Goal: Task Accomplishment & Management: Manage account settings

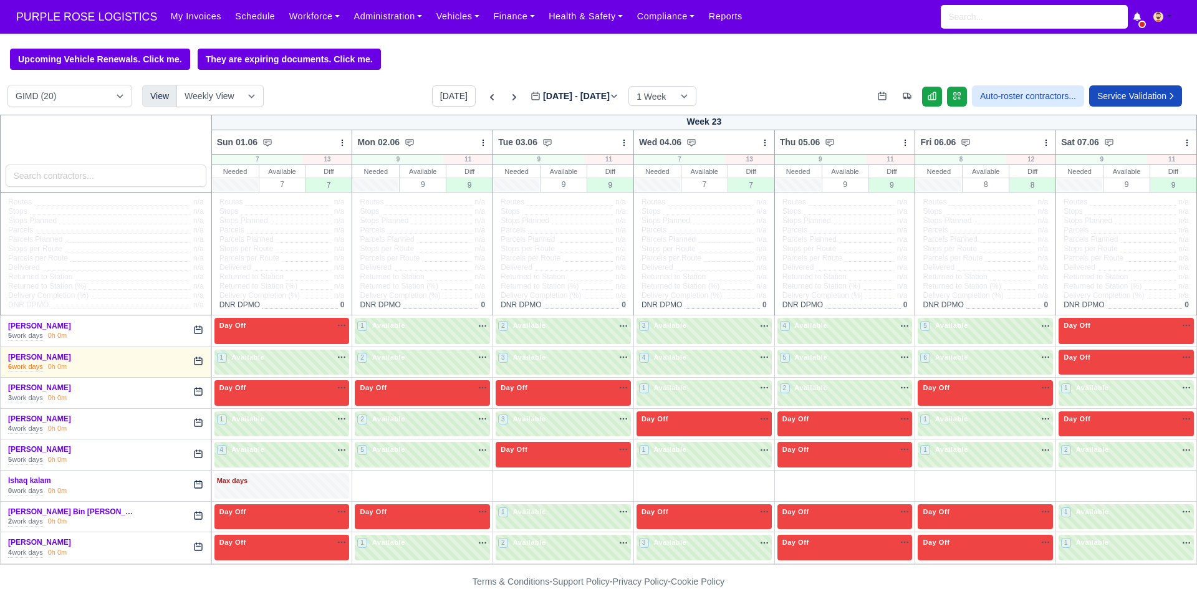
select select "5"
click at [444, 104] on button "[DATE]" at bounding box center [454, 95] width 44 height 21
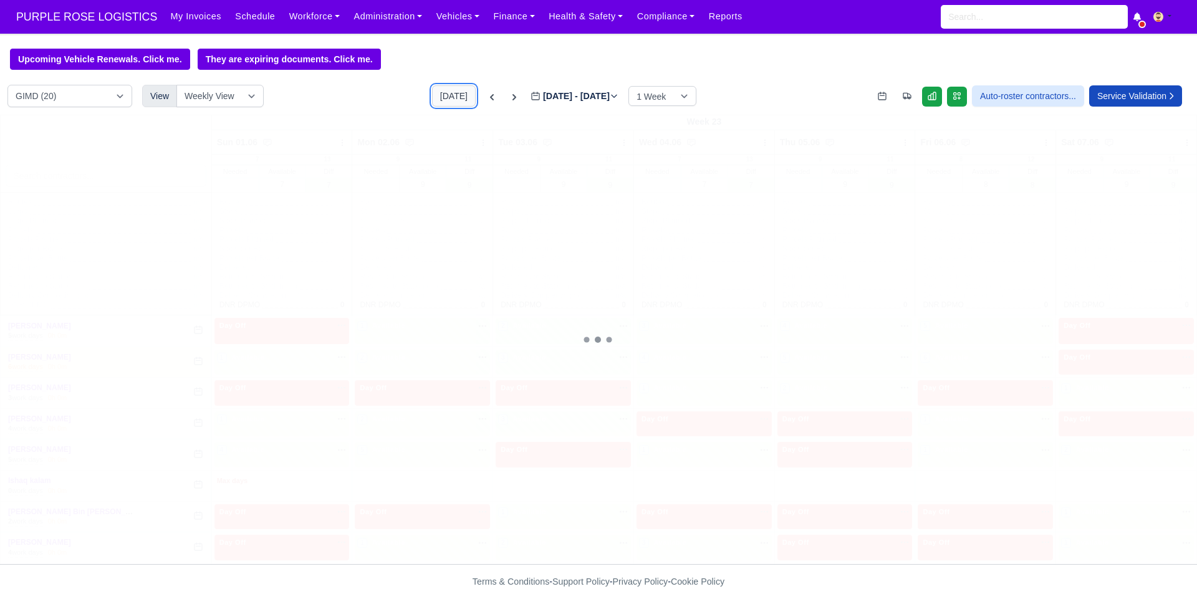
type input "[DATE]"
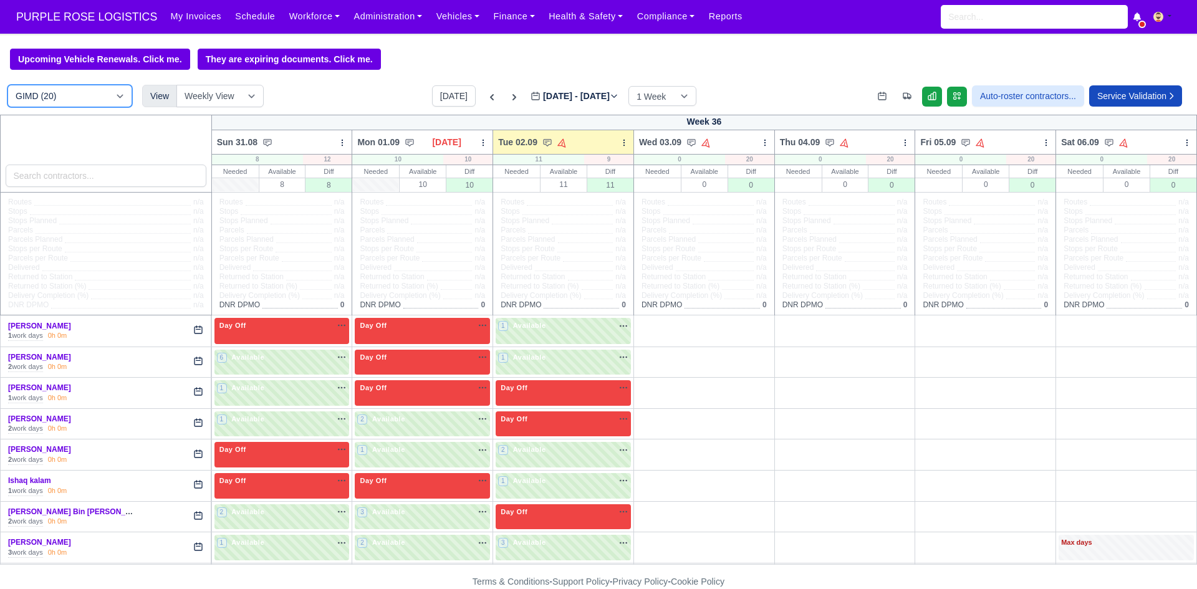
click at [91, 94] on select "DIG1 (186) DAK1 (1) GIMD (20)" at bounding box center [69, 96] width 125 height 22
select select "1"
click at [7, 87] on select "DIG1 (186) DAK1 (1) GIMD (20)" at bounding box center [69, 96] width 125 height 22
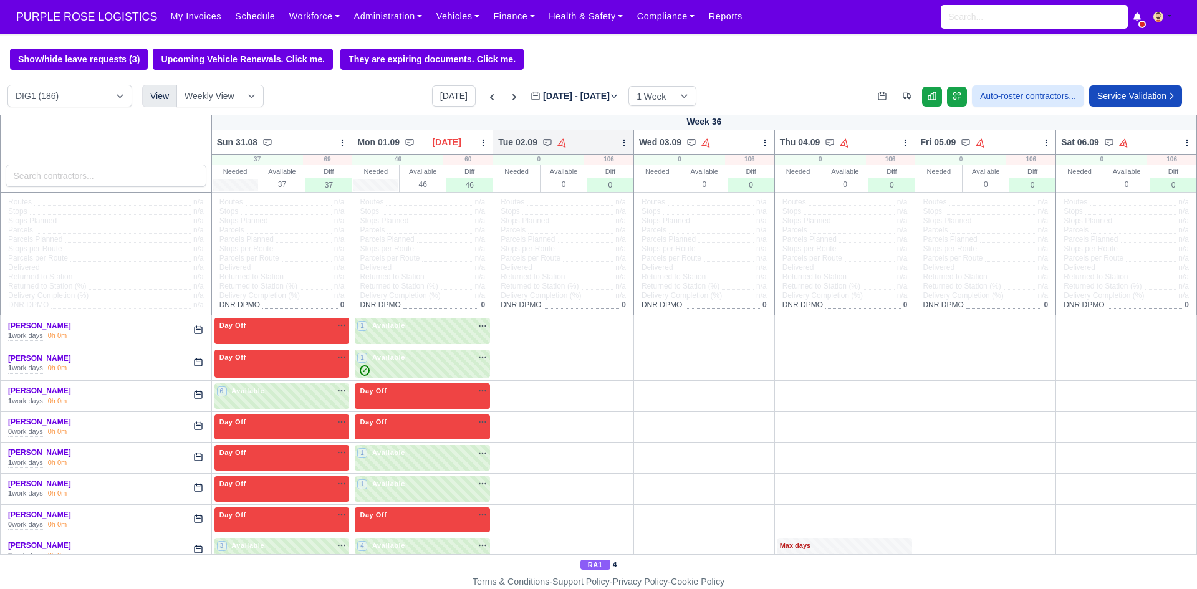
click at [620, 148] on div at bounding box center [624, 142] width 9 height 12
click at [558, 194] on link "Bulk Status Change" at bounding box center [559, 187] width 140 height 22
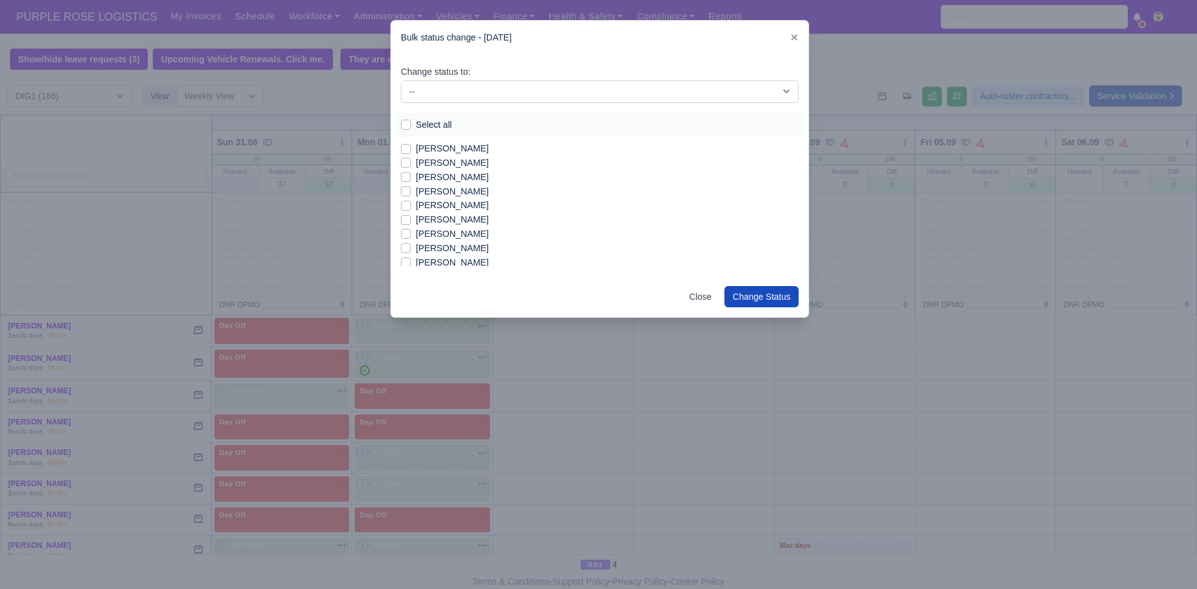
click at [442, 120] on label "Select all" at bounding box center [434, 125] width 36 height 14
click at [411, 120] on input "Select all" at bounding box center [406, 123] width 10 height 10
checkbox input "true"
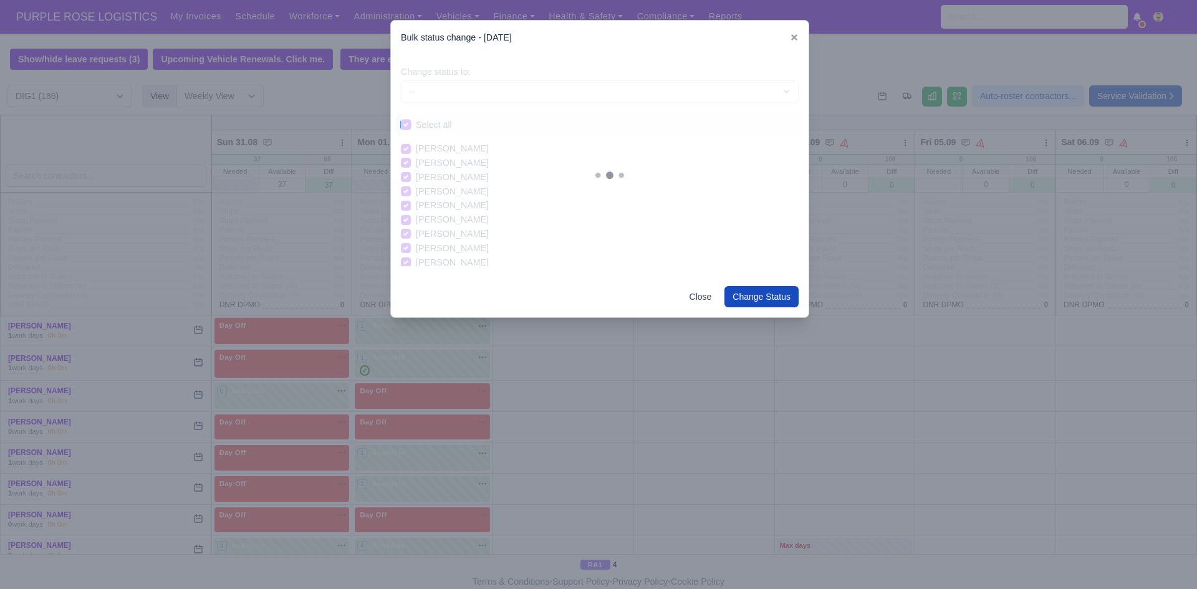
checkbox input "true"
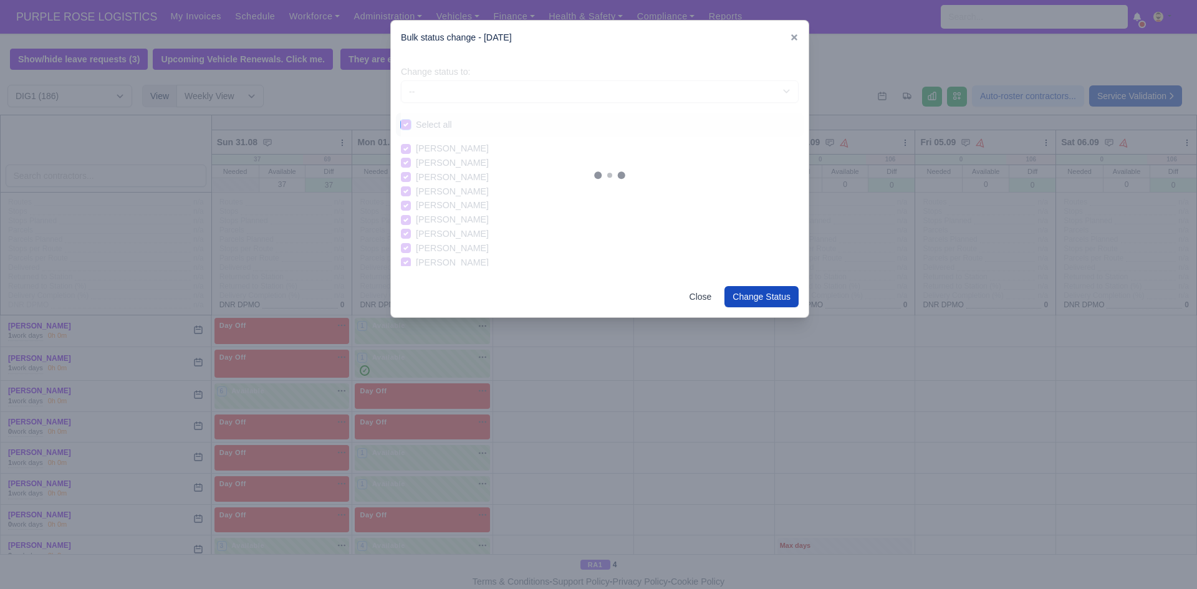
checkbox input "true"
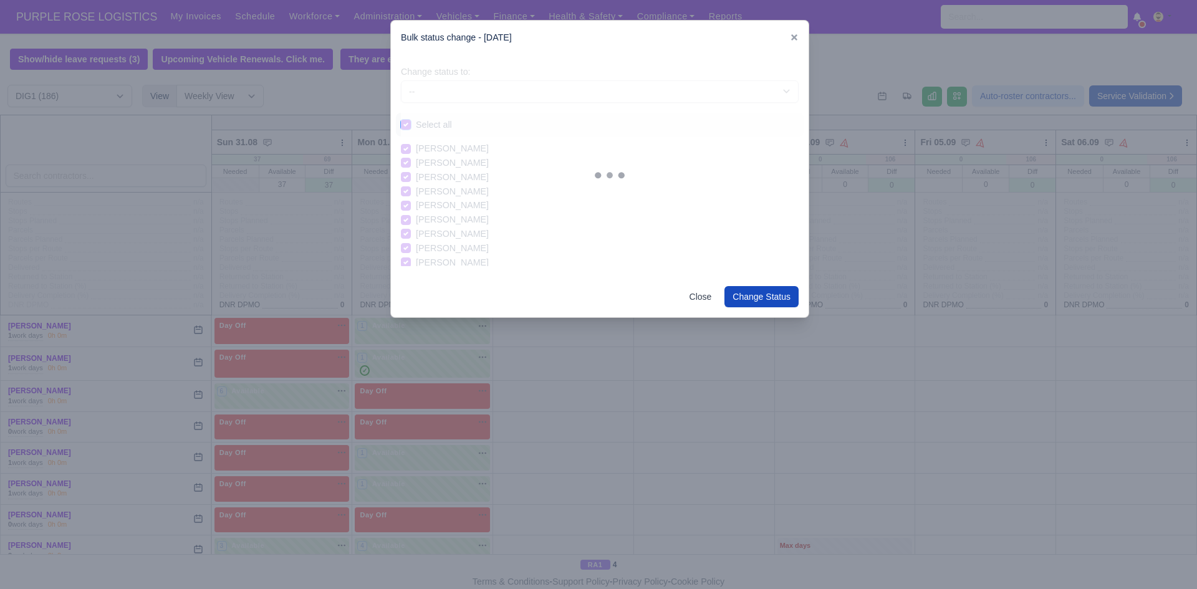
checkbox input "true"
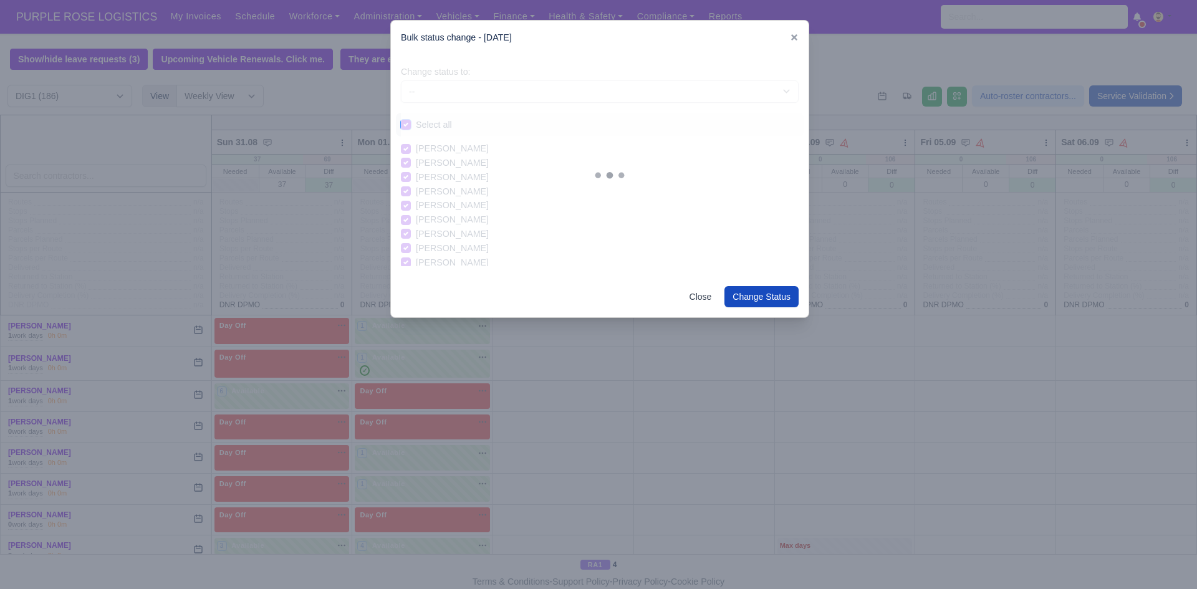
checkbox input "true"
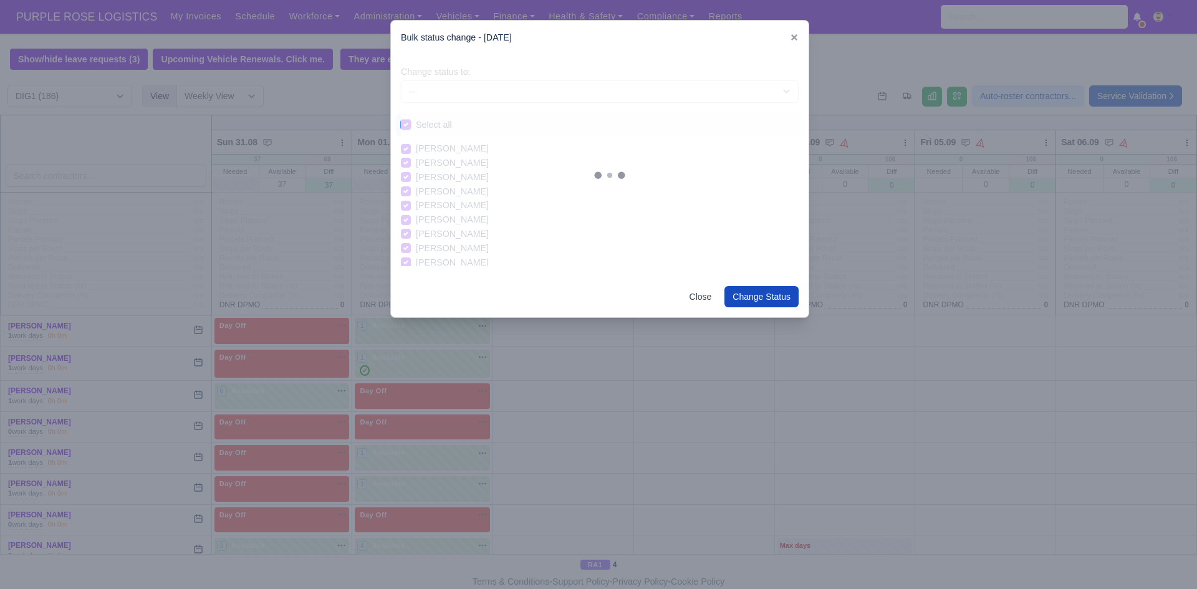
checkbox input "true"
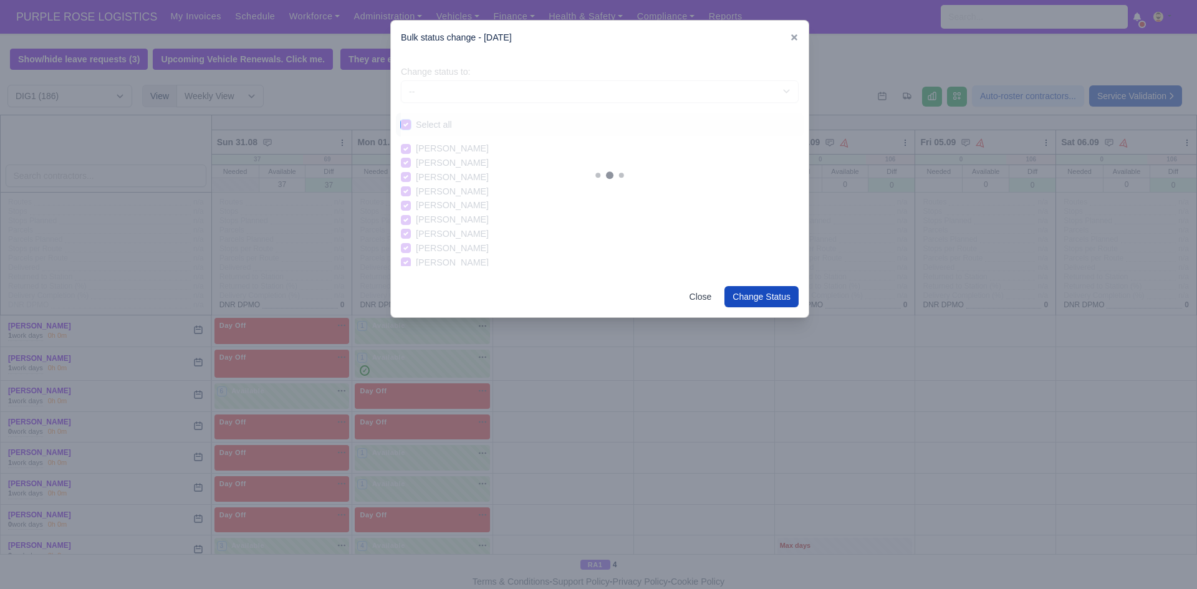
checkbox input "true"
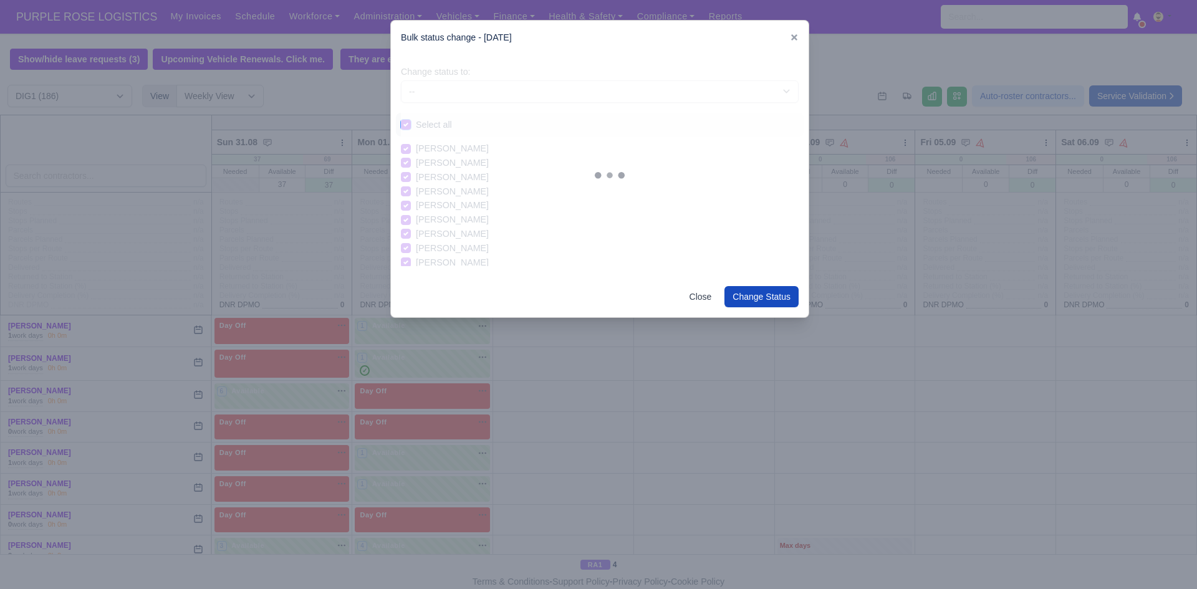
checkbox input "true"
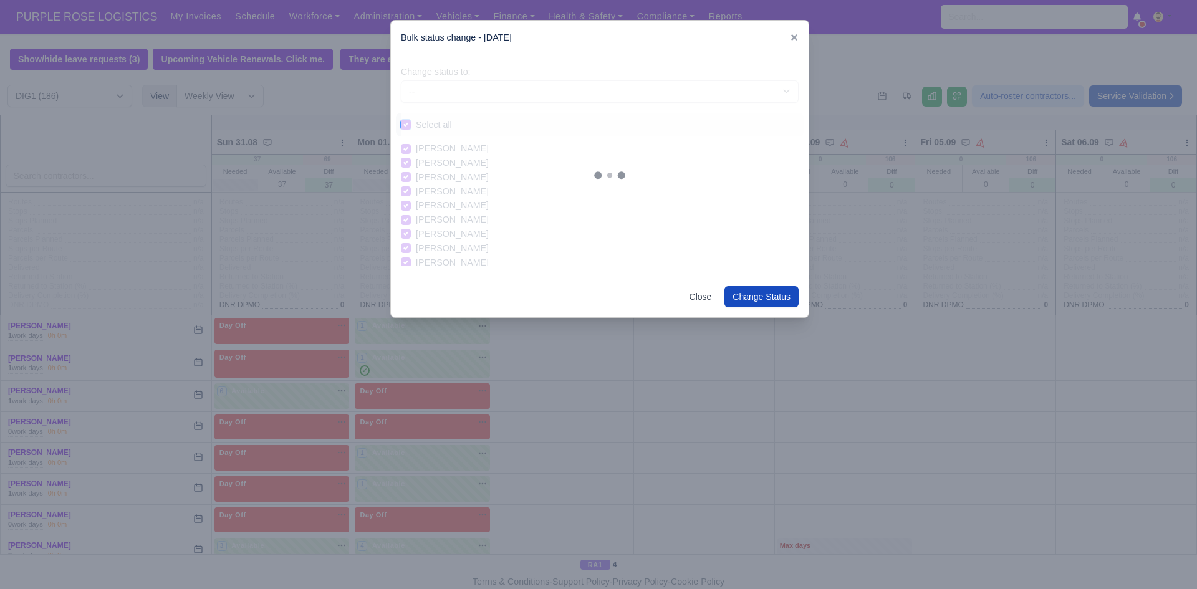
checkbox input "true"
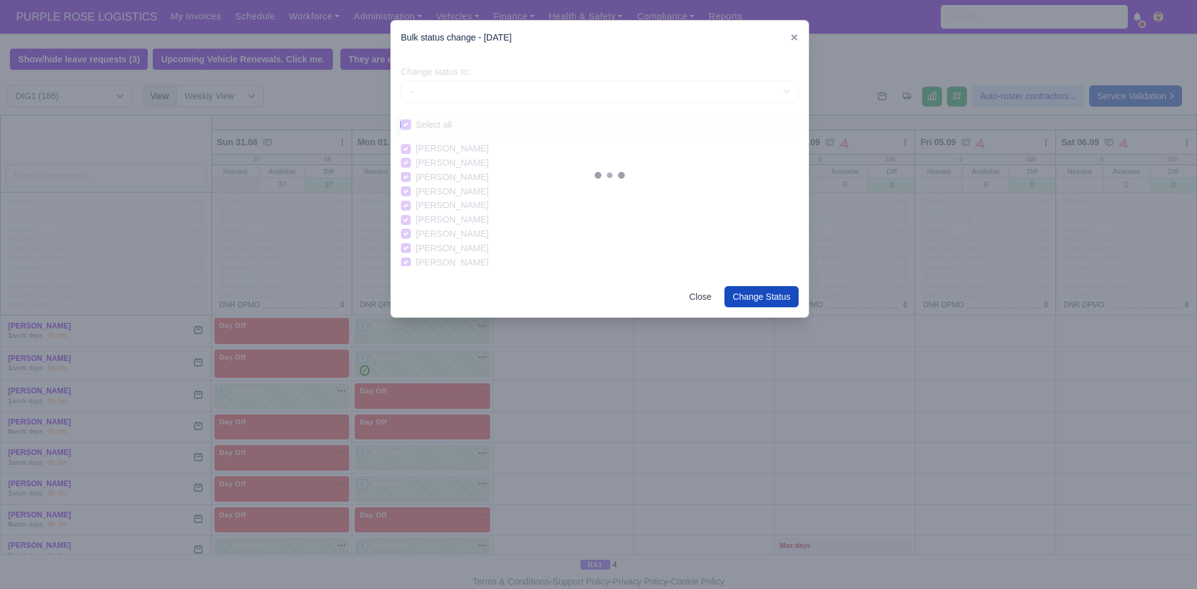
checkbox input "true"
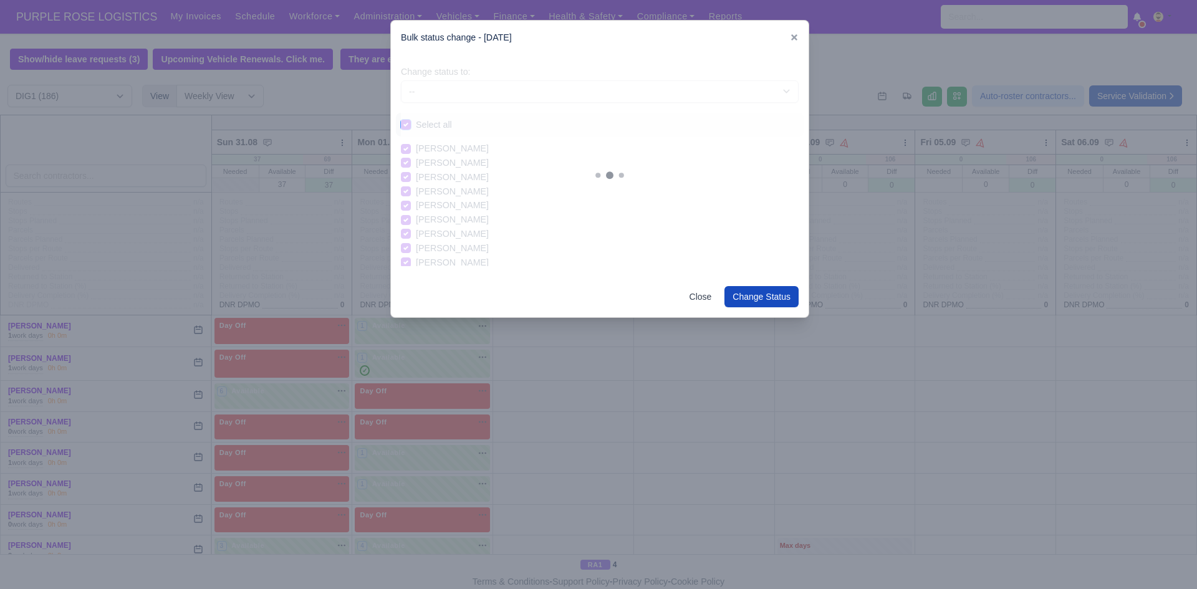
checkbox input "true"
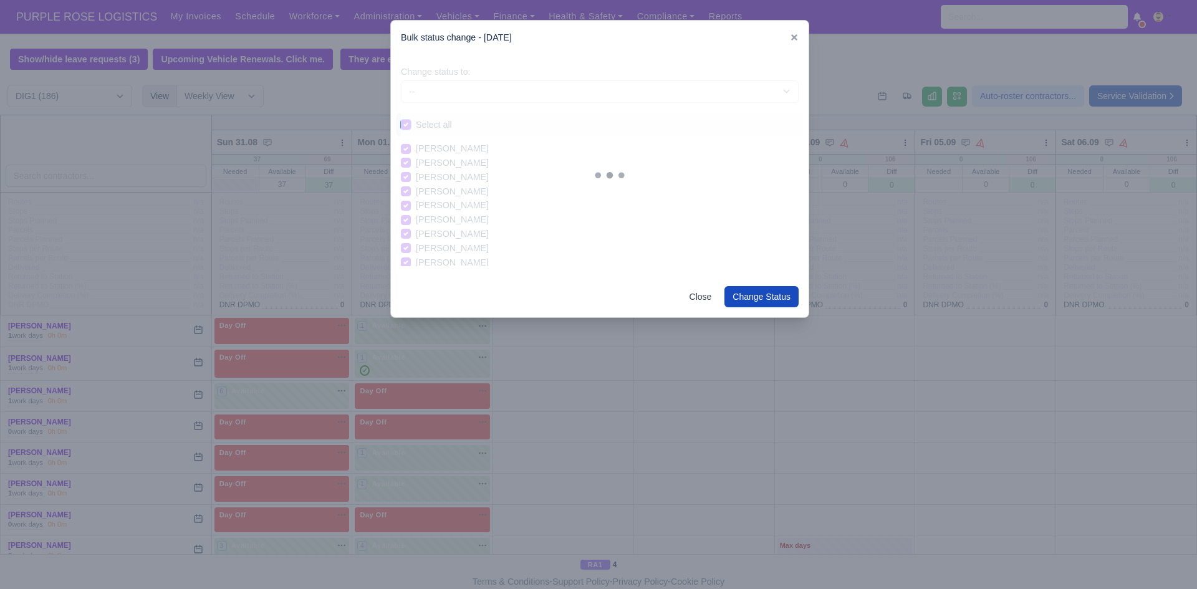
checkbox input "true"
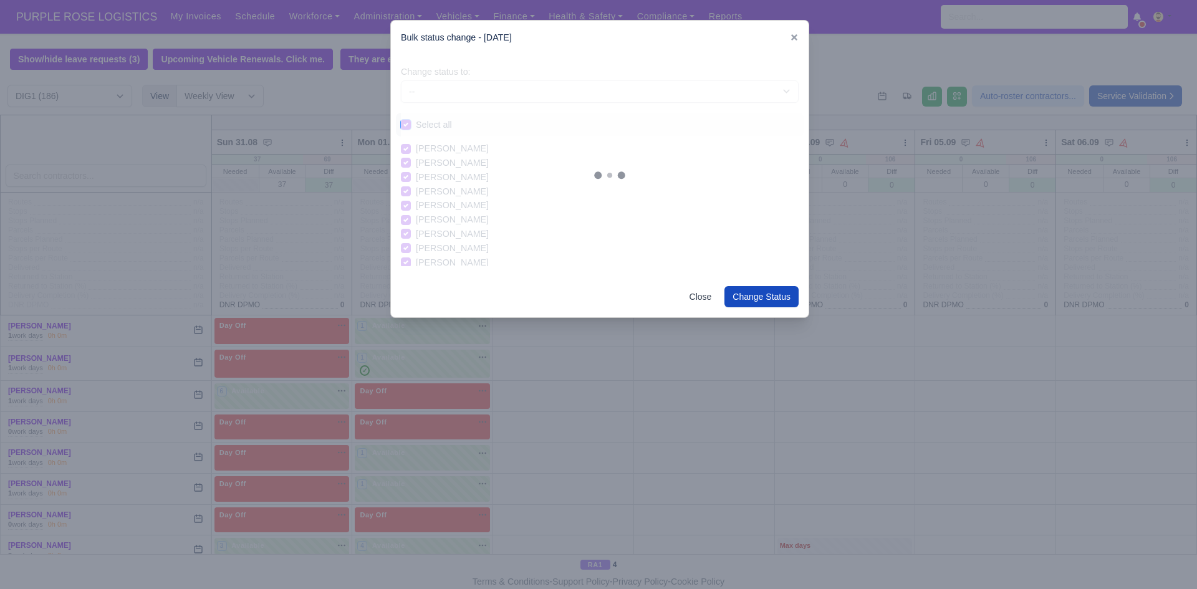
checkbox input "true"
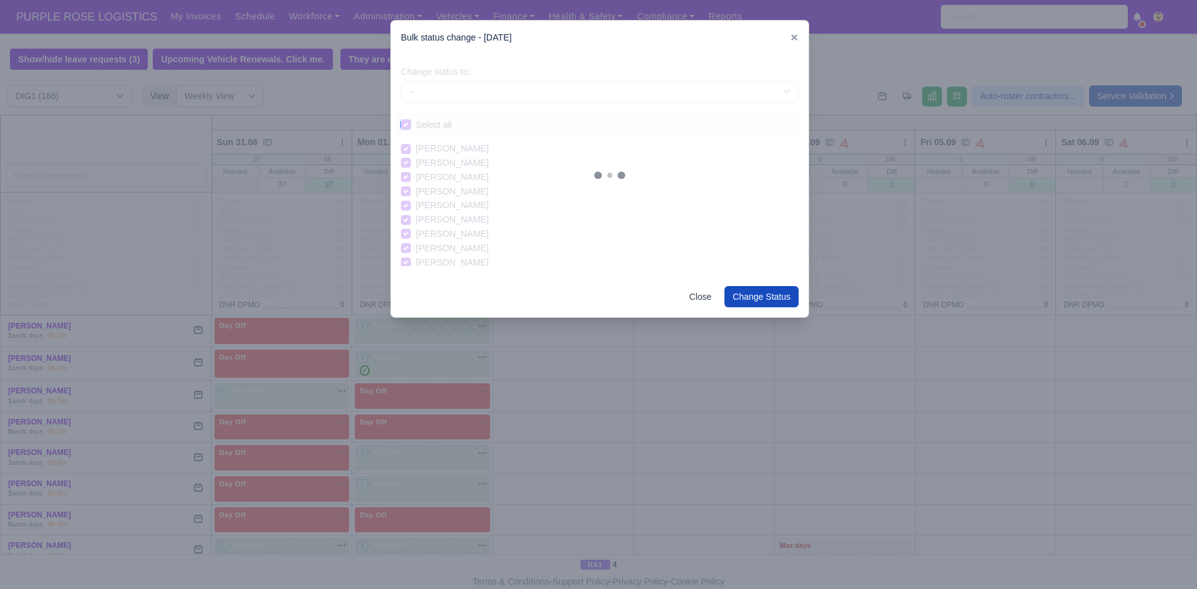
checkbox input "true"
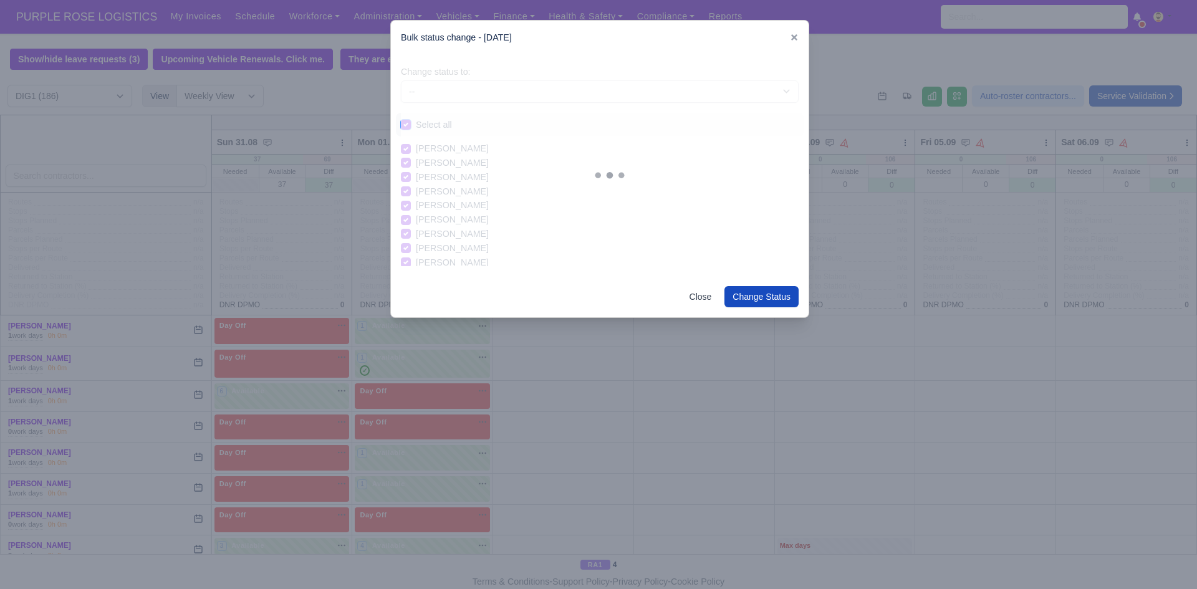
checkbox input "true"
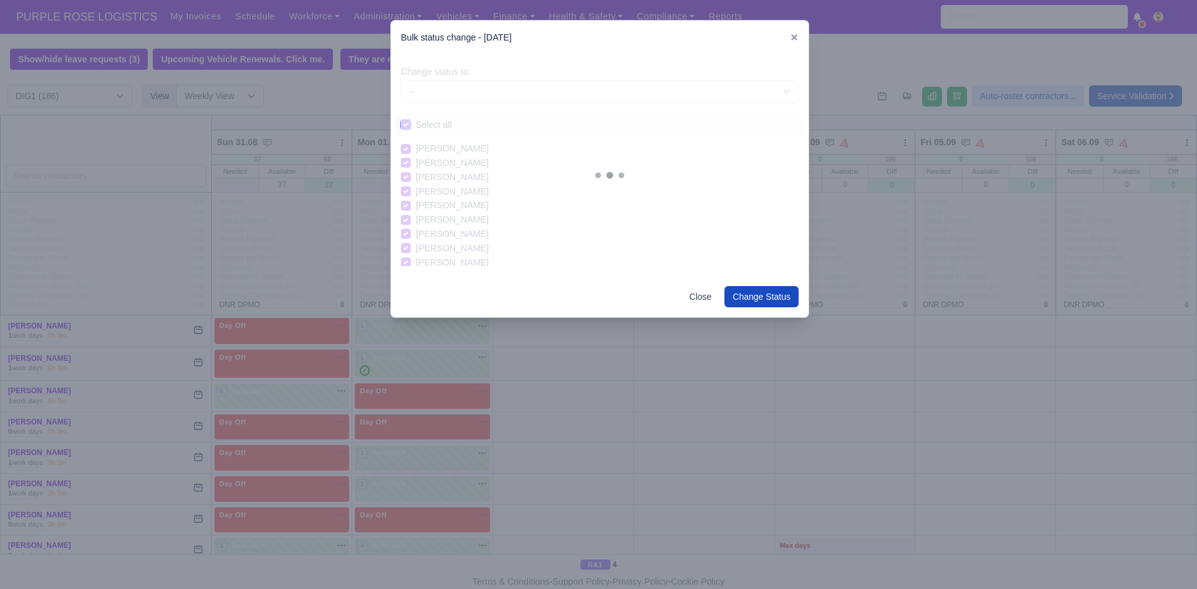
checkbox input "true"
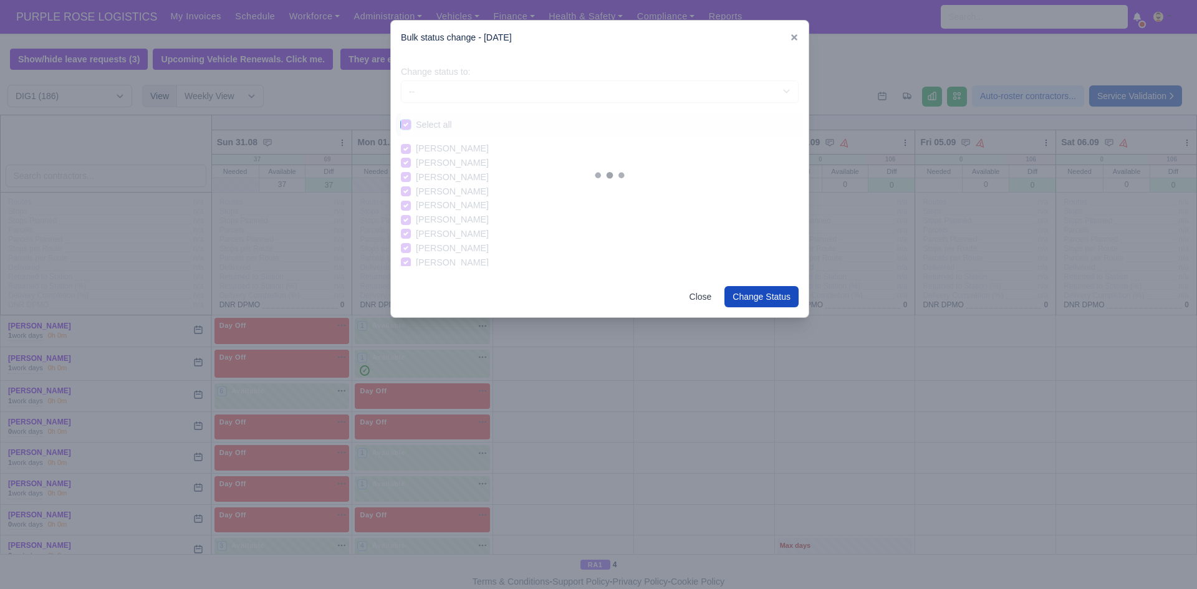
checkbox input "true"
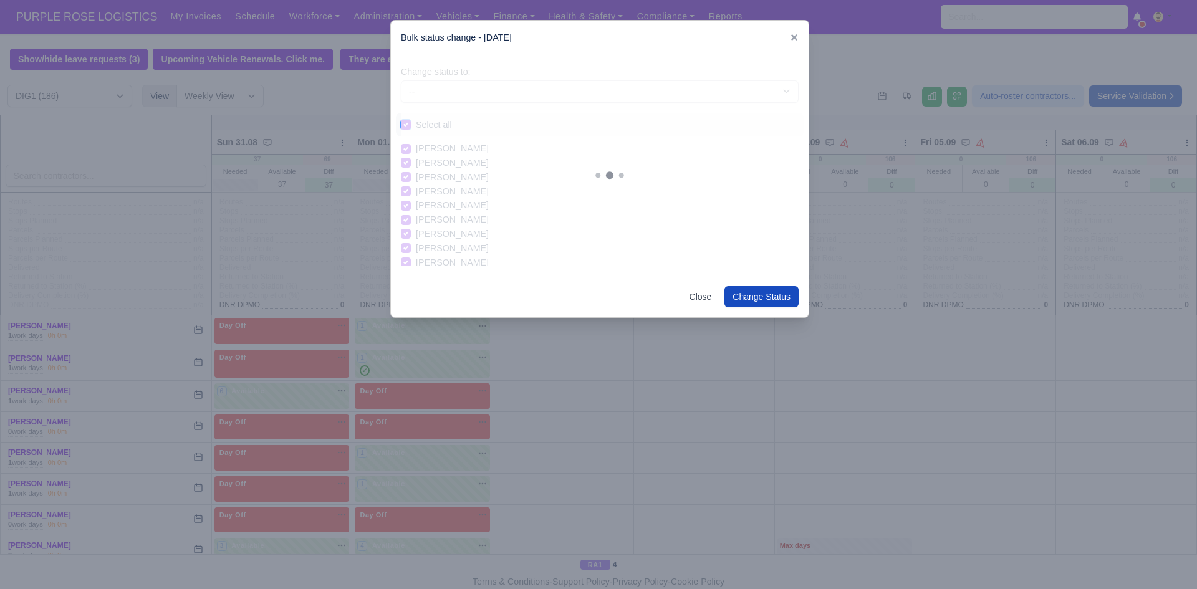
checkbox input "true"
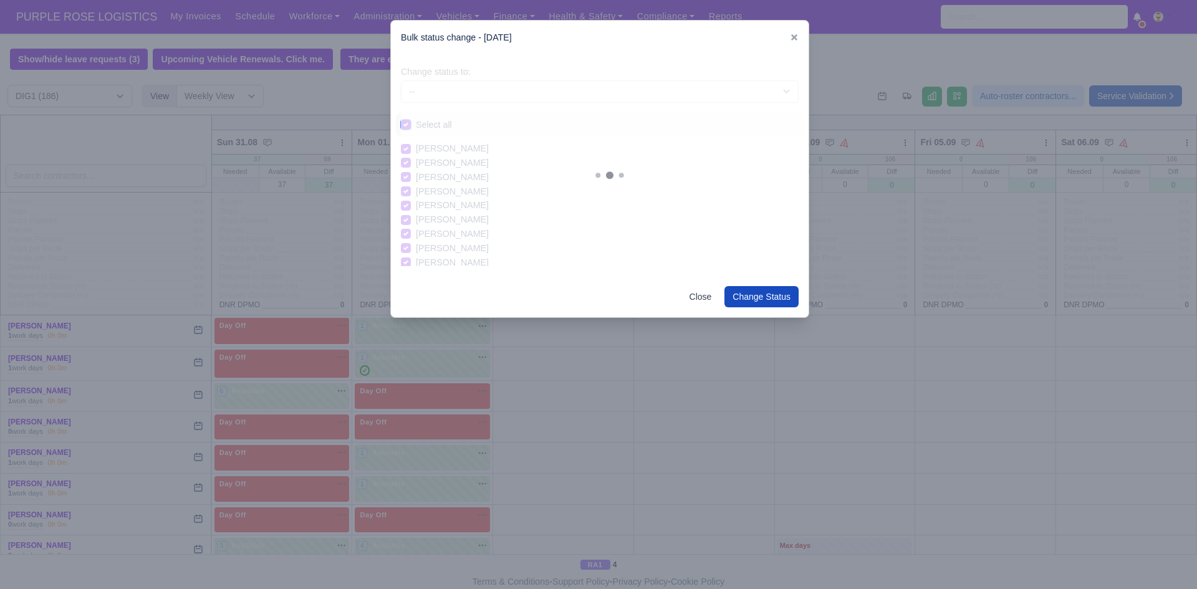
checkbox input "true"
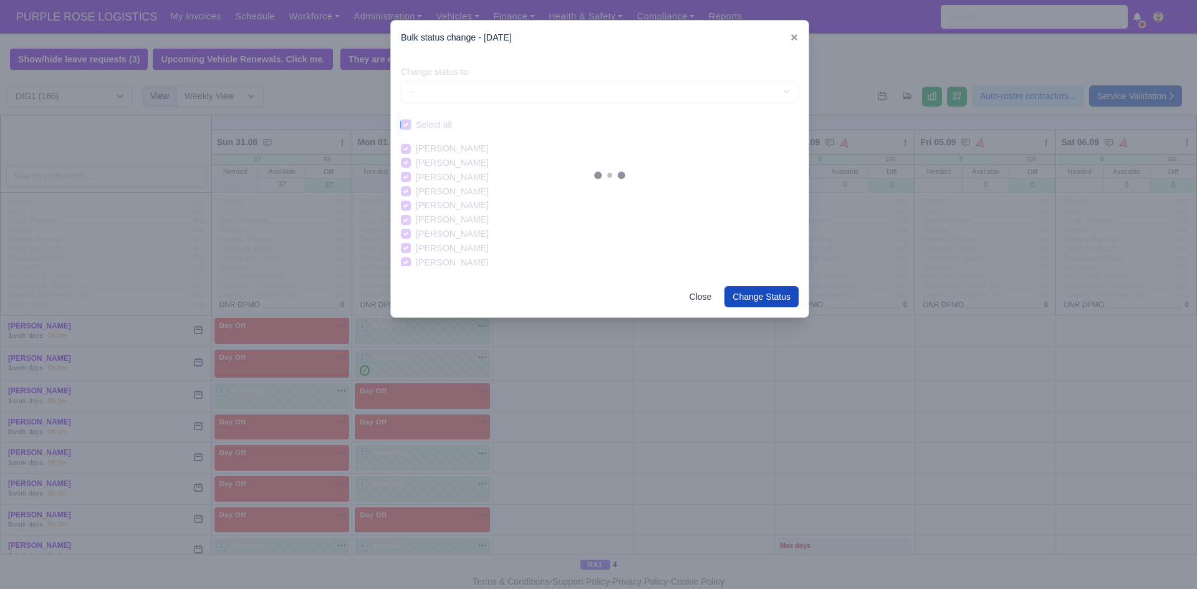
checkbox input "true"
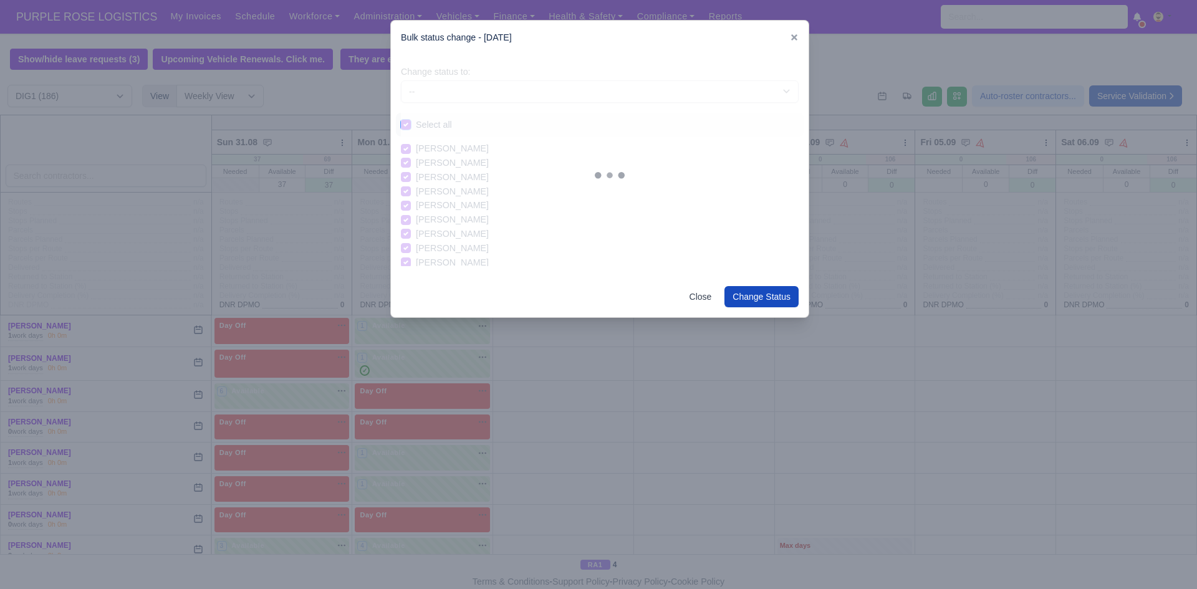
checkbox input "true"
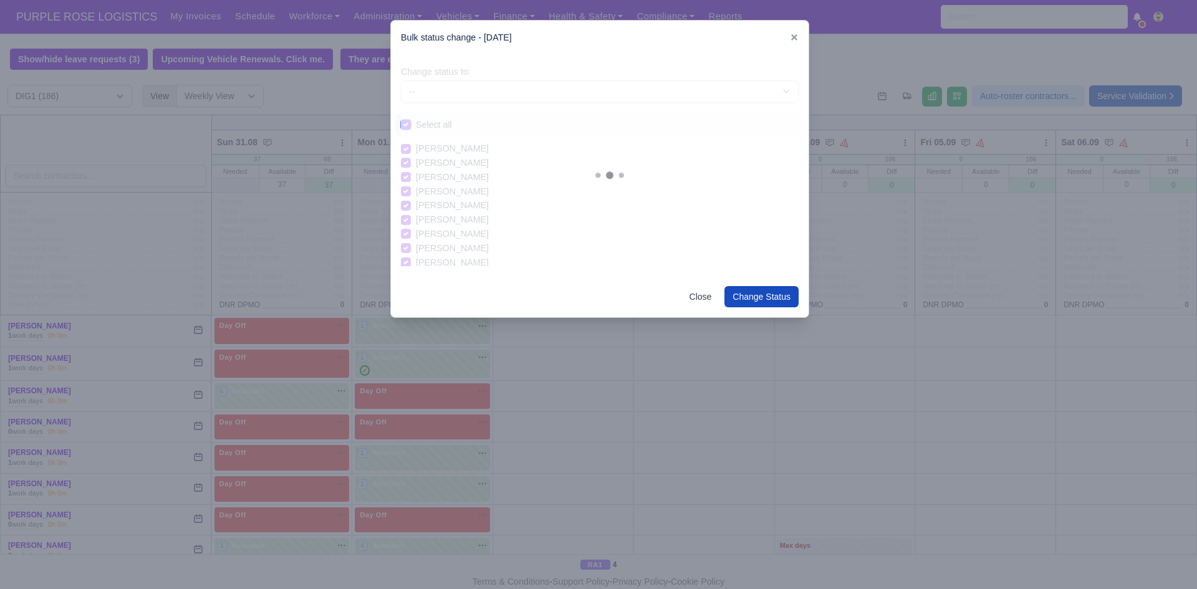
checkbox input "true"
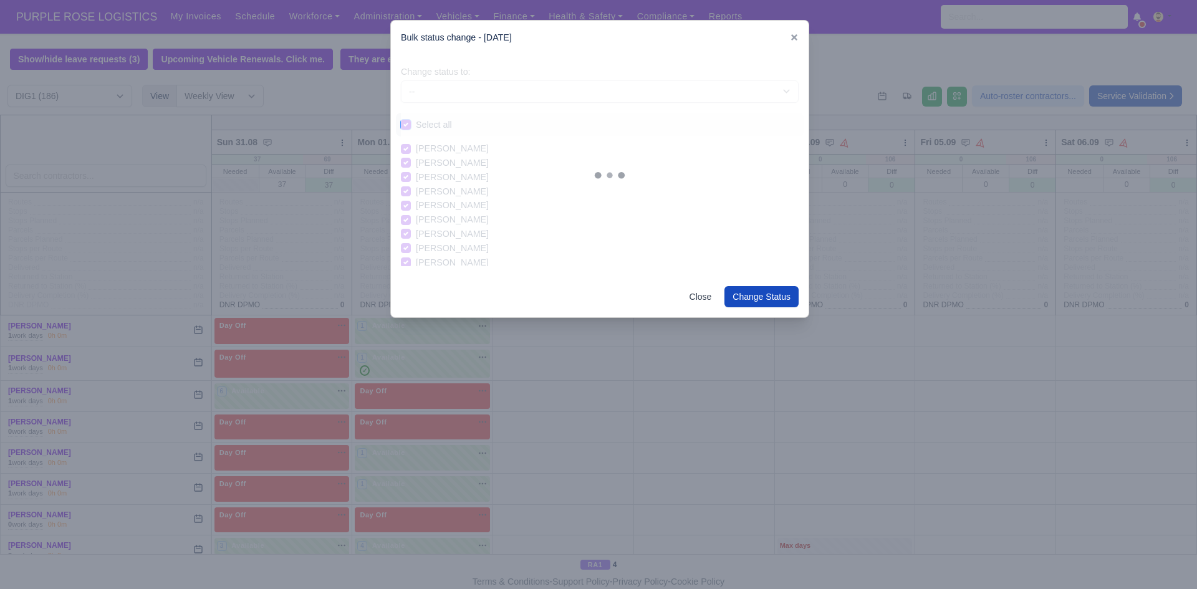
checkbox input "true"
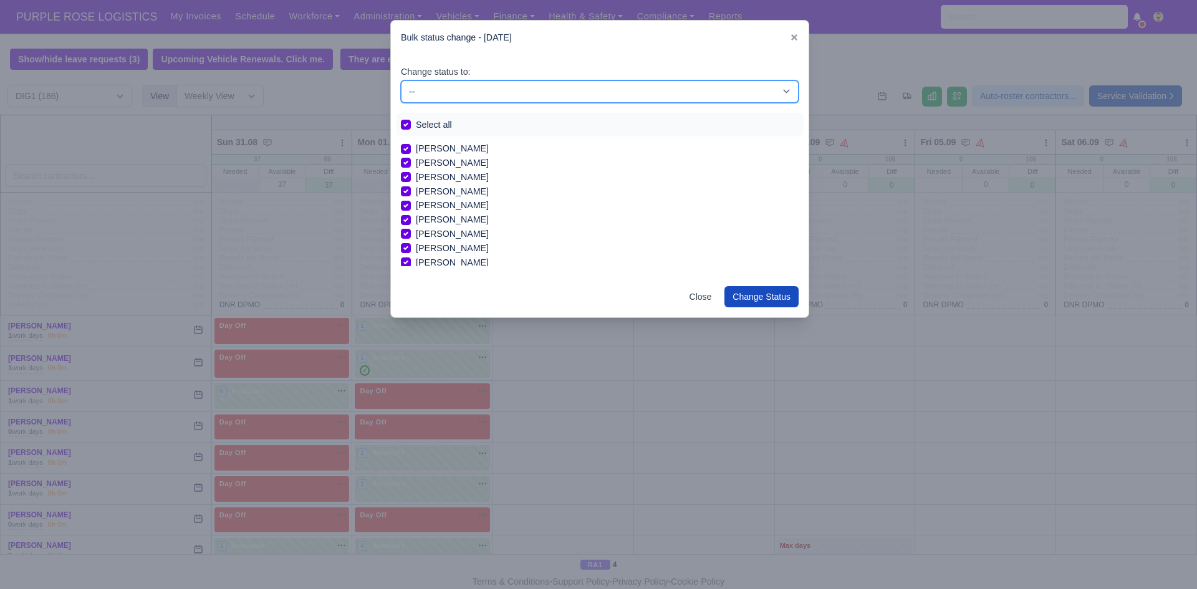
click at [450, 102] on select "-- Unasigned Available Day Off Stand By Other Depot" at bounding box center [600, 91] width 398 height 22
select select "Day Off"
click at [401, 80] on select "-- Unasigned Available Day Off Stand By Other Depot" at bounding box center [600, 91] width 398 height 22
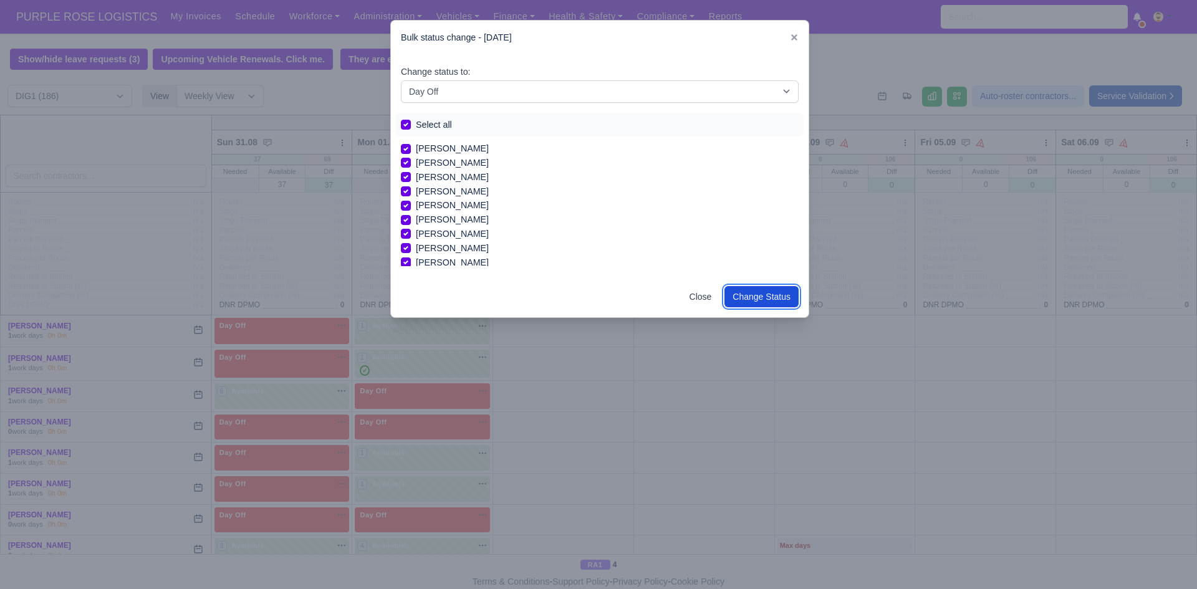
click at [758, 302] on button "Change Status" at bounding box center [762, 296] width 74 height 21
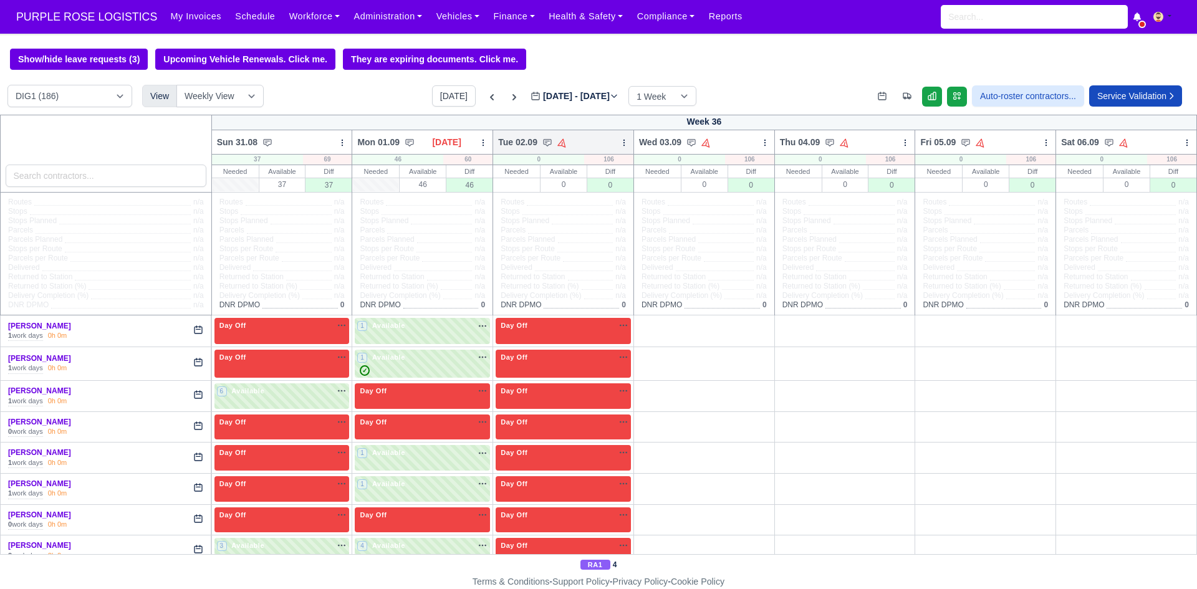
click at [623, 140] on icon at bounding box center [624, 142] width 9 height 9
click at [561, 185] on link "Bulk Status Change" at bounding box center [559, 187] width 140 height 22
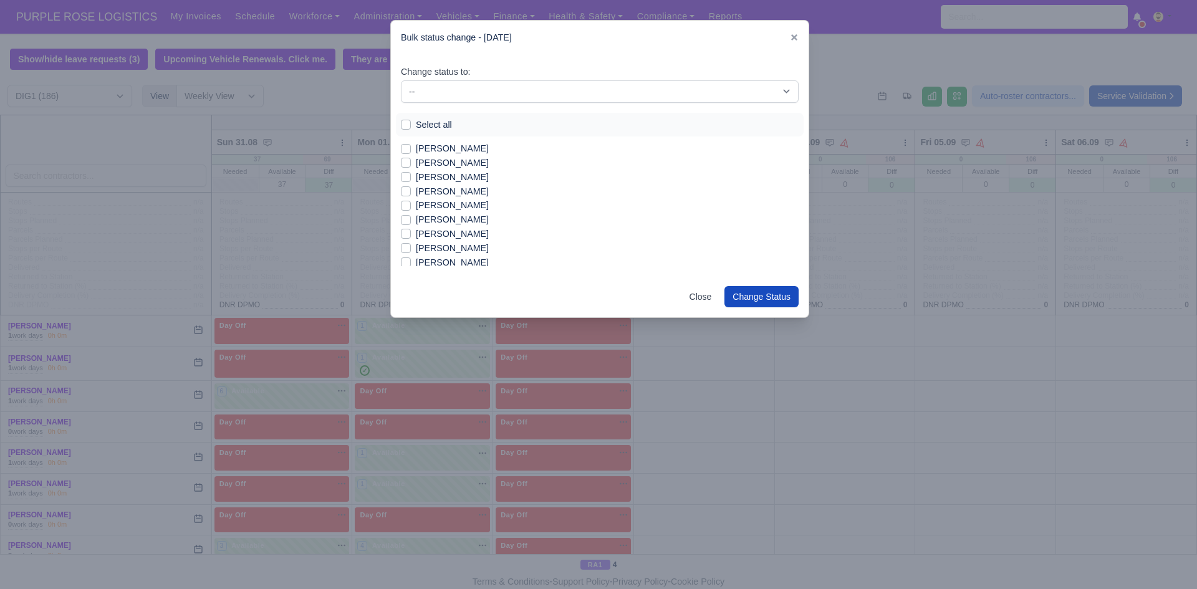
click at [424, 145] on label "[PERSON_NAME]" at bounding box center [452, 149] width 73 height 14
click at [411, 145] on input "[PERSON_NAME]" at bounding box center [406, 147] width 10 height 10
checkbox input "true"
click at [442, 179] on label "[PERSON_NAME]" at bounding box center [452, 177] width 73 height 14
click at [411, 179] on input "[PERSON_NAME]" at bounding box center [406, 175] width 10 height 10
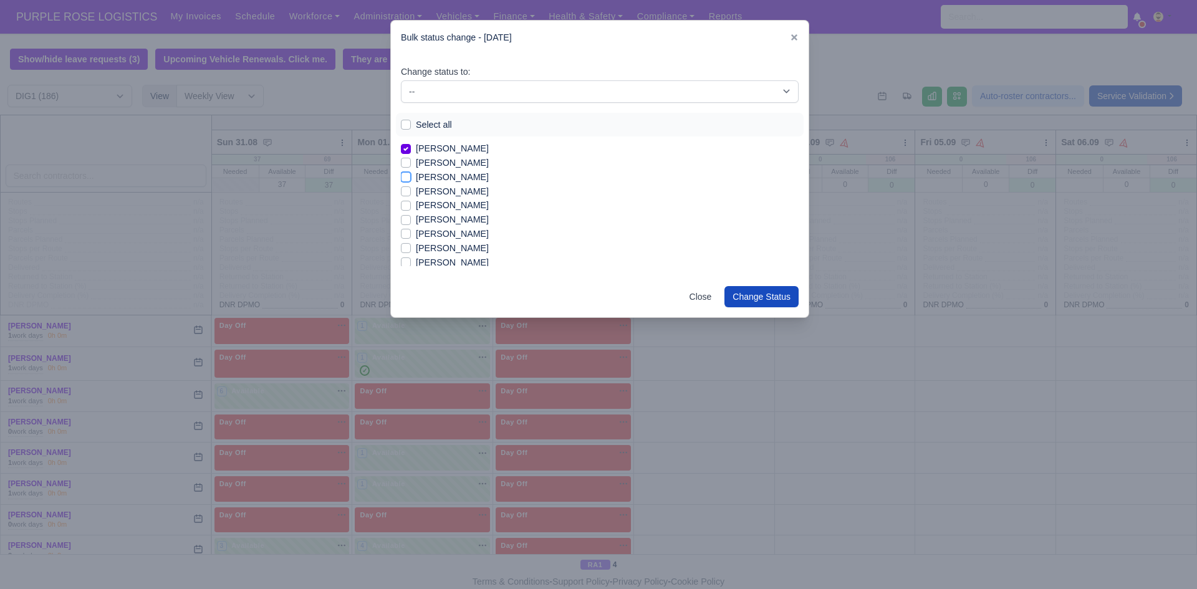
checkbox input "true"
click at [440, 223] on label "[PERSON_NAME]" at bounding box center [452, 220] width 73 height 14
click at [411, 223] on input "[PERSON_NAME]" at bounding box center [406, 218] width 10 height 10
checkbox input "true"
click at [438, 247] on label "[PERSON_NAME]" at bounding box center [452, 248] width 73 height 14
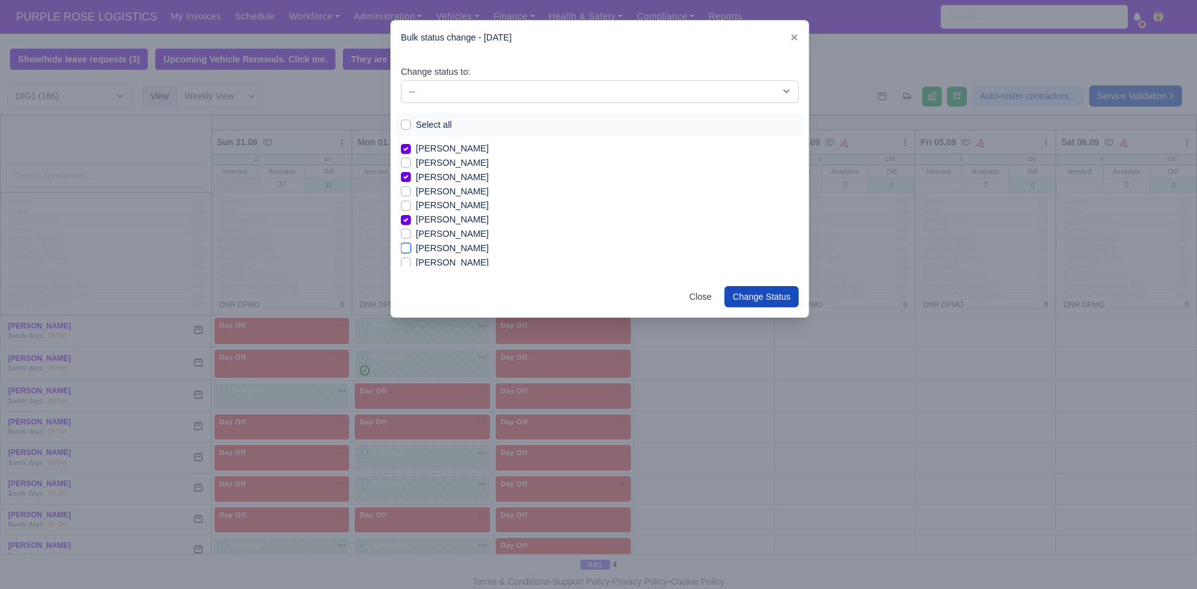
click at [411, 247] on input "[PERSON_NAME]" at bounding box center [406, 246] width 10 height 10
checkbox input "true"
click at [440, 262] on label "[PERSON_NAME]" at bounding box center [452, 263] width 73 height 14
click at [411, 262] on input "[PERSON_NAME]" at bounding box center [406, 261] width 10 height 10
checkbox input "true"
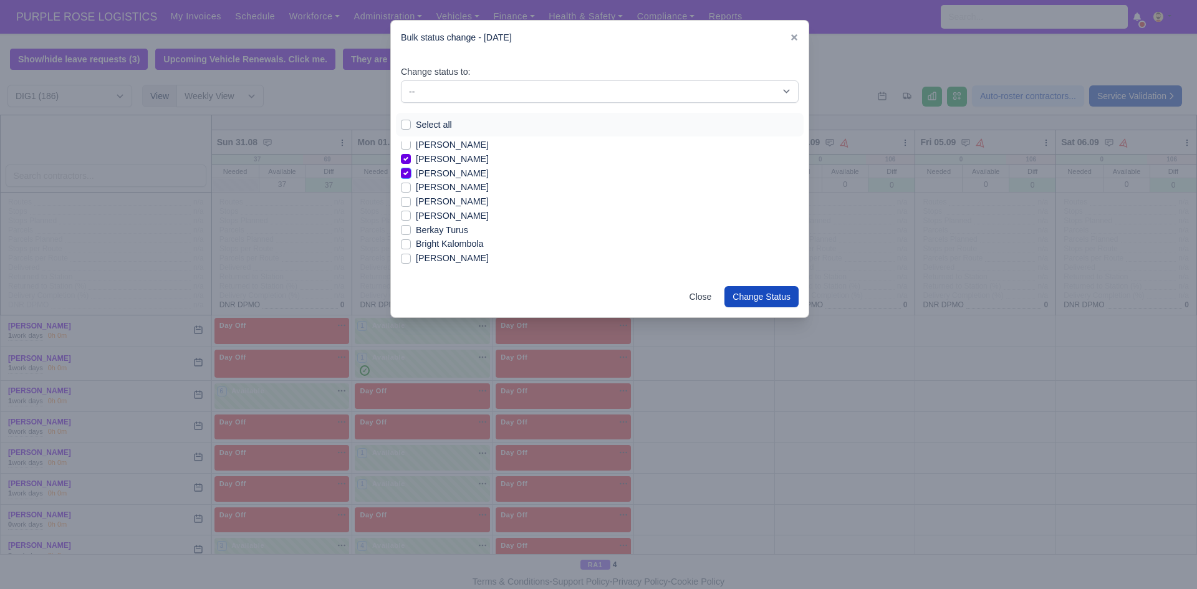
scroll to position [100, 0]
click at [455, 178] on label "[PERSON_NAME]" at bounding box center [452, 177] width 73 height 14
click at [411, 178] on input "[PERSON_NAME]" at bounding box center [406, 175] width 10 height 10
checkbox input "true"
click at [458, 191] on label "[PERSON_NAME]" at bounding box center [452, 191] width 73 height 14
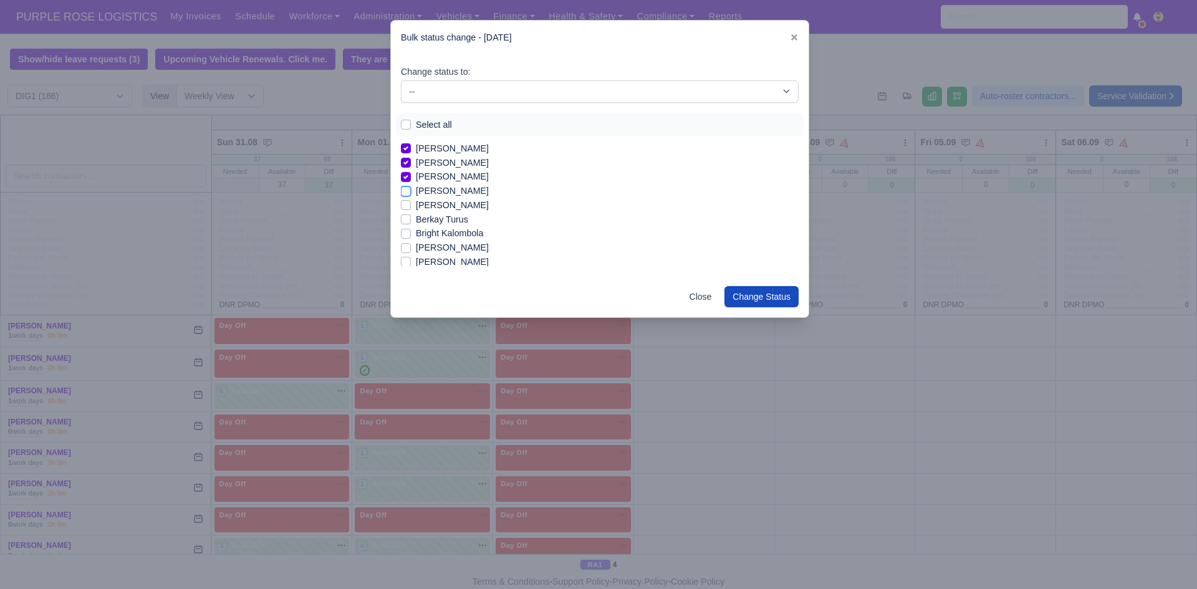
click at [411, 191] on input "[PERSON_NAME]" at bounding box center [406, 189] width 10 height 10
checkbox input "true"
click at [446, 220] on label "Berkay Turus" at bounding box center [442, 220] width 52 height 14
click at [411, 220] on input "Berkay Turus" at bounding box center [406, 218] width 10 height 10
checkbox input "true"
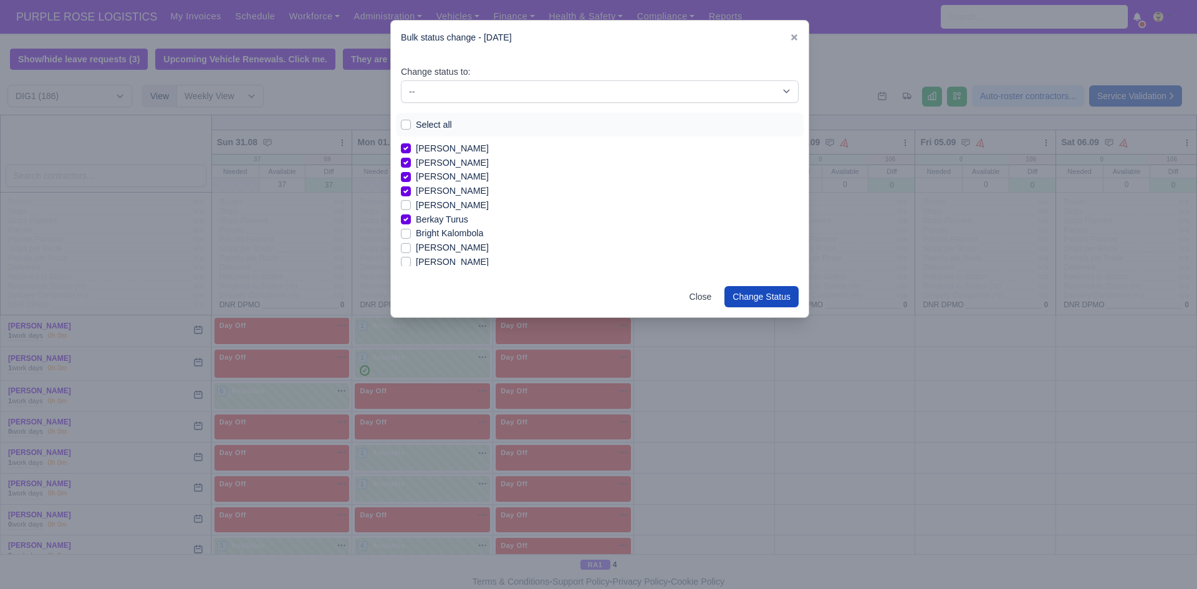
click at [427, 248] on label "[PERSON_NAME]" at bounding box center [452, 248] width 73 height 14
click at [411, 248] on input "[PERSON_NAME]" at bounding box center [406, 246] width 10 height 10
checkbox input "true"
click at [443, 225] on label "[PERSON_NAME]" at bounding box center [452, 223] width 73 height 14
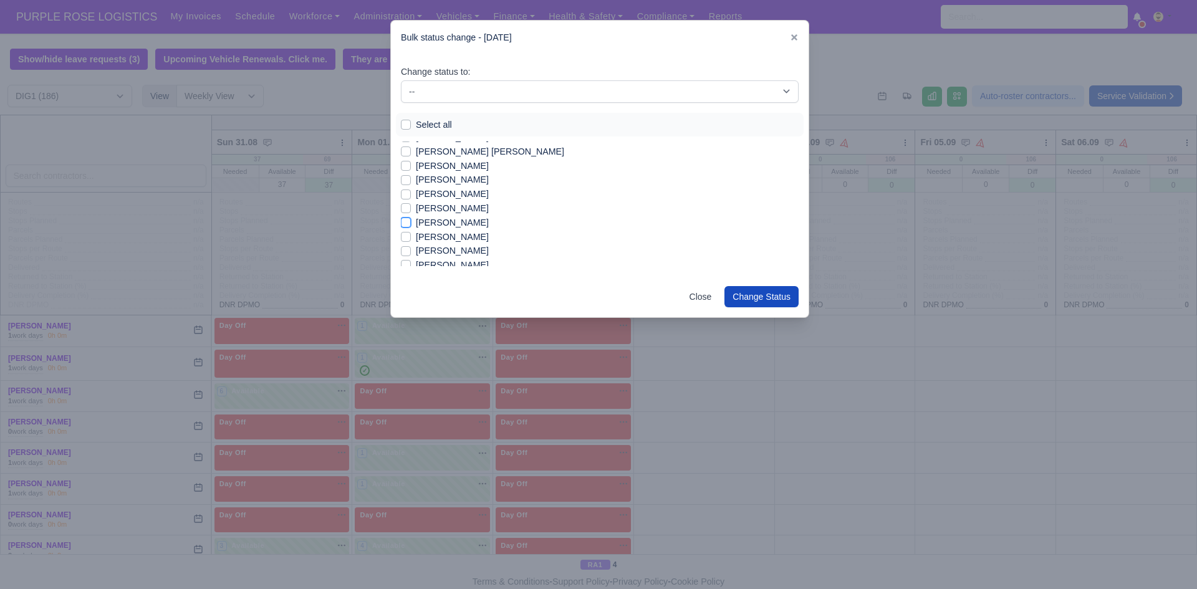
click at [411, 225] on input "[PERSON_NAME]" at bounding box center [406, 221] width 10 height 10
checkbox input "true"
click at [443, 237] on label "[PERSON_NAME]" at bounding box center [452, 237] width 73 height 14
click at [411, 237] on input "[PERSON_NAME]" at bounding box center [406, 235] width 10 height 10
checkbox input "true"
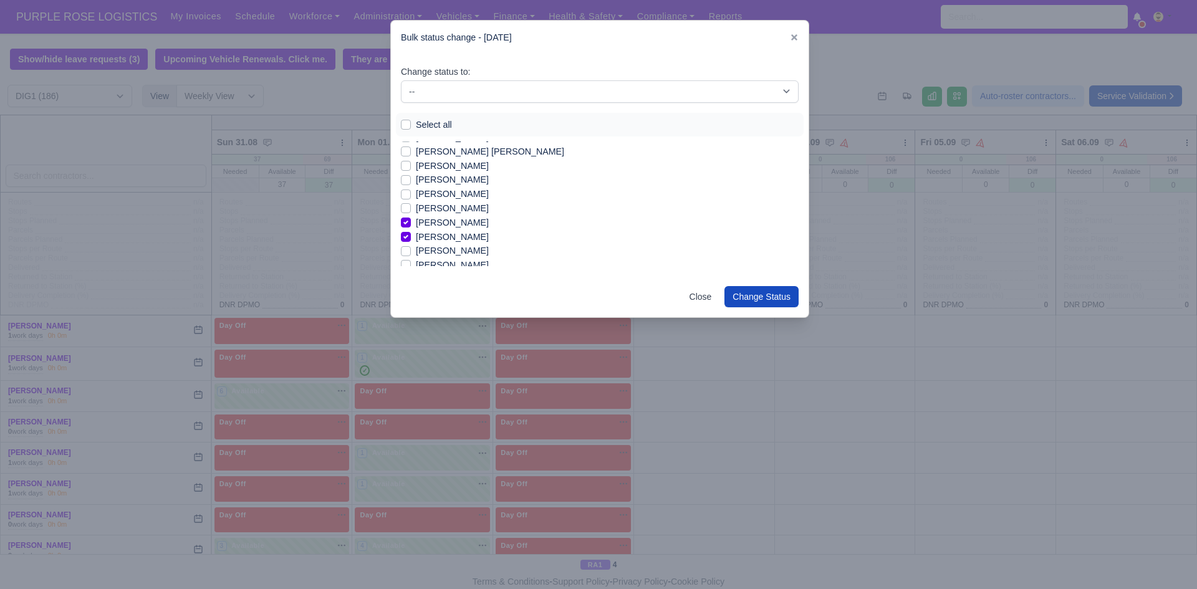
click at [445, 251] on label "[PERSON_NAME]" at bounding box center [452, 251] width 73 height 14
click at [411, 251] on input "[PERSON_NAME]" at bounding box center [406, 249] width 10 height 10
checkbox input "true"
click at [450, 263] on label "[PERSON_NAME]" at bounding box center [452, 265] width 73 height 14
click at [411, 263] on input "[PERSON_NAME]" at bounding box center [406, 263] width 10 height 10
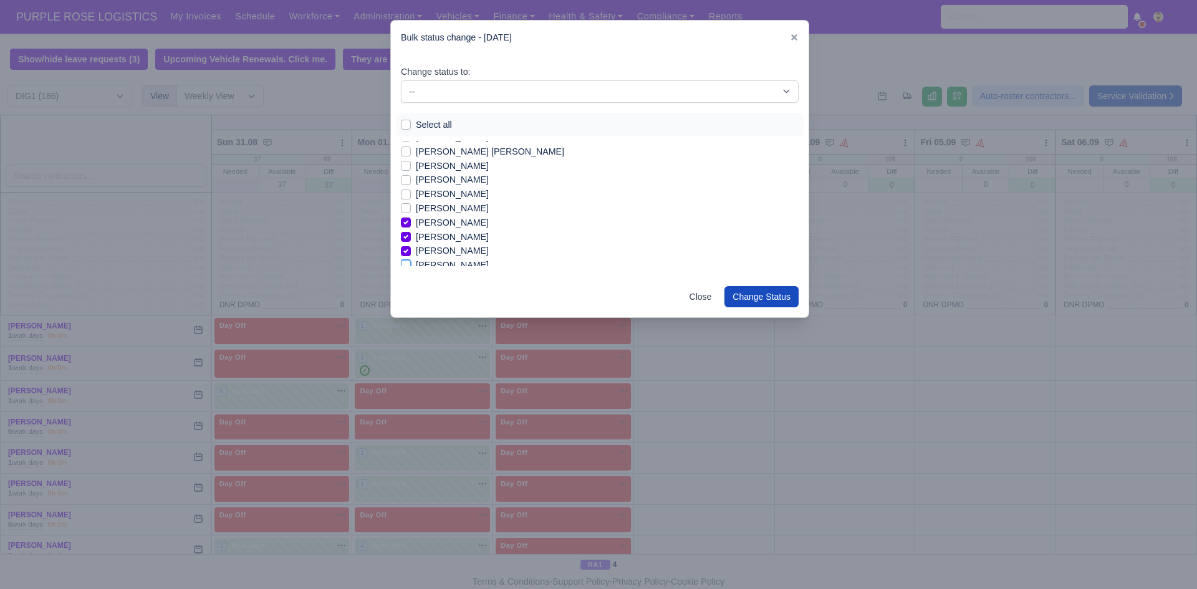
checkbox input "true"
click at [413, 208] on div "[PERSON_NAME]" at bounding box center [600, 206] width 398 height 14
click at [416, 206] on label "[PERSON_NAME]" at bounding box center [452, 206] width 73 height 14
click at [404, 206] on input "[PERSON_NAME]" at bounding box center [406, 204] width 10 height 10
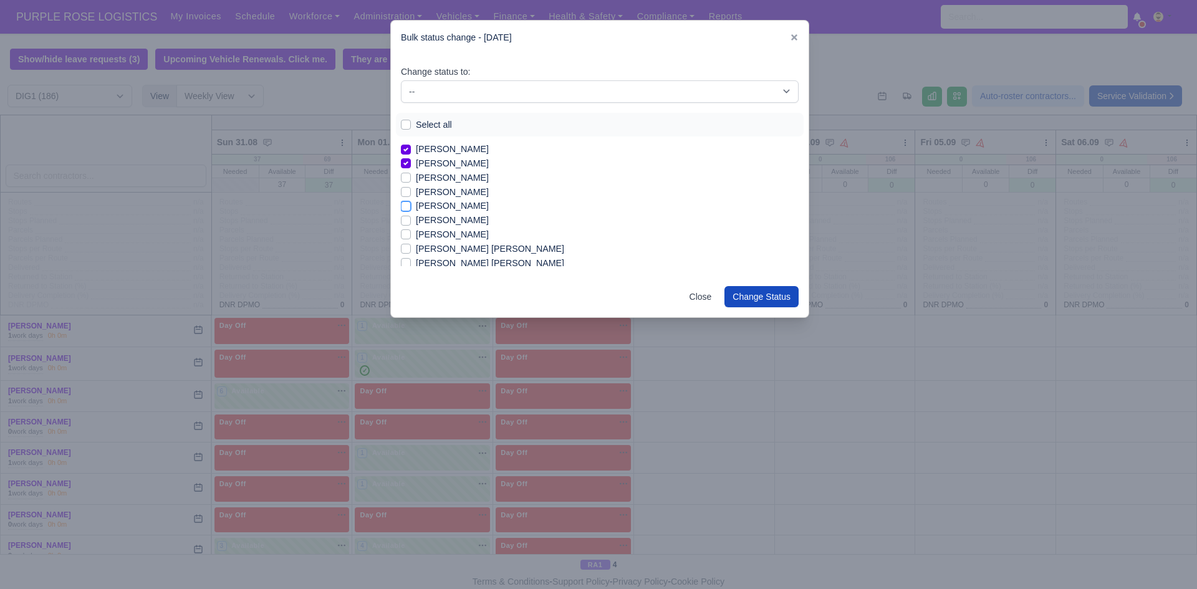
checkbox input "true"
click at [416, 220] on label "[PERSON_NAME]" at bounding box center [452, 220] width 73 height 14
click at [407, 220] on input "[PERSON_NAME]" at bounding box center [406, 218] width 10 height 10
checkbox input "true"
click at [416, 246] on label "[PERSON_NAME] [PERSON_NAME]" at bounding box center [490, 249] width 148 height 14
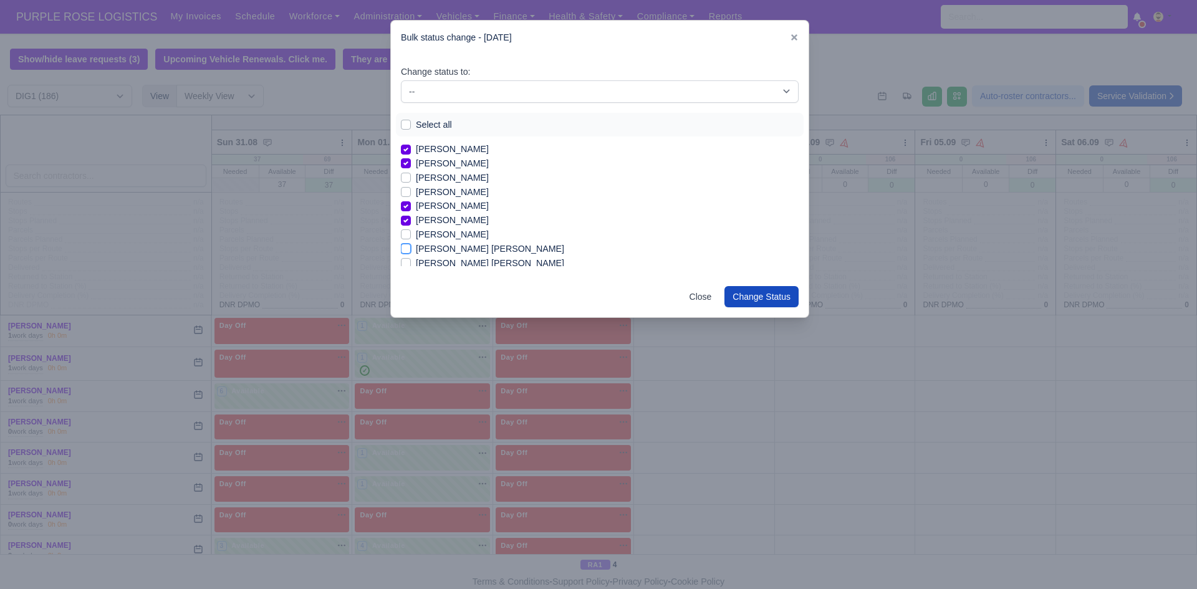
click at [404, 246] on input "[PERSON_NAME] [PERSON_NAME]" at bounding box center [406, 247] width 10 height 10
checkbox input "true"
click at [454, 196] on label "[PERSON_NAME]" at bounding box center [452, 202] width 73 height 14
click at [411, 196] on input "[PERSON_NAME]" at bounding box center [406, 200] width 10 height 10
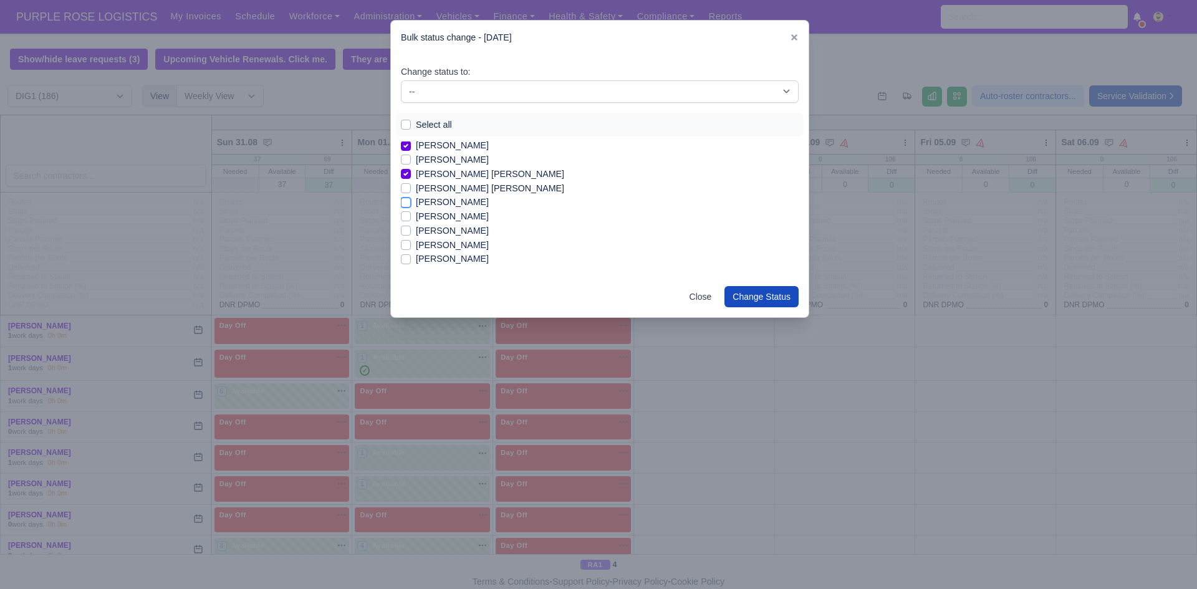
checkbox input "true"
click at [454, 217] on label "[PERSON_NAME]" at bounding box center [452, 217] width 73 height 14
click at [411, 217] on input "[PERSON_NAME]" at bounding box center [406, 215] width 10 height 10
checkbox input "true"
click at [453, 231] on label "[PERSON_NAME]" at bounding box center [452, 231] width 73 height 14
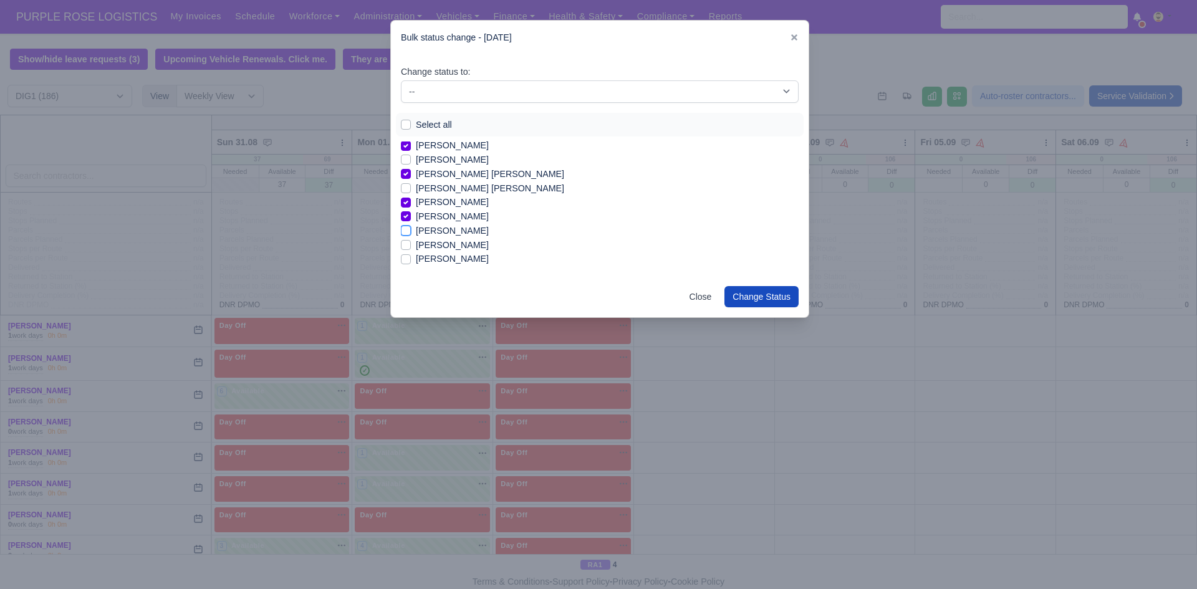
click at [411, 231] on input "[PERSON_NAME]" at bounding box center [406, 229] width 10 height 10
checkbox input "true"
click at [451, 243] on label "[PERSON_NAME]" at bounding box center [452, 245] width 73 height 14
click at [411, 243] on input "[PERSON_NAME]" at bounding box center [406, 243] width 10 height 10
checkbox input "true"
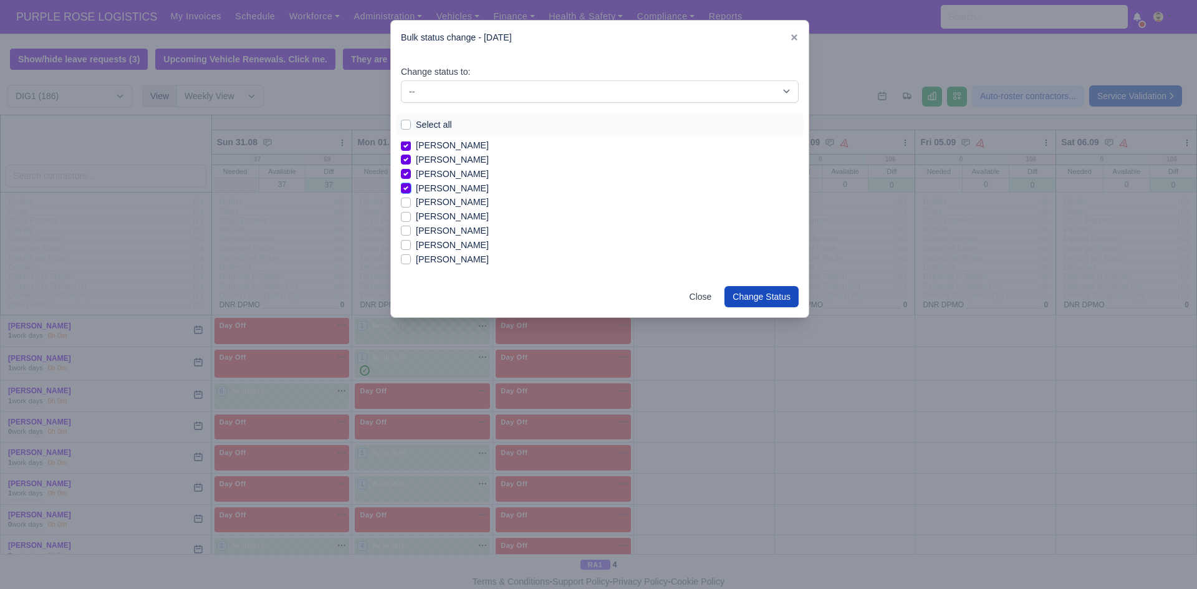
scroll to position [476, 0]
click at [443, 196] on label "[PERSON_NAME]" at bounding box center [452, 198] width 73 height 14
click at [411, 196] on input "[PERSON_NAME]" at bounding box center [406, 196] width 10 height 10
checkbox input "true"
click at [447, 226] on label "[PERSON_NAME]" at bounding box center [452, 227] width 73 height 14
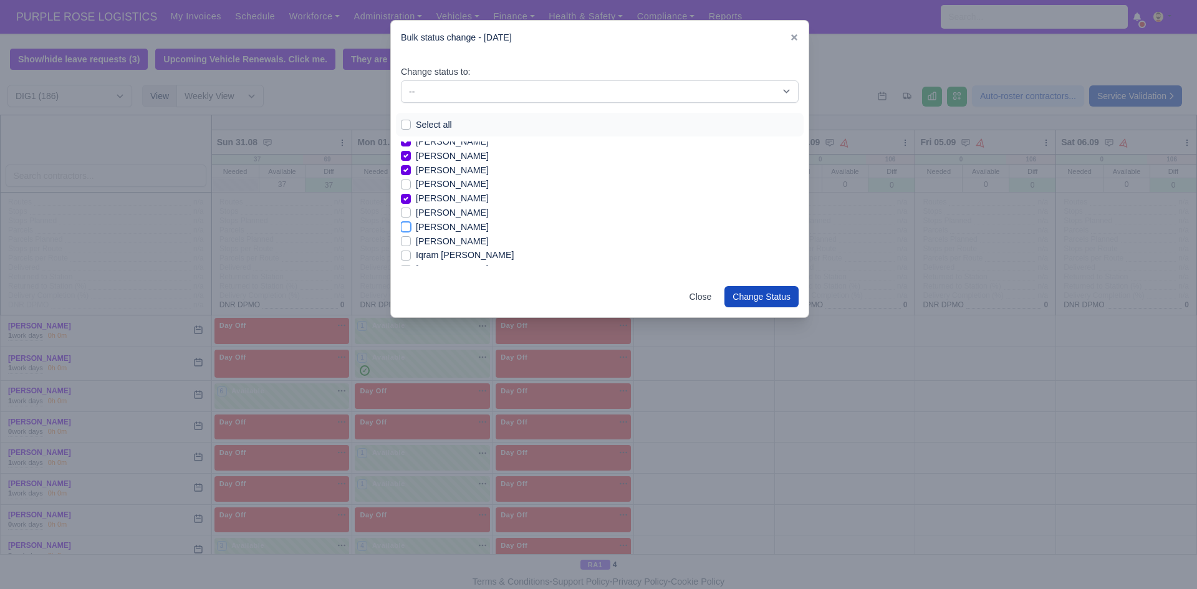
click at [411, 226] on input "[PERSON_NAME]" at bounding box center [406, 225] width 10 height 10
checkbox input "true"
click at [445, 242] on label "[PERSON_NAME]" at bounding box center [452, 242] width 73 height 14
click at [411, 242] on input "[PERSON_NAME]" at bounding box center [406, 240] width 10 height 10
checkbox input "true"
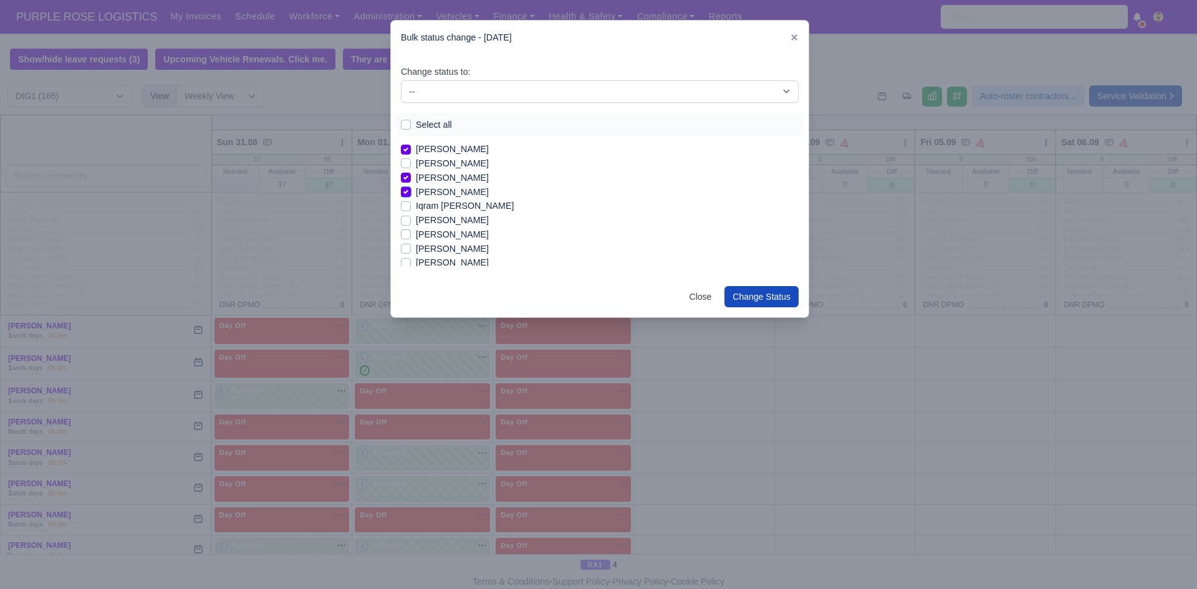
scroll to position [551, 0]
click at [443, 196] on label "[PERSON_NAME]" at bounding box center [452, 195] width 73 height 14
click at [411, 196] on input "[PERSON_NAME]" at bounding box center [406, 193] width 10 height 10
checkbox input "true"
click at [455, 236] on label "[PERSON_NAME]" at bounding box center [452, 237] width 73 height 14
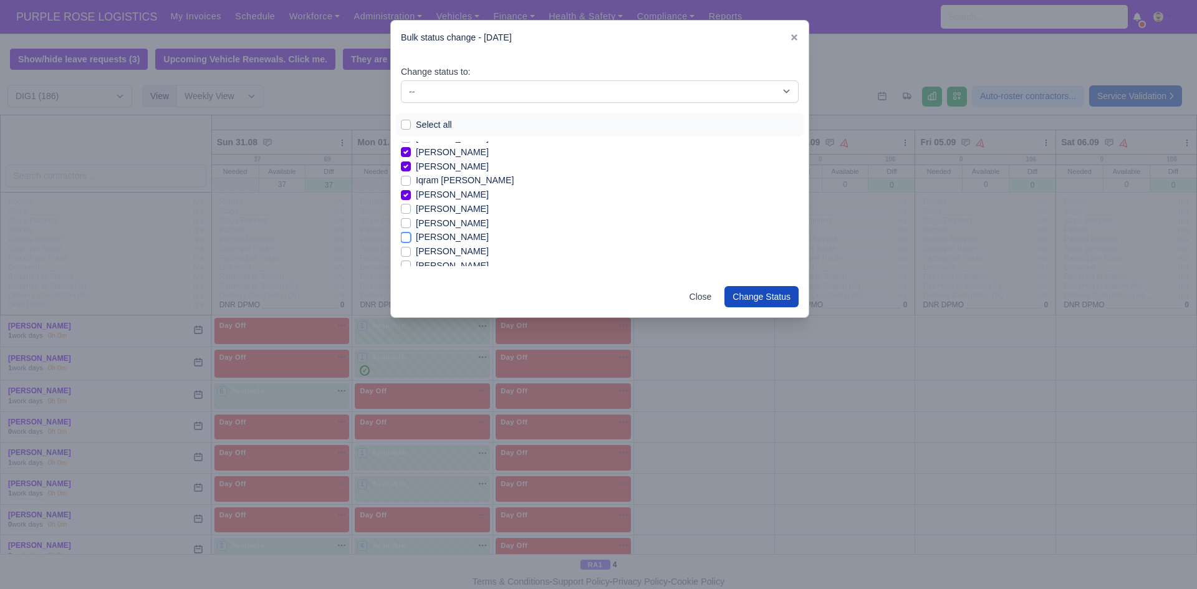
click at [411, 236] on input "[PERSON_NAME]" at bounding box center [406, 235] width 10 height 10
checkbox input "true"
click at [481, 219] on label "[PERSON_NAME]" at bounding box center [452, 216] width 73 height 14
click at [411, 219] on input "[PERSON_NAME]" at bounding box center [406, 214] width 10 height 10
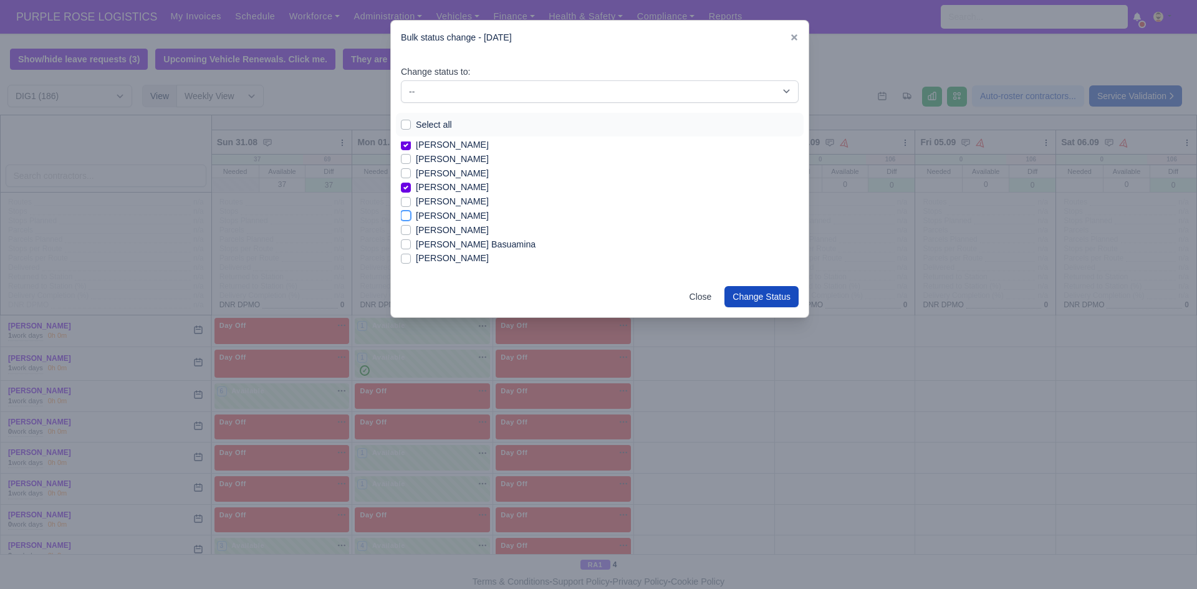
checkbox input "true"
click at [470, 200] on label "[PERSON_NAME] Basuamina" at bounding box center [476, 199] width 120 height 14
click at [411, 200] on input "[PERSON_NAME] Basuamina" at bounding box center [406, 197] width 10 height 10
checkbox input "true"
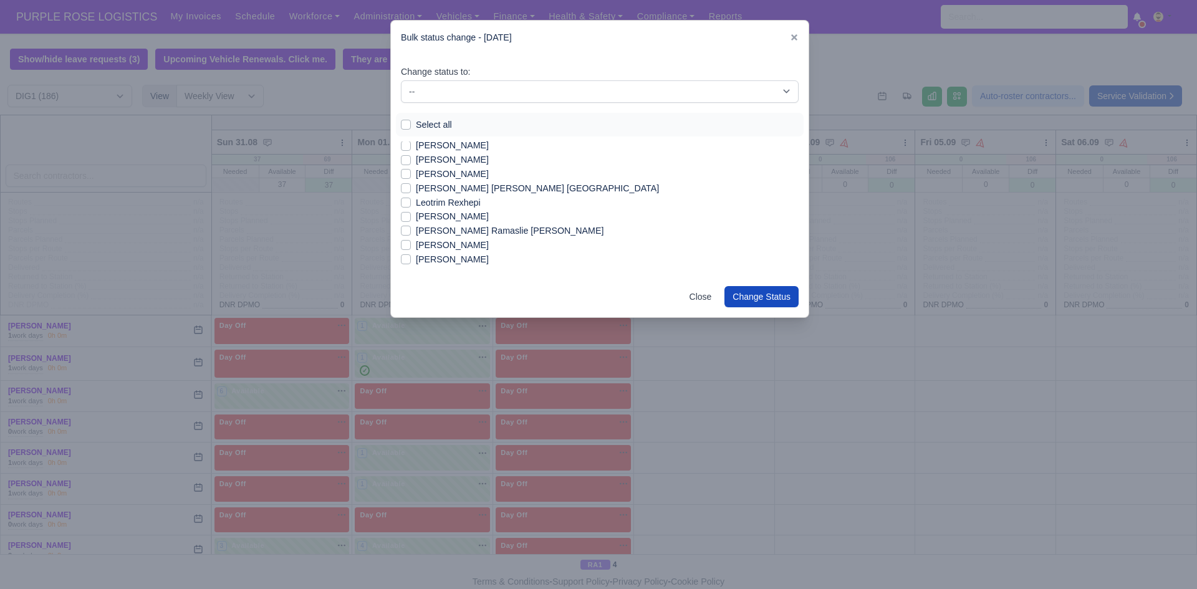
scroll to position [721, 0]
click at [456, 196] on label "Leotrim Rexhepi" at bounding box center [448, 195] width 65 height 14
click at [455, 198] on label "Leotrim Rexhepi" at bounding box center [448, 195] width 65 height 14
click at [411, 198] on input "Leotrim Rexhepi" at bounding box center [406, 193] width 10 height 10
checkbox input "true"
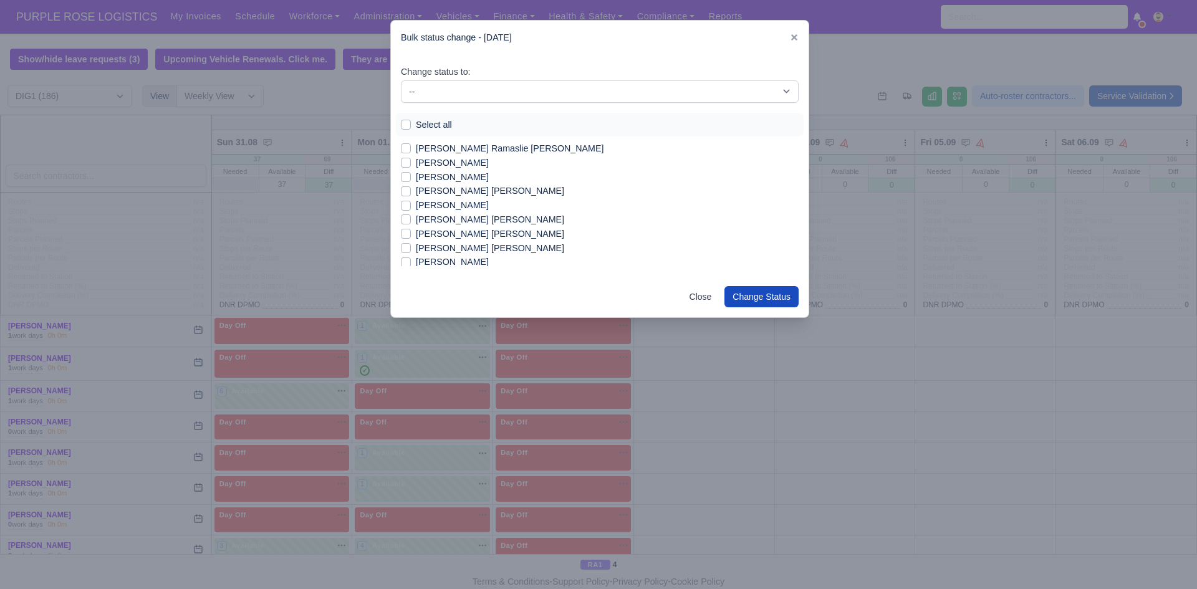
scroll to position [821, 0]
click at [483, 223] on label "[PERSON_NAME] [PERSON_NAME]" at bounding box center [490, 223] width 148 height 14
click at [411, 223] on input "[PERSON_NAME] [PERSON_NAME]" at bounding box center [406, 221] width 10 height 10
checkbox input "true"
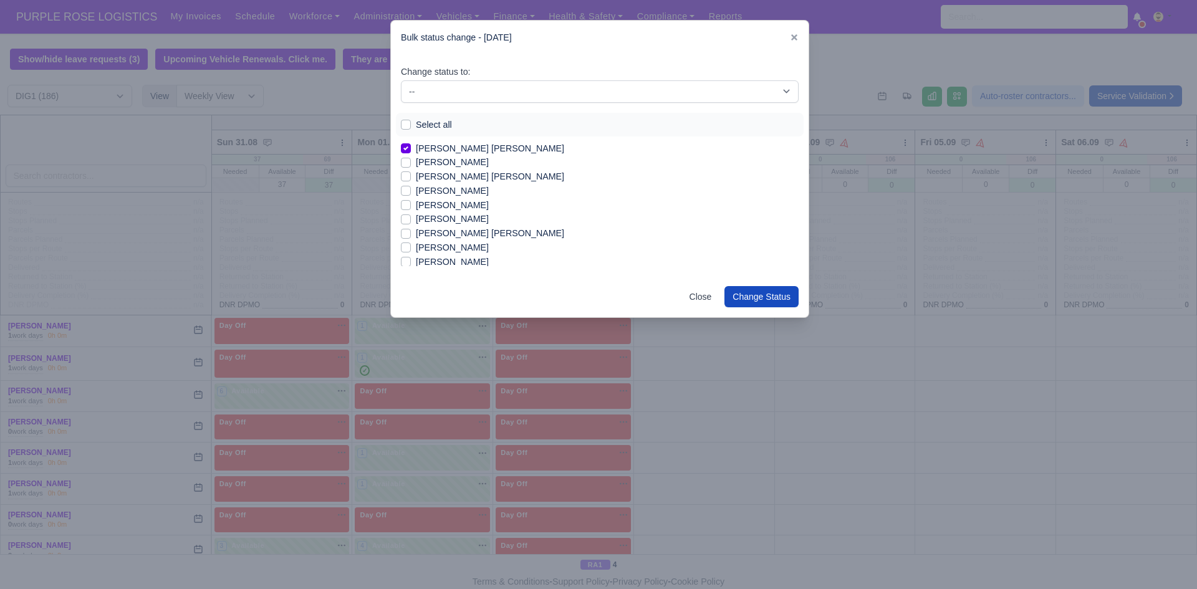
click at [478, 207] on label "[PERSON_NAME]" at bounding box center [452, 205] width 73 height 14
click at [411, 207] on input "[PERSON_NAME]" at bounding box center [406, 203] width 10 height 10
checkbox input "true"
click at [457, 260] on label "[PERSON_NAME]" at bounding box center [452, 262] width 73 height 14
click at [411, 260] on input "[PERSON_NAME]" at bounding box center [406, 260] width 10 height 10
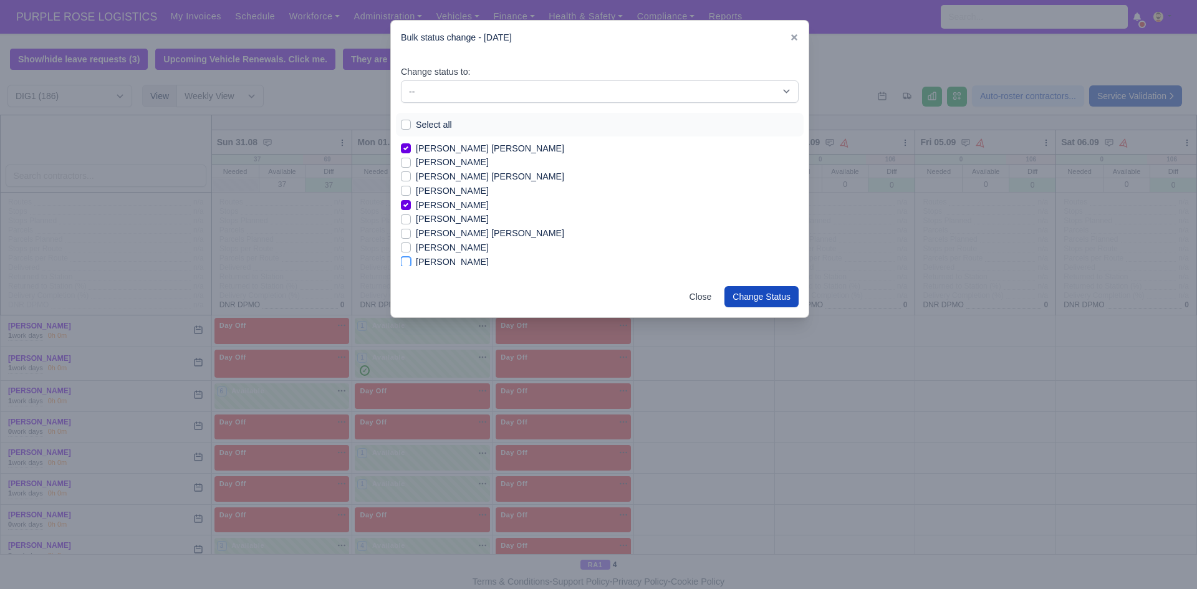
checkbox input "true"
click at [472, 235] on label "[PERSON_NAME] [PERSON_NAME]" at bounding box center [490, 233] width 148 height 14
click at [411, 235] on input "[PERSON_NAME] [PERSON_NAME]" at bounding box center [406, 231] width 10 height 10
click at [476, 230] on label "[PERSON_NAME] [PERSON_NAME]" at bounding box center [490, 233] width 148 height 14
click at [411, 230] on input "[PERSON_NAME] [PERSON_NAME]" at bounding box center [406, 231] width 10 height 10
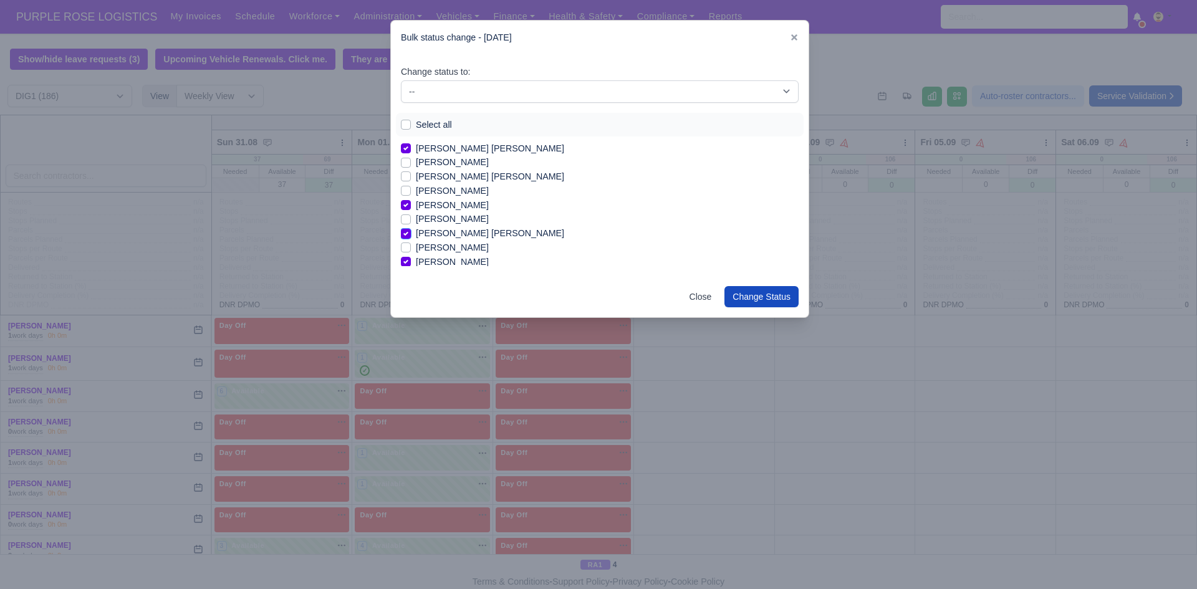
checkbox input "false"
click at [447, 248] on label "[PERSON_NAME]" at bounding box center [452, 248] width 73 height 14
click at [411, 248] on input "[PERSON_NAME]" at bounding box center [406, 246] width 10 height 10
checkbox input "true"
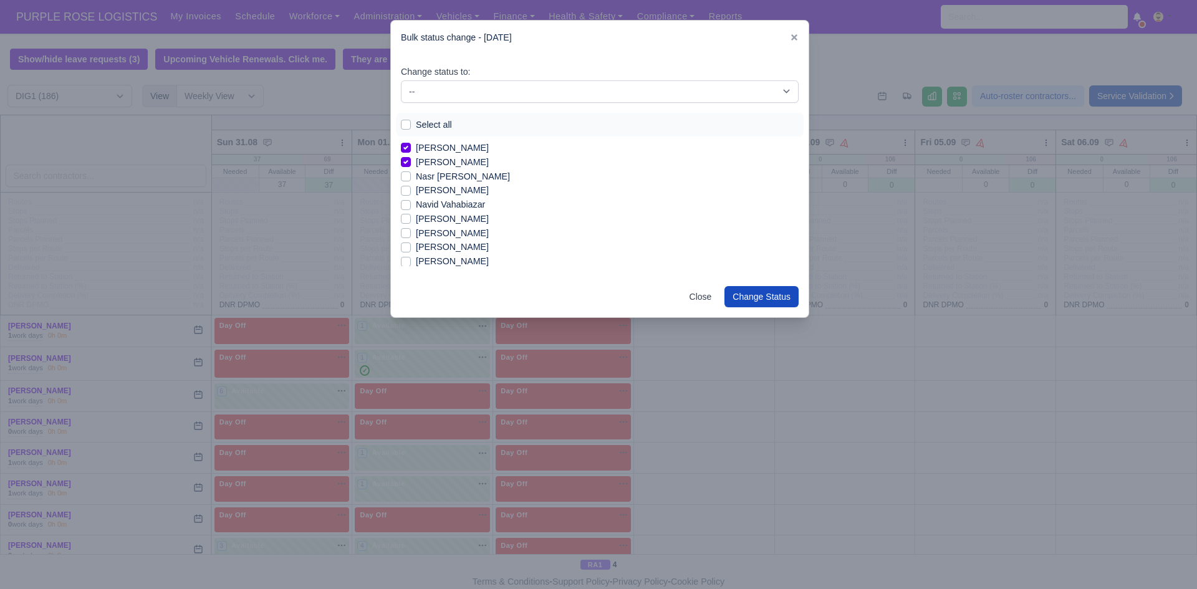
click at [467, 191] on label "[PERSON_NAME]" at bounding box center [452, 190] width 73 height 14
click at [411, 191] on input "[PERSON_NAME]" at bounding box center [406, 188] width 10 height 10
checkbox input "true"
click at [483, 259] on label "[PERSON_NAME]" at bounding box center [452, 261] width 73 height 14
click at [411, 259] on input "[PERSON_NAME]" at bounding box center [406, 259] width 10 height 10
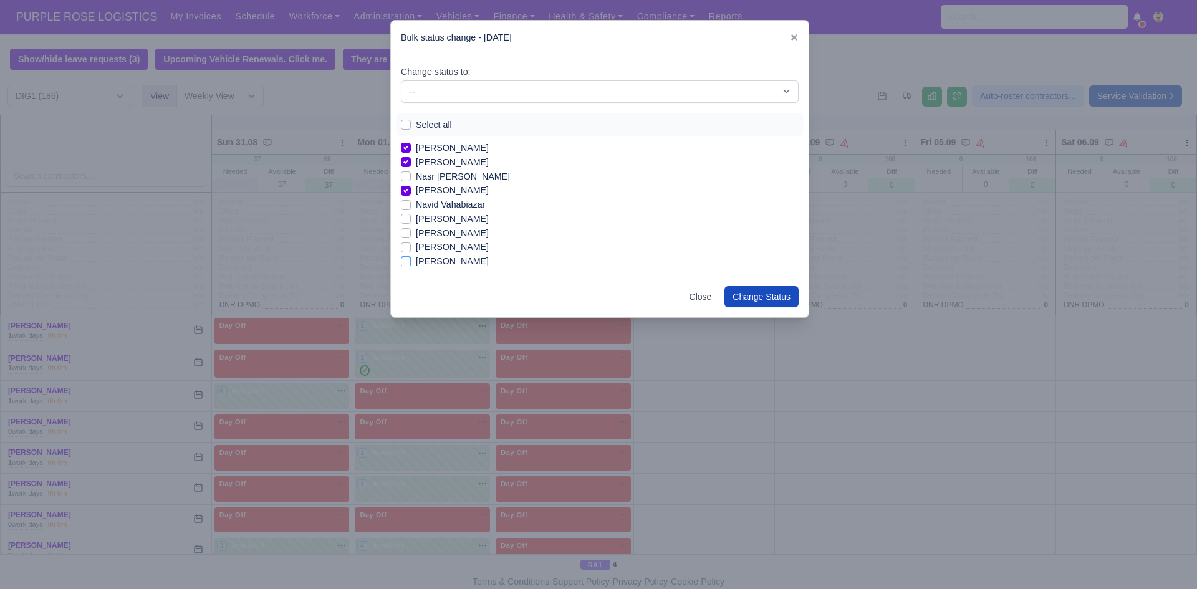
checkbox input "true"
click at [465, 201] on label "[PERSON_NAME]" at bounding box center [452, 201] width 73 height 14
click at [411, 201] on input "[PERSON_NAME]" at bounding box center [406, 199] width 10 height 10
checkbox input "true"
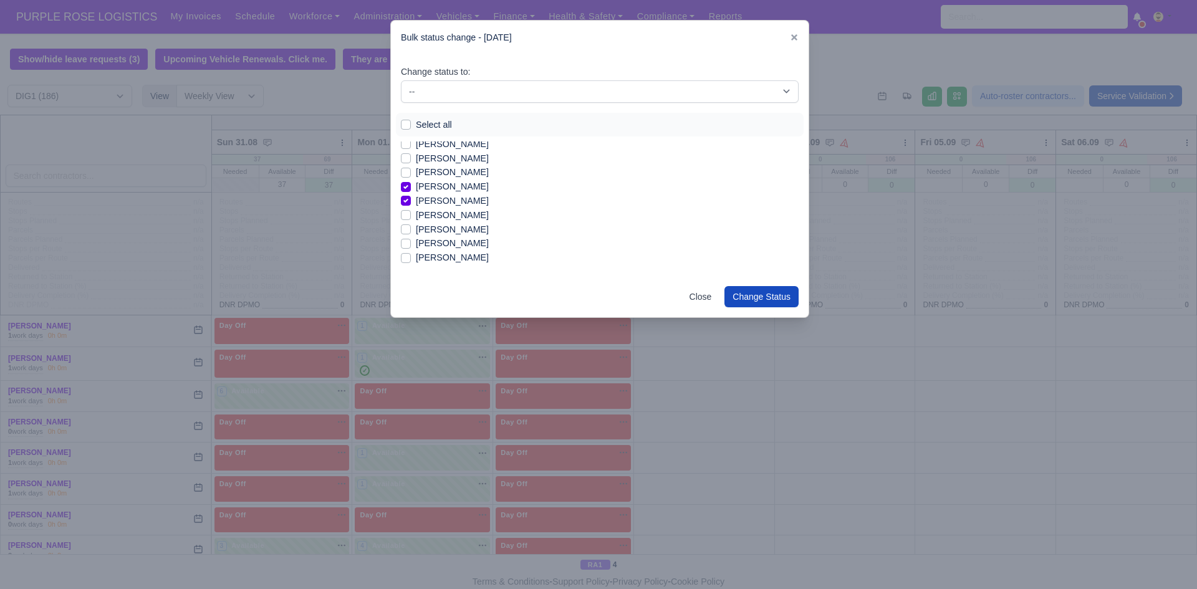
click at [456, 217] on label "[PERSON_NAME]" at bounding box center [452, 215] width 73 height 14
click at [411, 217] on input "[PERSON_NAME]" at bounding box center [406, 213] width 10 height 10
checkbox input "true"
click at [454, 229] on label "[PERSON_NAME]" at bounding box center [452, 230] width 73 height 14
click at [411, 229] on input "[PERSON_NAME]" at bounding box center [406, 228] width 10 height 10
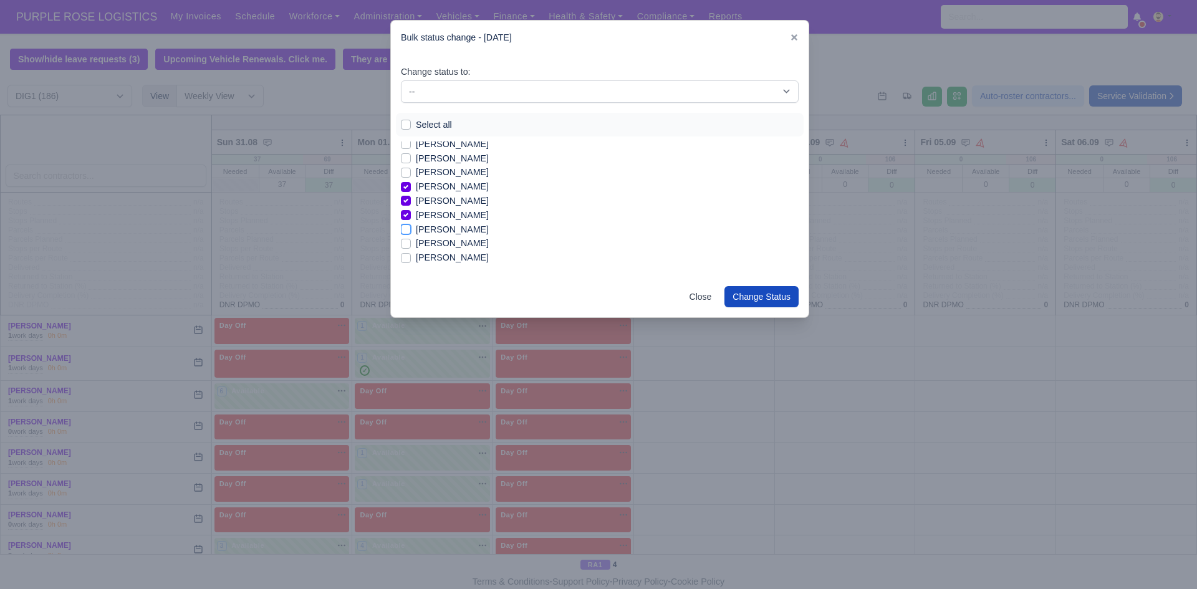
checkbox input "true"
click at [463, 236] on label "[PERSON_NAME]" at bounding box center [452, 237] width 73 height 14
click at [411, 236] on input "[PERSON_NAME]" at bounding box center [406, 235] width 10 height 10
checkbox input "true"
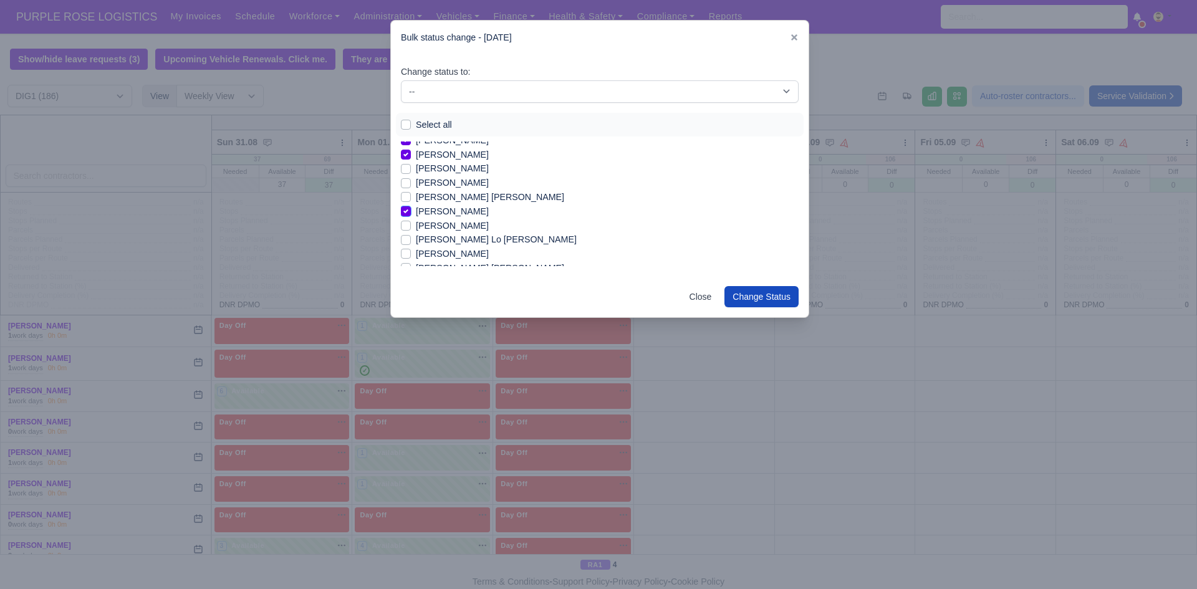
scroll to position [1170, 0]
click at [414, 230] on div "[PERSON_NAME]" at bounding box center [600, 229] width 398 height 14
click at [416, 230] on label "[PERSON_NAME]" at bounding box center [452, 229] width 73 height 14
click at [409, 230] on input "[PERSON_NAME]" at bounding box center [406, 227] width 10 height 10
checkbox input "true"
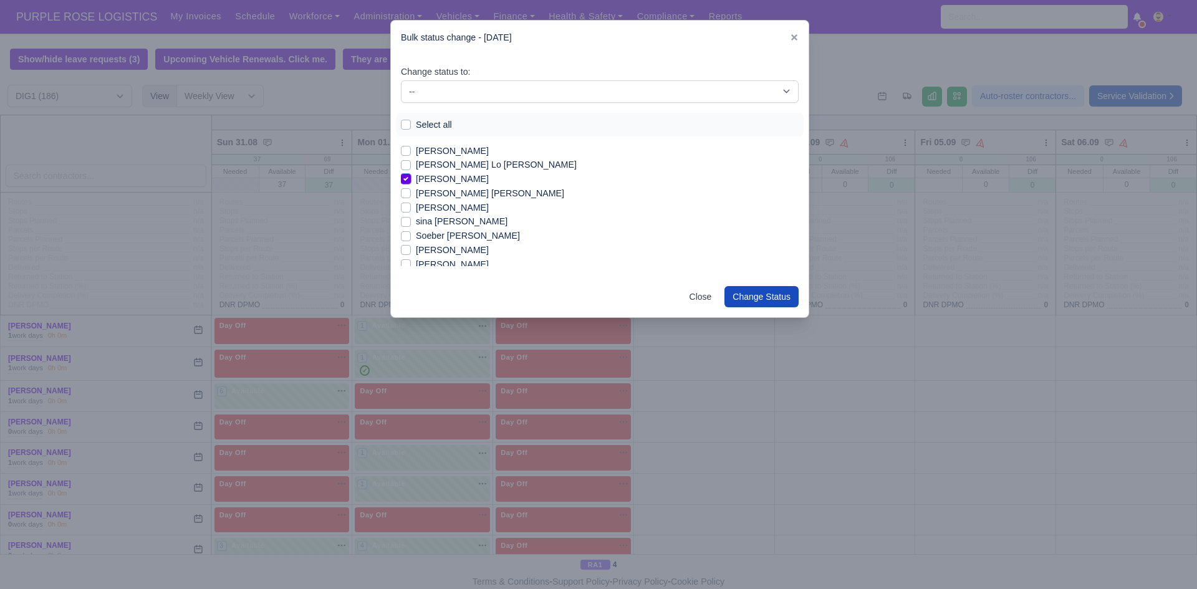
scroll to position [1245, 0]
click at [437, 193] on label "sina [PERSON_NAME]" at bounding box center [462, 197] width 92 height 14
click at [411, 193] on input "sina [PERSON_NAME]" at bounding box center [406, 195] width 10 height 10
checkbox input "true"
click at [449, 223] on label "[PERSON_NAME]" at bounding box center [452, 225] width 73 height 14
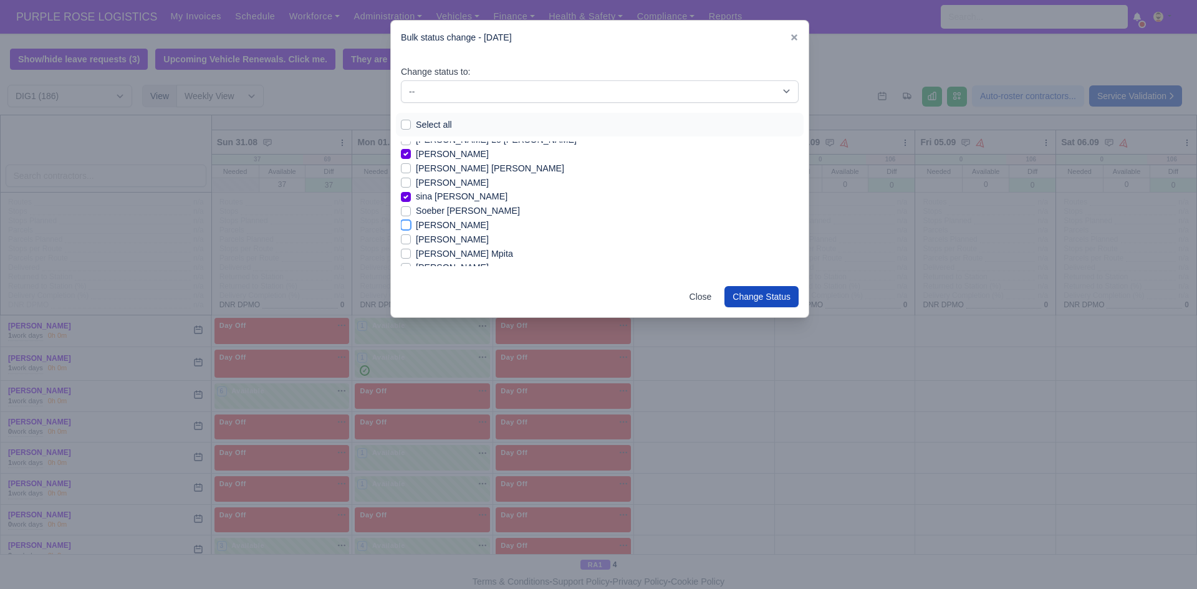
click at [411, 223] on input "[PERSON_NAME]" at bounding box center [406, 223] width 10 height 10
checkbox input "true"
click at [495, 230] on label "[PERSON_NAME] Mpita" at bounding box center [464, 229] width 97 height 14
click at [411, 230] on input "[PERSON_NAME] Mpita" at bounding box center [406, 227] width 10 height 10
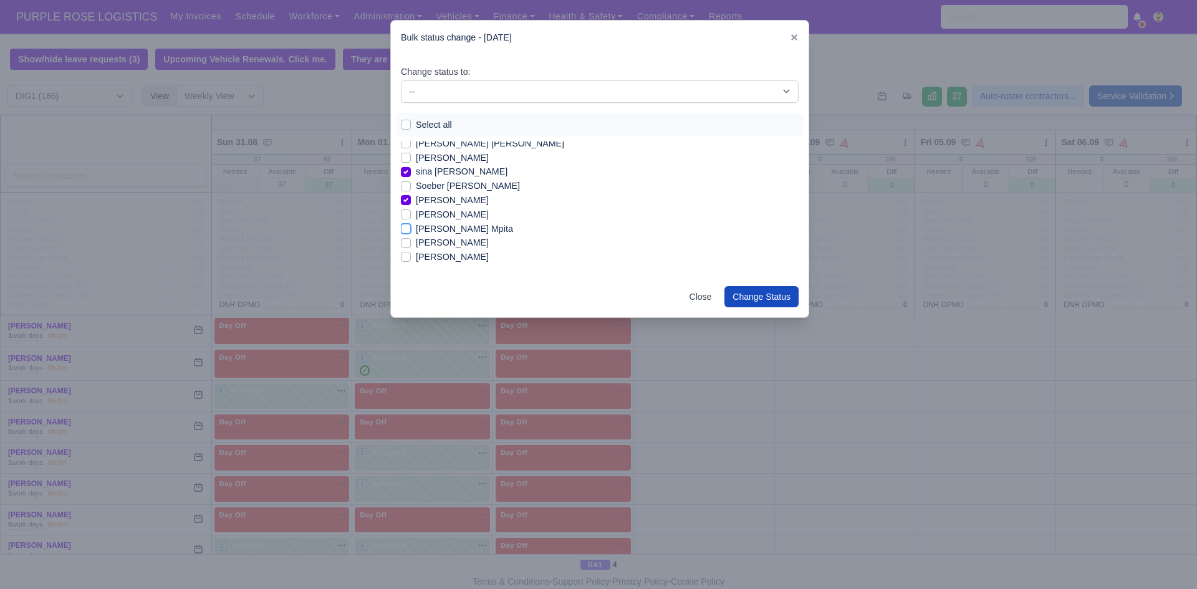
checkbox input "true"
click at [444, 191] on label "[PERSON_NAME]" at bounding box center [452, 192] width 73 height 14
click at [411, 191] on input "[PERSON_NAME]" at bounding box center [406, 190] width 10 height 10
checkbox input "true"
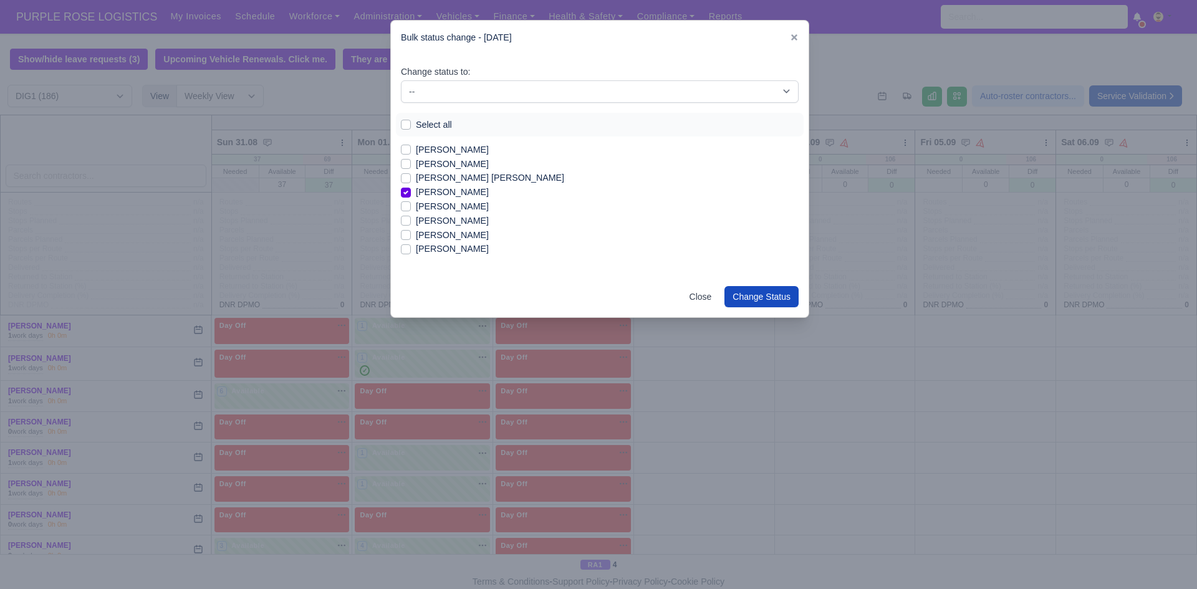
click at [432, 251] on label "[PERSON_NAME]" at bounding box center [452, 249] width 73 height 14
click at [411, 251] on input "[PERSON_NAME]" at bounding box center [406, 247] width 10 height 10
checkbox input "true"
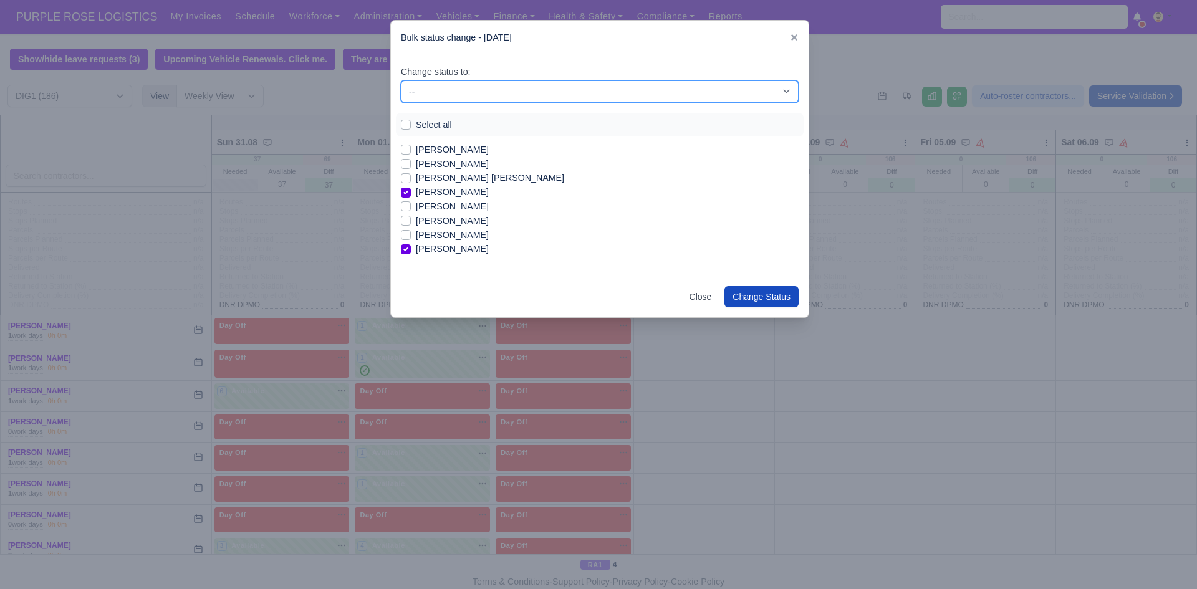
click at [580, 84] on select "-- Unasigned Available Day Off Stand By Other Depot" at bounding box center [600, 91] width 398 height 22
select select "Available"
click at [401, 80] on select "-- Unasigned Available Day Off Stand By Other Depot" at bounding box center [600, 91] width 398 height 22
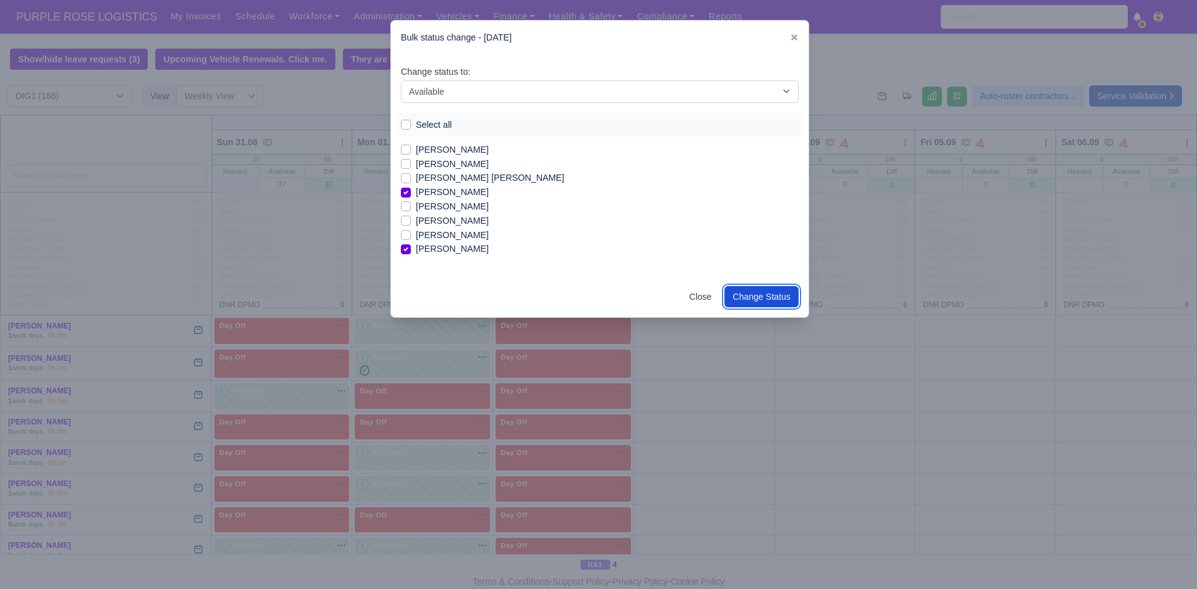
click at [776, 292] on button "Change Status" at bounding box center [762, 296] width 74 height 21
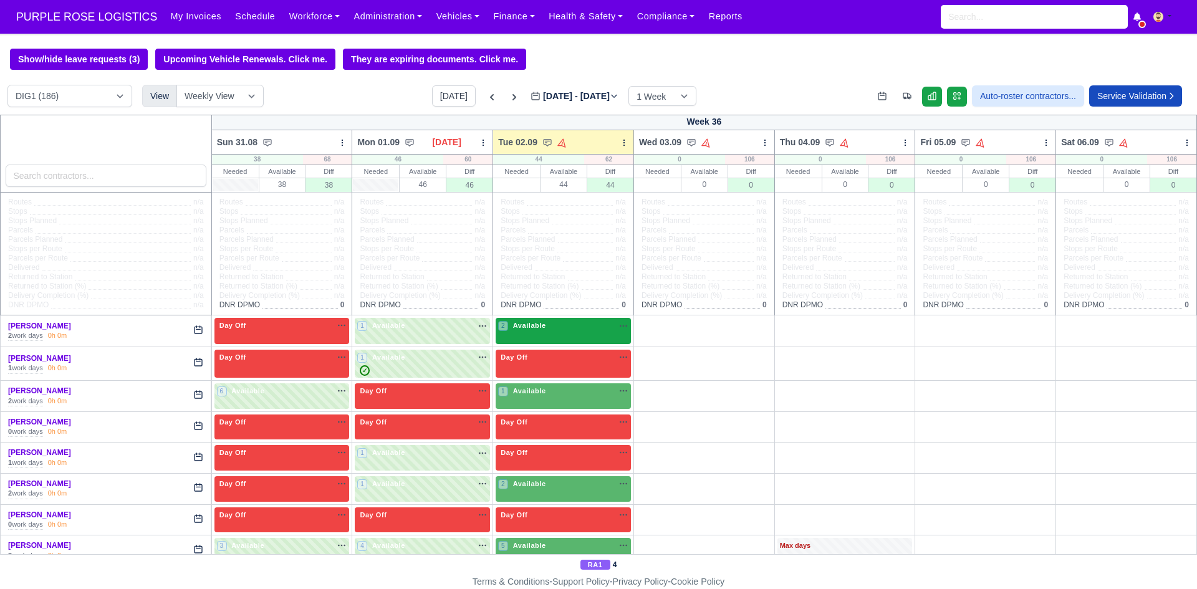
click at [587, 334] on div "2 Available na" at bounding box center [563, 327] width 130 height 13
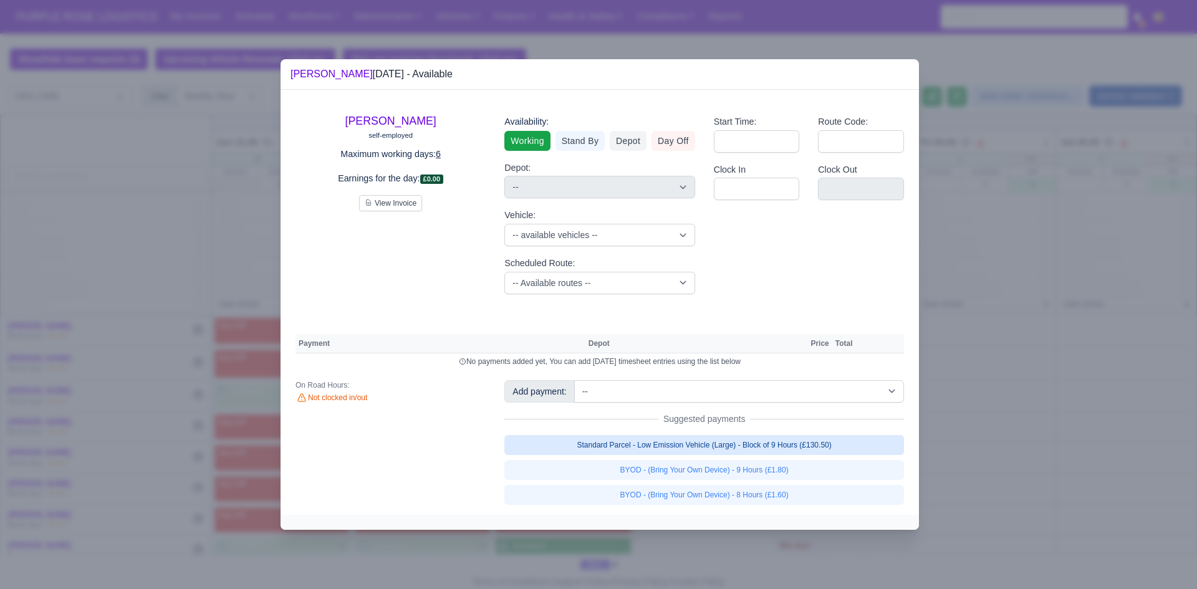
click at [674, 448] on link "Standard Parcel - Low Emission Vehicle (Large) - Block of 9 Hours (£130.50)" at bounding box center [705, 445] width 400 height 20
select select "1"
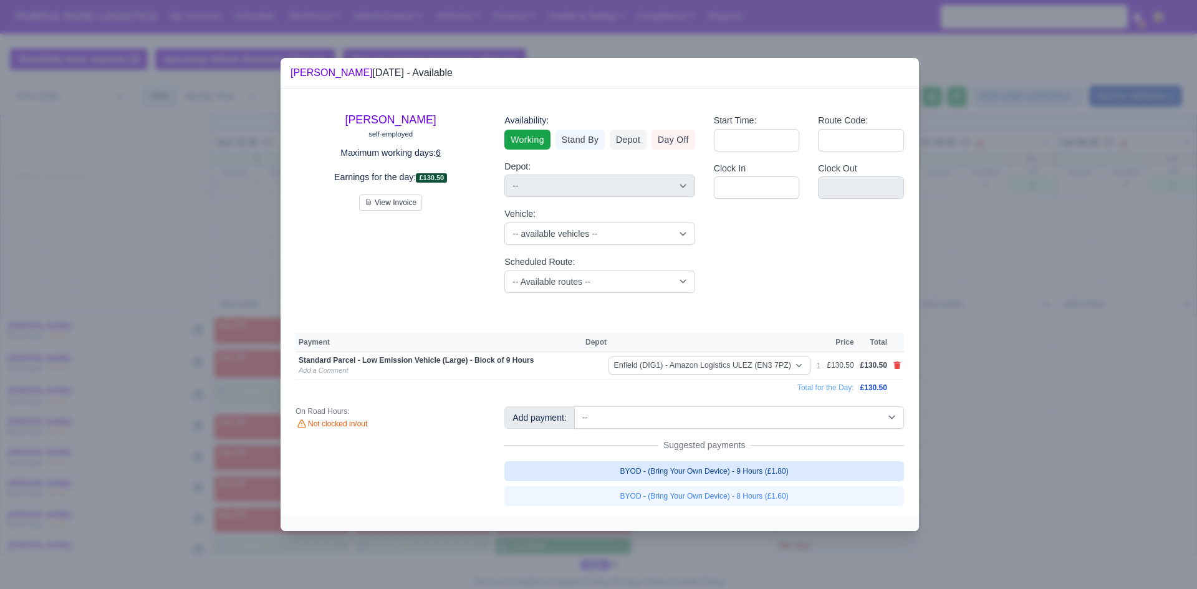
click at [677, 476] on link "BYOD - (Bring Your Own Device) - 9 Hours (£1.80)" at bounding box center [705, 472] width 400 height 20
select select "1"
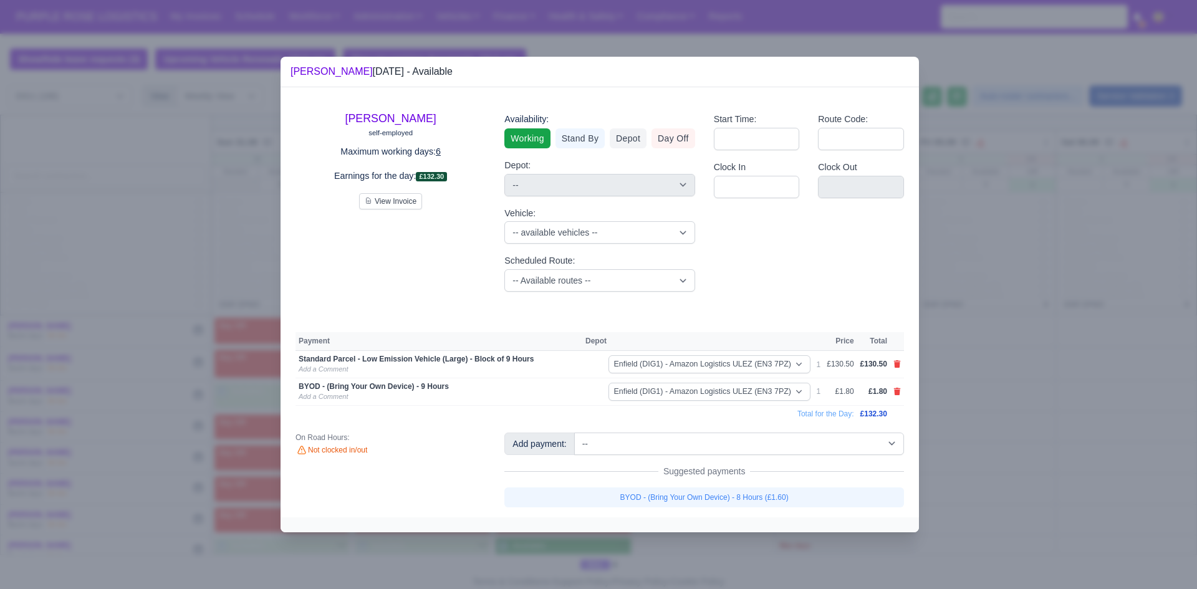
click at [995, 389] on div at bounding box center [598, 294] width 1197 height 589
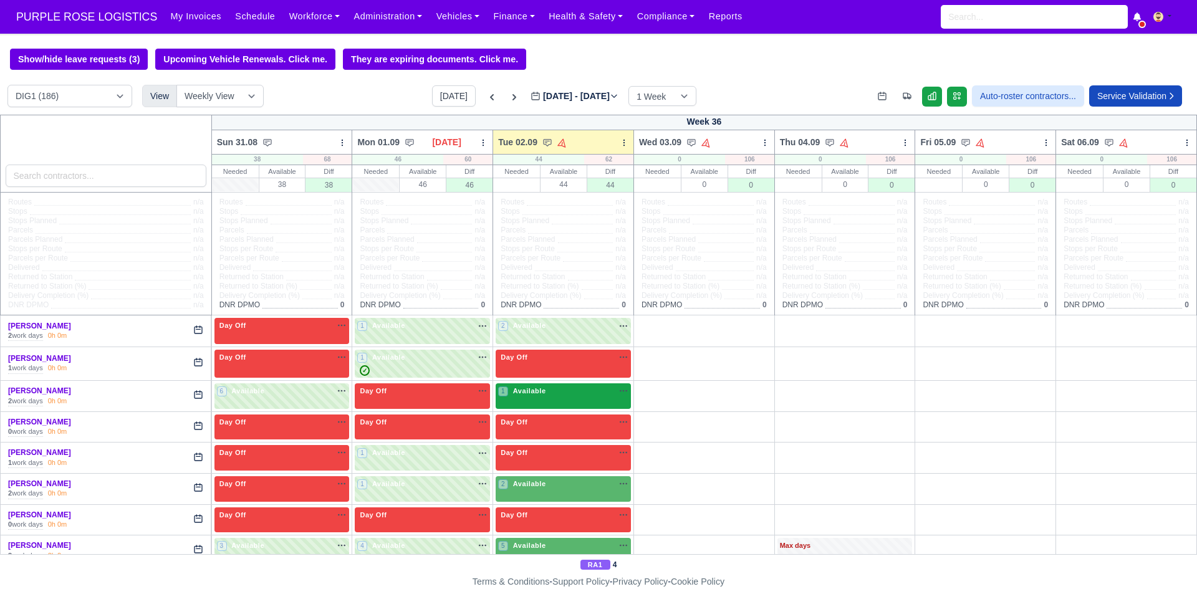
click at [568, 399] on div "1 Available na" at bounding box center [563, 392] width 130 height 13
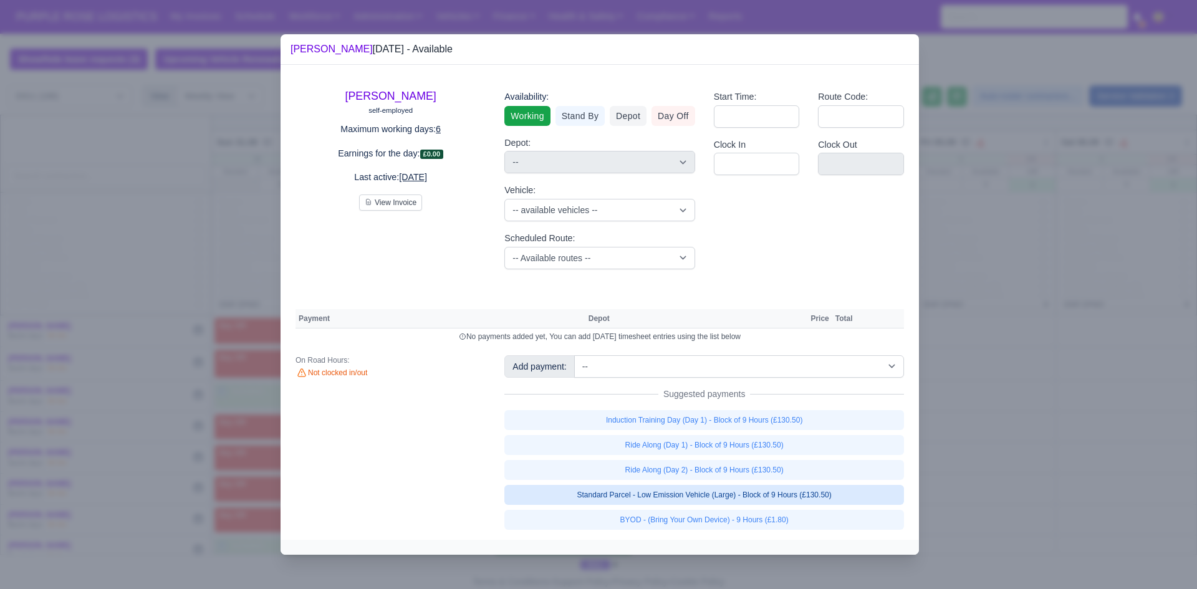
click at [715, 495] on link "Standard Parcel - Low Emission Vehicle (Large) - Block of 9 Hours (£130.50)" at bounding box center [705, 495] width 400 height 20
select select "1"
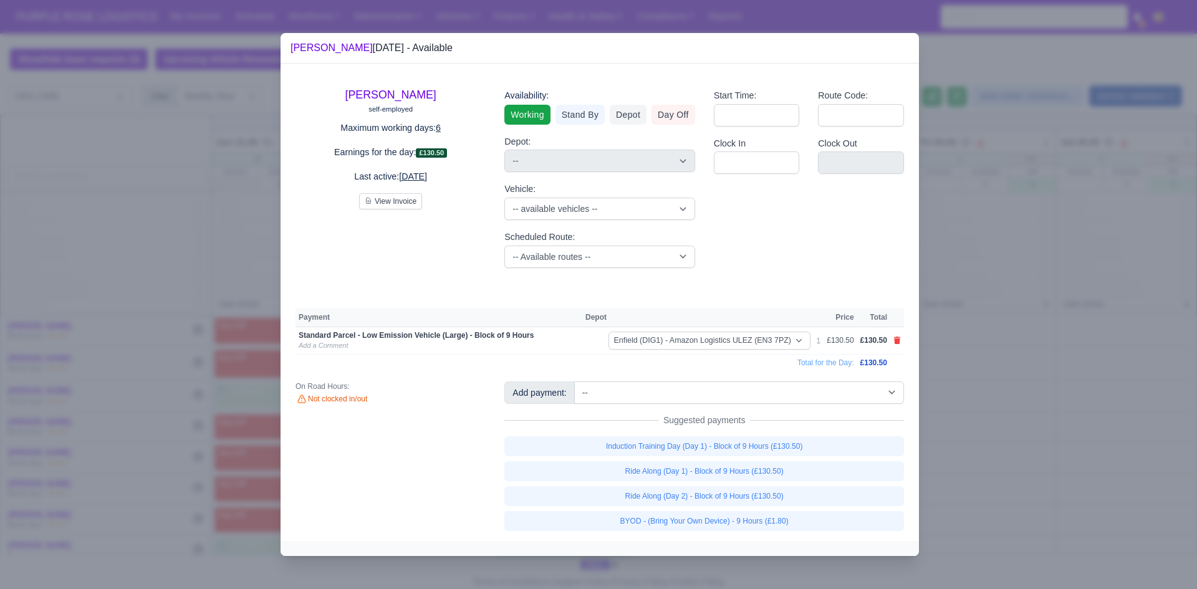
click at [713, 519] on link "BYOD - (Bring Your Own Device) - 9 Hours (£1.80)" at bounding box center [705, 521] width 400 height 20
select select "1"
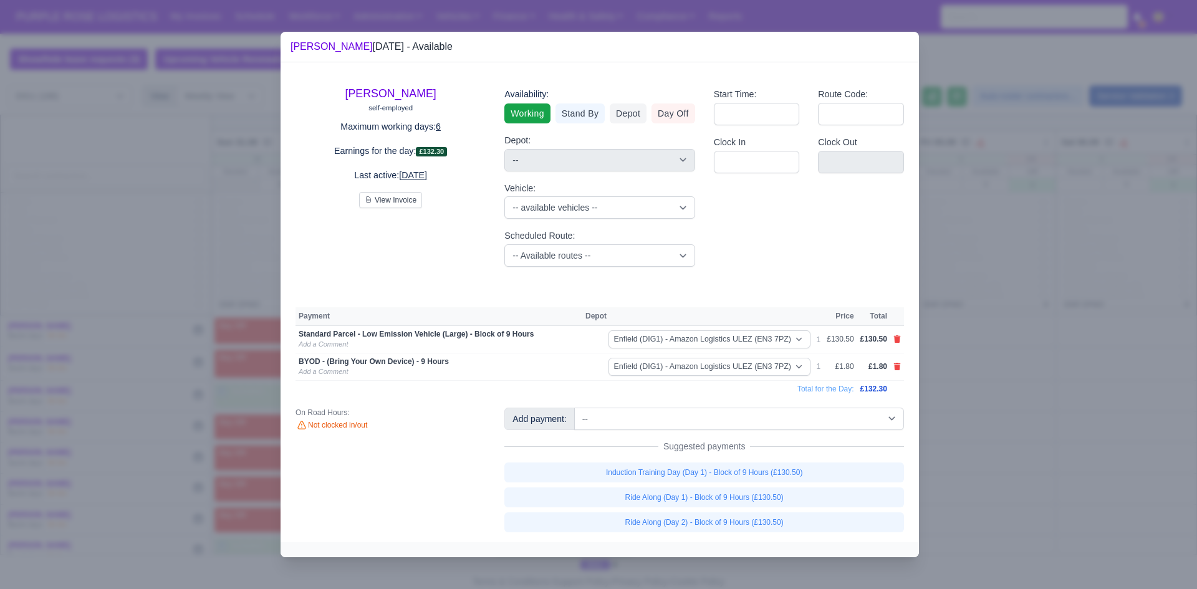
click at [987, 309] on div at bounding box center [598, 294] width 1197 height 589
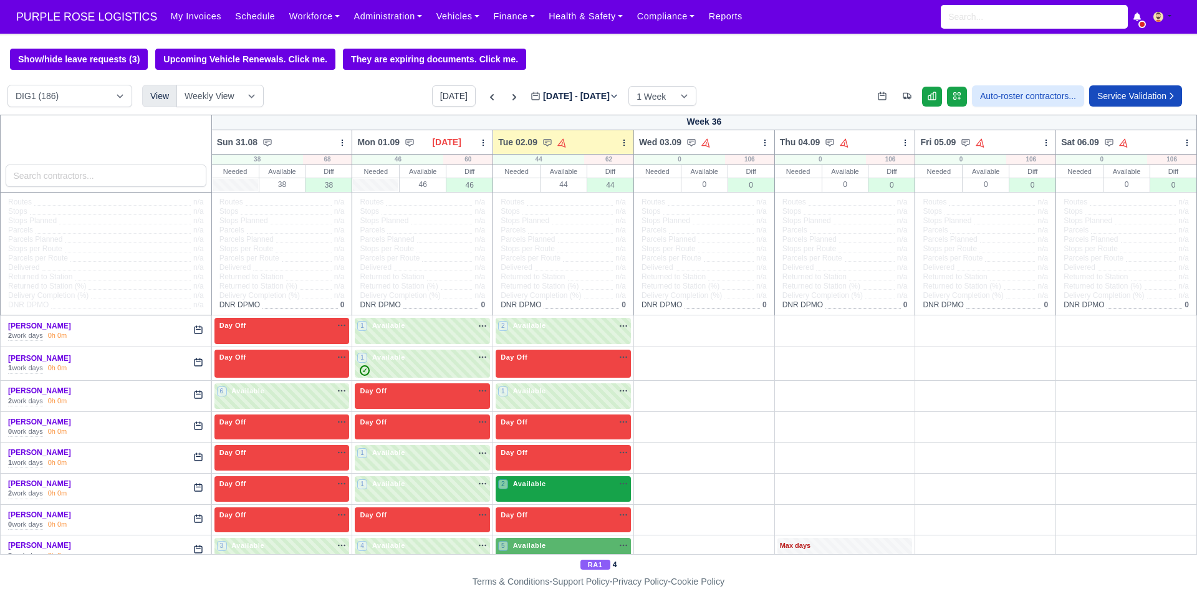
click at [558, 488] on div "2 Available na" at bounding box center [563, 484] width 130 height 11
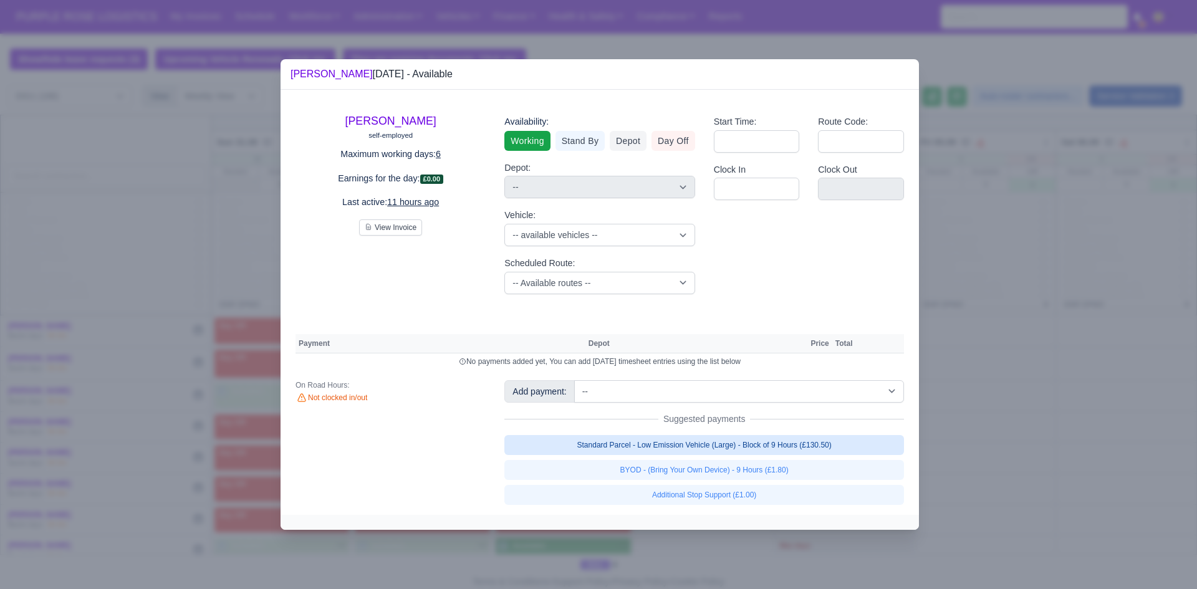
click at [655, 447] on link "Standard Parcel - Low Emission Vehicle (Large) - Block of 9 Hours (£130.50)" at bounding box center [705, 445] width 400 height 20
select select "1"
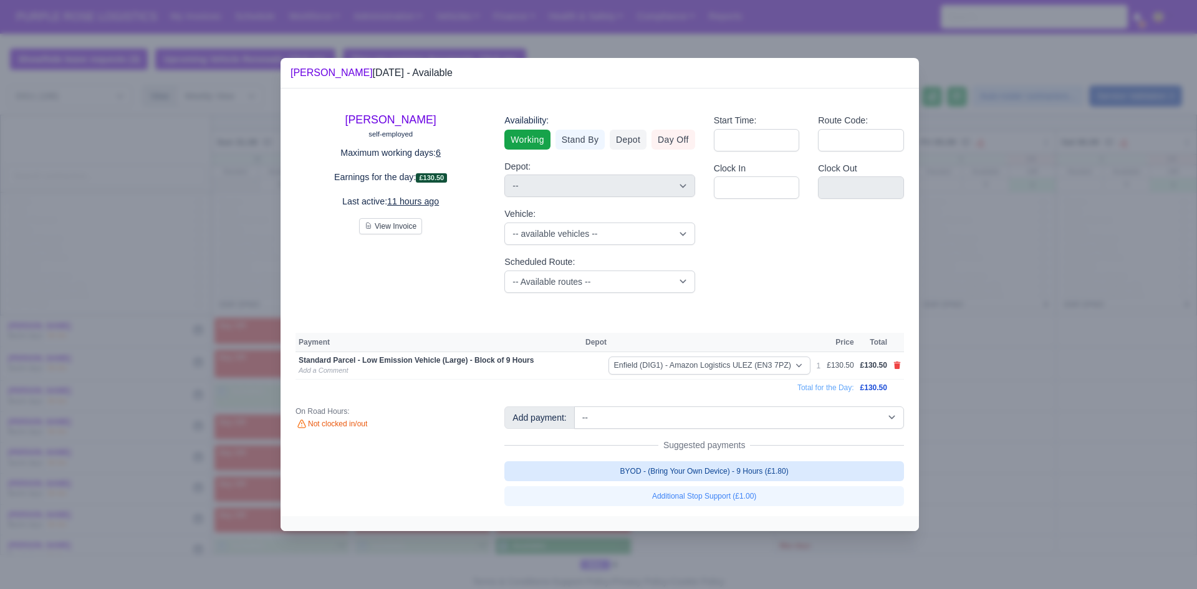
click at [660, 473] on link "BYOD - (Bring Your Own Device) - 9 Hours (£1.80)" at bounding box center [705, 472] width 400 height 20
select select "1"
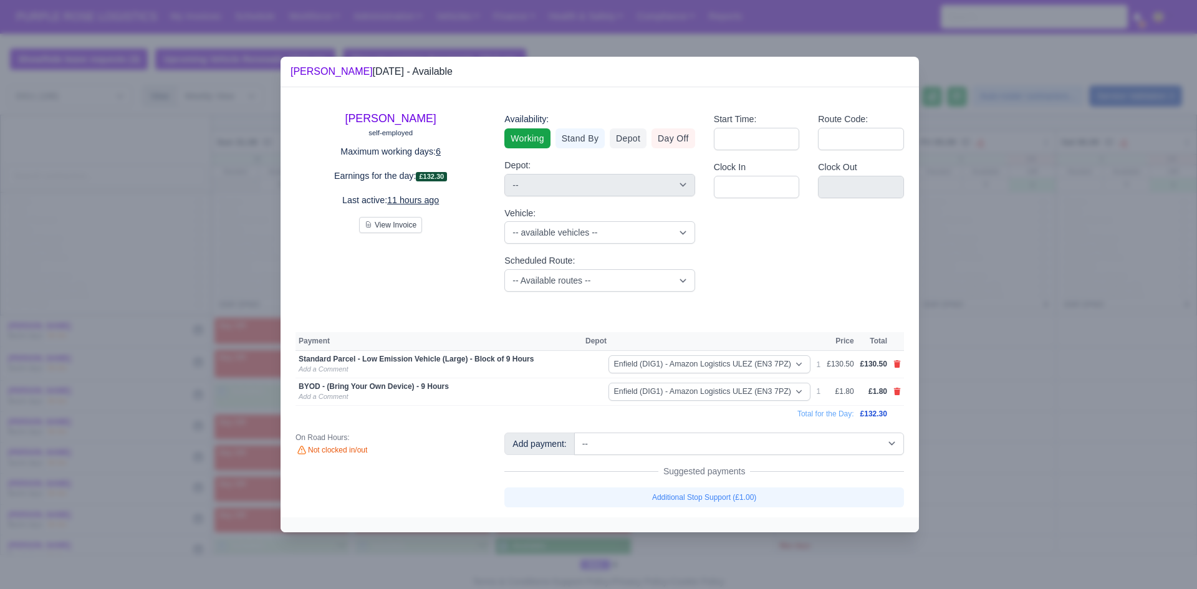
click at [989, 370] on div at bounding box center [598, 294] width 1197 height 589
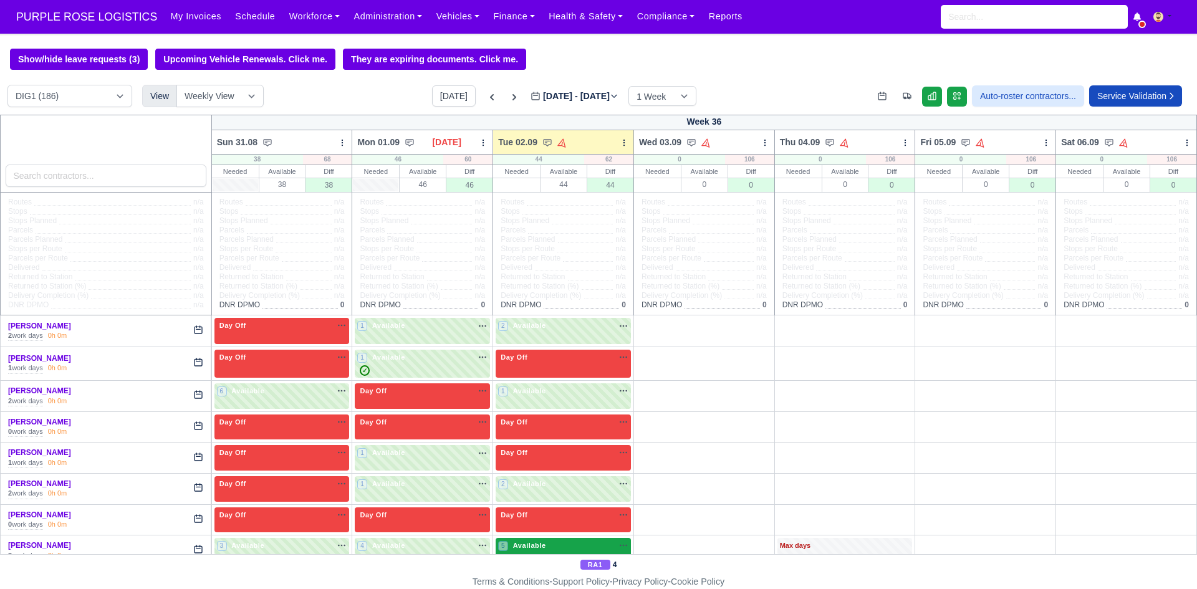
click at [557, 543] on div "5 Available na" at bounding box center [563, 546] width 130 height 11
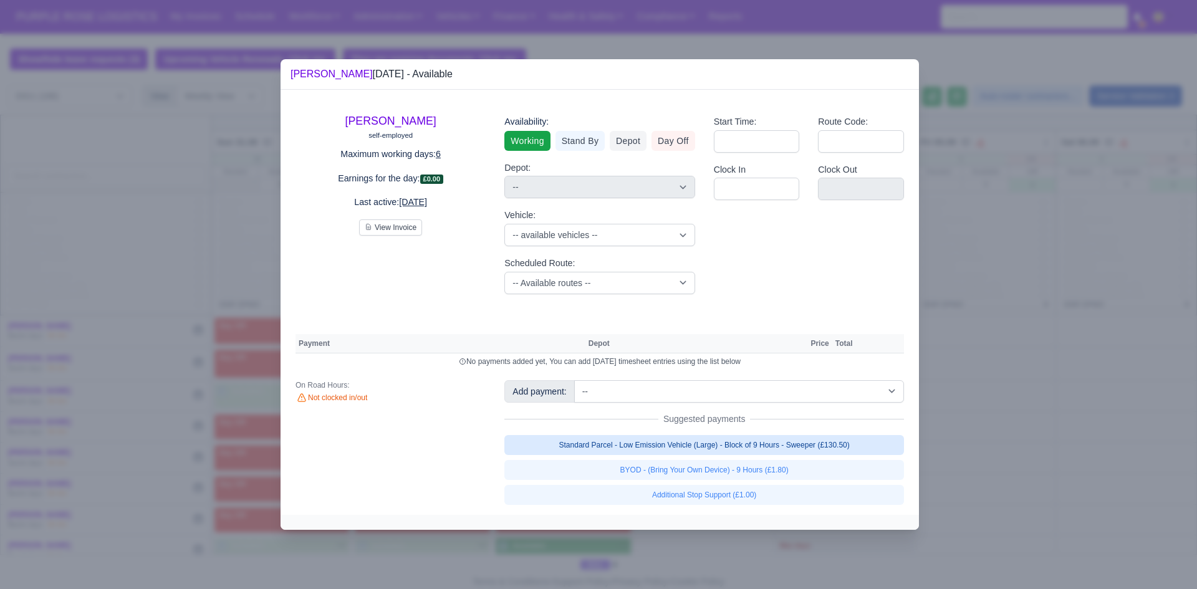
click at [658, 443] on link "Standard Parcel - Low Emission Vehicle (Large) - Block of 9 Hours - Sweeper (£1…" at bounding box center [705, 445] width 400 height 20
select select "1"
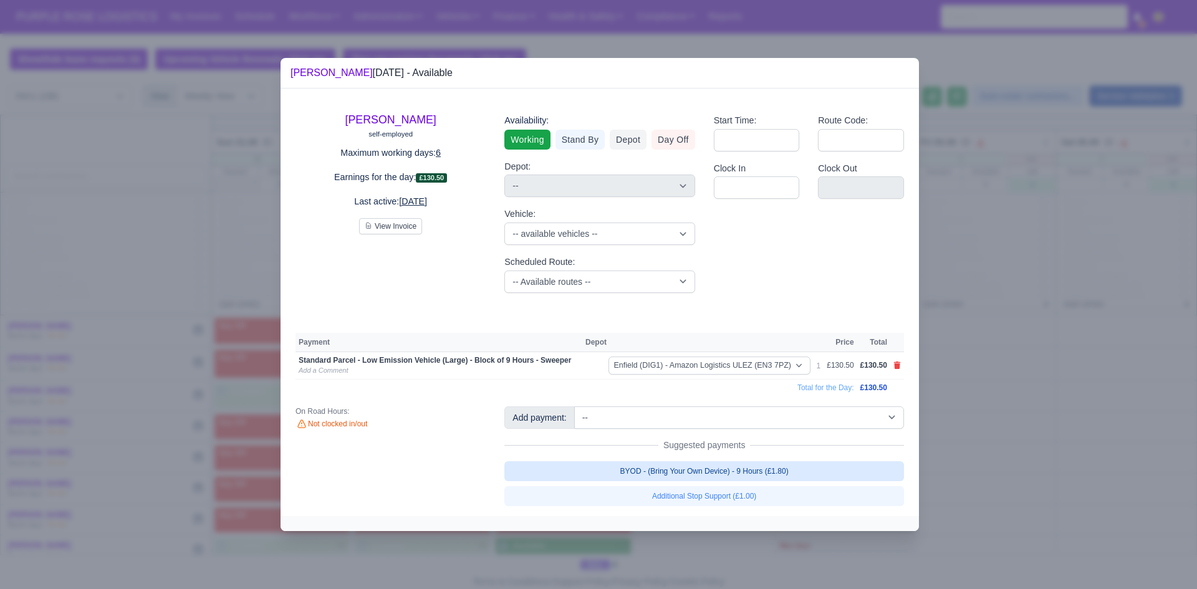
click at [660, 476] on link "BYOD - (Bring Your Own Device) - 9 Hours (£1.80)" at bounding box center [705, 472] width 400 height 20
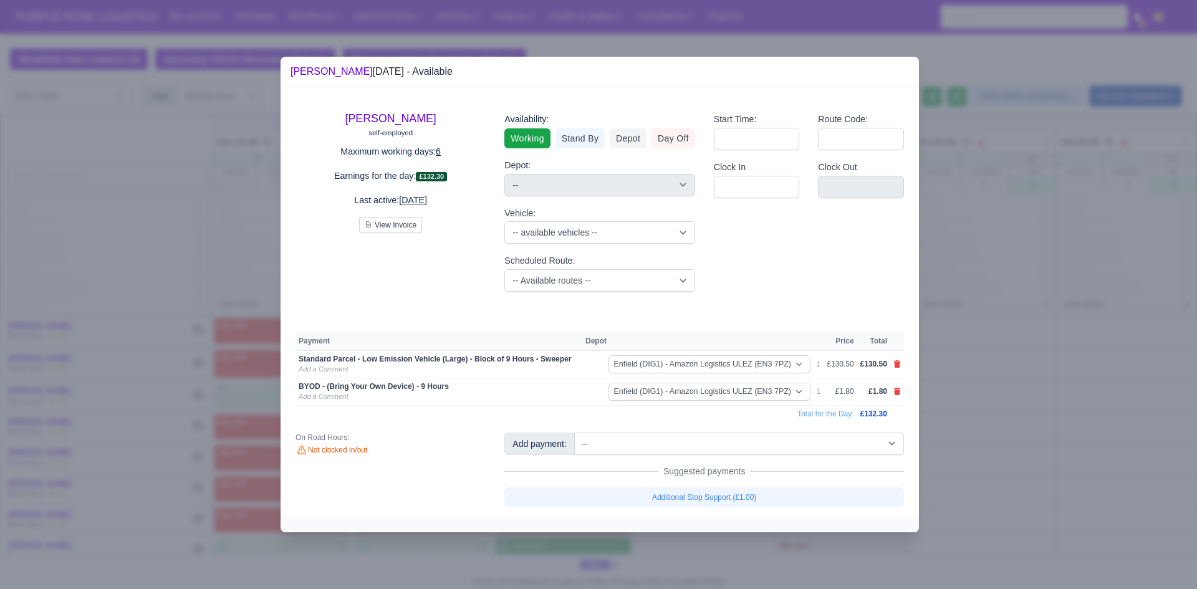
click at [974, 354] on div at bounding box center [598, 294] width 1197 height 589
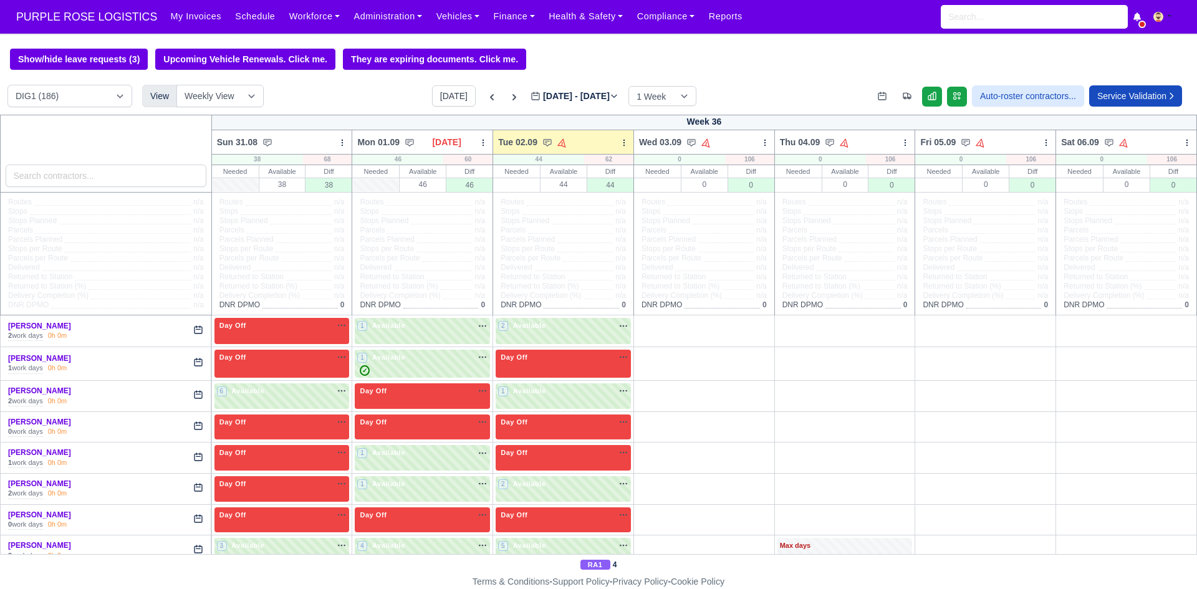
click at [995, 364] on div "W S D H O" at bounding box center [985, 364] width 135 height 29
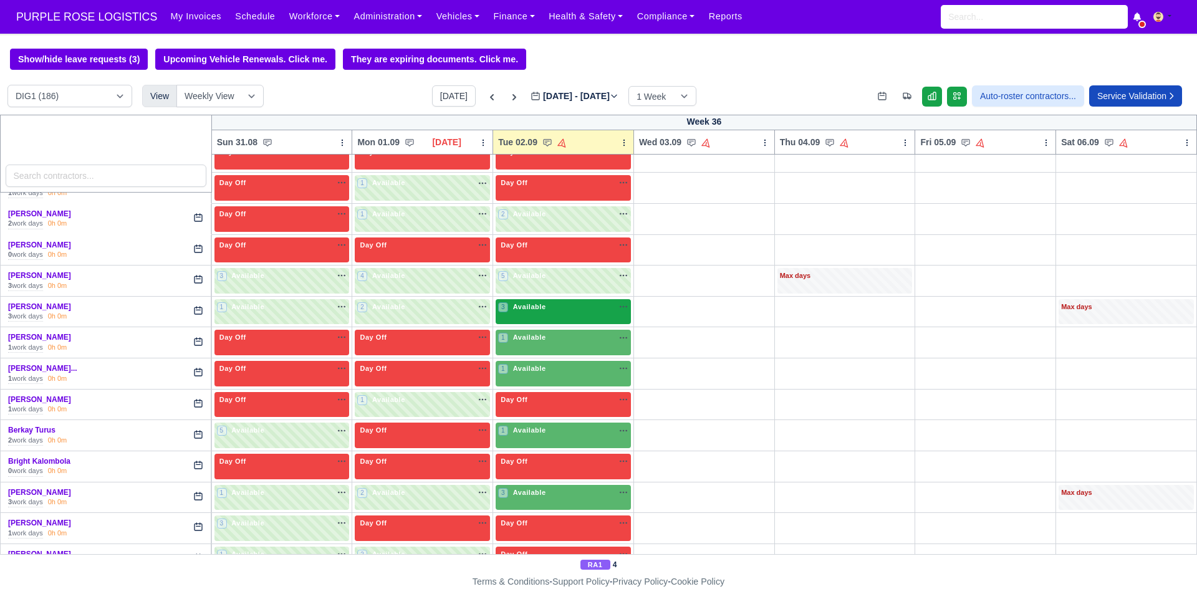
click at [592, 319] on div "3 Available" at bounding box center [563, 312] width 135 height 26
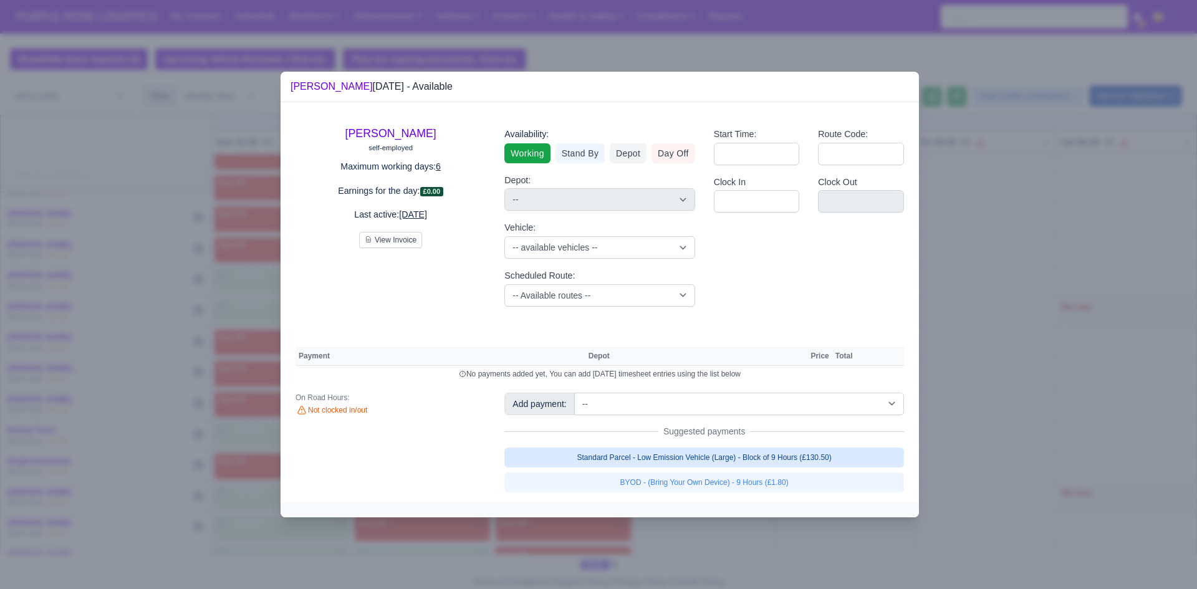
click at [628, 454] on link "Standard Parcel - Low Emission Vehicle (Large) - Block of 9 Hours (£130.50)" at bounding box center [705, 458] width 400 height 20
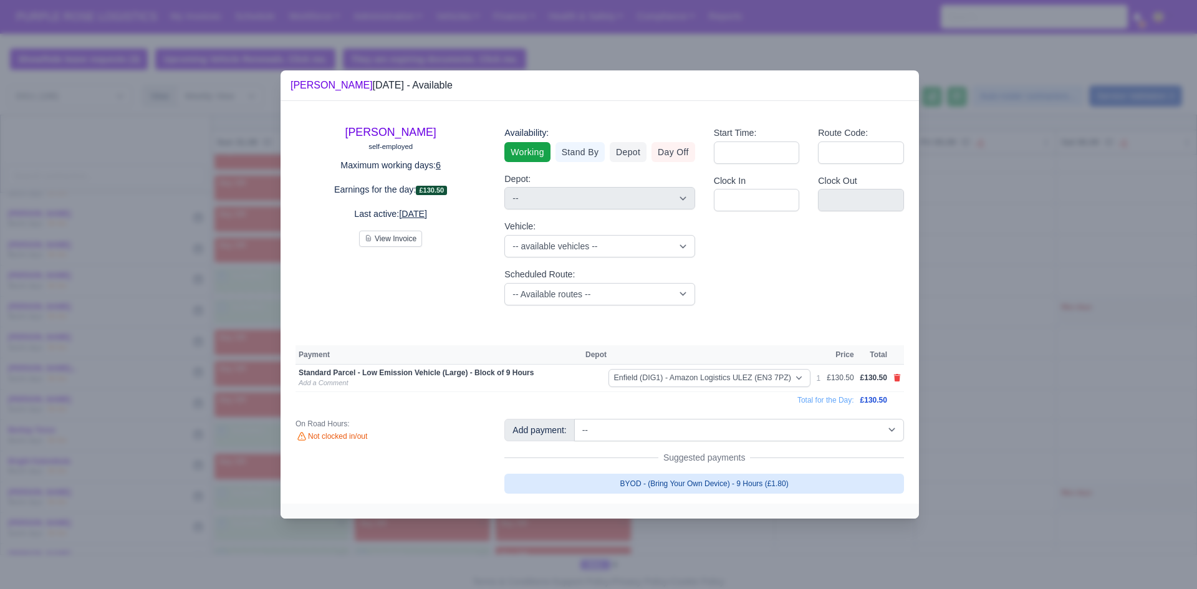
click at [637, 476] on link "BYOD - (Bring Your Own Device) - 9 Hours (£1.80)" at bounding box center [705, 484] width 400 height 20
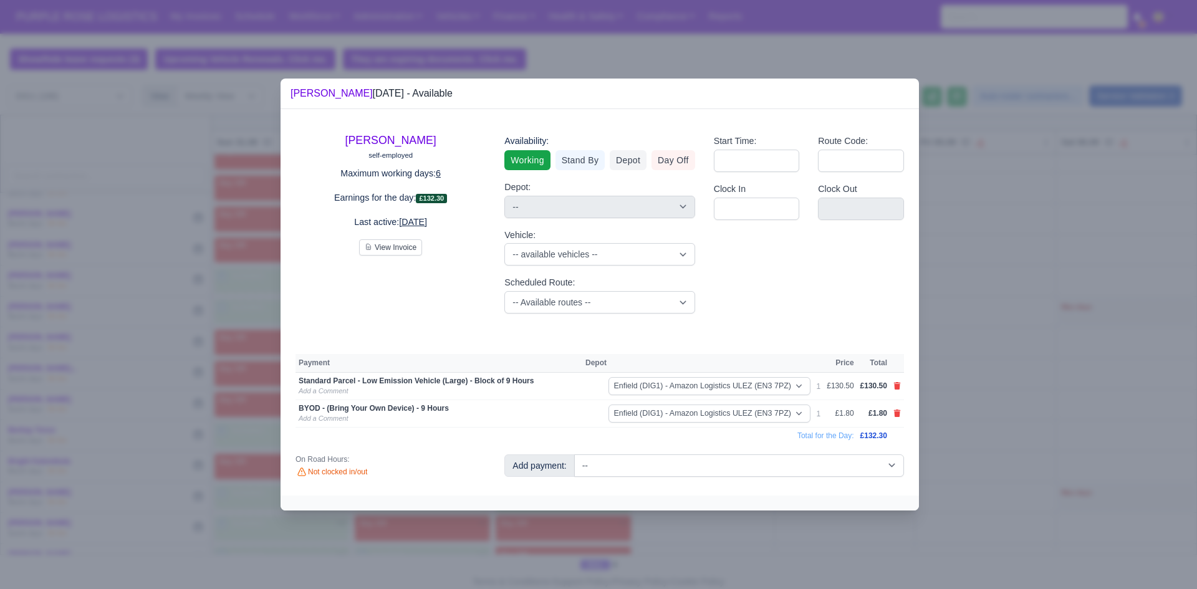
click at [1016, 340] on div at bounding box center [598, 294] width 1197 height 589
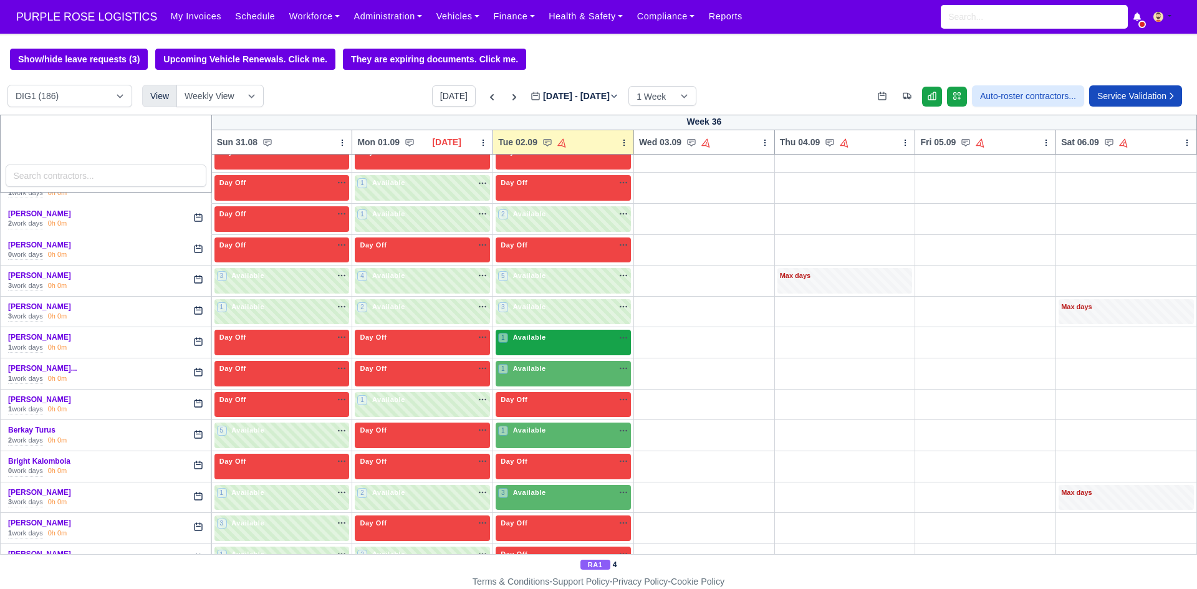
click at [543, 342] on span "Available" at bounding box center [530, 337] width 38 height 9
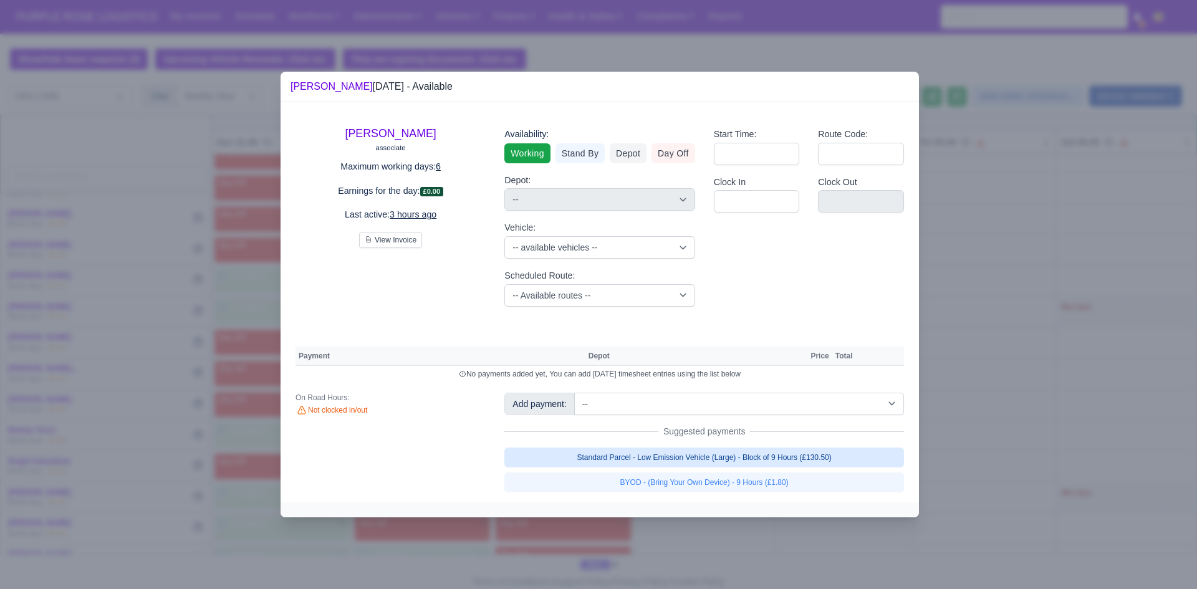
click at [661, 461] on link "Standard Parcel - Low Emission Vehicle (Large) - Block of 9 Hours (£130.50)" at bounding box center [705, 458] width 400 height 20
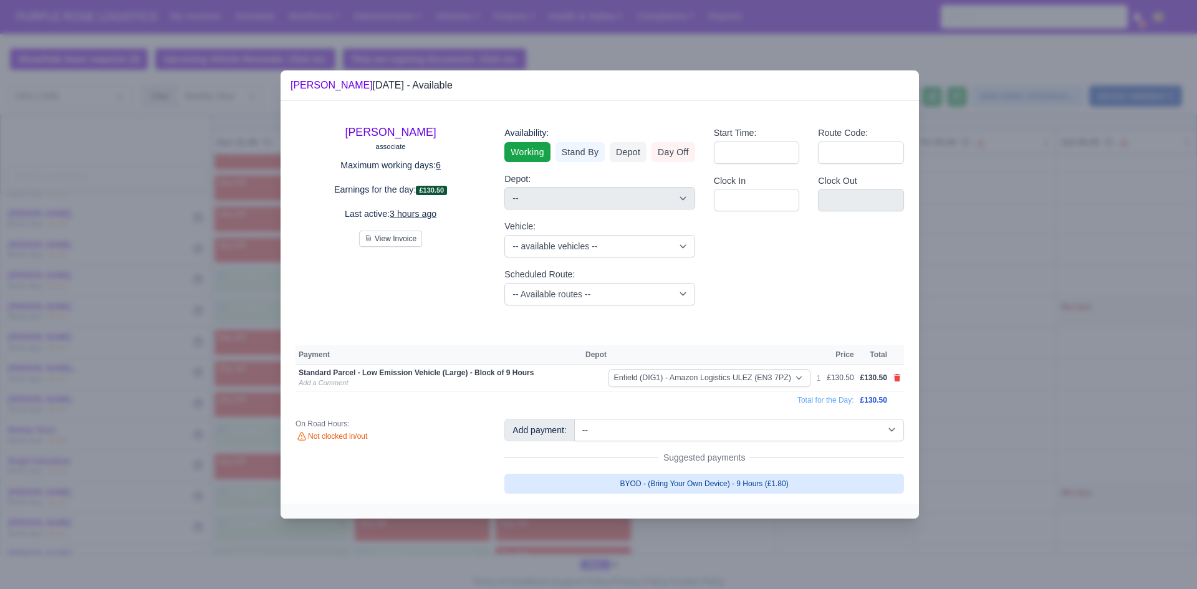
click at [665, 489] on link "BYOD - (Bring Your Own Device) - 9 Hours (£1.80)" at bounding box center [705, 484] width 400 height 20
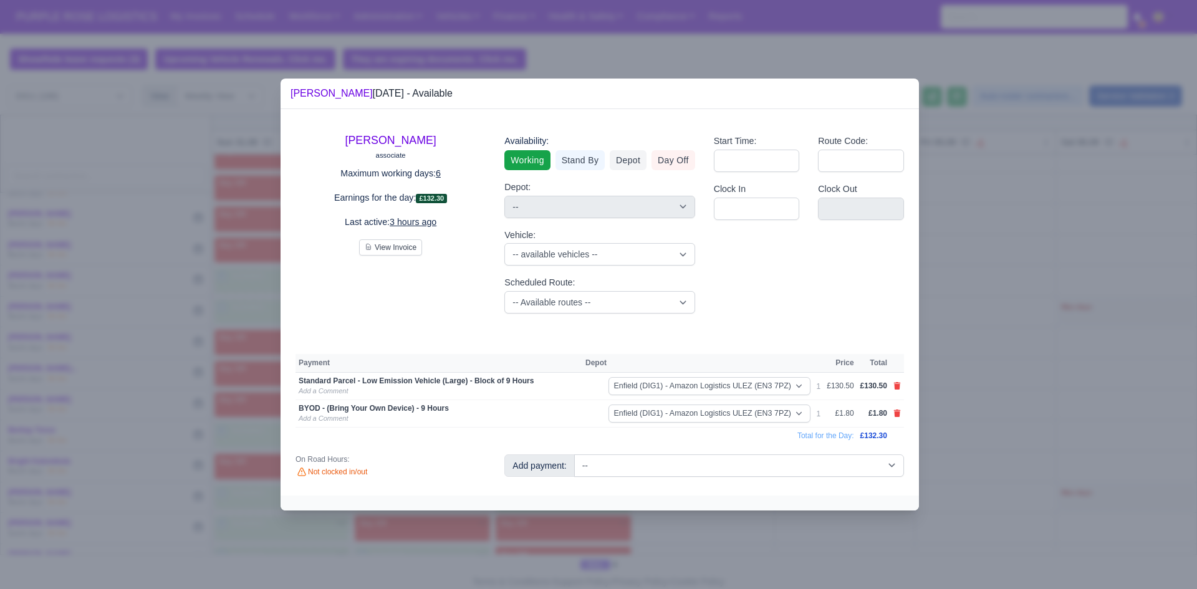
click at [1005, 381] on div at bounding box center [598, 294] width 1197 height 589
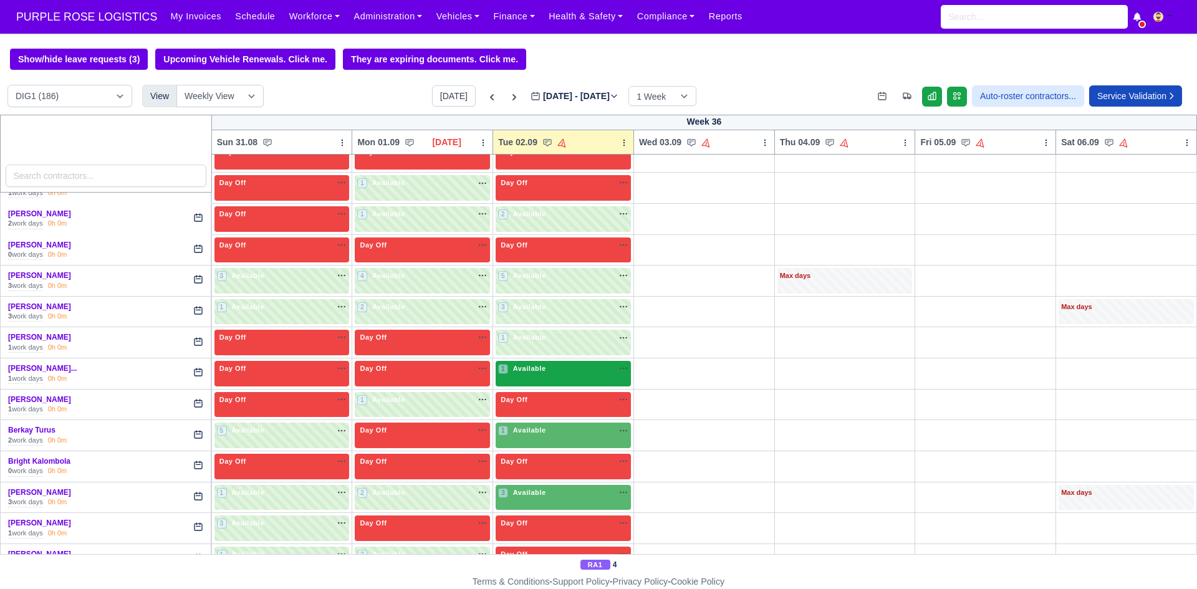
click at [519, 370] on span "Available" at bounding box center [530, 368] width 38 height 9
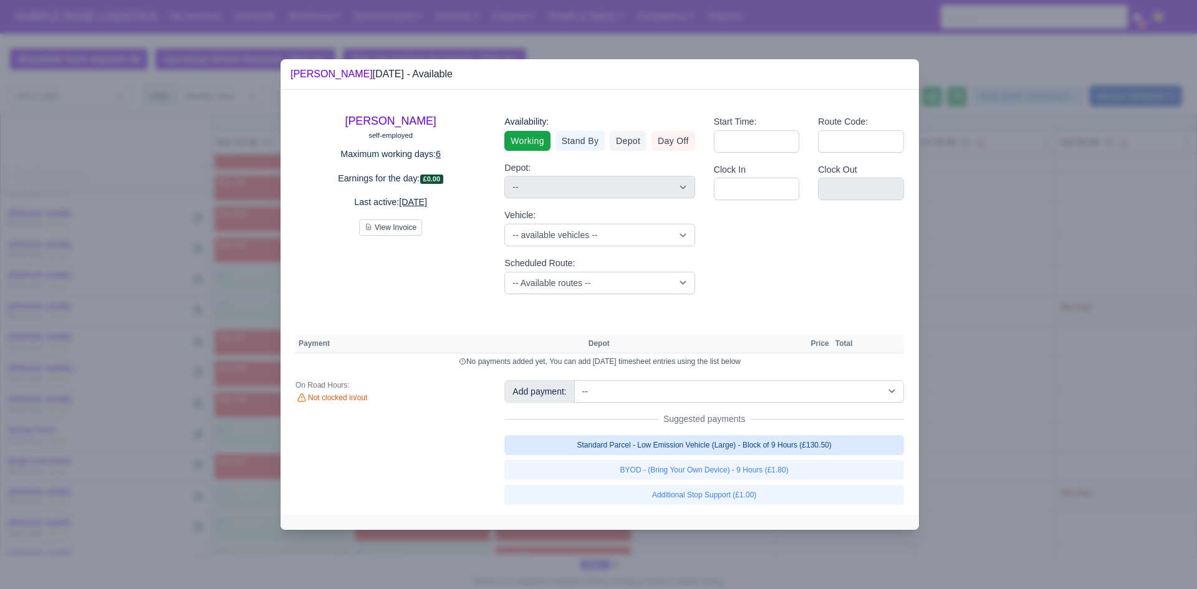
click at [689, 450] on link "Standard Parcel - Low Emission Vehicle (Large) - Block of 9 Hours (£130.50)" at bounding box center [705, 445] width 400 height 20
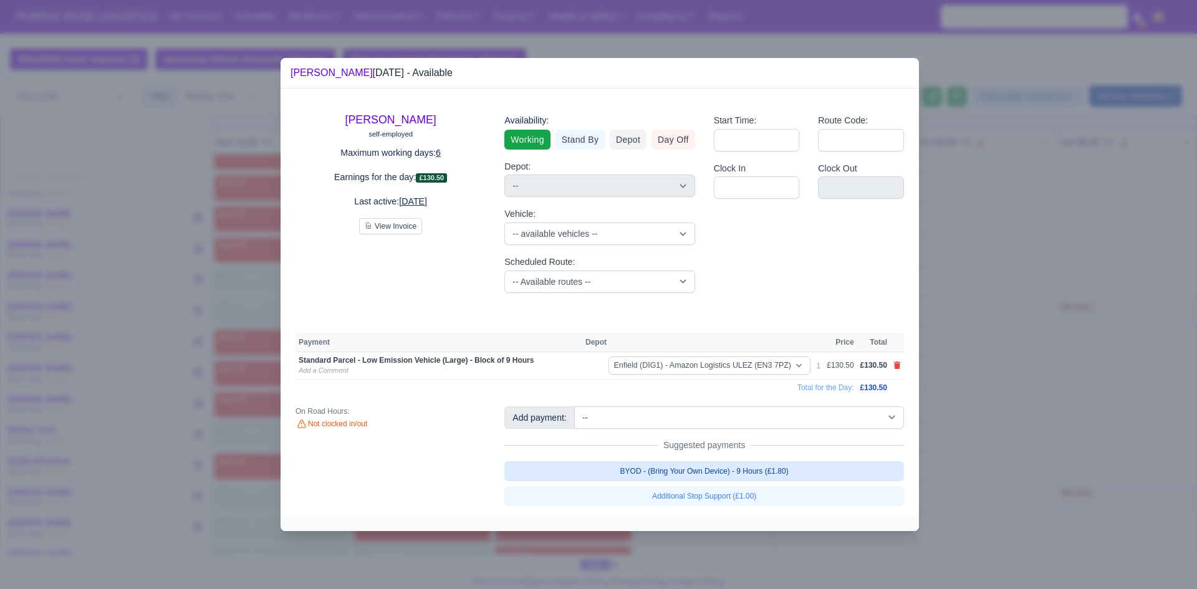
click at [690, 479] on link "BYOD - (Bring Your Own Device) - 9 Hours (£1.80)" at bounding box center [705, 472] width 400 height 20
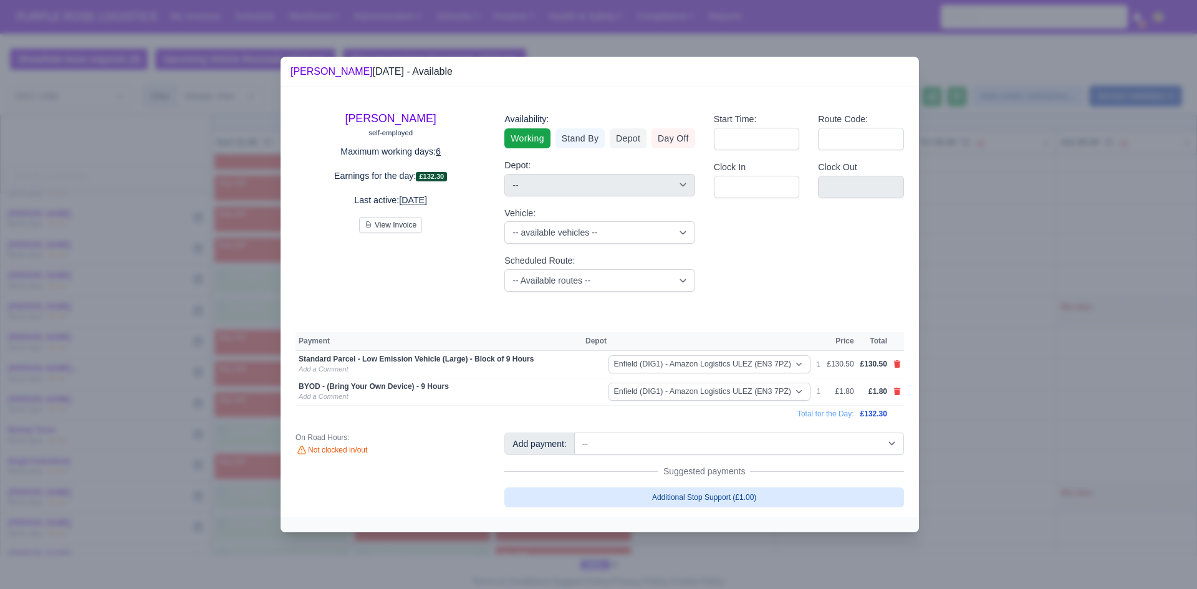
click at [1020, 392] on div at bounding box center [598, 294] width 1197 height 589
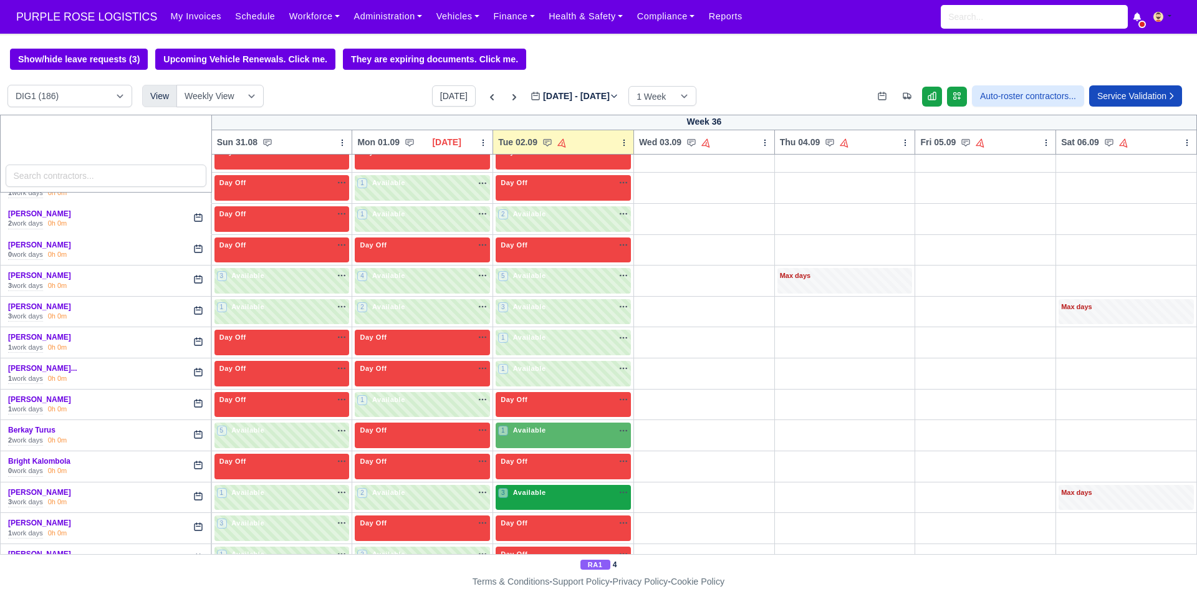
click at [602, 498] on div "3 Available na" at bounding box center [563, 493] width 130 height 11
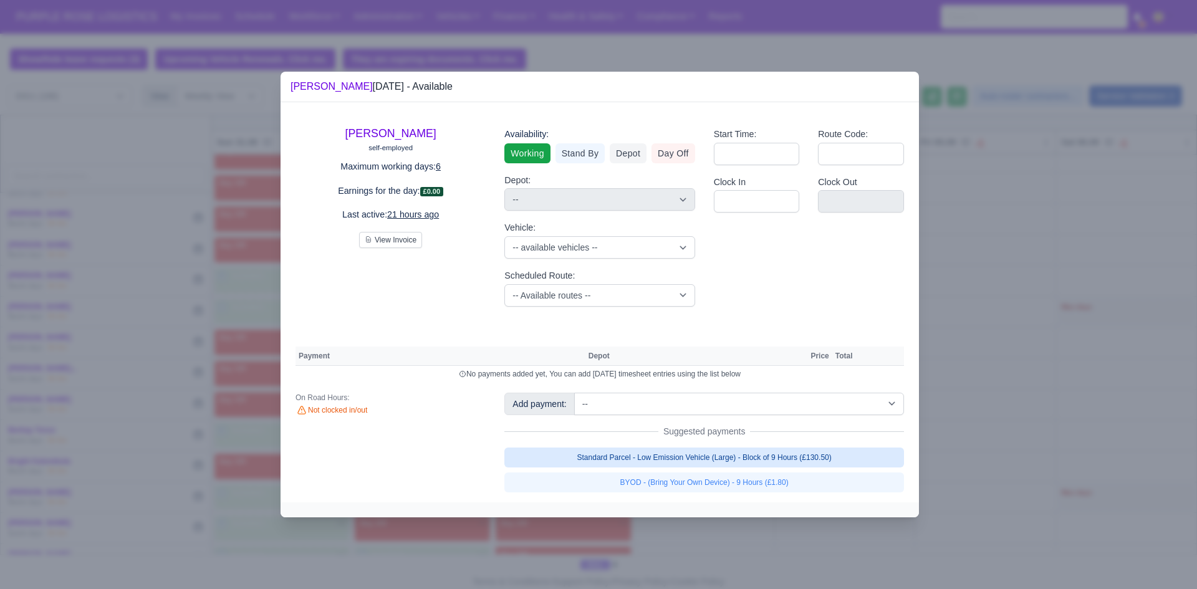
click at [737, 457] on link "Standard Parcel - Low Emission Vehicle (Large) - Block of 9 Hours (£130.50)" at bounding box center [705, 458] width 400 height 20
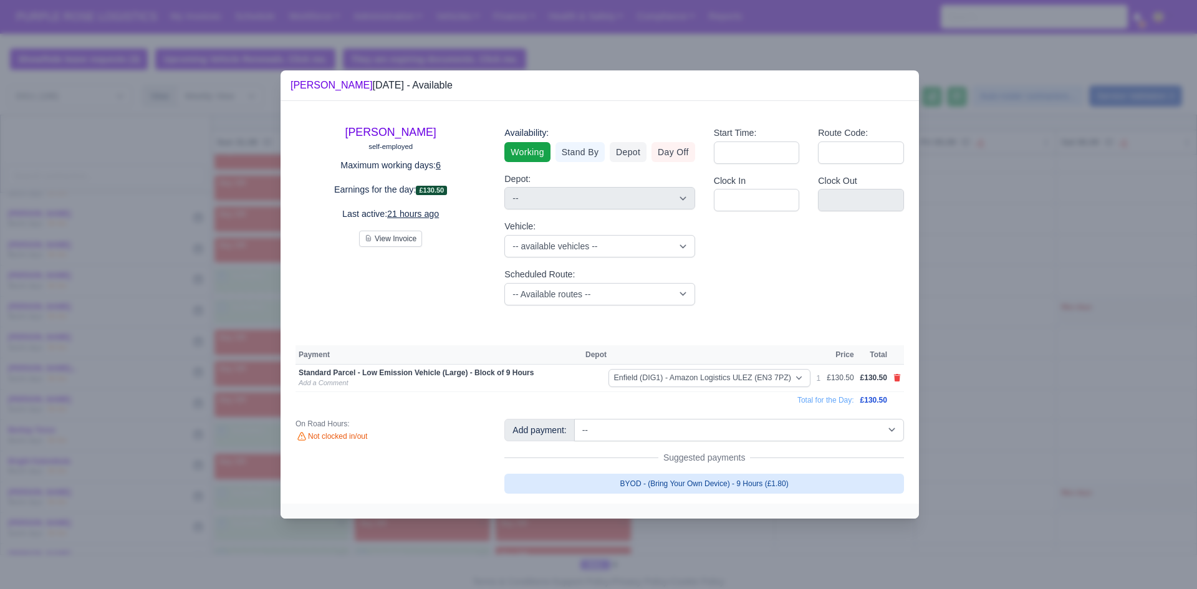
click at [741, 480] on link "BYOD - (Bring Your Own Device) - 9 Hours (£1.80)" at bounding box center [705, 484] width 400 height 20
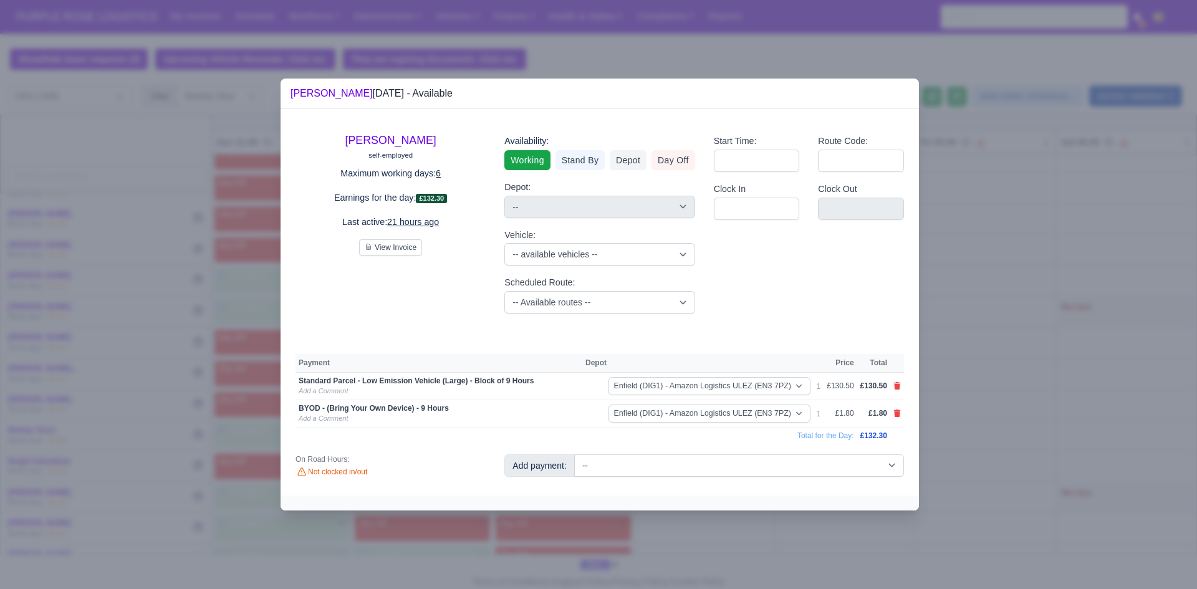
click at [1030, 349] on div at bounding box center [598, 294] width 1197 height 589
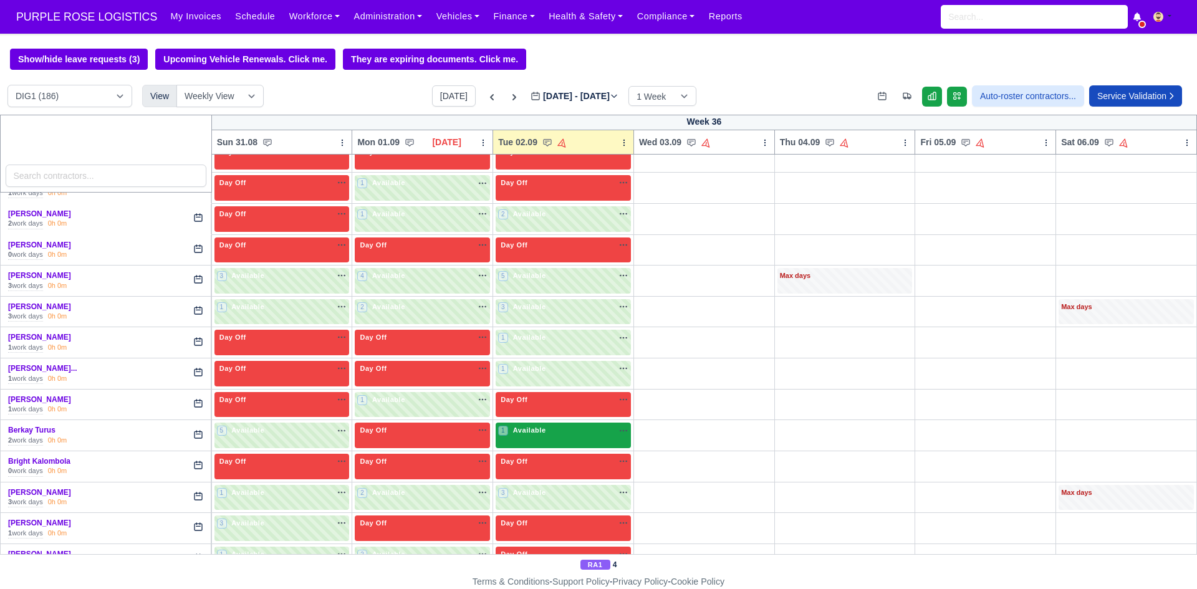
click at [561, 436] on div "1 Available na" at bounding box center [563, 430] width 130 height 11
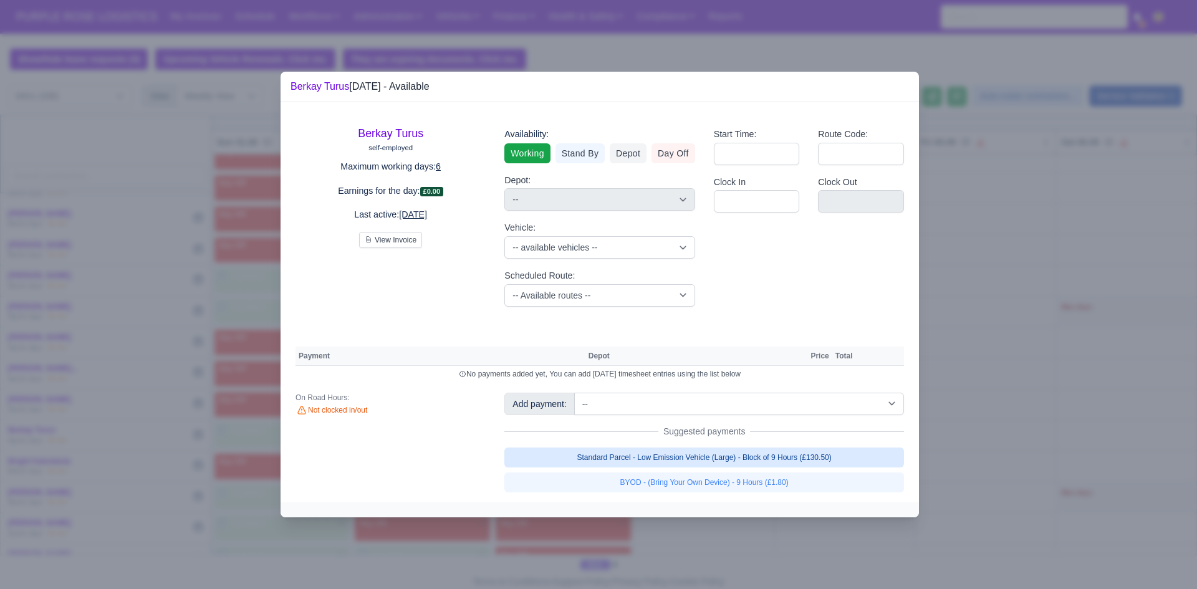
click at [705, 462] on link "Standard Parcel - Low Emission Vehicle (Large) - Block of 9 Hours (£130.50)" at bounding box center [705, 458] width 400 height 20
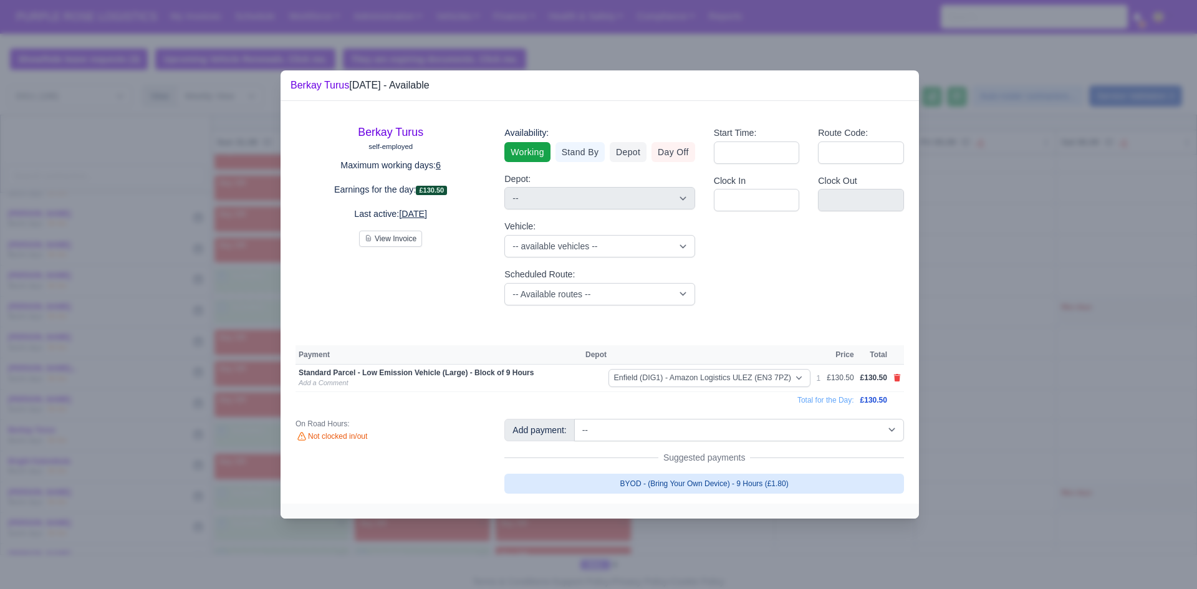
click at [704, 479] on link "BYOD - (Bring Your Own Device) - 9 Hours (£1.80)" at bounding box center [705, 484] width 400 height 20
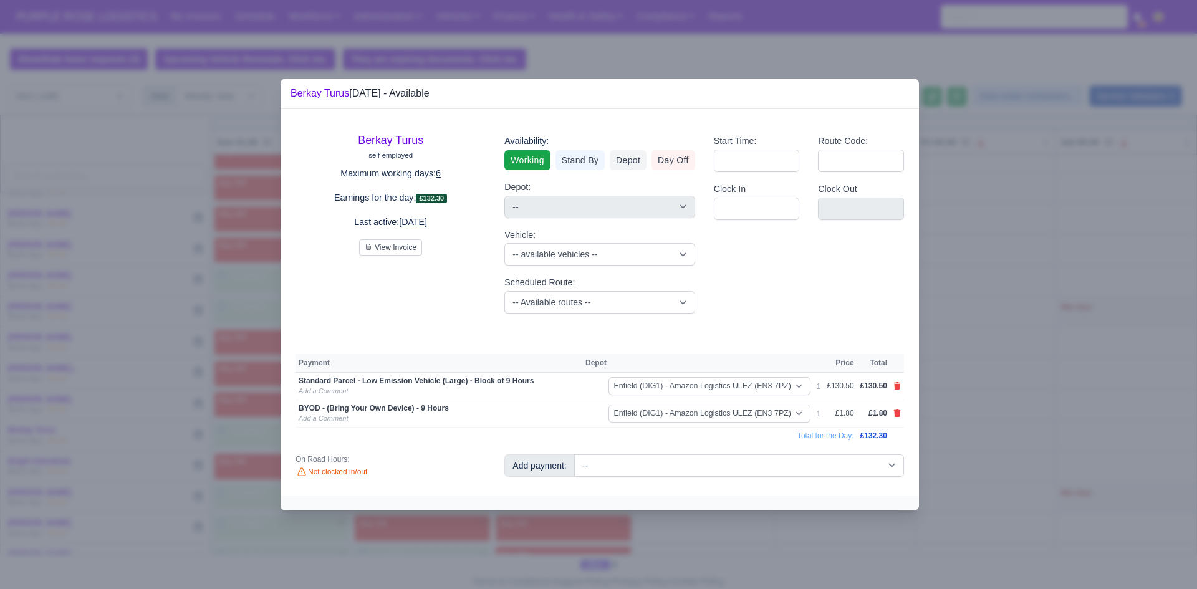
drag, startPoint x: 1088, startPoint y: 366, endPoint x: 869, endPoint y: 434, distance: 228.6
click at [1088, 366] on div at bounding box center [598, 294] width 1197 height 589
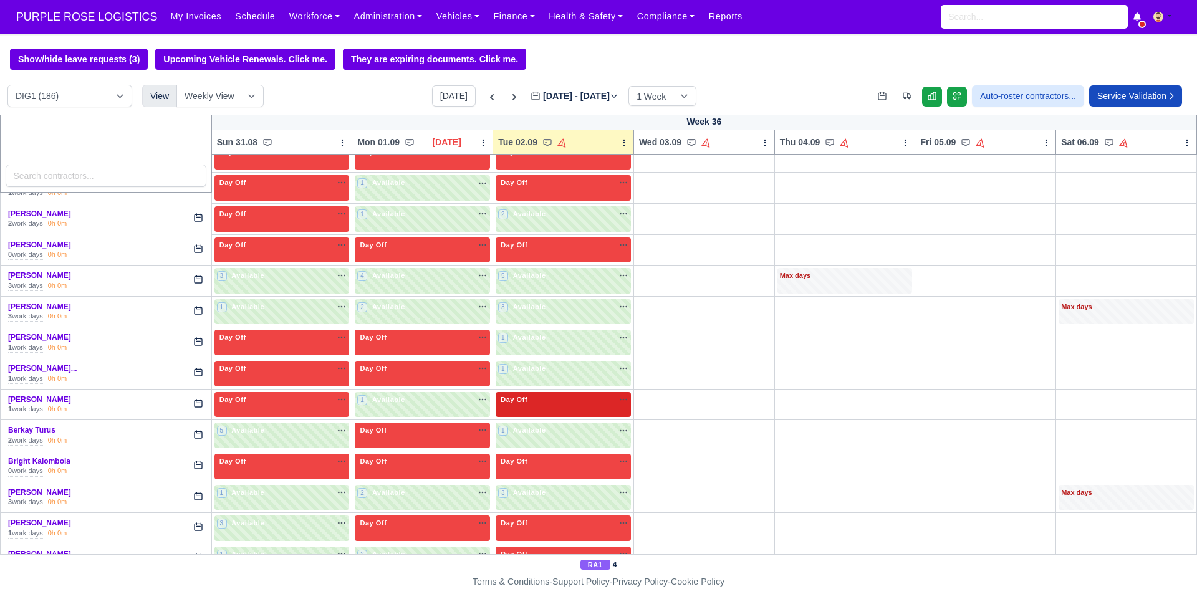
scroll to position [541, 0]
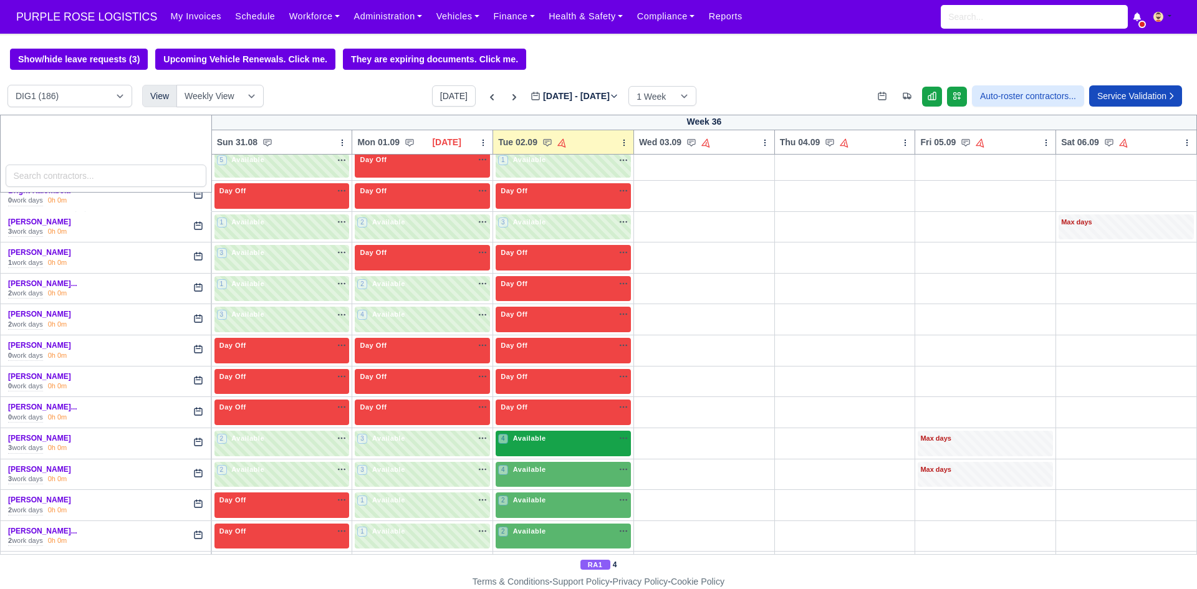
click at [568, 444] on div "4 Available na" at bounding box center [563, 438] width 130 height 11
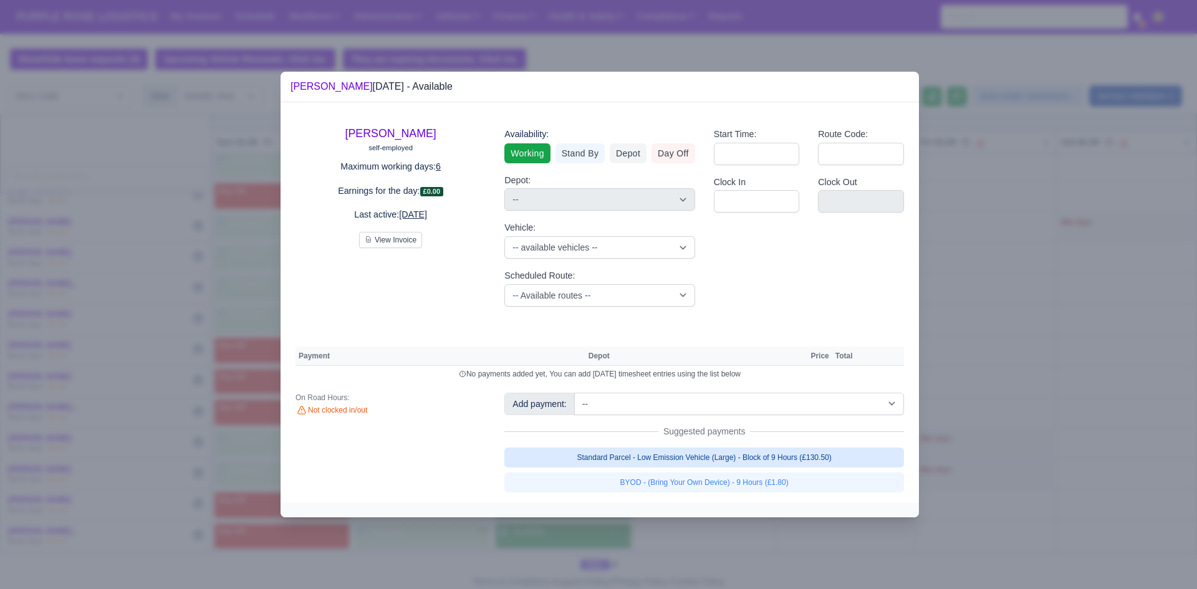
click at [844, 460] on link "Standard Parcel - Low Emission Vehicle (Large) - Block of 9 Hours (£130.50)" at bounding box center [705, 458] width 400 height 20
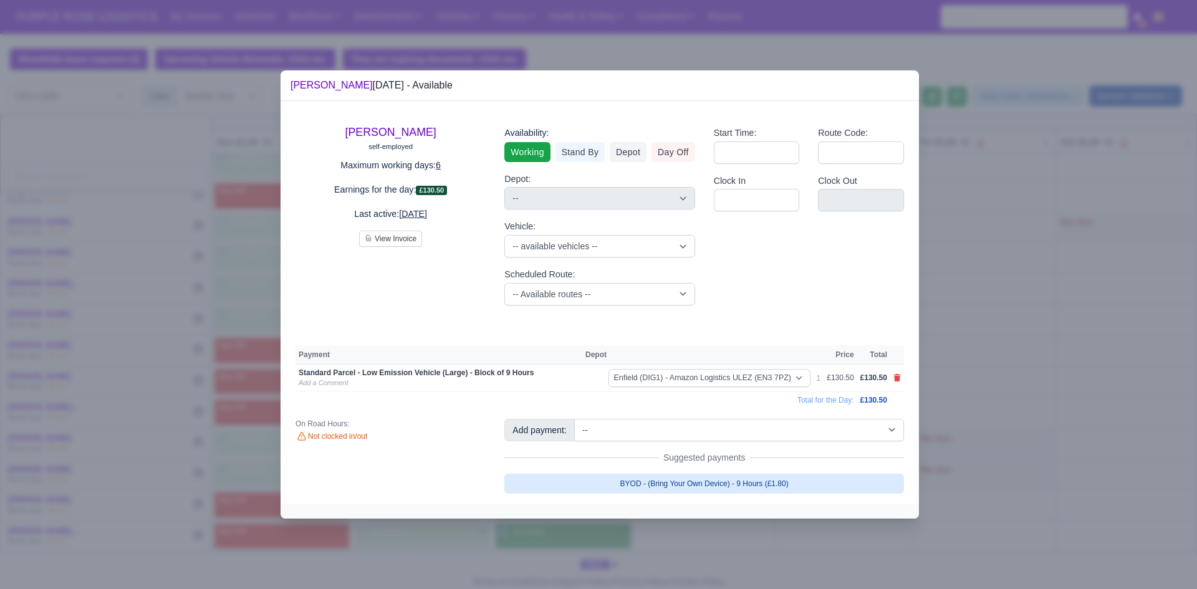
click at [792, 478] on link "BYOD - (Bring Your Own Device) - 9 Hours (£1.80)" at bounding box center [705, 484] width 400 height 20
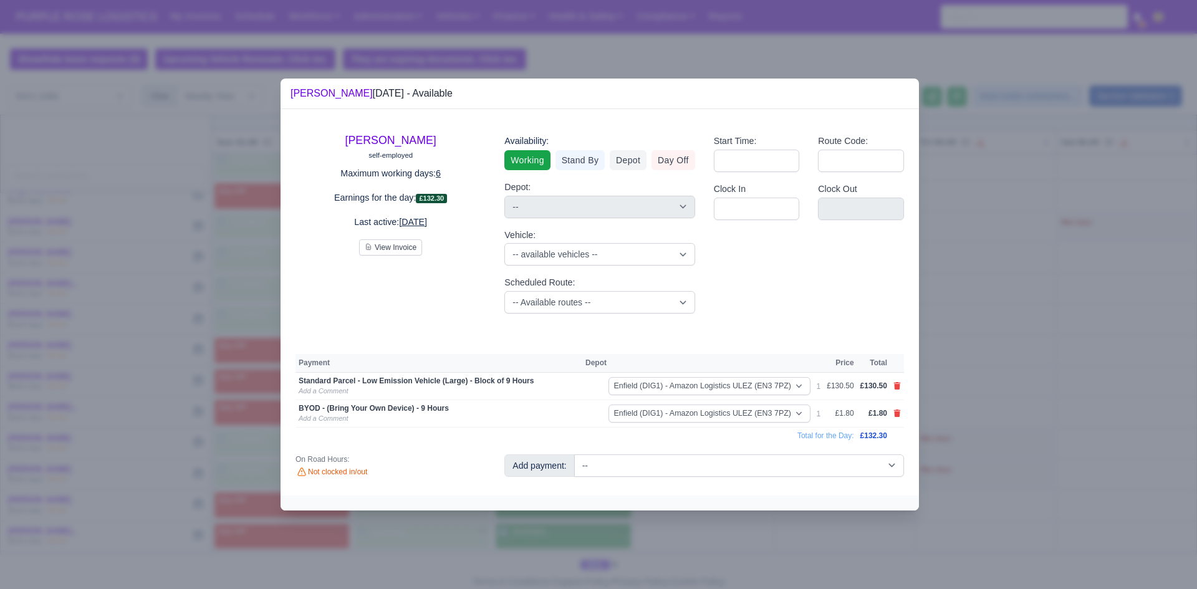
click at [1028, 392] on div at bounding box center [598, 294] width 1197 height 589
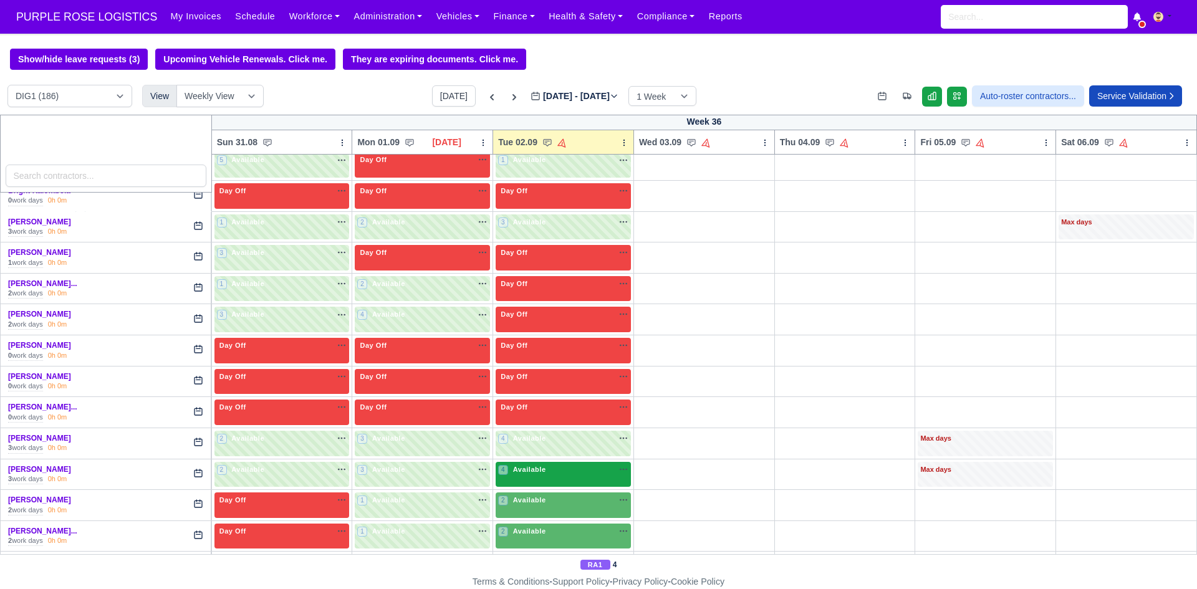
click at [541, 477] on div "4 Available na" at bounding box center [563, 471] width 130 height 13
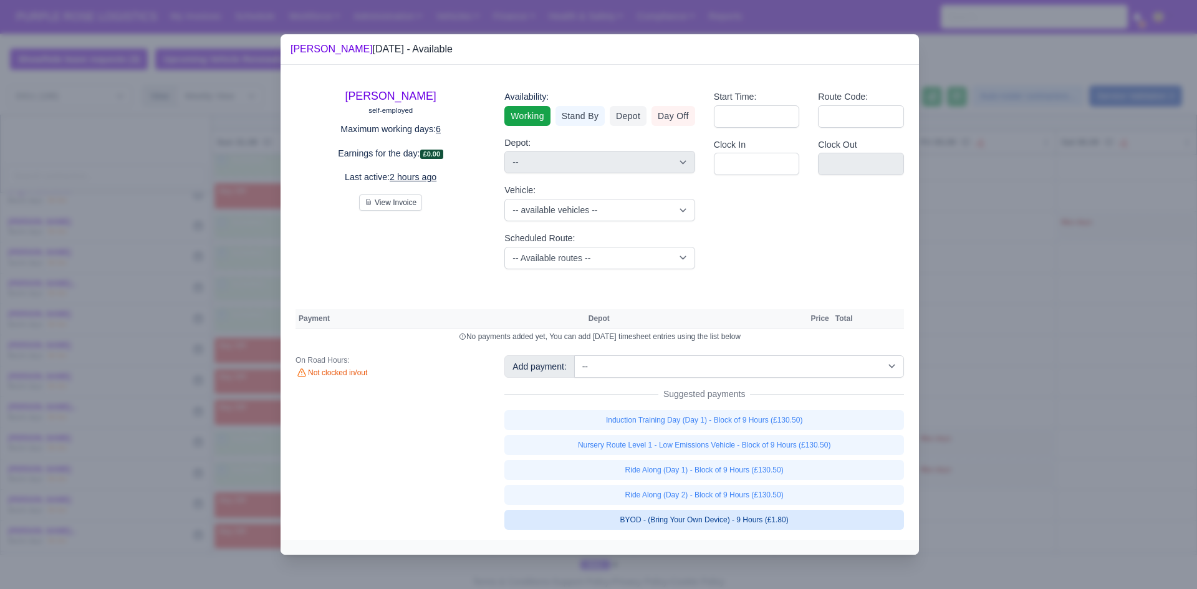
click at [744, 518] on link "BYOD - (Bring Your Own Device) - 9 Hours (£1.80)" at bounding box center [705, 520] width 400 height 20
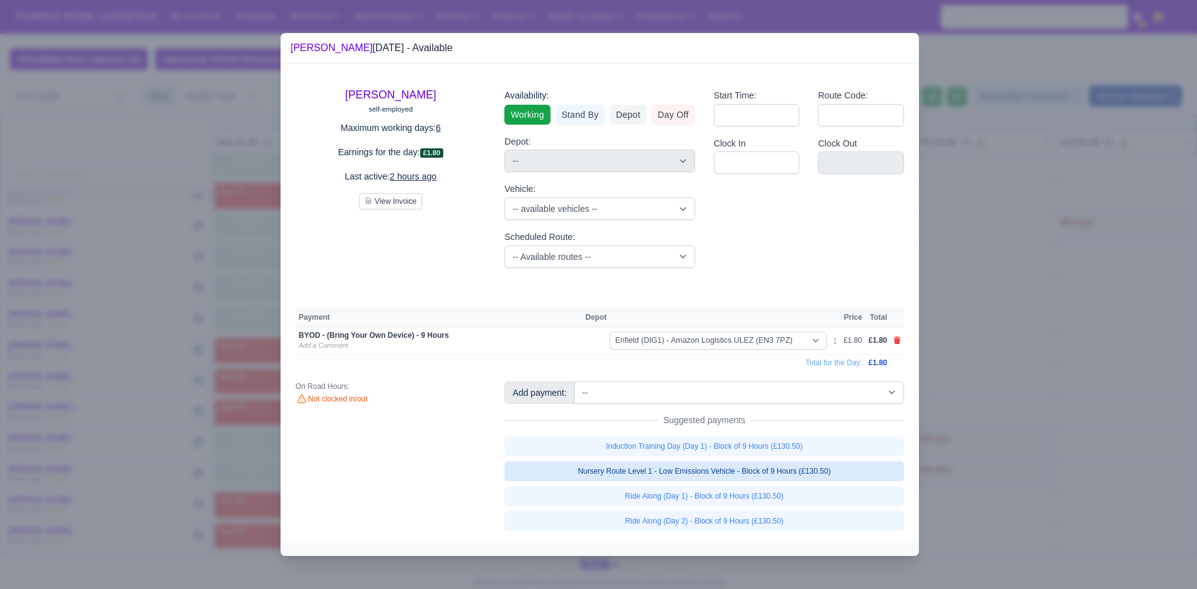
click at [729, 469] on link "Nursery Route Level 1 - Low Emissions Vehicle - Block of 9 Hours (£130.50)" at bounding box center [705, 472] width 400 height 20
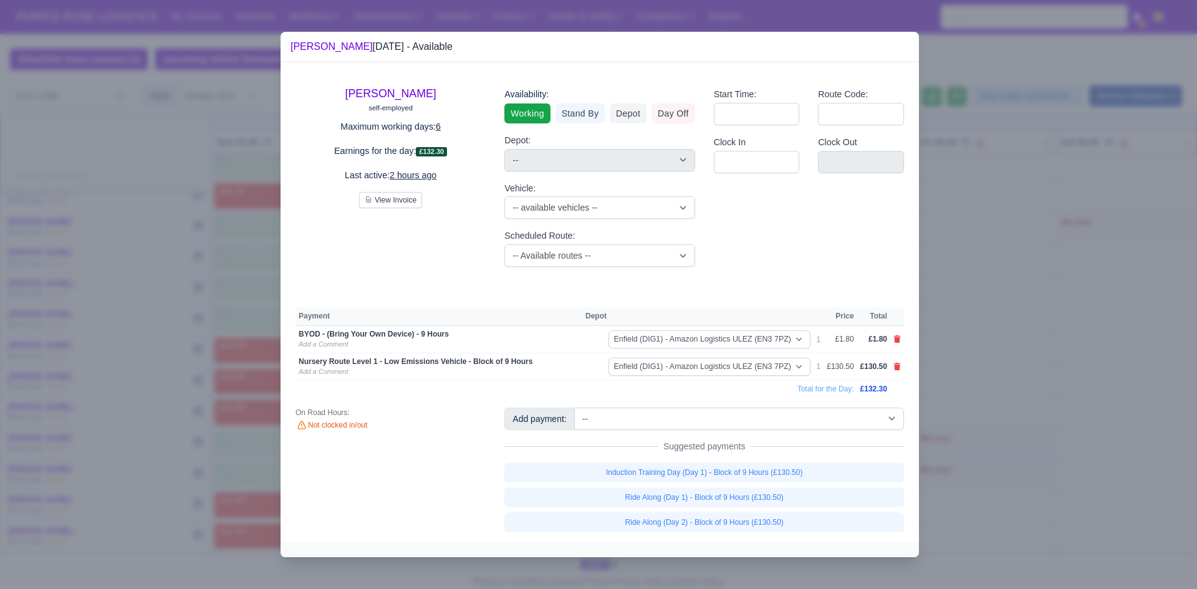
click at [995, 423] on div at bounding box center [598, 294] width 1197 height 589
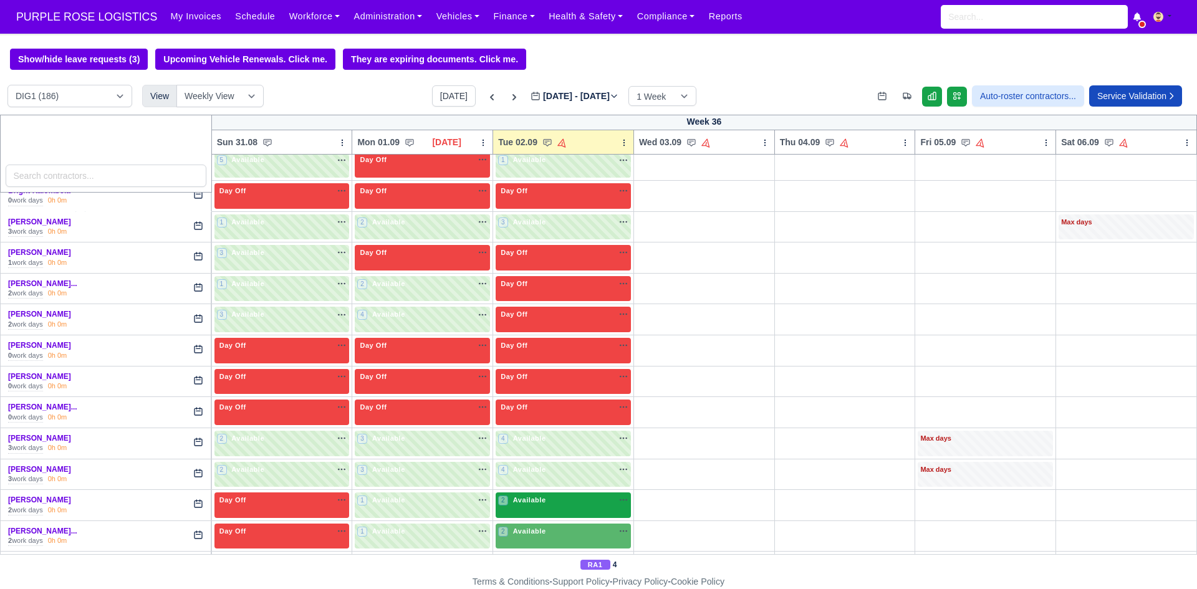
click at [579, 506] on div "2 Available na" at bounding box center [563, 500] width 130 height 11
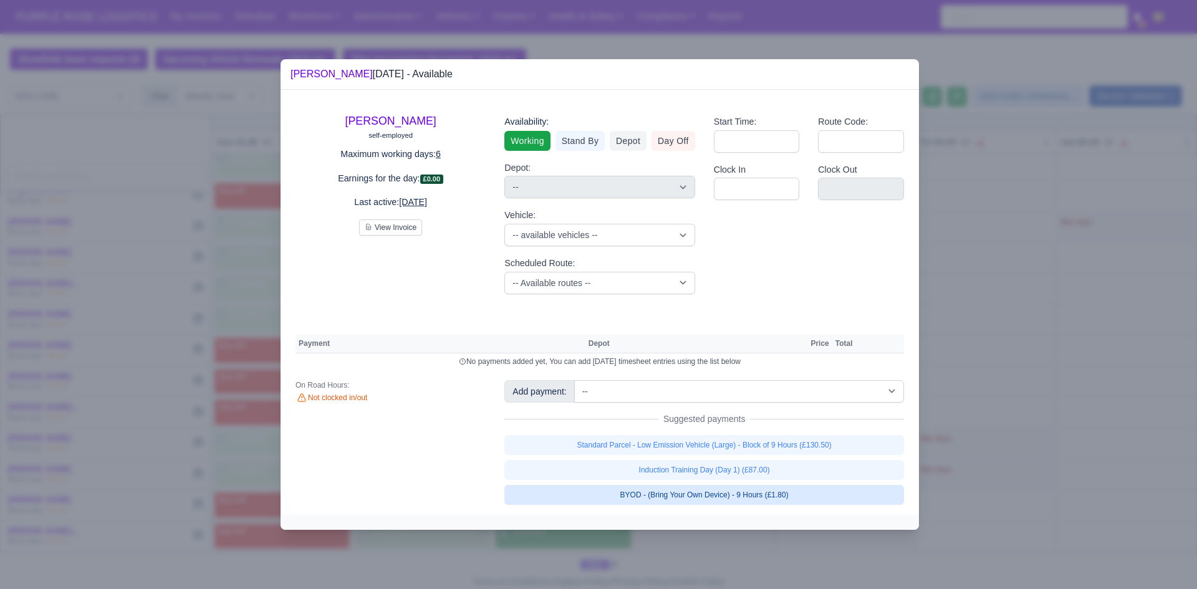
click at [680, 490] on link "BYOD - (Bring Your Own Device) - 9 Hours (£1.80)" at bounding box center [705, 495] width 400 height 20
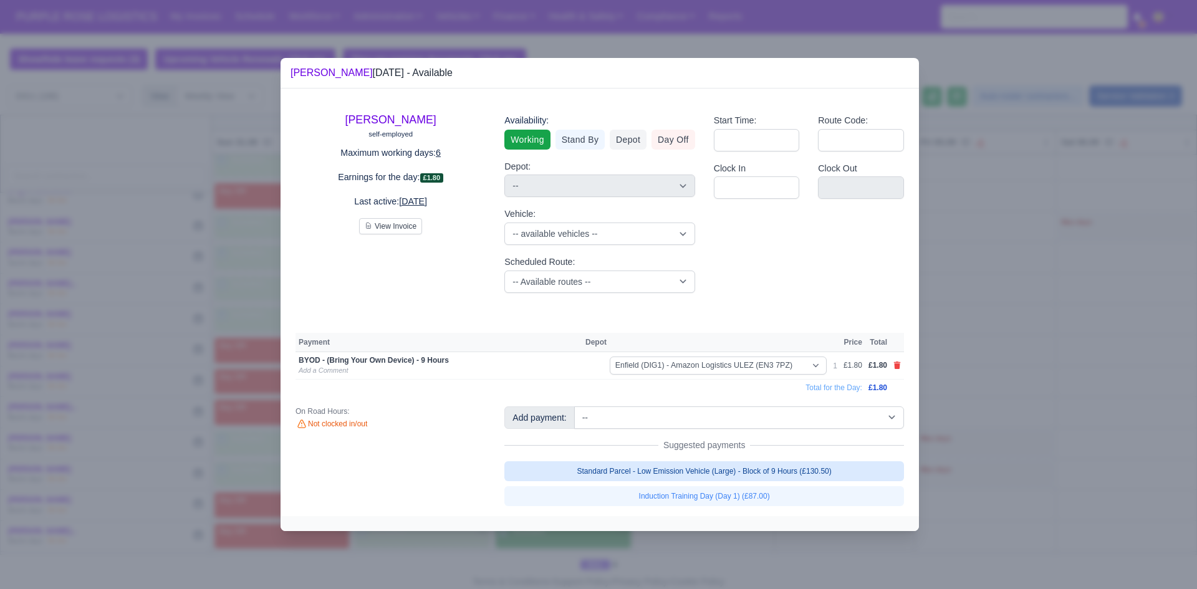
click at [679, 469] on link "Standard Parcel - Low Emission Vehicle (Large) - Block of 9 Hours (£130.50)" at bounding box center [705, 472] width 400 height 20
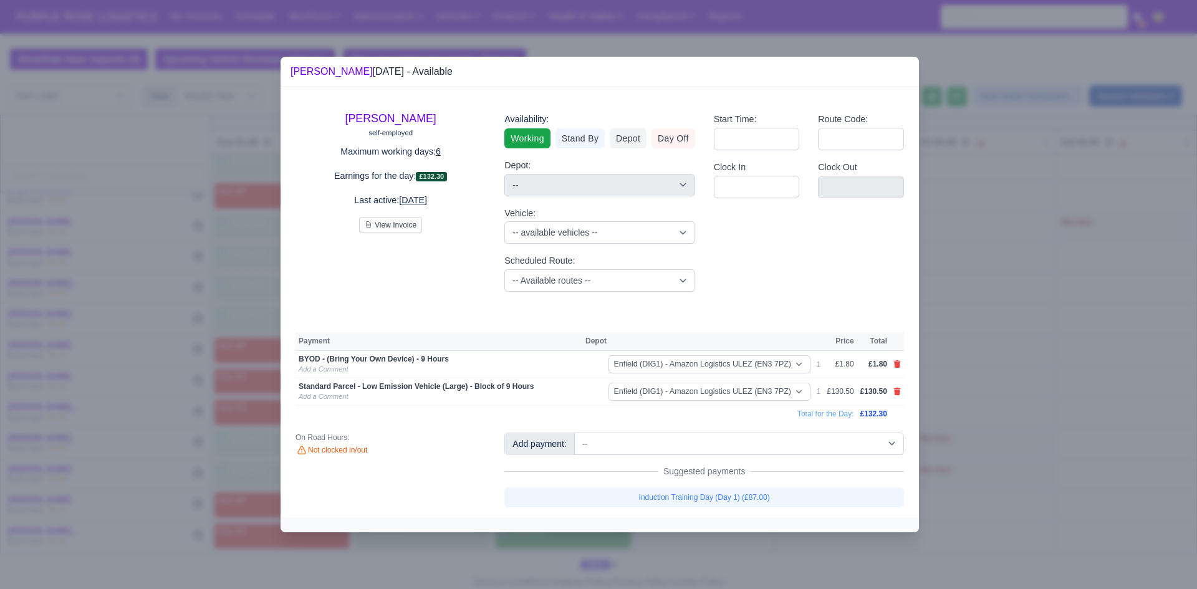
click at [1002, 440] on div at bounding box center [598, 294] width 1197 height 589
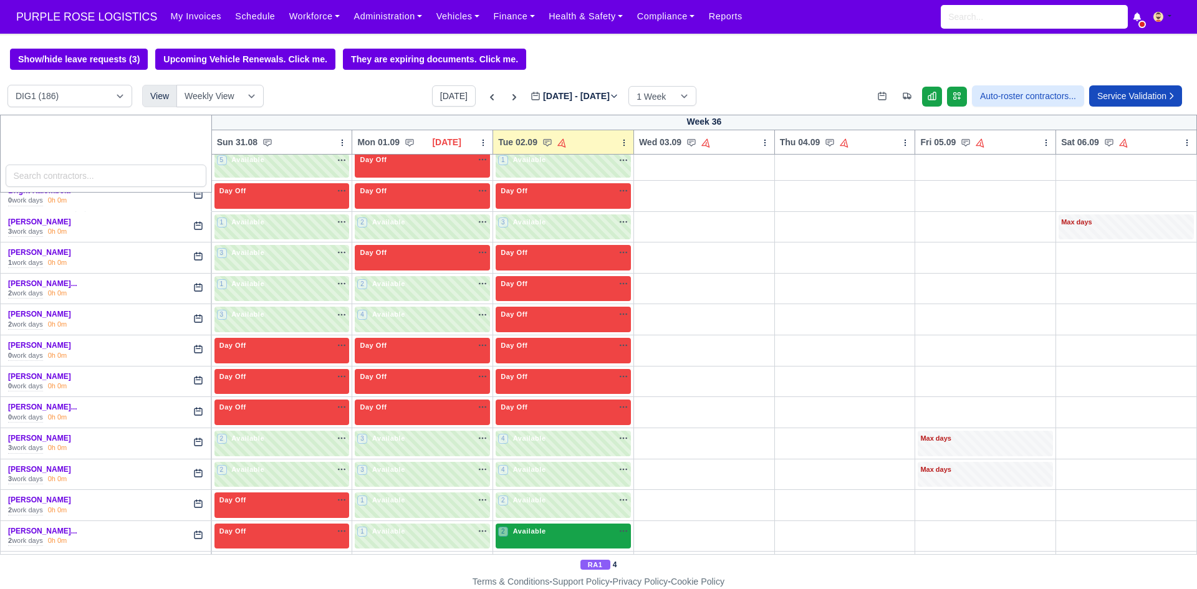
click at [589, 532] on div "2 Available na" at bounding box center [563, 531] width 130 height 11
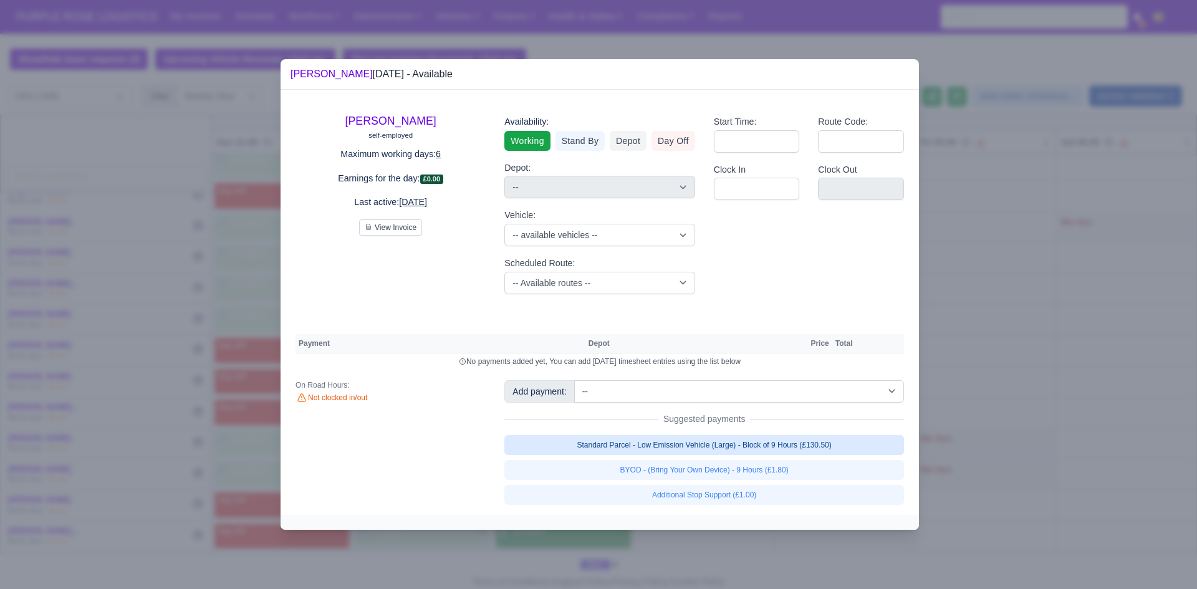
click at [665, 450] on link "Standard Parcel - Low Emission Vehicle (Large) - Block of 9 Hours (£130.50)" at bounding box center [705, 445] width 400 height 20
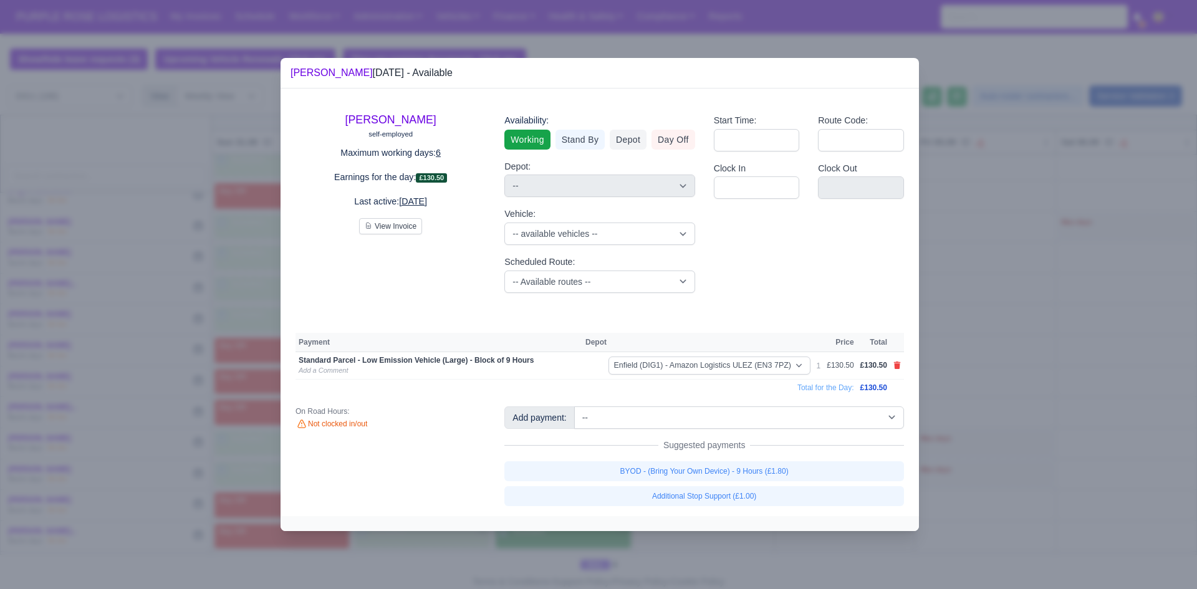
click at [670, 468] on link "BYOD - (Bring Your Own Device) - 9 Hours (£1.80)" at bounding box center [705, 472] width 400 height 20
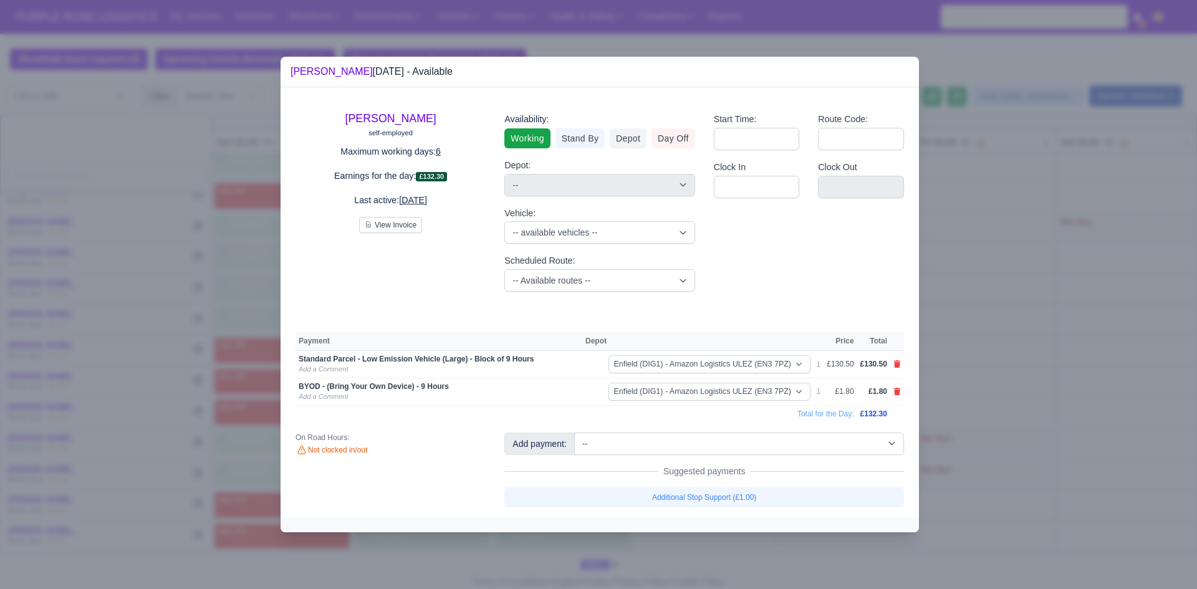
click at [974, 432] on div at bounding box center [598, 294] width 1197 height 589
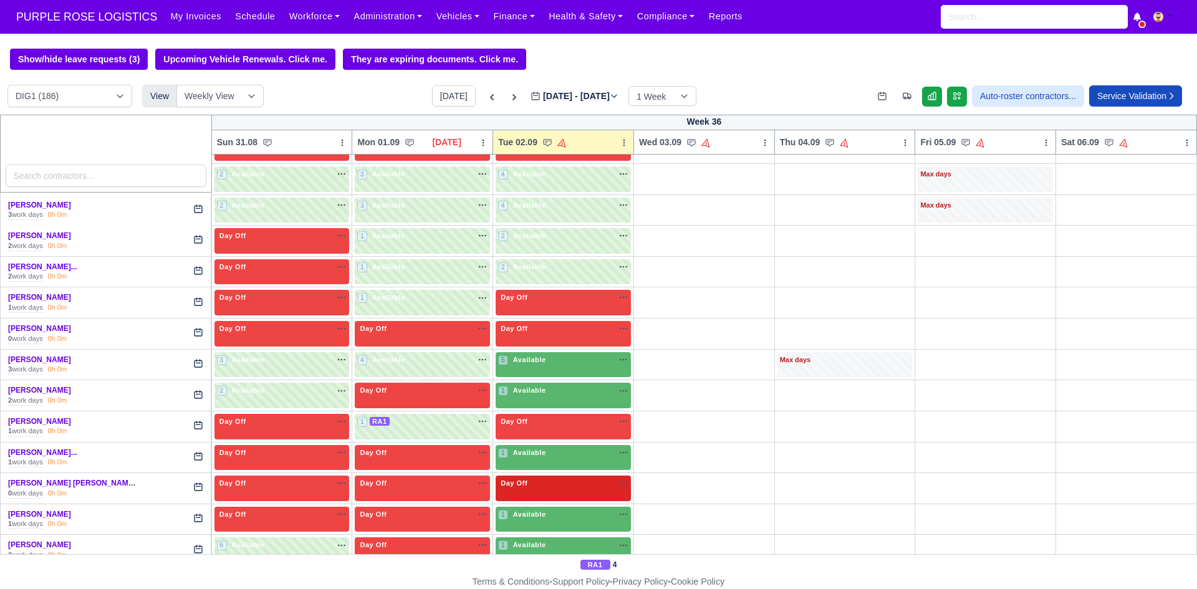
scroll to position [811, 0]
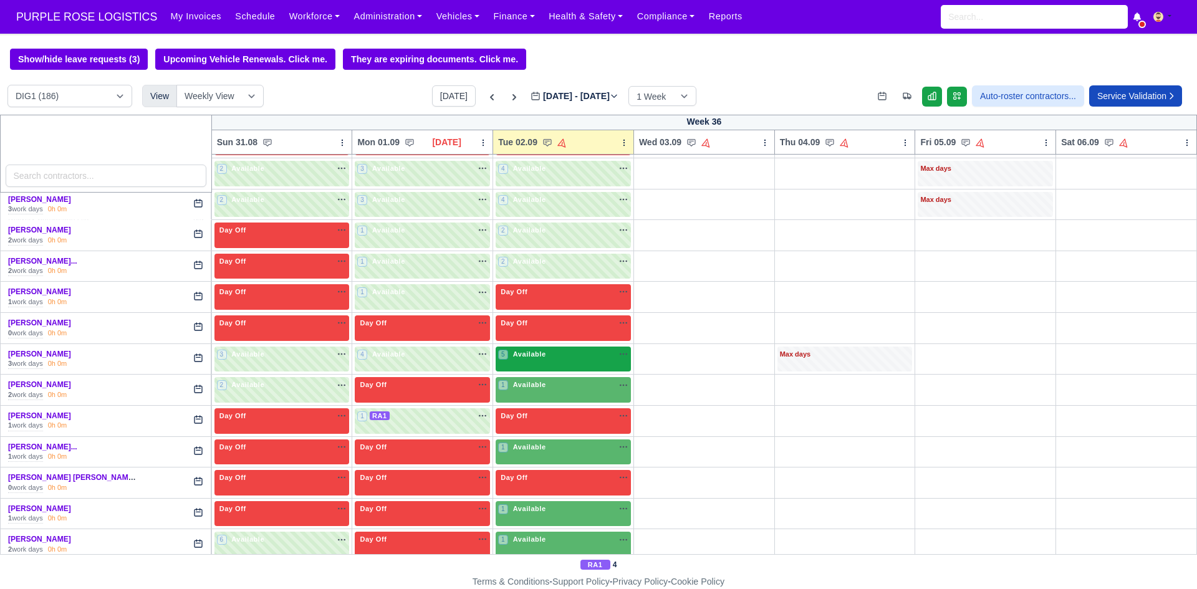
click at [588, 367] on div "5 Available" at bounding box center [563, 360] width 135 height 26
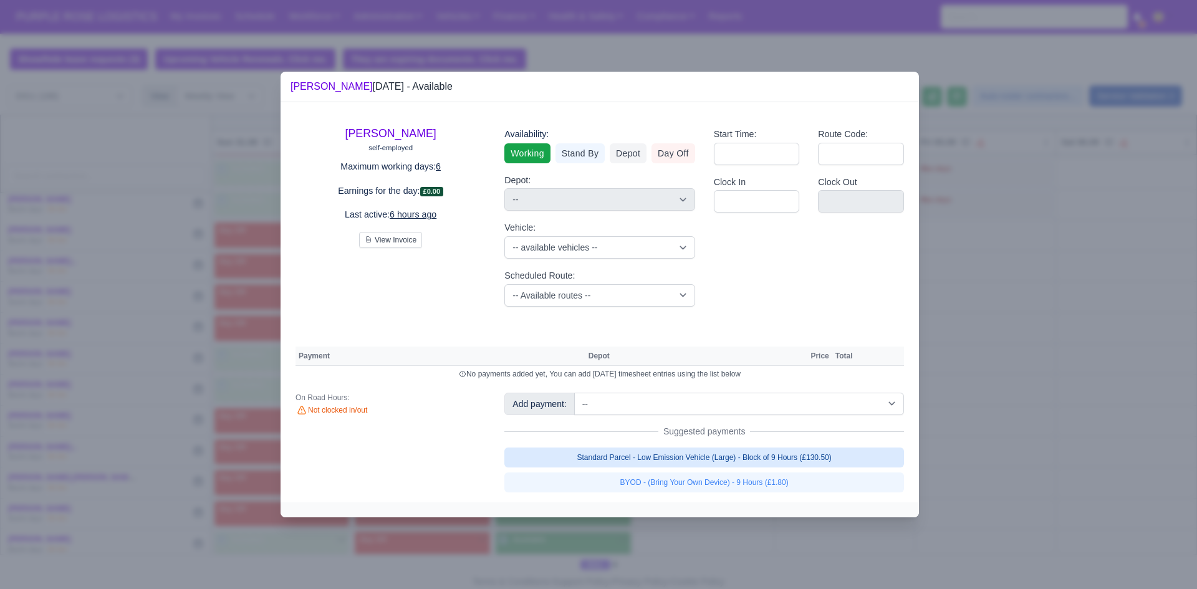
click at [708, 455] on link "Standard Parcel - Low Emission Vehicle (Large) - Block of 9 Hours (£130.50)" at bounding box center [705, 458] width 400 height 20
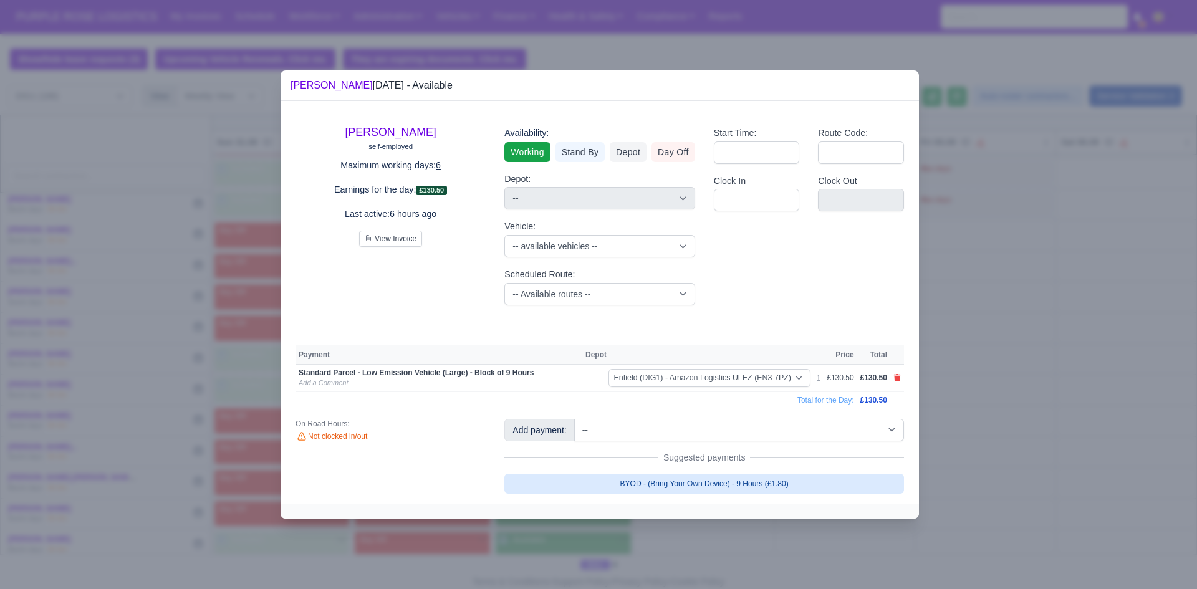
click at [709, 493] on link "BYOD - (Bring Your Own Device) - 9 Hours (£1.80)" at bounding box center [705, 484] width 400 height 20
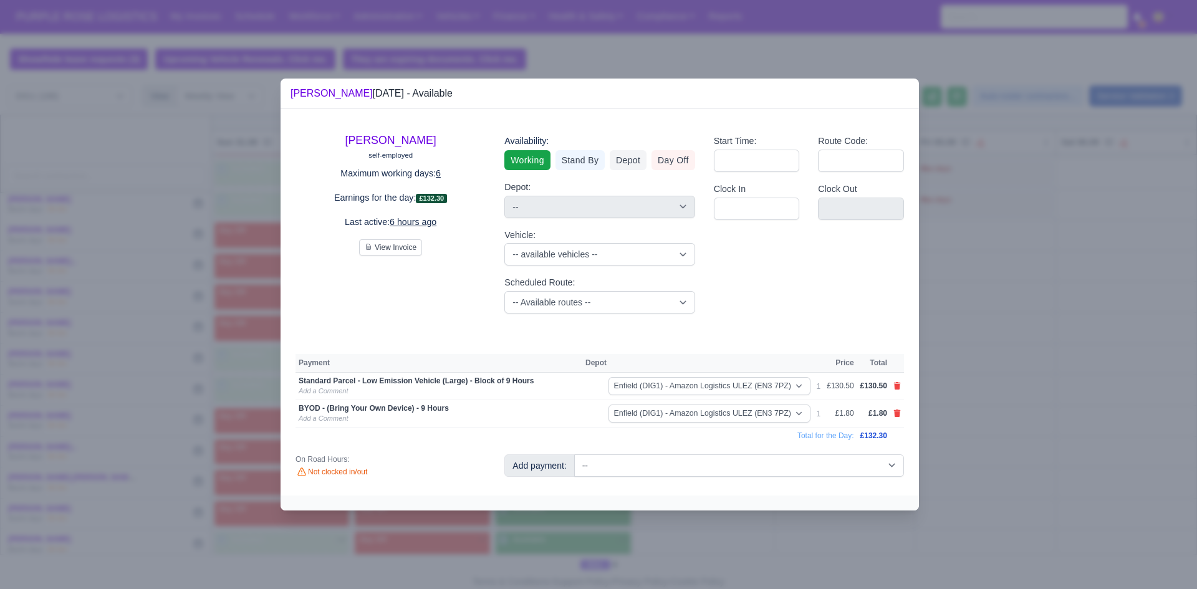
click at [1009, 435] on div at bounding box center [598, 294] width 1197 height 589
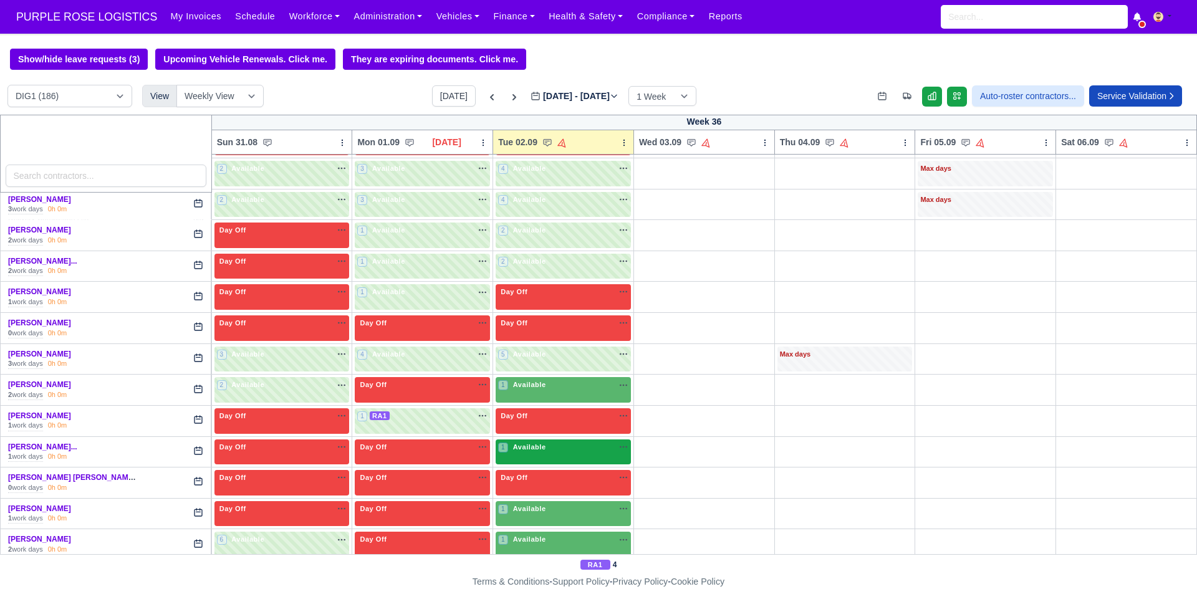
click at [596, 458] on div "1 Available" at bounding box center [563, 453] width 135 height 26
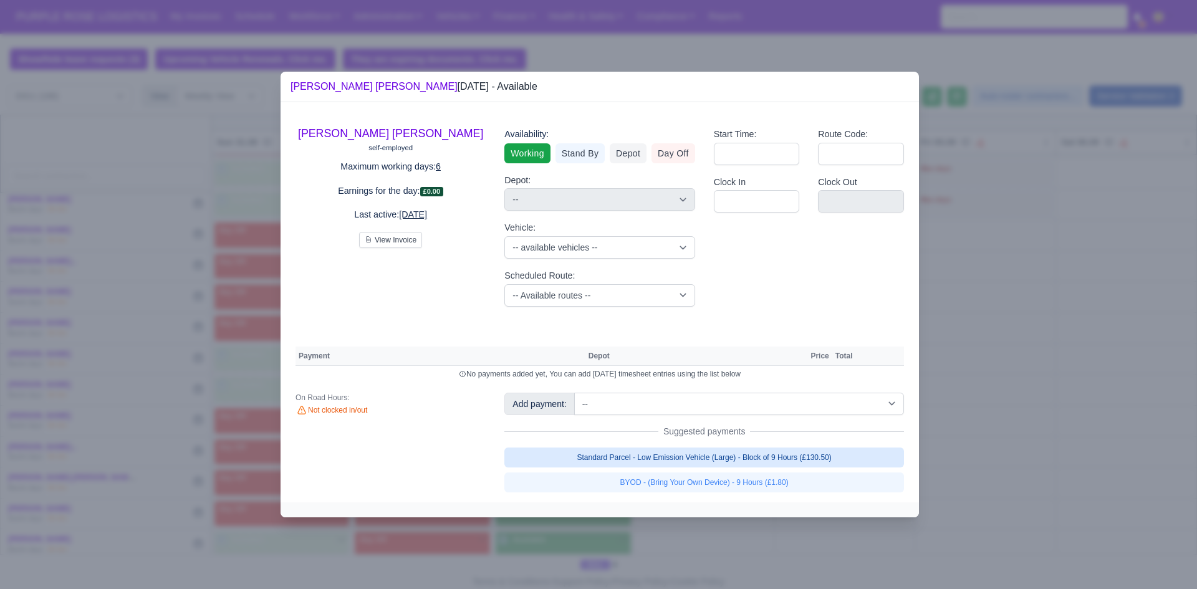
click at [675, 462] on link "Standard Parcel - Low Emission Vehicle (Large) - Block of 9 Hours (£130.50)" at bounding box center [705, 458] width 400 height 20
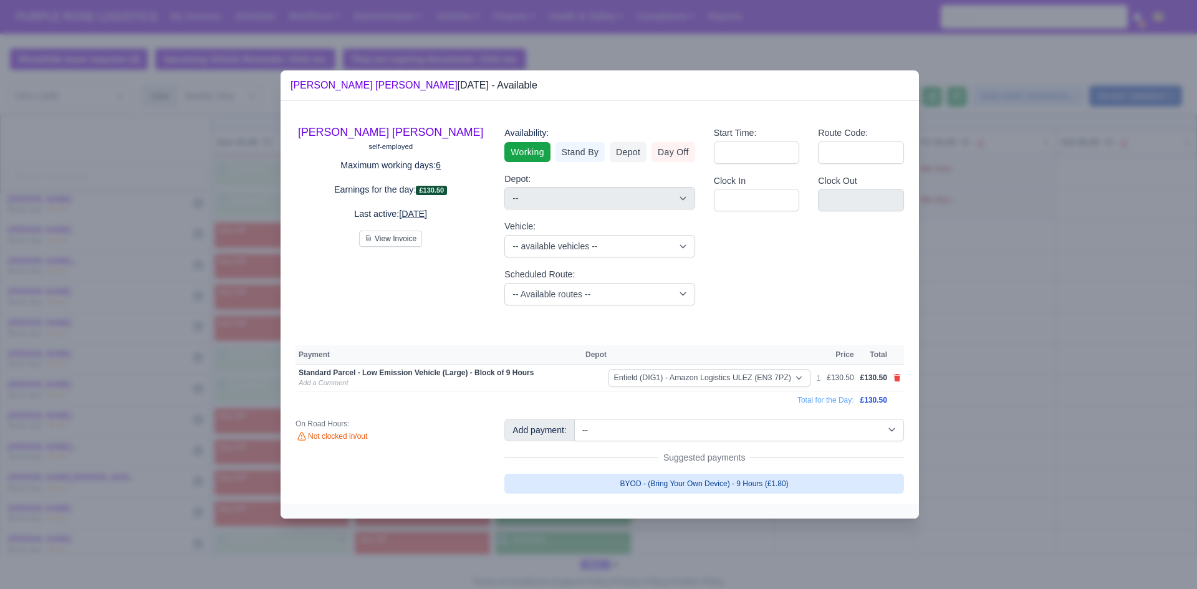
click at [684, 487] on link "BYOD - (Bring Your Own Device) - 9 Hours (£1.80)" at bounding box center [705, 484] width 400 height 20
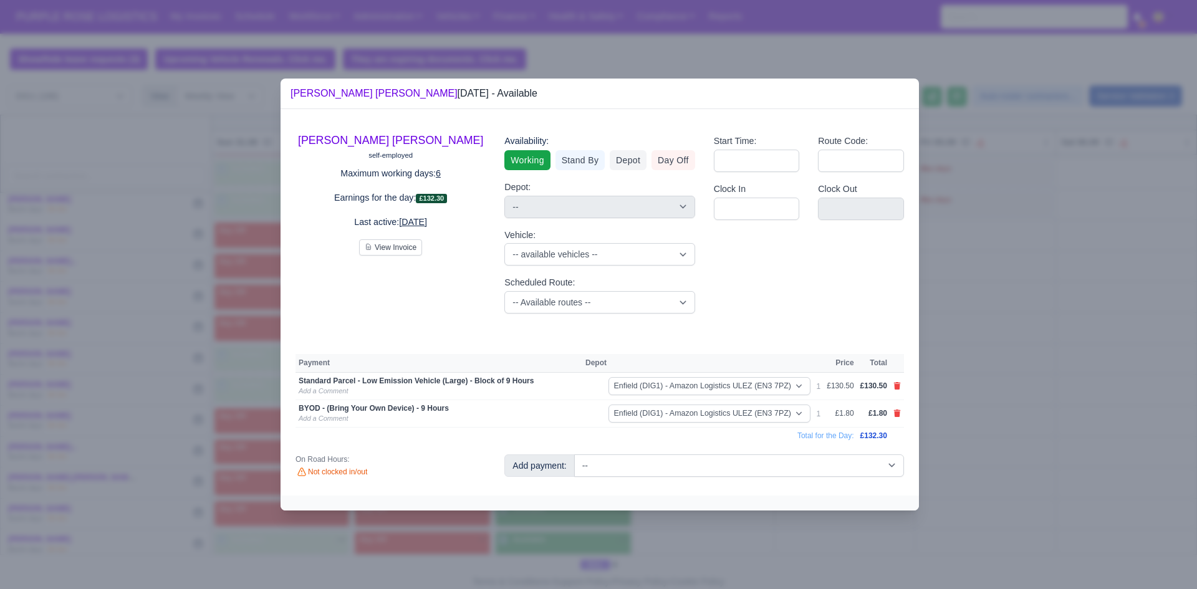
click at [1026, 417] on div at bounding box center [598, 294] width 1197 height 589
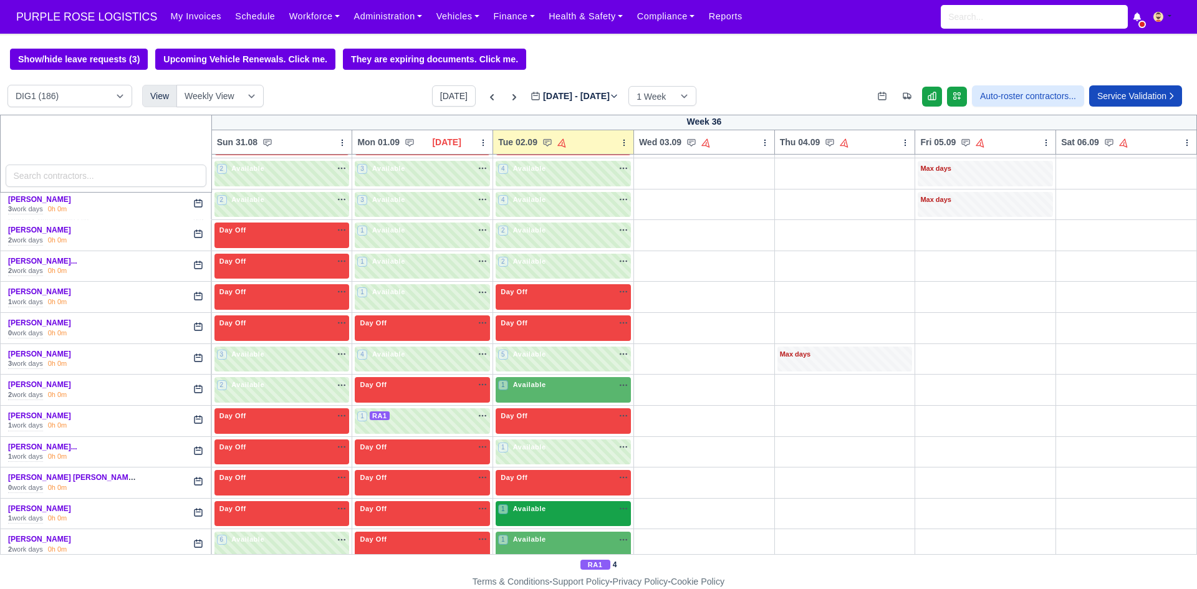
click at [571, 510] on div "1 Available na" at bounding box center [563, 509] width 130 height 11
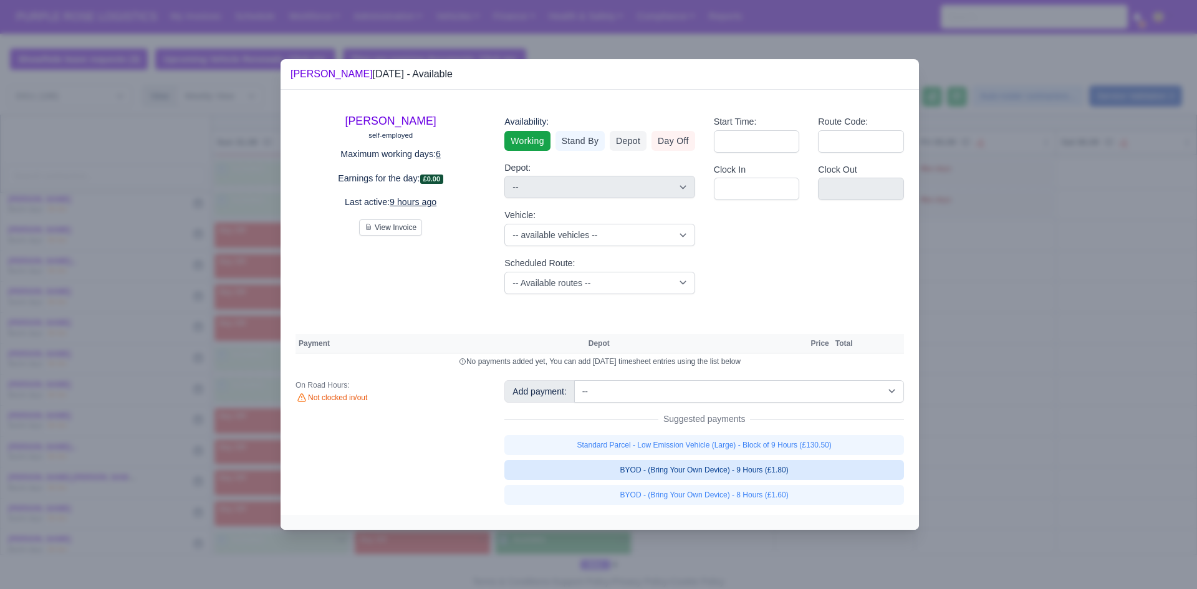
click at [774, 472] on link "BYOD - (Bring Your Own Device) - 9 Hours (£1.80)" at bounding box center [705, 470] width 400 height 20
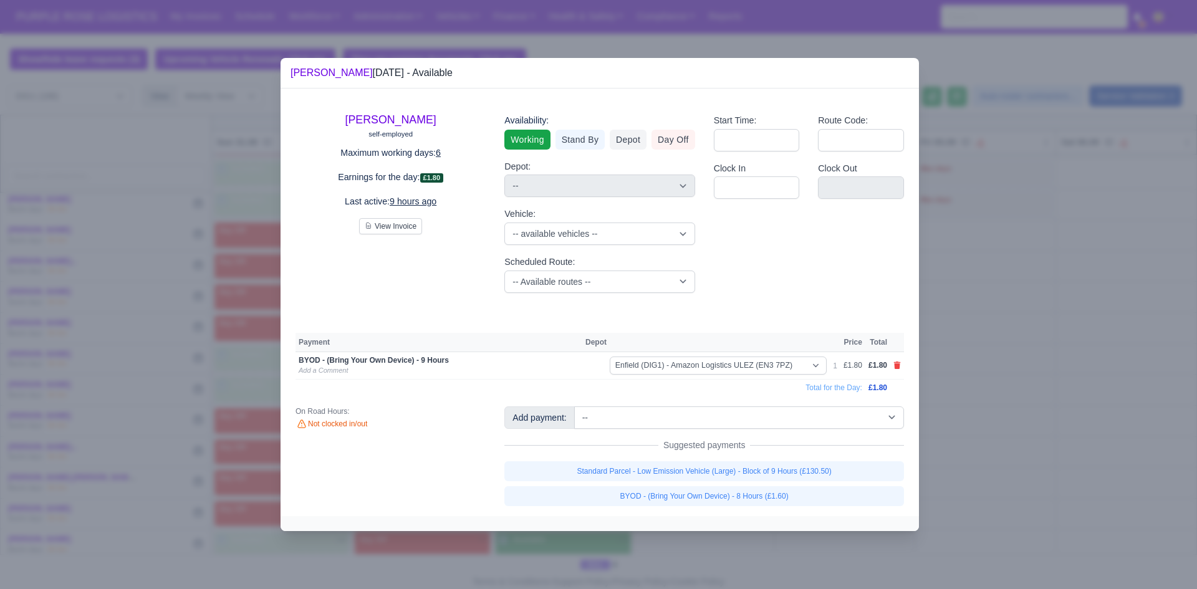
click at [771, 452] on div "Suggested payments" at bounding box center [705, 445] width 400 height 12
click at [774, 472] on link "Standard Parcel - Low Emission Vehicle (Large) - Block of 9 Hours (£130.50)" at bounding box center [705, 472] width 400 height 20
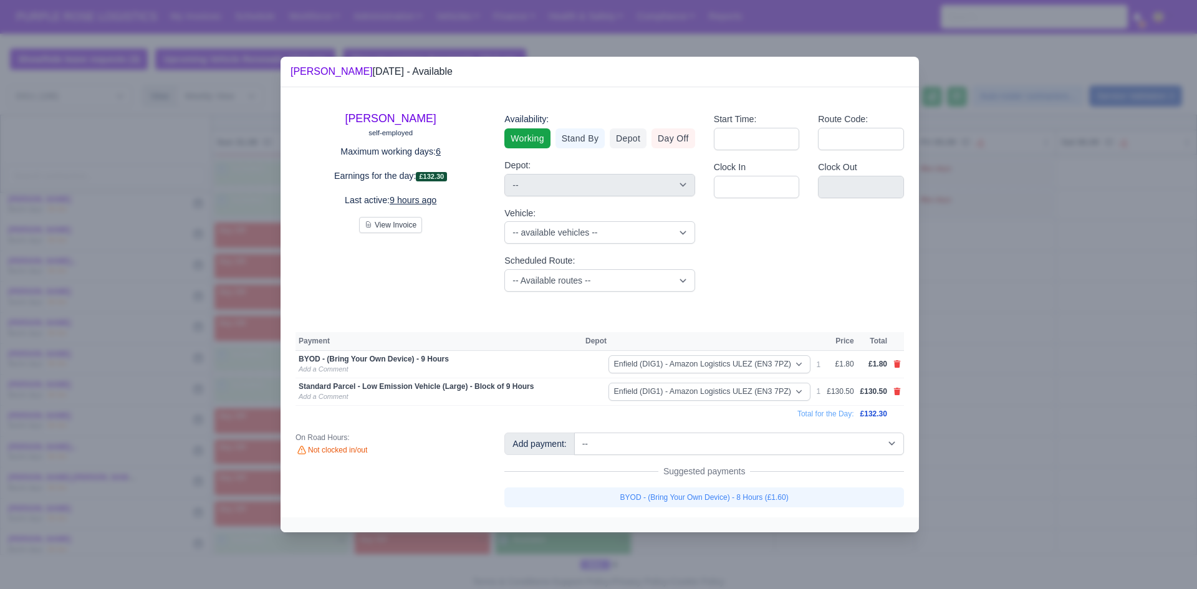
click at [969, 426] on div at bounding box center [598, 294] width 1197 height 589
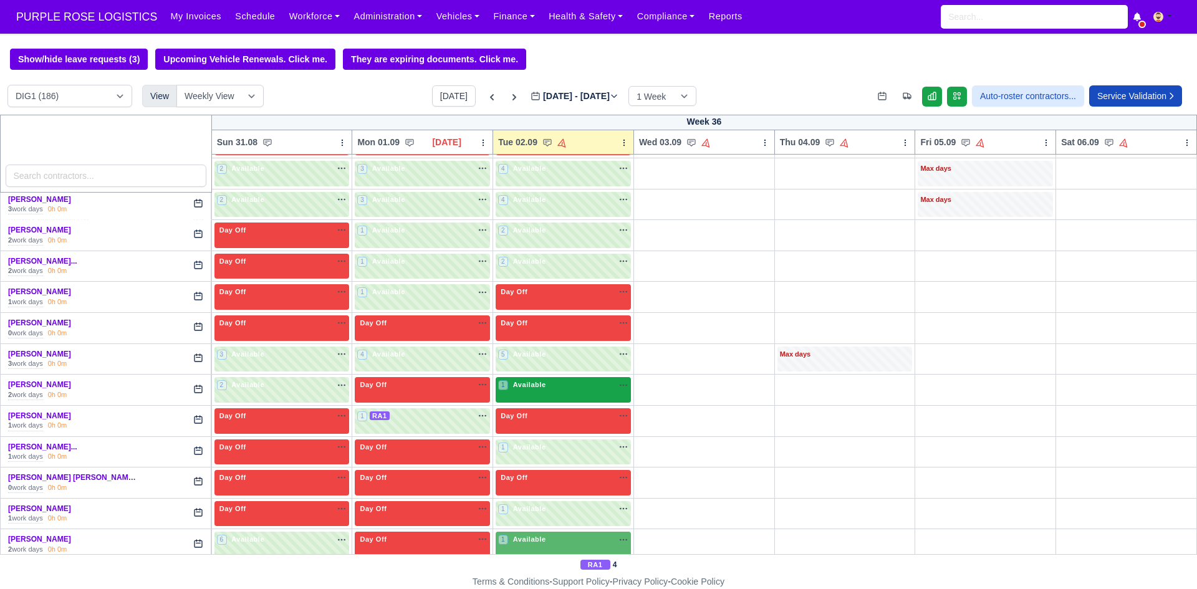
click at [567, 393] on div "1 Available na" at bounding box center [563, 386] width 130 height 13
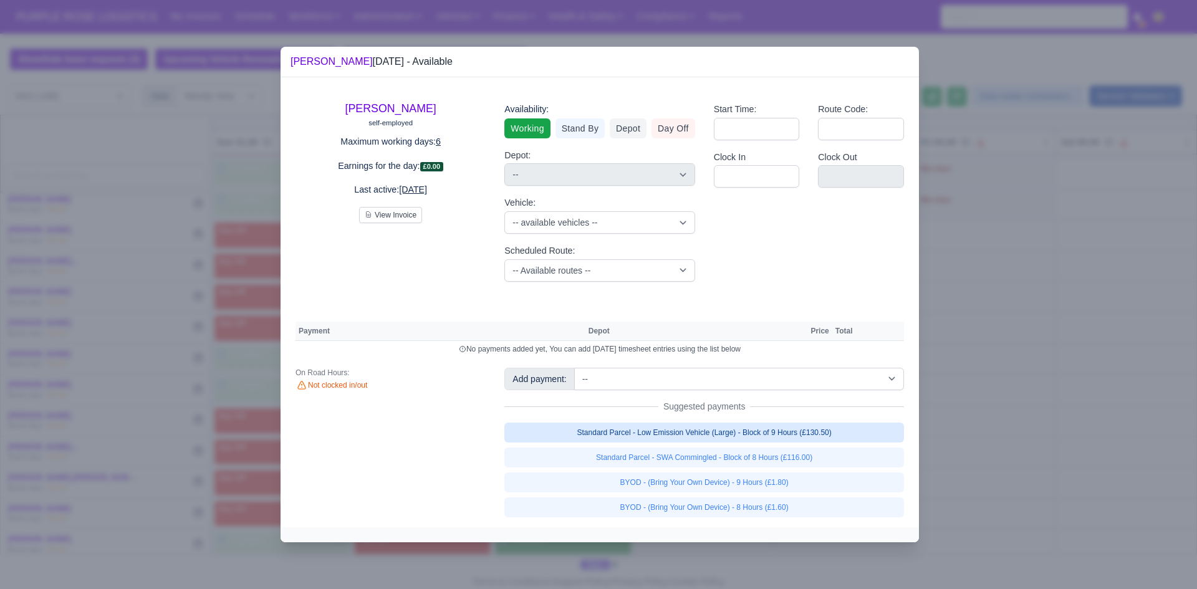
click at [661, 435] on link "Standard Parcel - Low Emission Vehicle (Large) - Block of 9 Hours (£130.50)" at bounding box center [705, 433] width 400 height 20
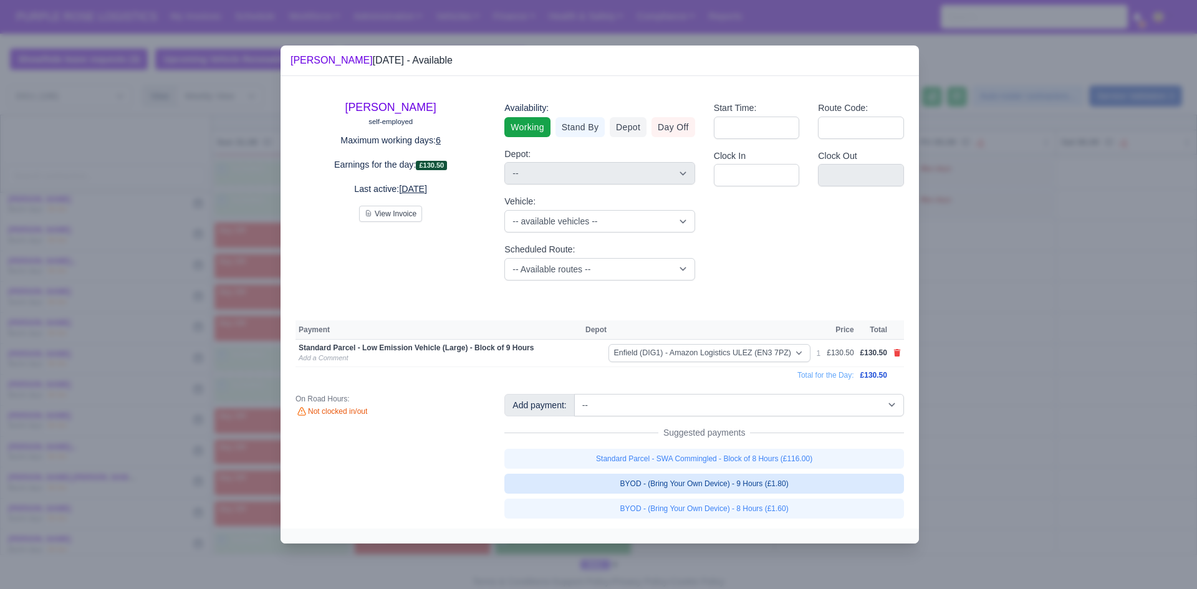
click at [672, 480] on link "BYOD - (Bring Your Own Device) - 9 Hours (£1.80)" at bounding box center [705, 484] width 400 height 20
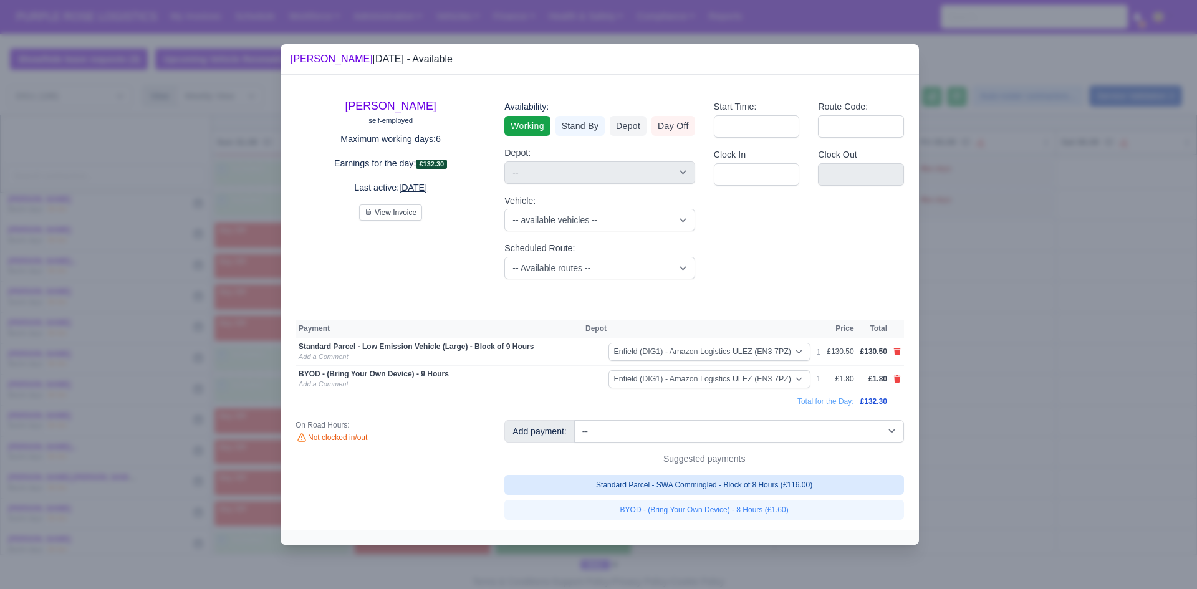
click at [987, 439] on div at bounding box center [598, 294] width 1197 height 589
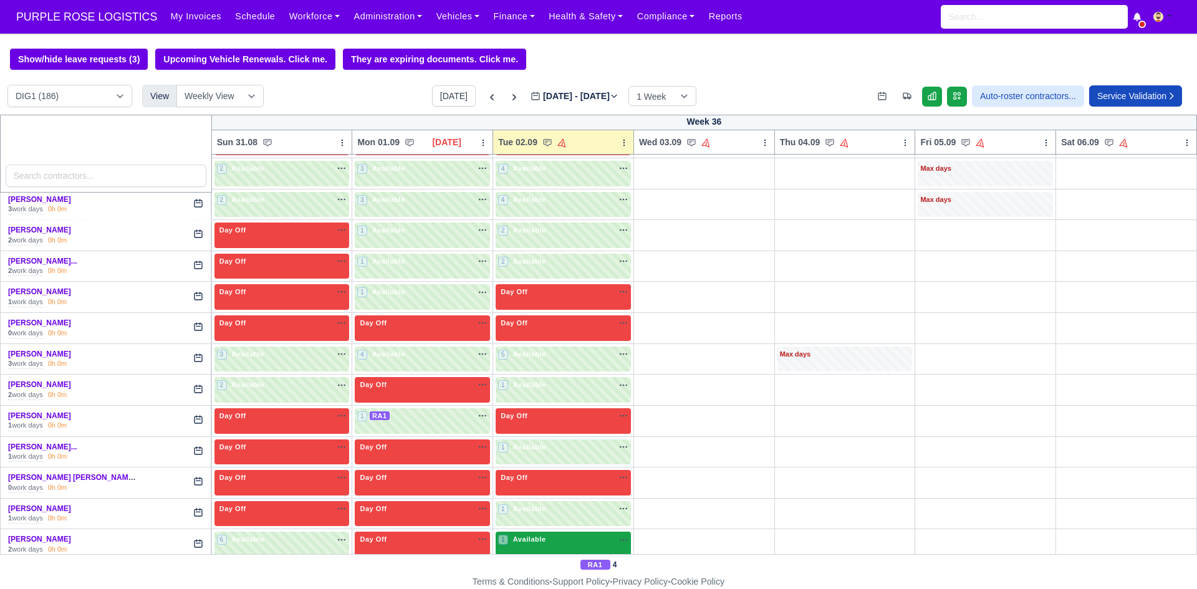
click at [551, 548] on div "1 Available na" at bounding box center [563, 540] width 130 height 13
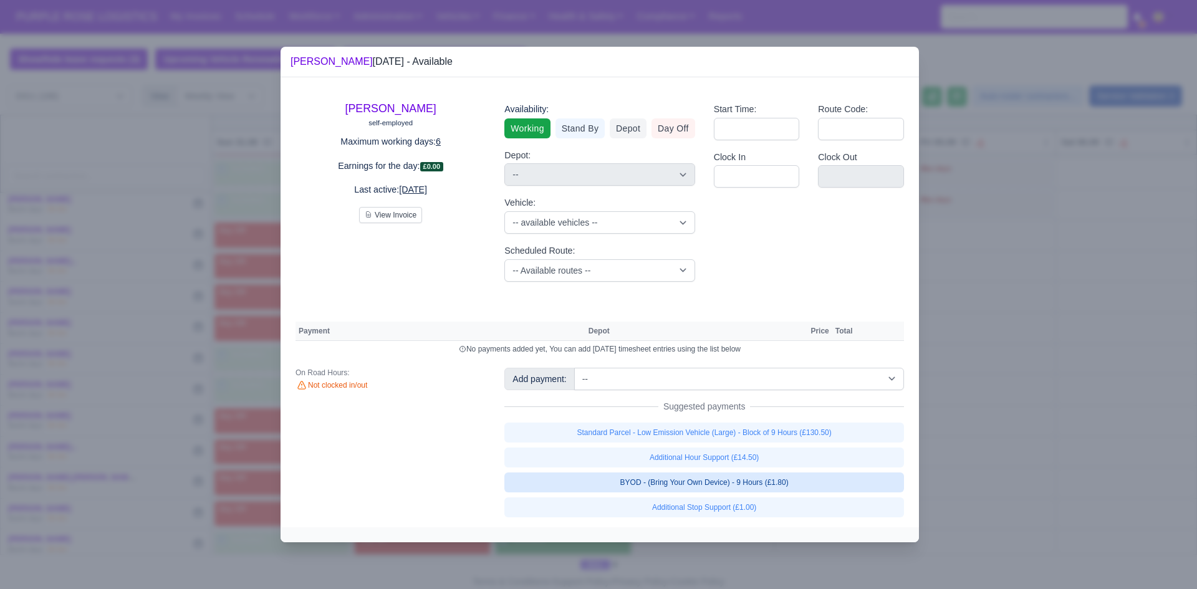
click at [673, 481] on link "BYOD - (Bring Your Own Device) - 9 Hours (£1.80)" at bounding box center [705, 483] width 400 height 20
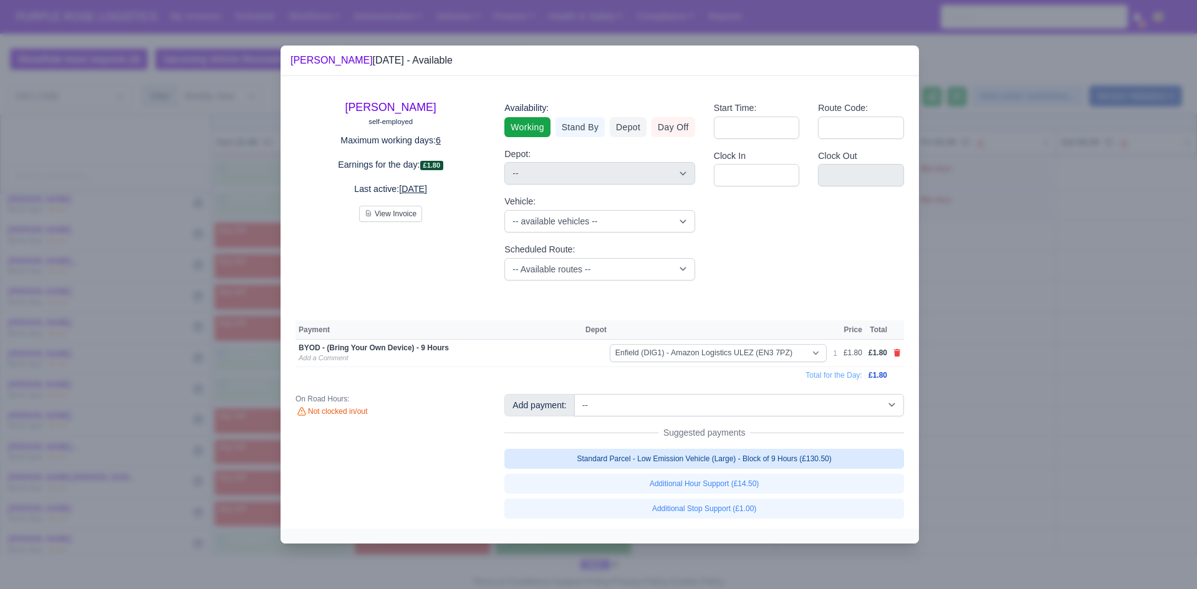
click at [671, 460] on link "Standard Parcel - Low Emission Vehicle (Large) - Block of 9 Hours (£130.50)" at bounding box center [705, 459] width 400 height 20
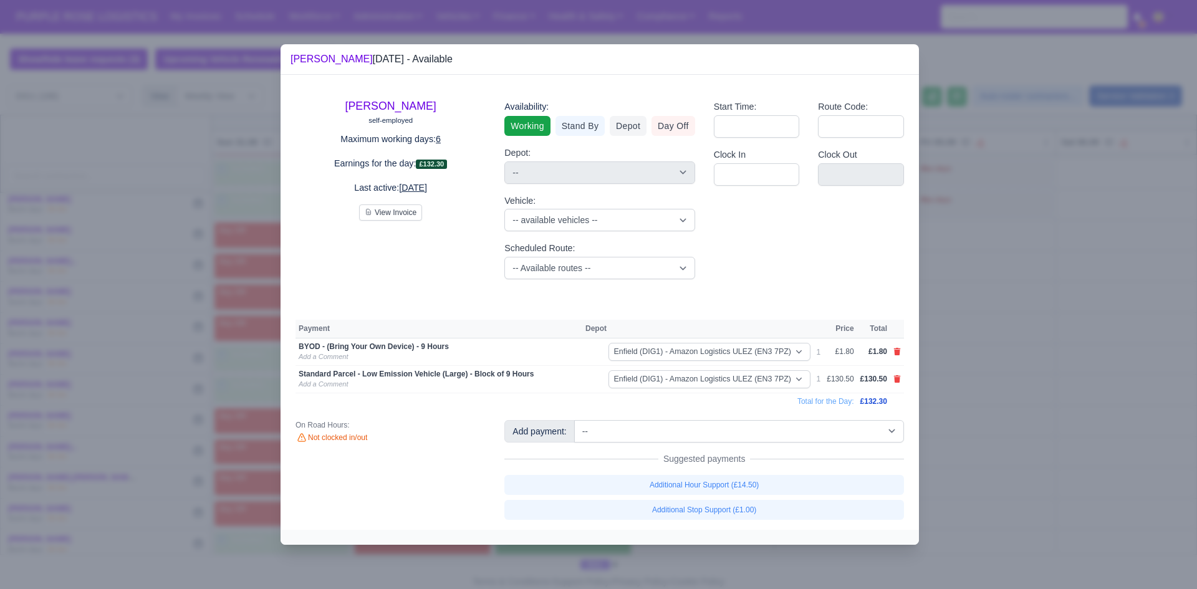
click at [953, 419] on div at bounding box center [598, 294] width 1197 height 589
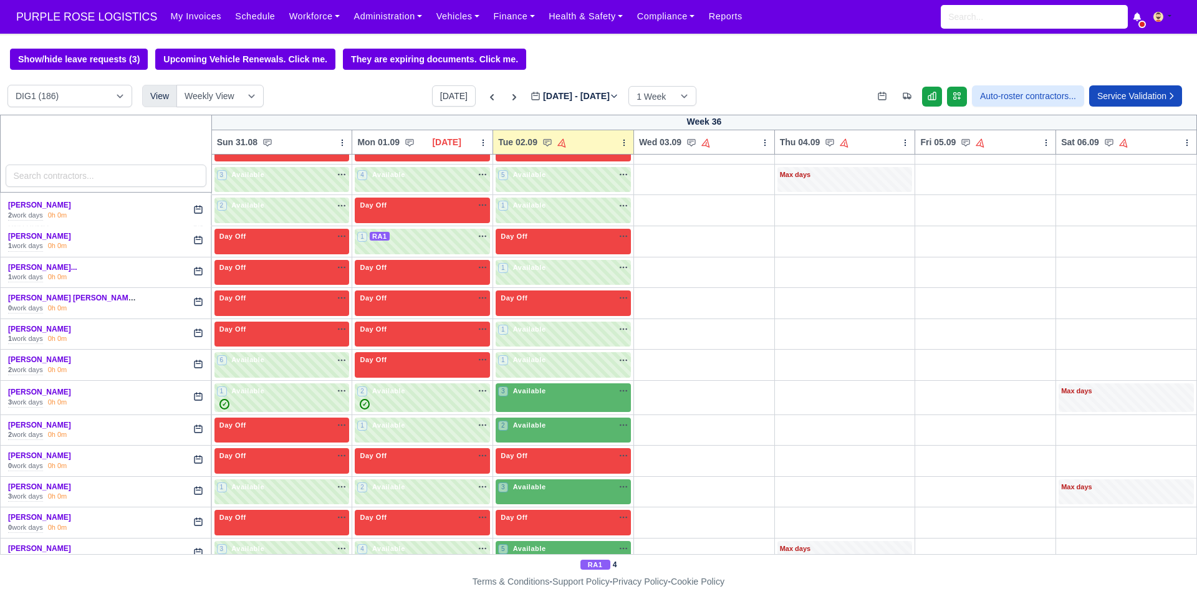
scroll to position [1081, 0]
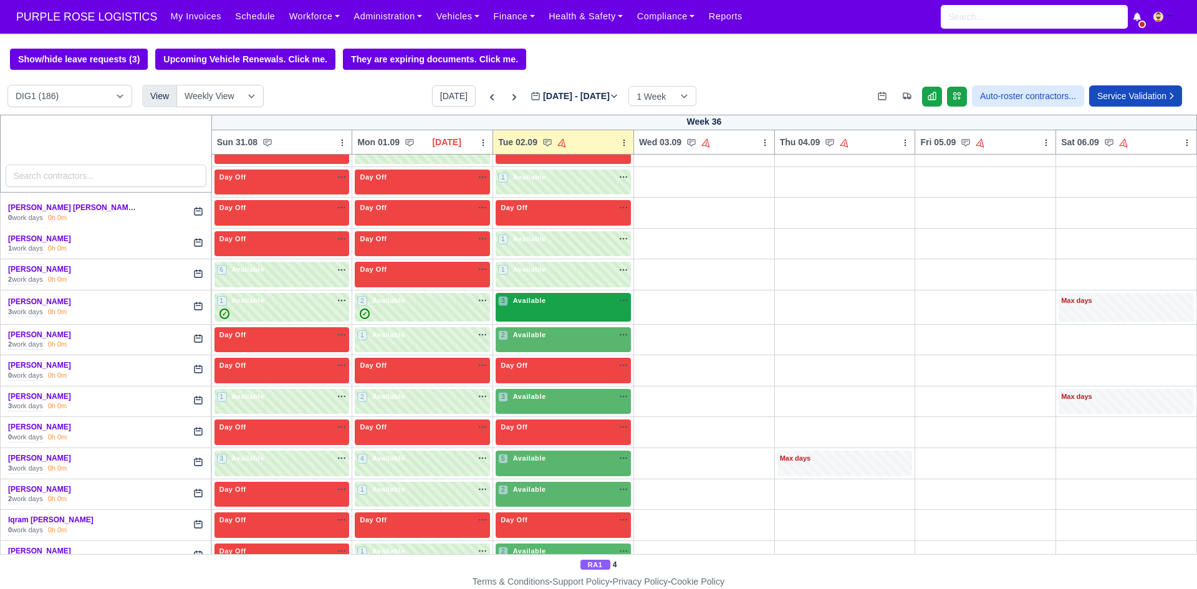
click at [578, 312] on div "3 Available" at bounding box center [563, 307] width 135 height 29
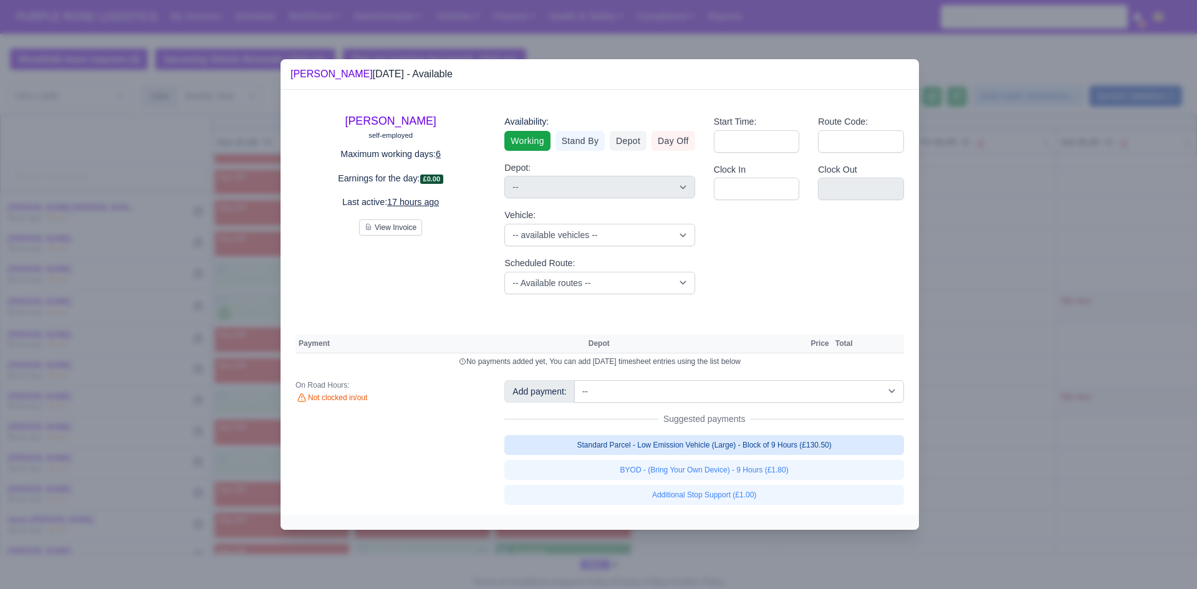
click at [796, 451] on link "Standard Parcel - Low Emission Vehicle (Large) - Block of 9 Hours (£130.50)" at bounding box center [705, 445] width 400 height 20
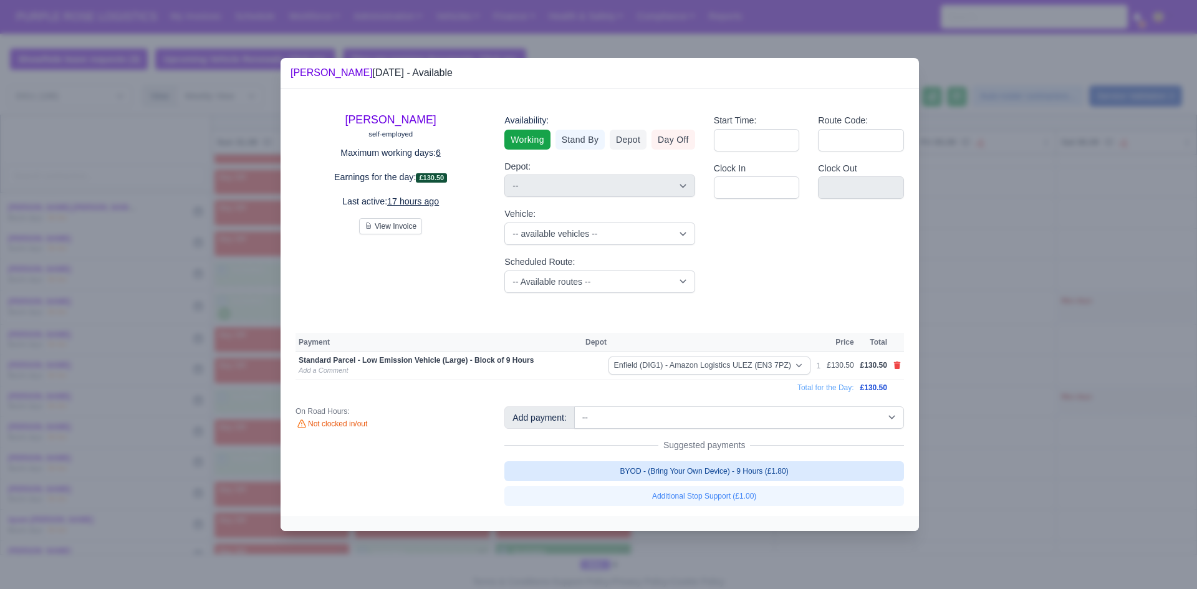
click at [770, 478] on link "BYOD - (Bring Your Own Device) - 9 Hours (£1.80)" at bounding box center [705, 472] width 400 height 20
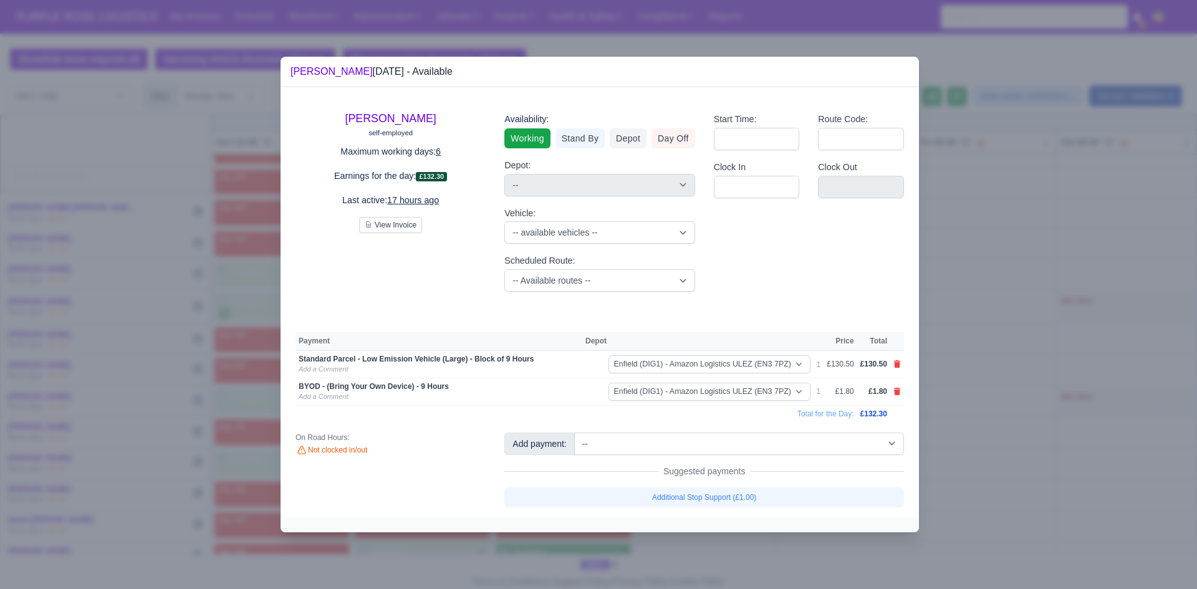
drag, startPoint x: 1105, startPoint y: 413, endPoint x: 1086, endPoint y: 412, distance: 18.7
click at [1105, 413] on div at bounding box center [598, 294] width 1197 height 589
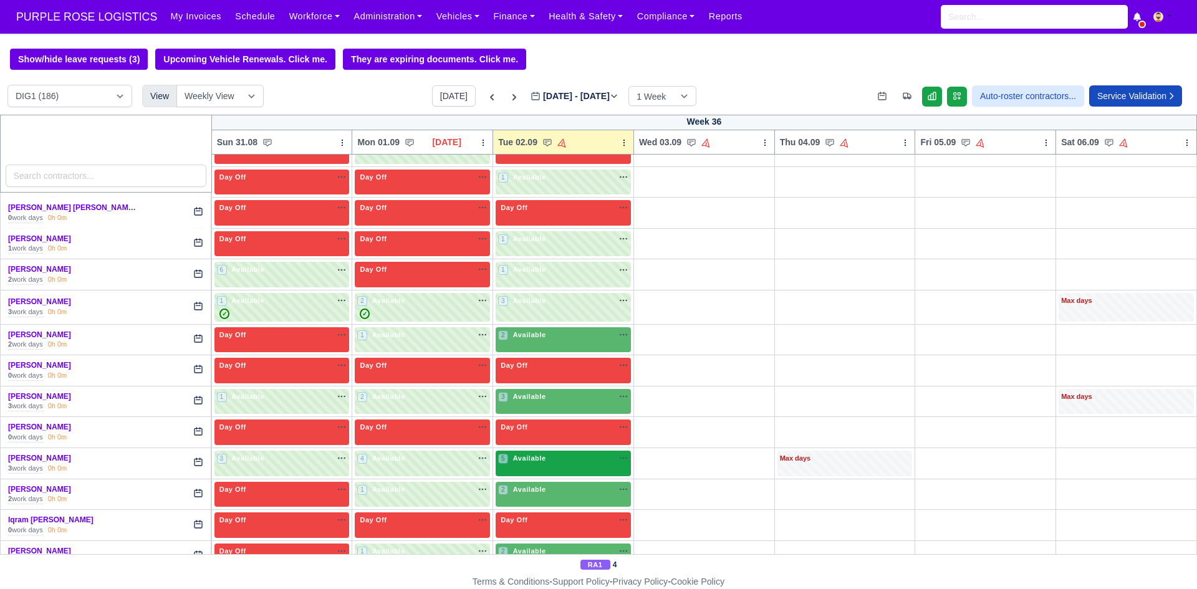
click at [568, 463] on div "5 Available na" at bounding box center [563, 458] width 130 height 11
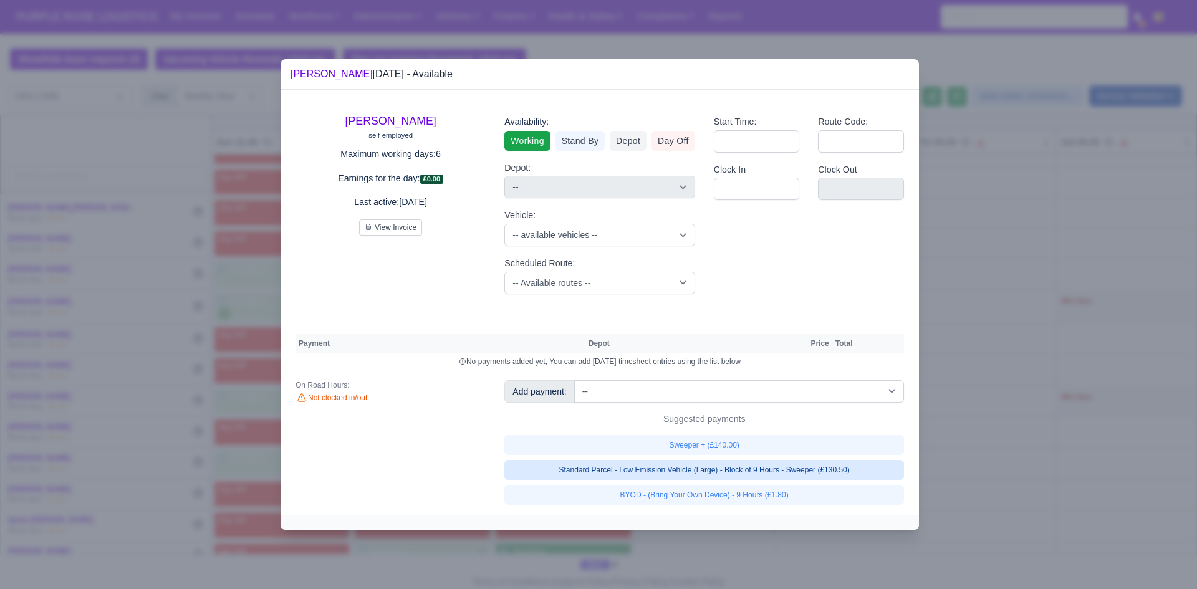
click at [672, 474] on link "Standard Parcel - Low Emission Vehicle (Large) - Block of 9 Hours - Sweeper (£1…" at bounding box center [705, 470] width 400 height 20
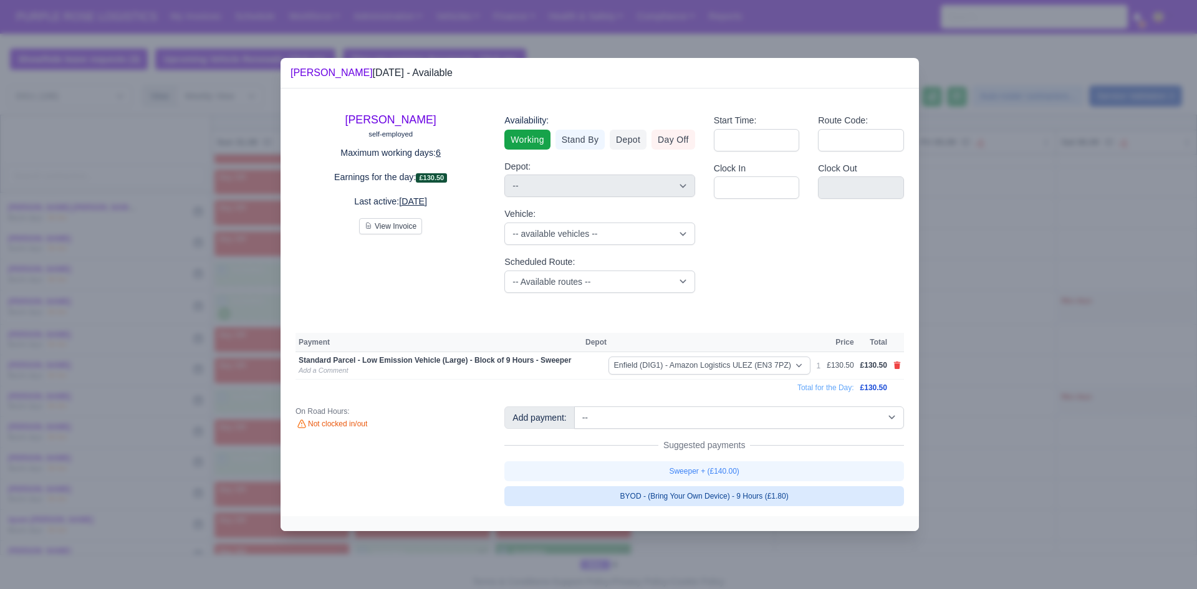
drag, startPoint x: 678, startPoint y: 497, endPoint x: 908, endPoint y: 449, distance: 235.1
click at [678, 497] on link "BYOD - (Bring Your Own Device) - 9 Hours (£1.80)" at bounding box center [705, 496] width 400 height 20
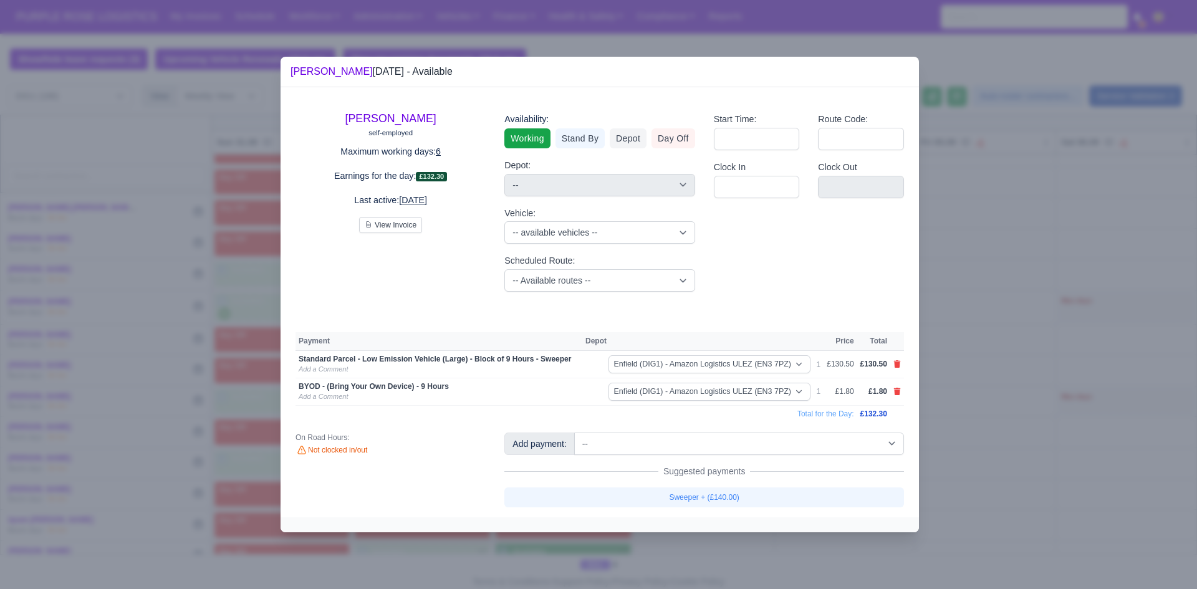
click at [1029, 423] on div at bounding box center [598, 294] width 1197 height 589
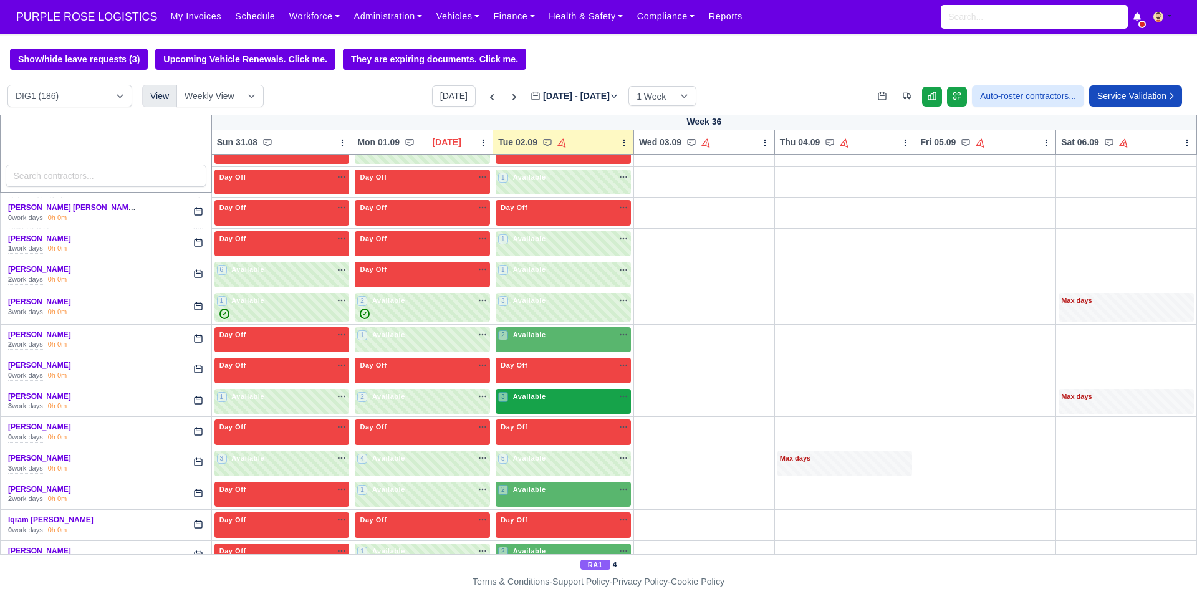
click at [567, 409] on div "3 Available" at bounding box center [563, 402] width 135 height 26
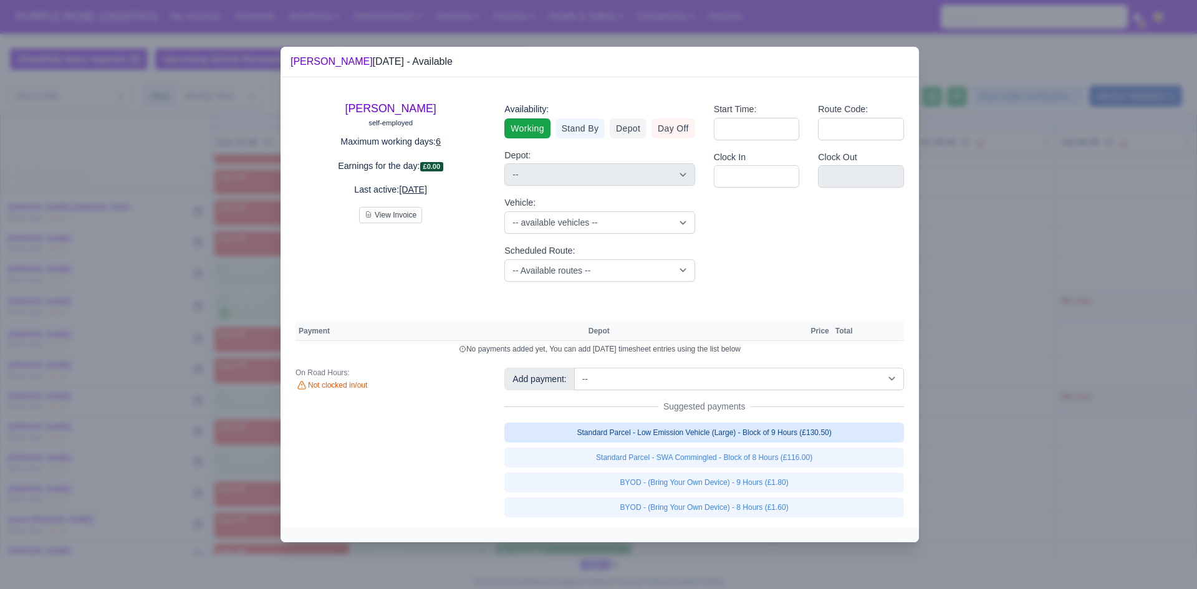
click at [724, 435] on link "Standard Parcel - Low Emission Vehicle (Large) - Block of 9 Hours (£130.50)" at bounding box center [705, 433] width 400 height 20
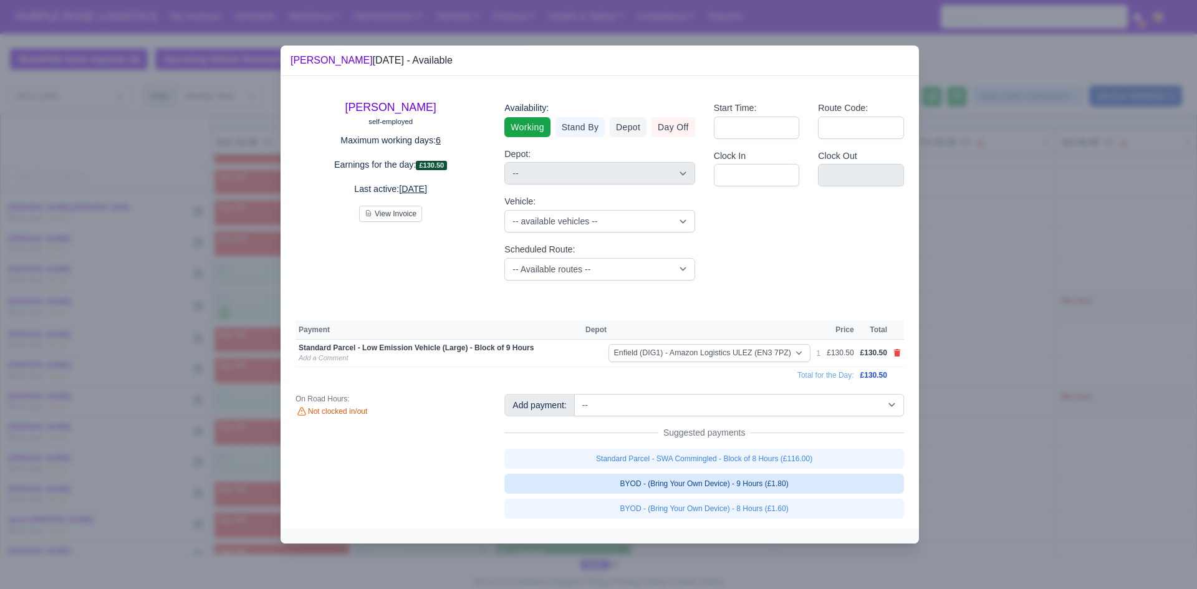
click at [733, 485] on link "BYOD - (Bring Your Own Device) - 9 Hours (£1.80)" at bounding box center [705, 484] width 400 height 20
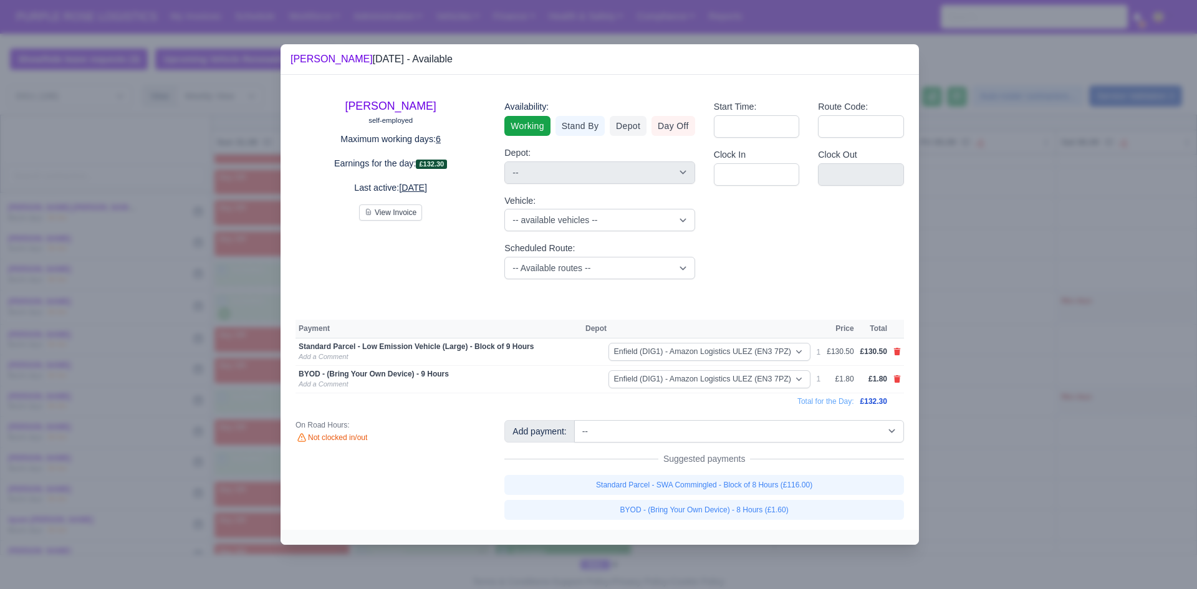
click at [1071, 390] on div at bounding box center [598, 294] width 1197 height 589
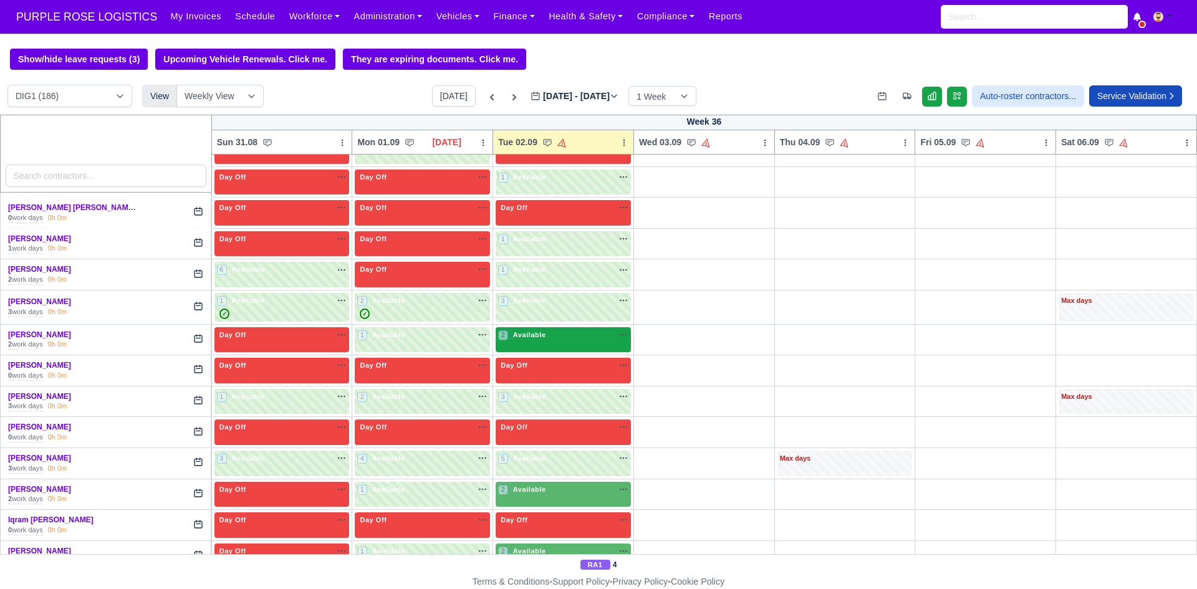
click at [567, 339] on div "2 Available na" at bounding box center [563, 335] width 130 height 11
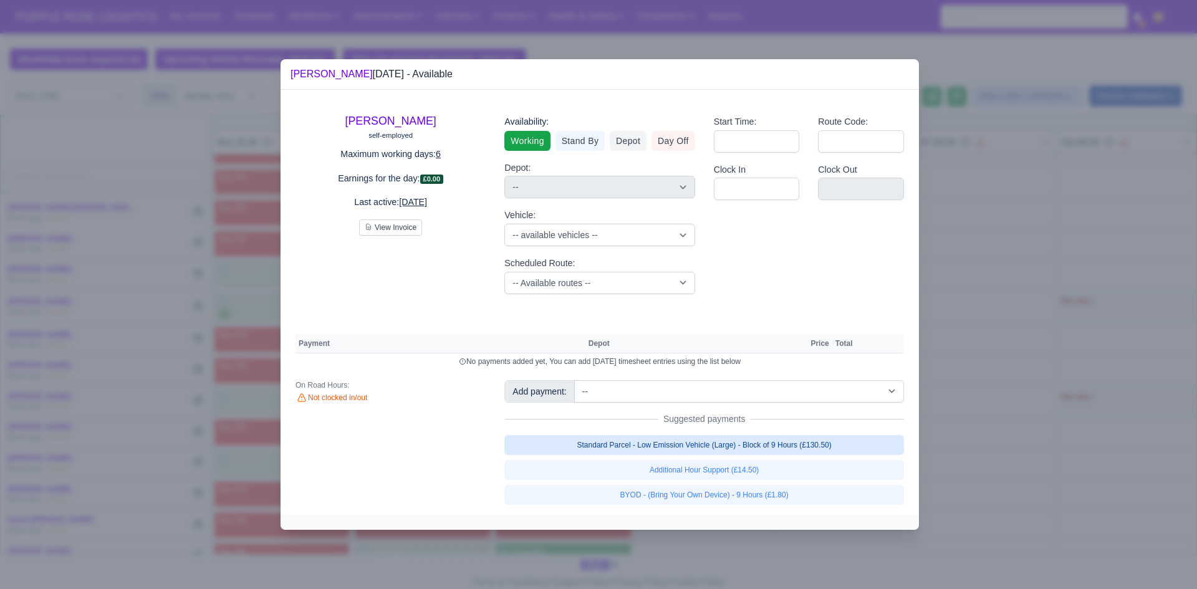
click at [655, 450] on link "Standard Parcel - Low Emission Vehicle (Large) - Block of 9 Hours (£130.50)" at bounding box center [705, 445] width 400 height 20
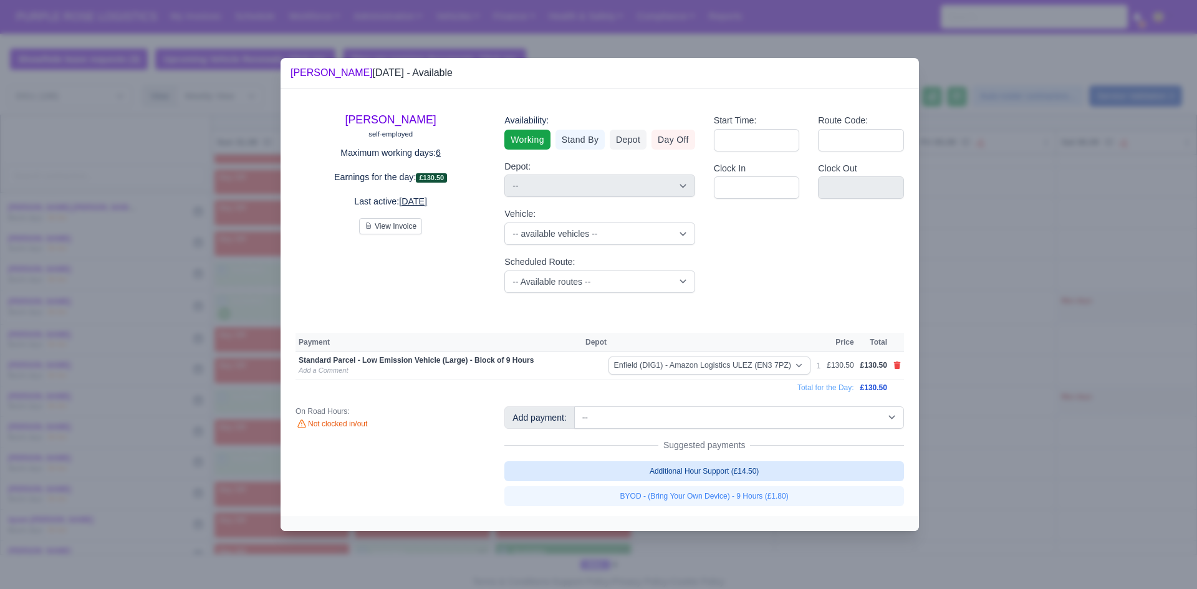
click at [678, 477] on link "Additional Hour Support (£14.50)" at bounding box center [705, 472] width 400 height 20
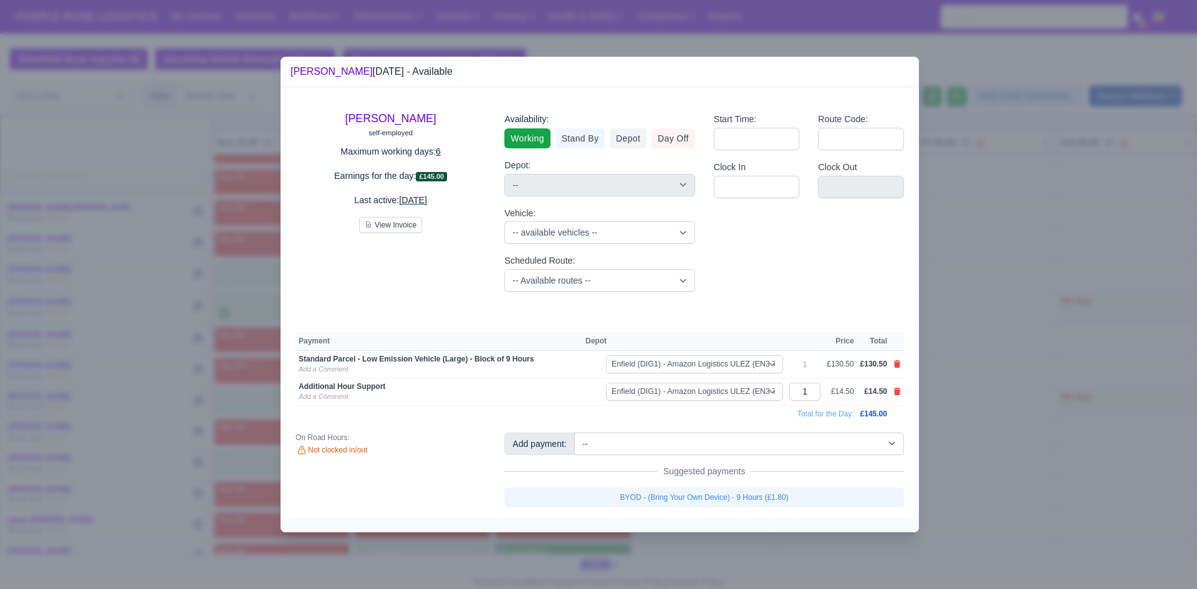
click at [788, 503] on link "BYOD - (Bring Your Own Device) - 9 Hours (£1.80)" at bounding box center [705, 498] width 400 height 20
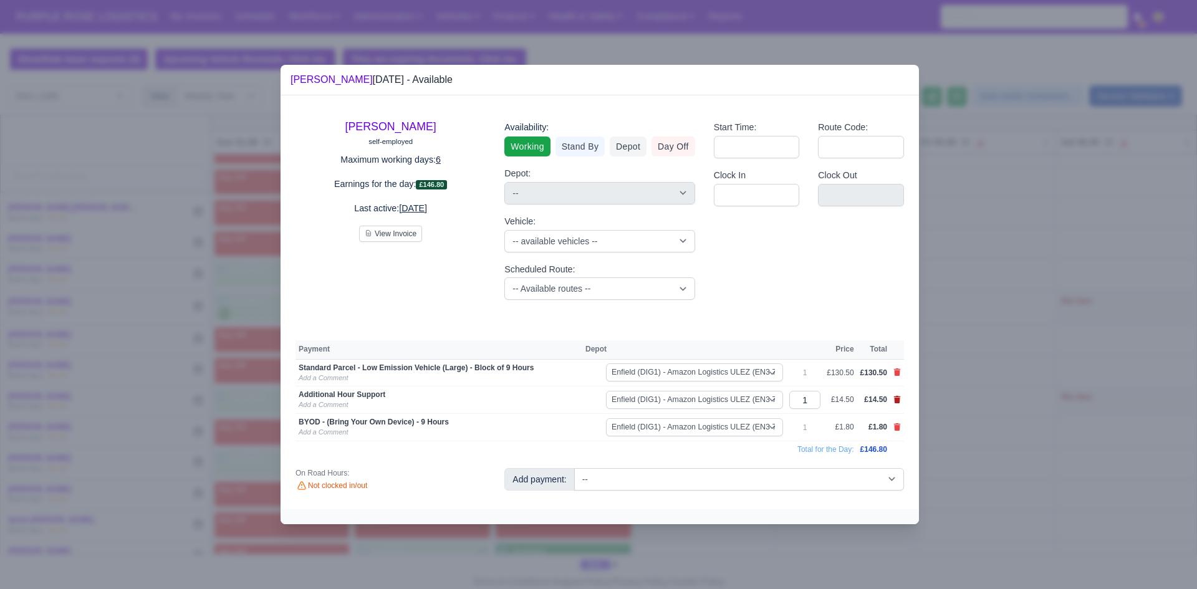
click at [897, 398] on icon at bounding box center [897, 399] width 7 height 7
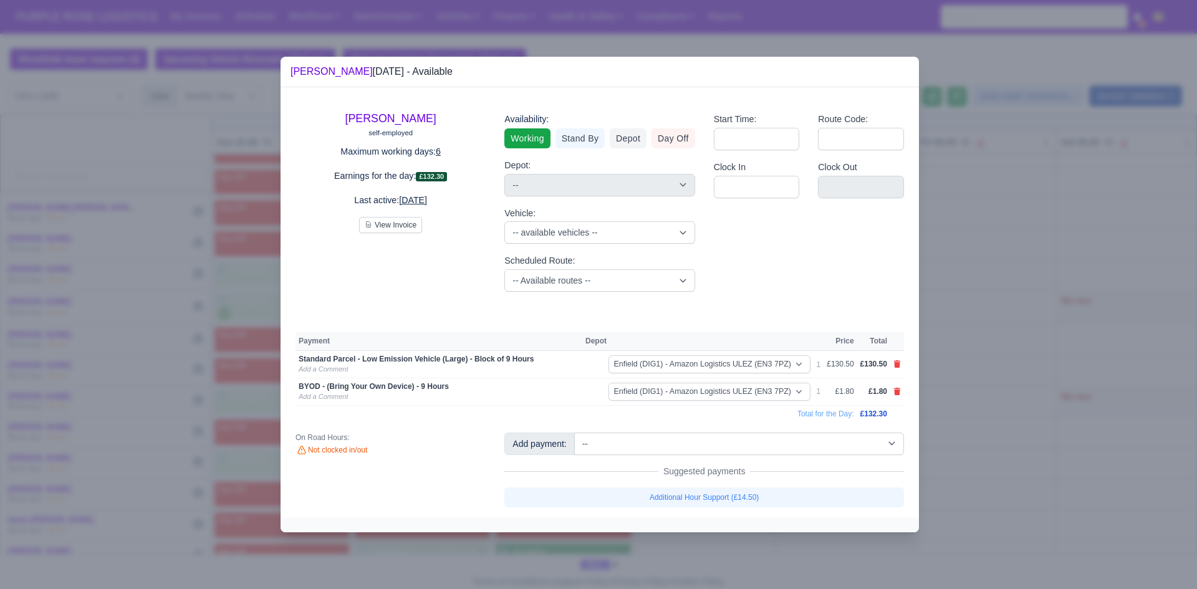
click at [984, 387] on div at bounding box center [598, 294] width 1197 height 589
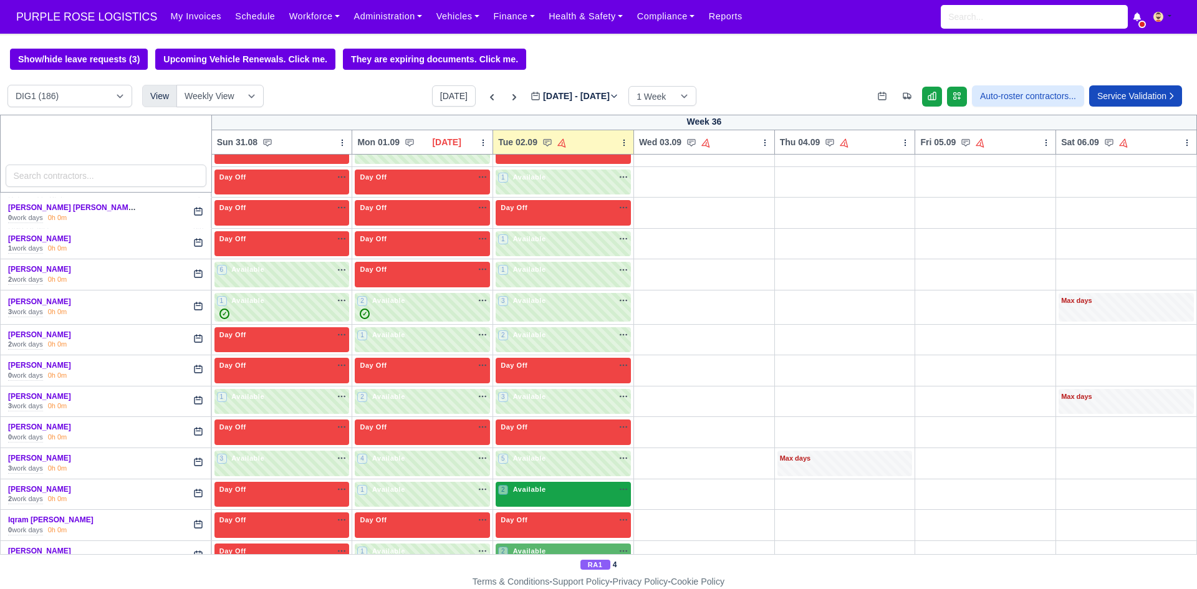
click at [533, 494] on span "Available" at bounding box center [530, 489] width 38 height 9
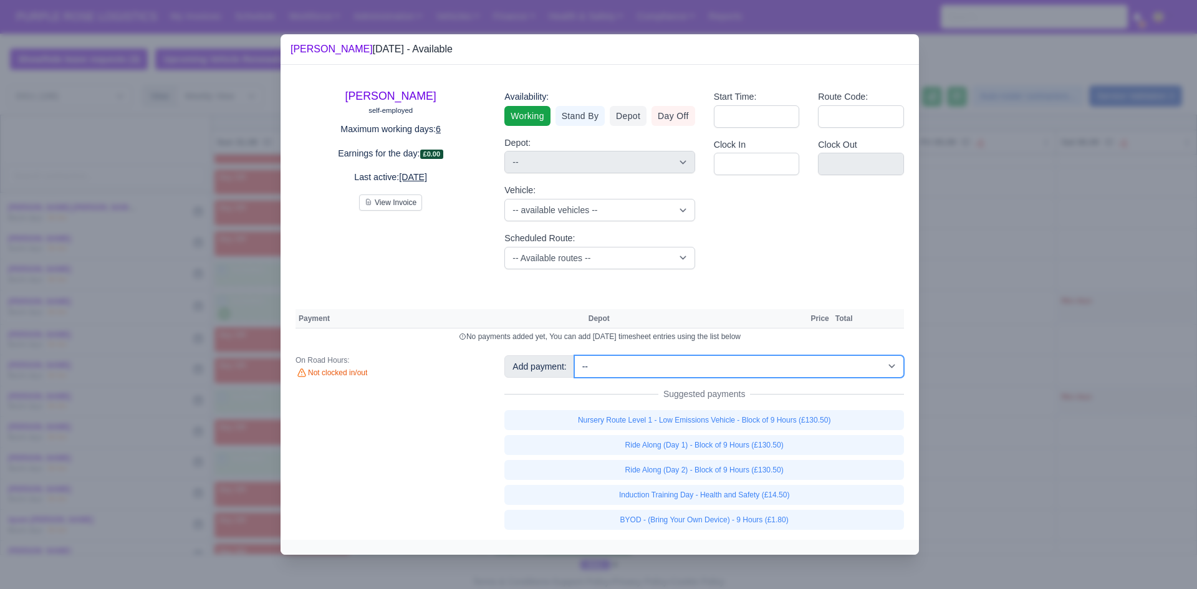
click at [718, 367] on select "-- Additional Hour Support (£14.50) Additional Hour Support (Walkers) (£13.50) …" at bounding box center [739, 367] width 330 height 22
click at [574, 356] on select "-- Additional Hour Support (£14.50) Additional Hour Support (Walkers) (£13.50) …" at bounding box center [739, 367] width 330 height 22
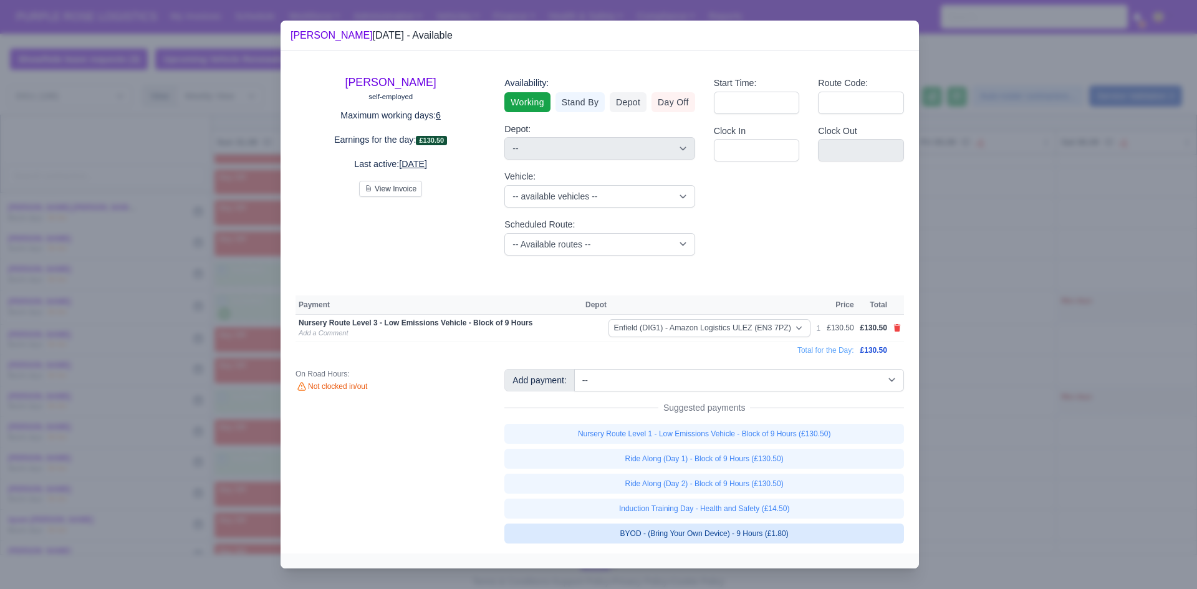
click at [720, 530] on link "BYOD - (Bring Your Own Device) - 9 Hours (£1.80)" at bounding box center [705, 534] width 400 height 20
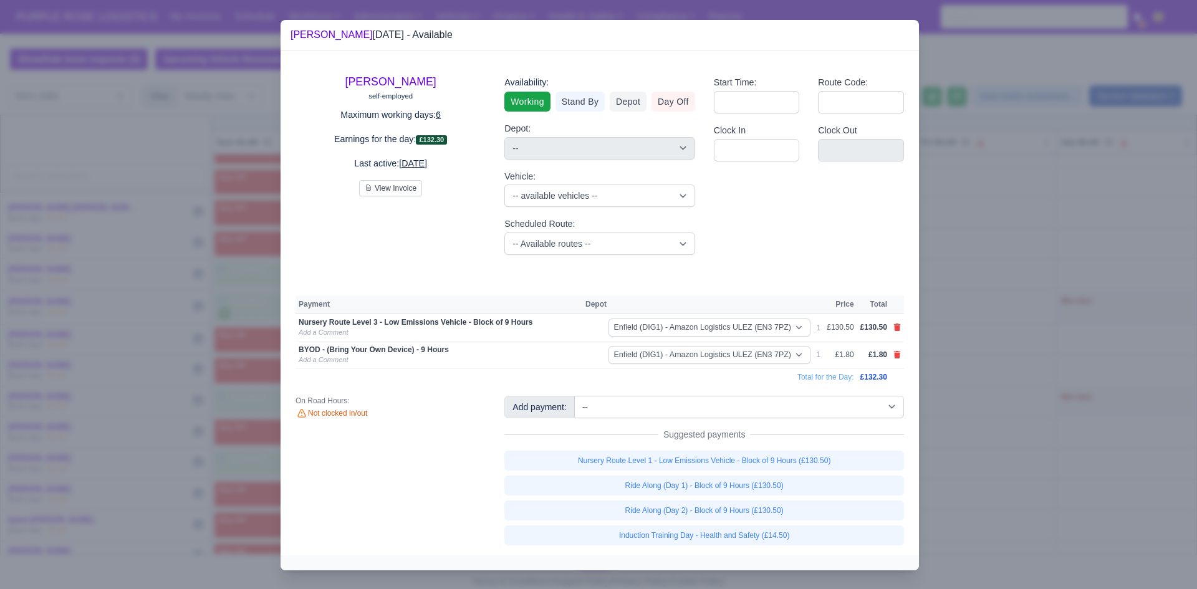
click at [1043, 329] on div at bounding box center [598, 294] width 1197 height 589
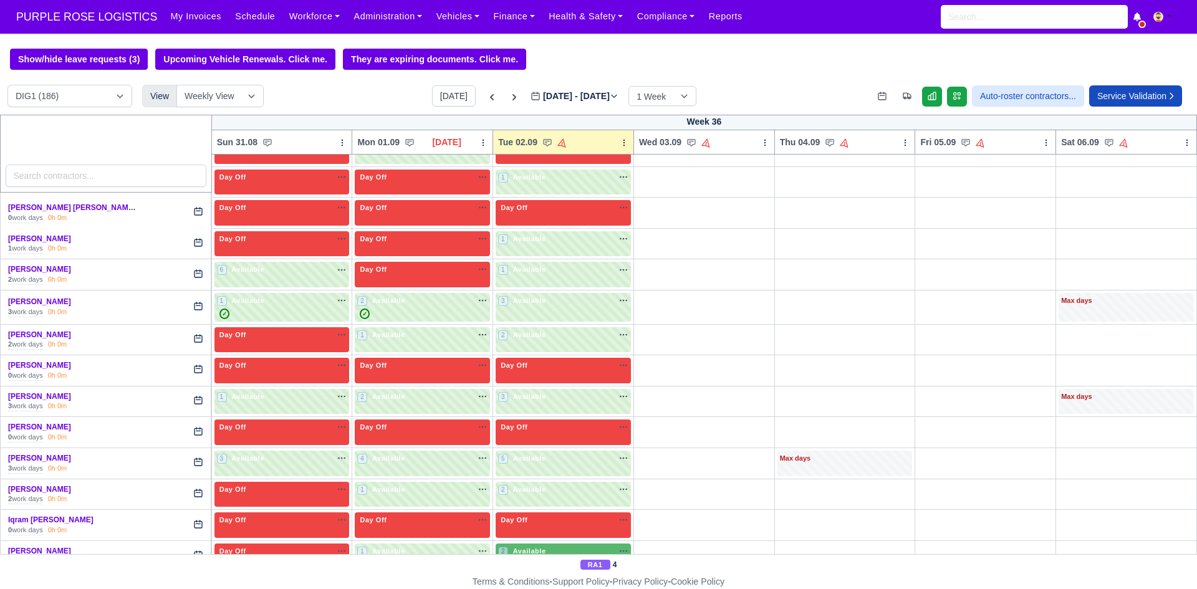
scroll to position [1352, 0]
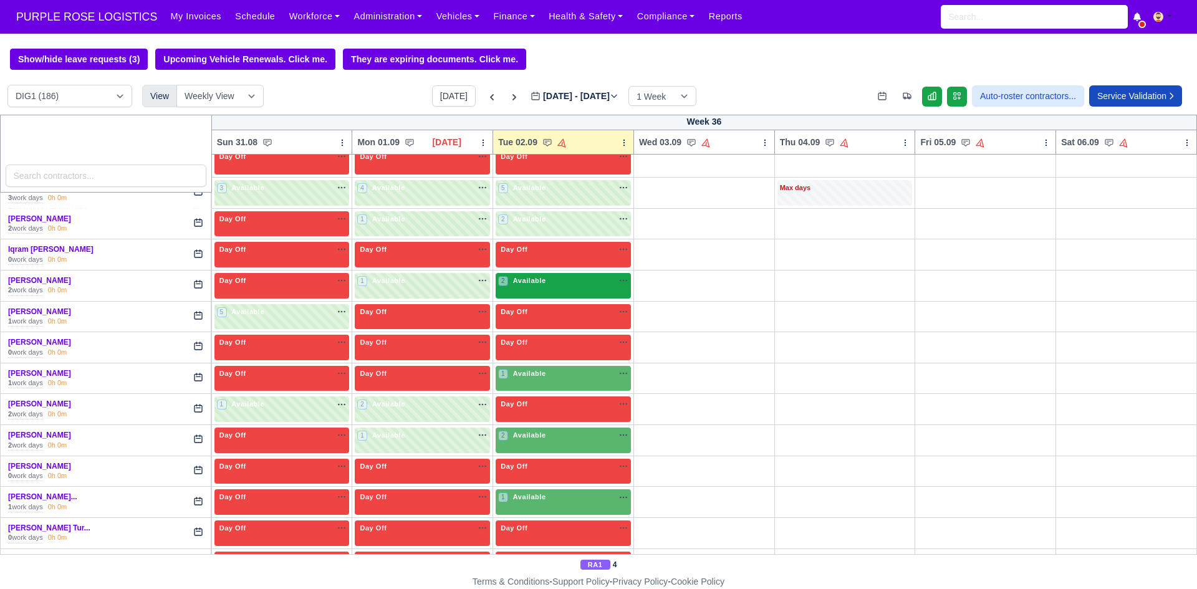
click at [569, 279] on div "2 Available na" at bounding box center [563, 281] width 130 height 11
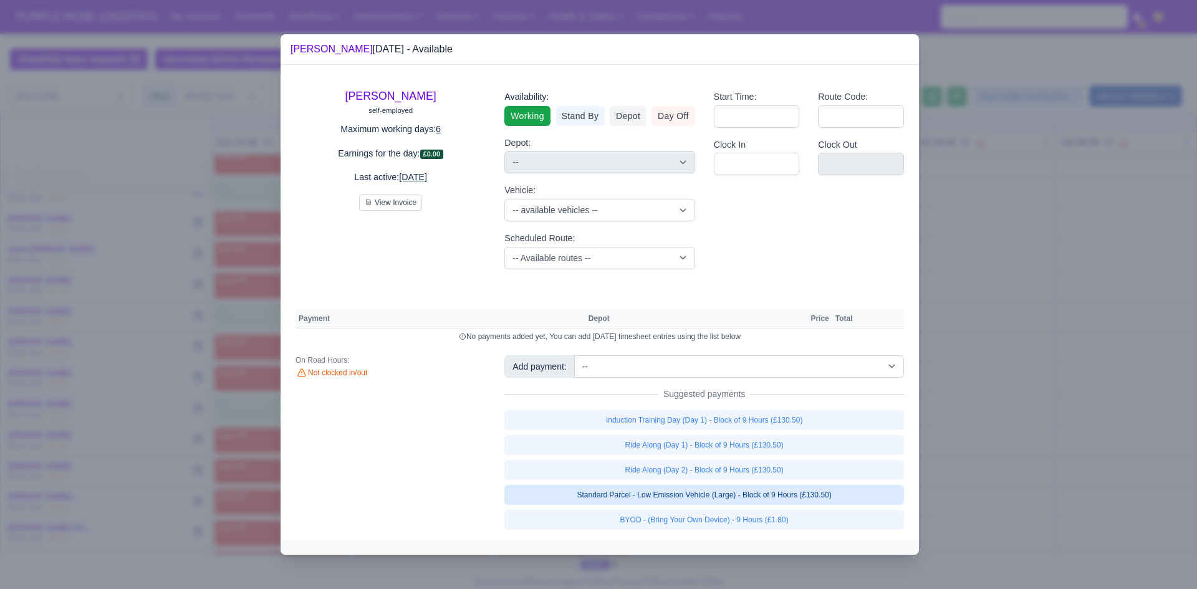
click at [694, 497] on link "Standard Parcel - Low Emission Vehicle (Large) - Block of 9 Hours (£130.50)" at bounding box center [705, 495] width 400 height 20
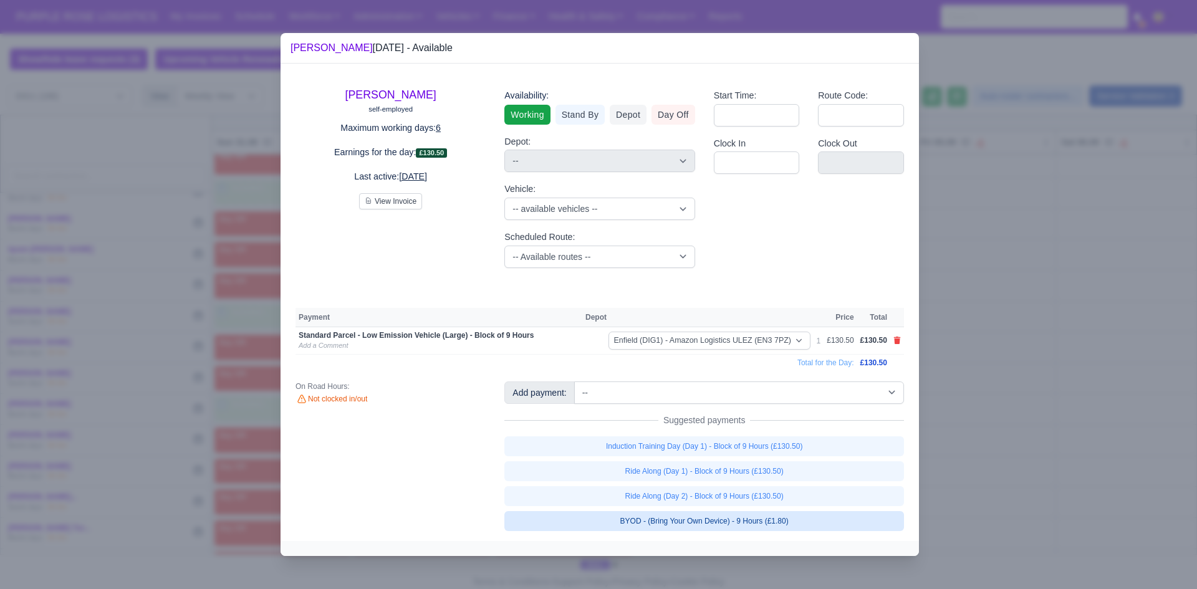
click at [705, 524] on link "BYOD - (Bring Your Own Device) - 9 Hours (£1.80)" at bounding box center [705, 521] width 400 height 20
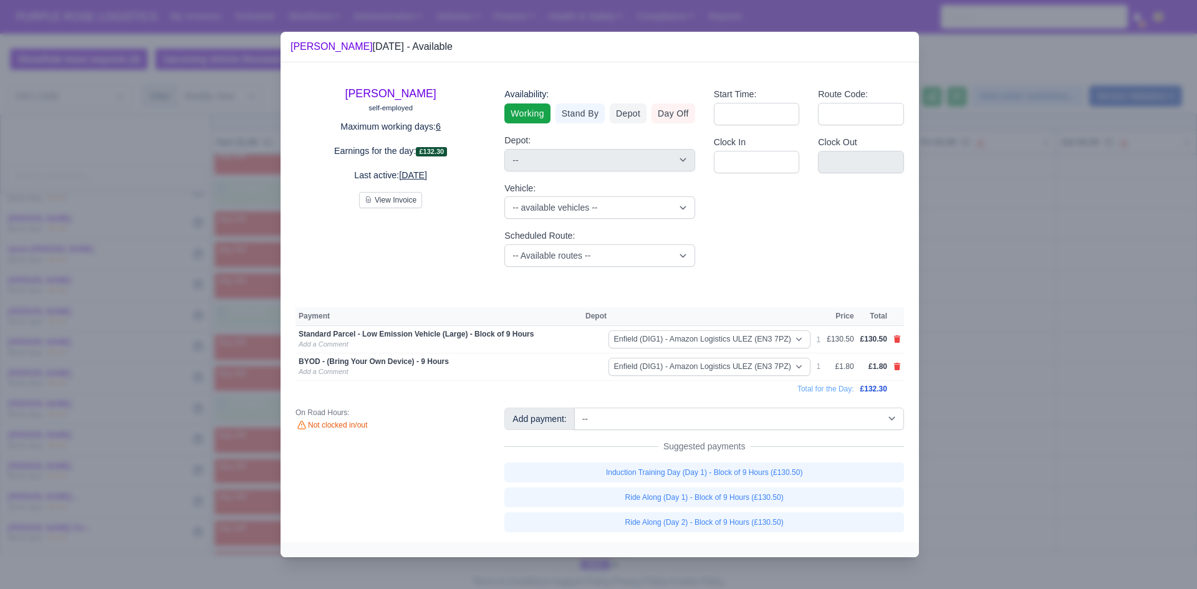
click at [1030, 398] on div at bounding box center [598, 294] width 1197 height 589
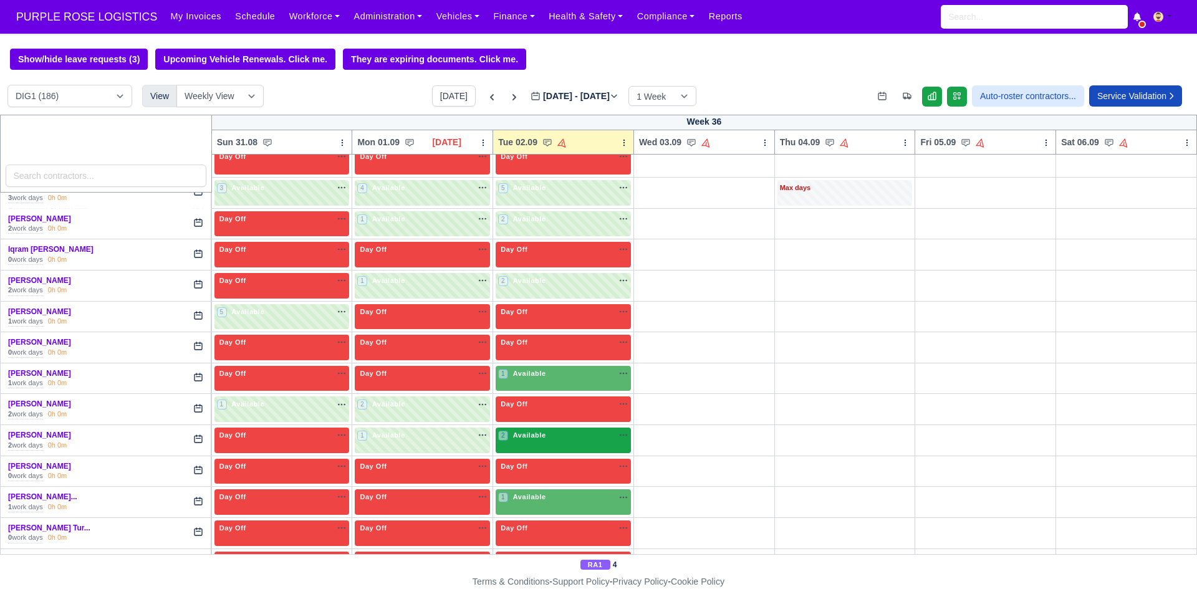
click at [562, 441] on div "2 Available na" at bounding box center [563, 435] width 130 height 11
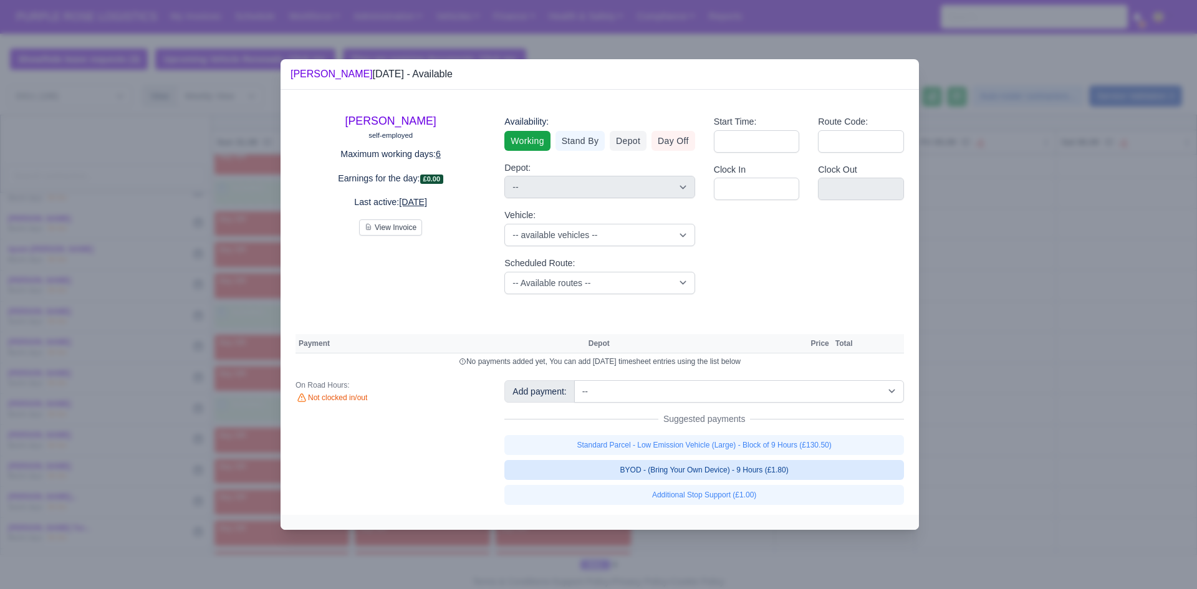
click at [628, 468] on link "BYOD - (Bring Your Own Device) - 9 Hours (£1.80)" at bounding box center [705, 470] width 400 height 20
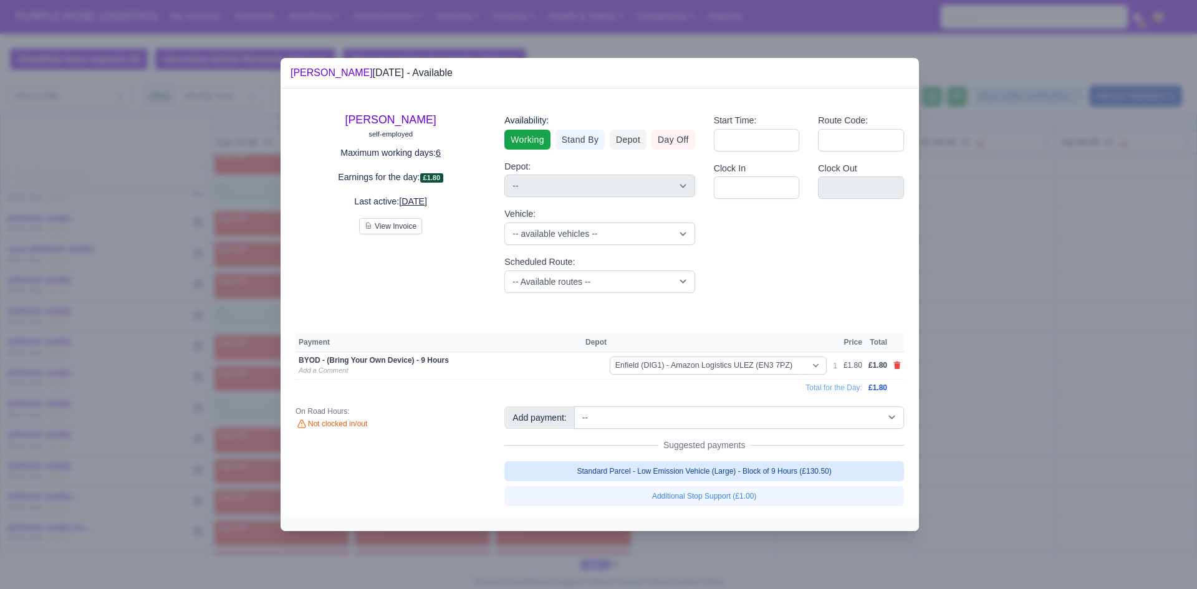
click at [628, 455] on div "Add payment: -- Additional Hour Support (£14.50) Additional Hour Support (Walke…" at bounding box center [704, 457] width 418 height 100
click at [637, 480] on link "Standard Parcel - Low Emission Vehicle (Large) - Block of 9 Hours (£130.50)" at bounding box center [705, 472] width 400 height 20
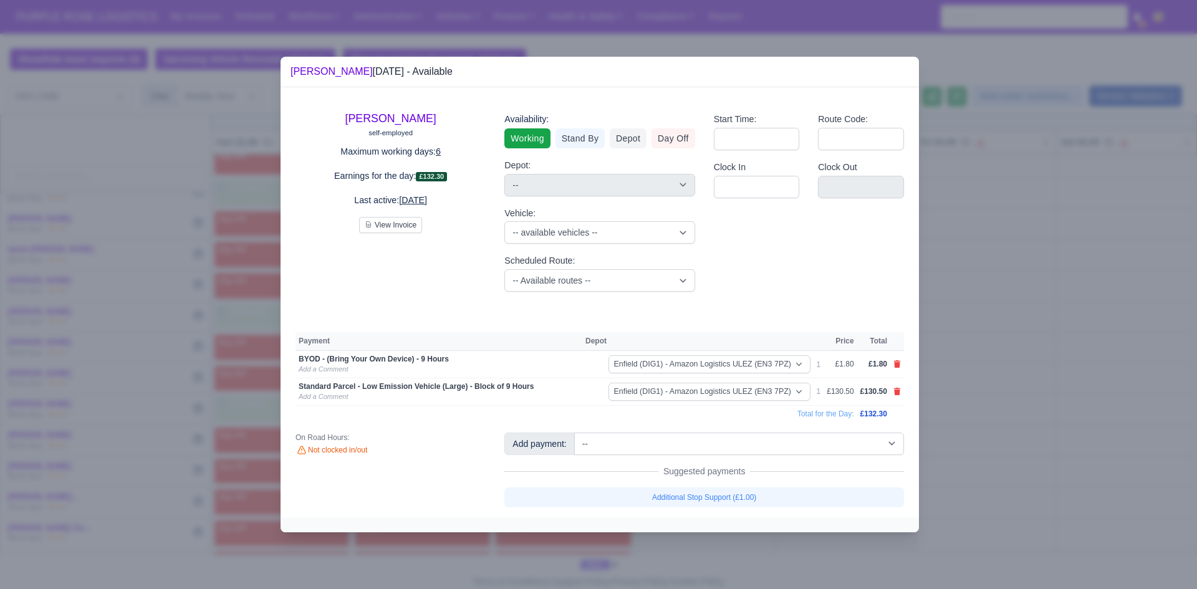
click at [995, 450] on div at bounding box center [598, 294] width 1197 height 589
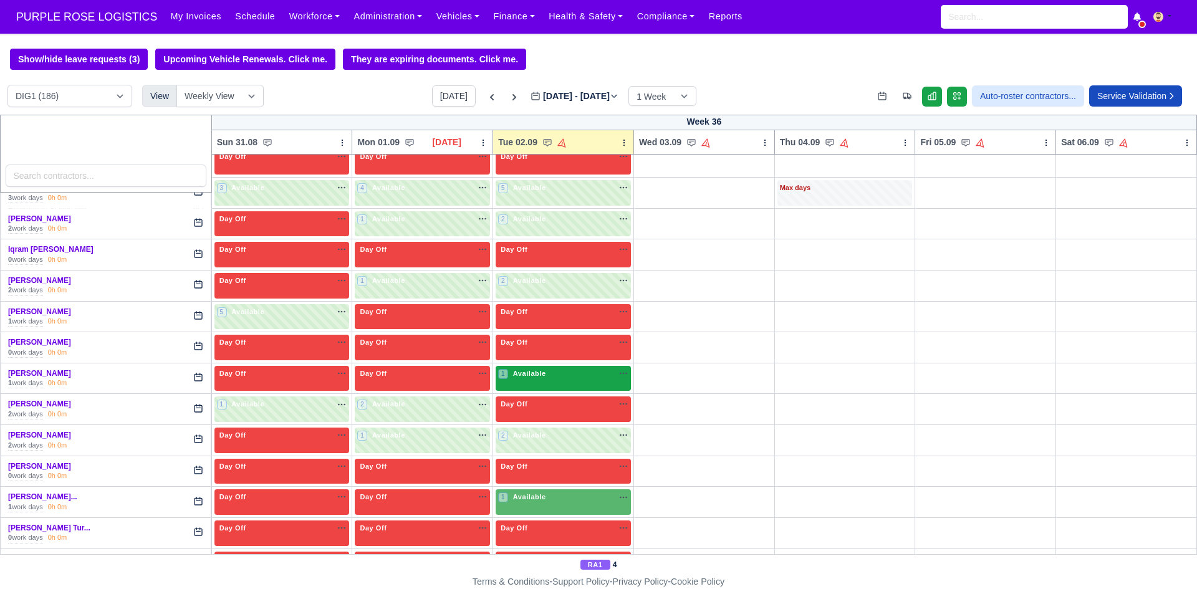
click at [533, 378] on span "Available" at bounding box center [530, 373] width 38 height 9
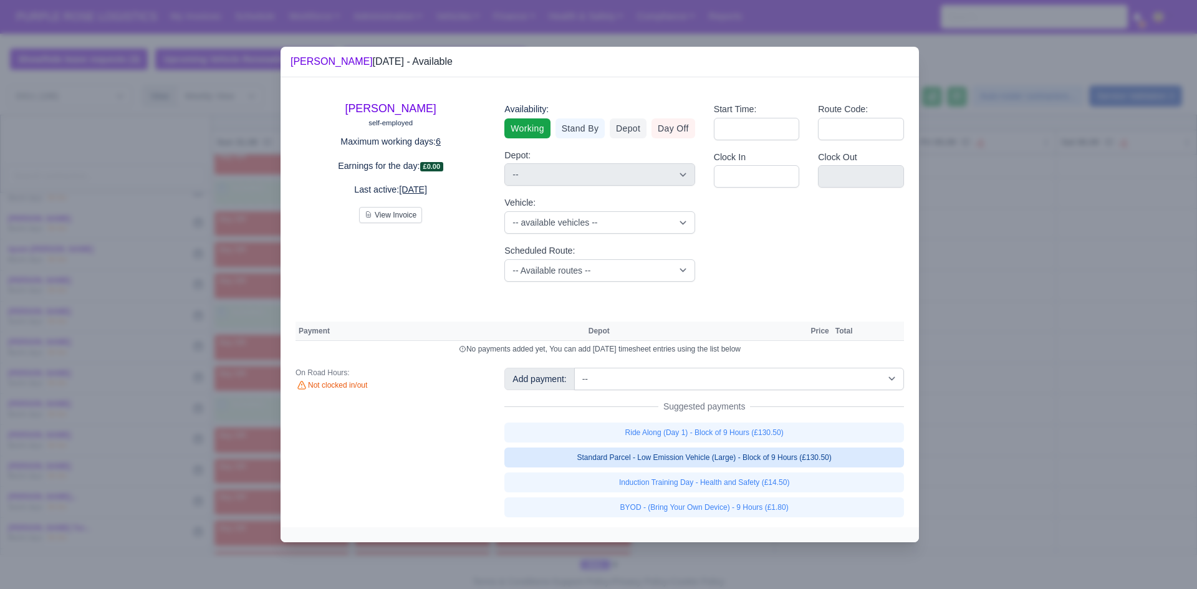
click at [718, 455] on link "Standard Parcel - Low Emission Vehicle (Large) - Block of 9 Hours (£130.50)" at bounding box center [705, 458] width 400 height 20
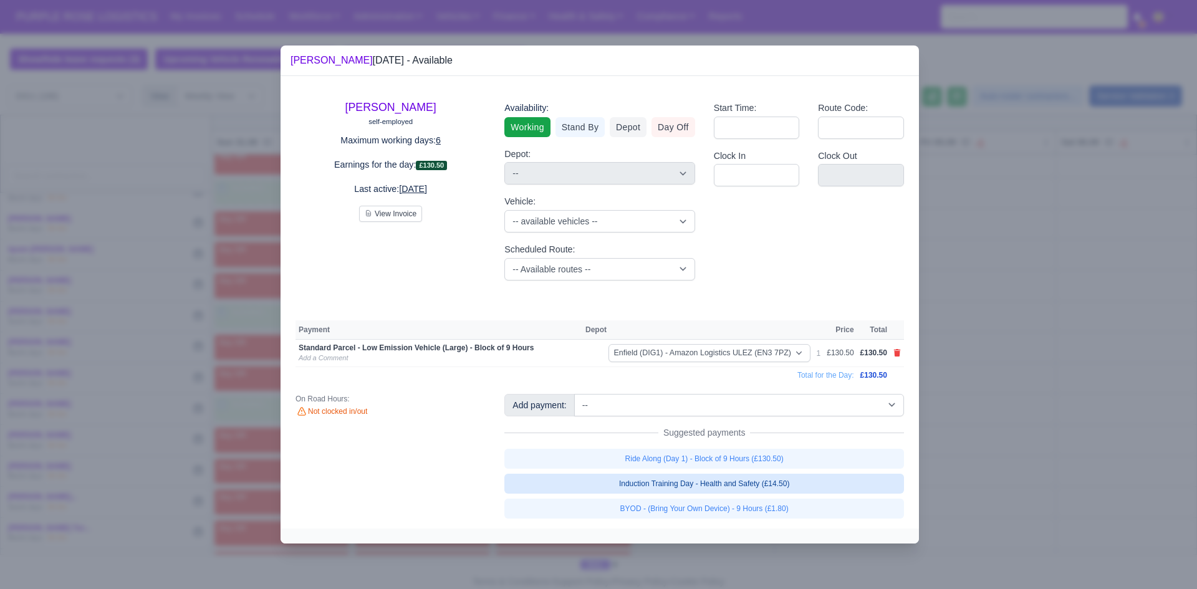
click at [727, 483] on link "Induction Training Day - Health and Safety (£14.50)" at bounding box center [705, 484] width 400 height 20
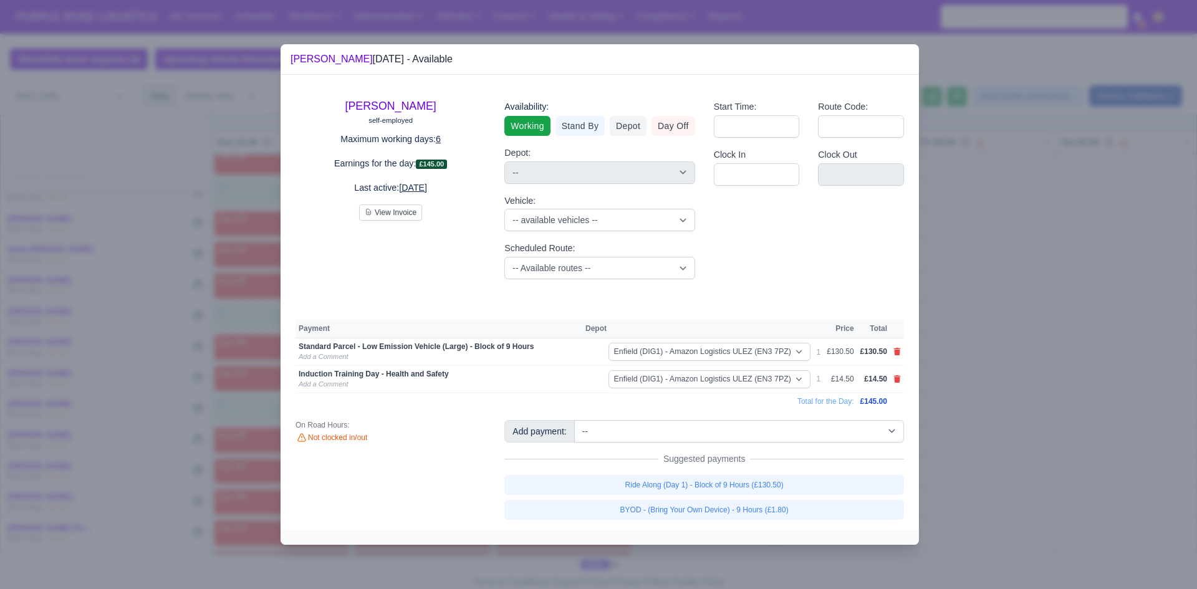
click at [816, 509] on link "BYOD - (Bring Your Own Device) - 9 Hours (£1.80)" at bounding box center [705, 510] width 400 height 20
click at [766, 511] on link "BYOD - (Bring Your Own Device) - 9 Hours (£1.80)" at bounding box center [705, 510] width 400 height 20
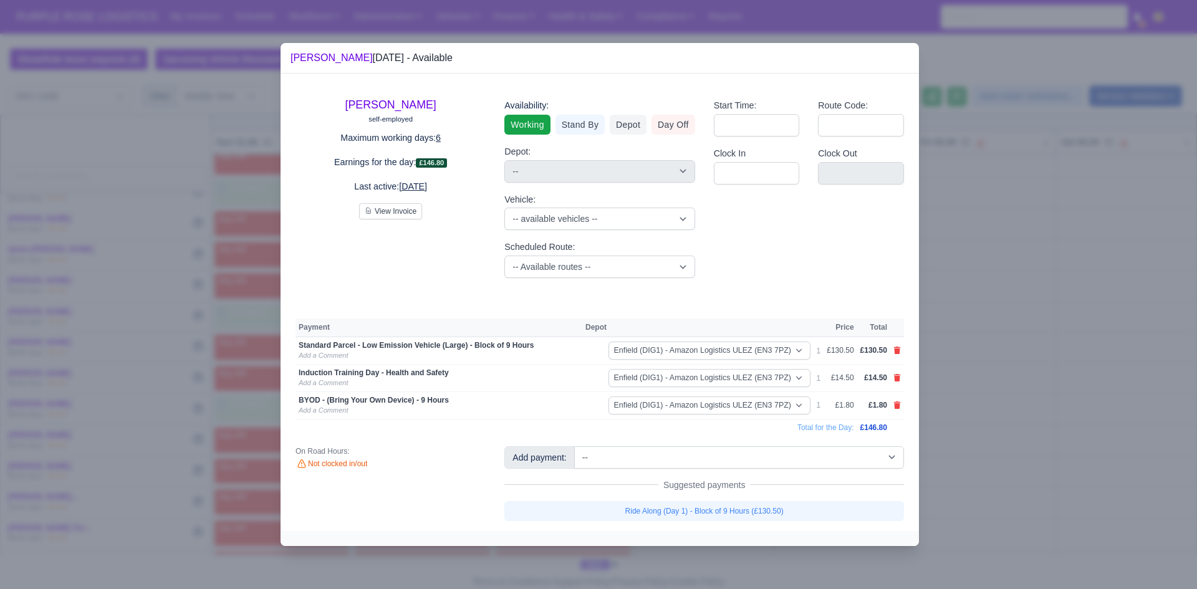
click at [896, 379] on icon at bounding box center [897, 377] width 7 height 7
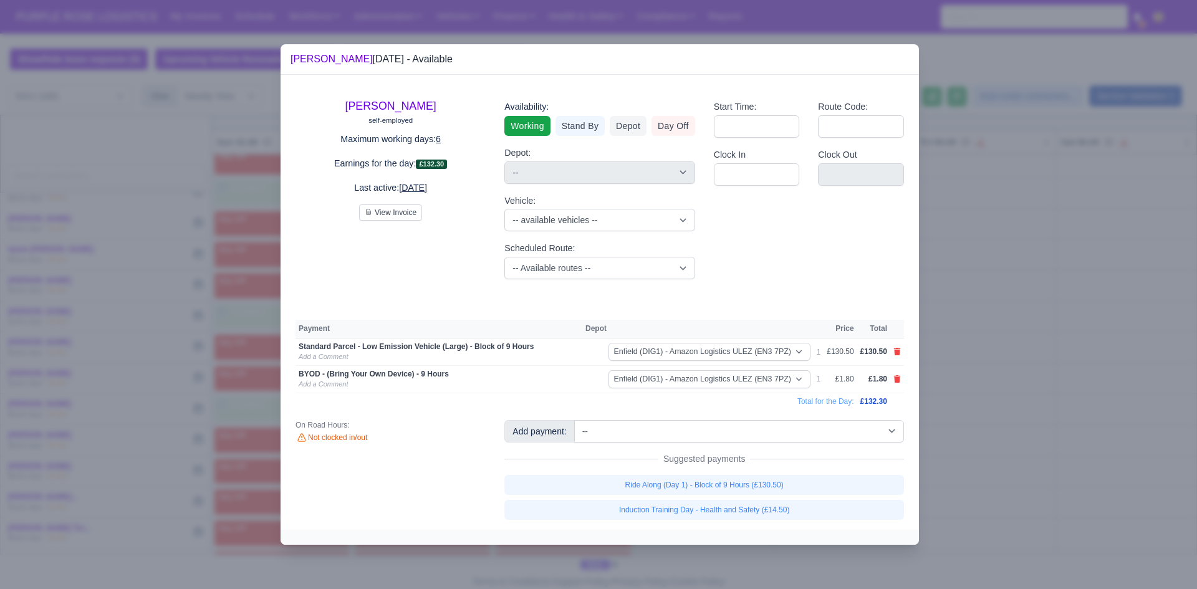
click at [983, 370] on div at bounding box center [598, 294] width 1197 height 589
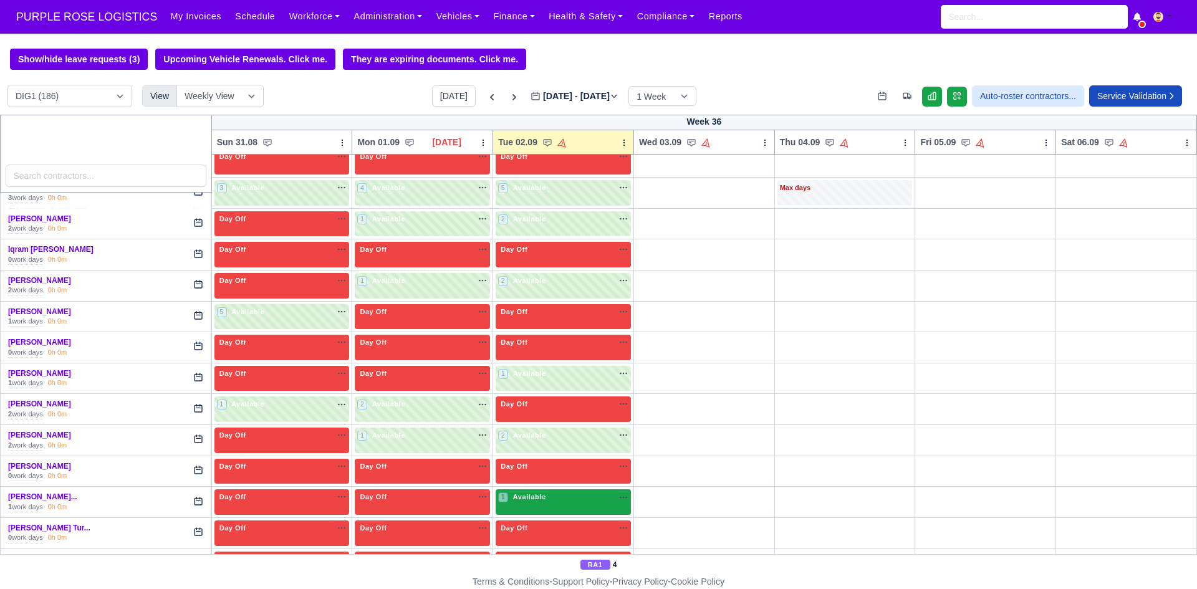
click at [559, 500] on div "1 Available na" at bounding box center [563, 497] width 130 height 11
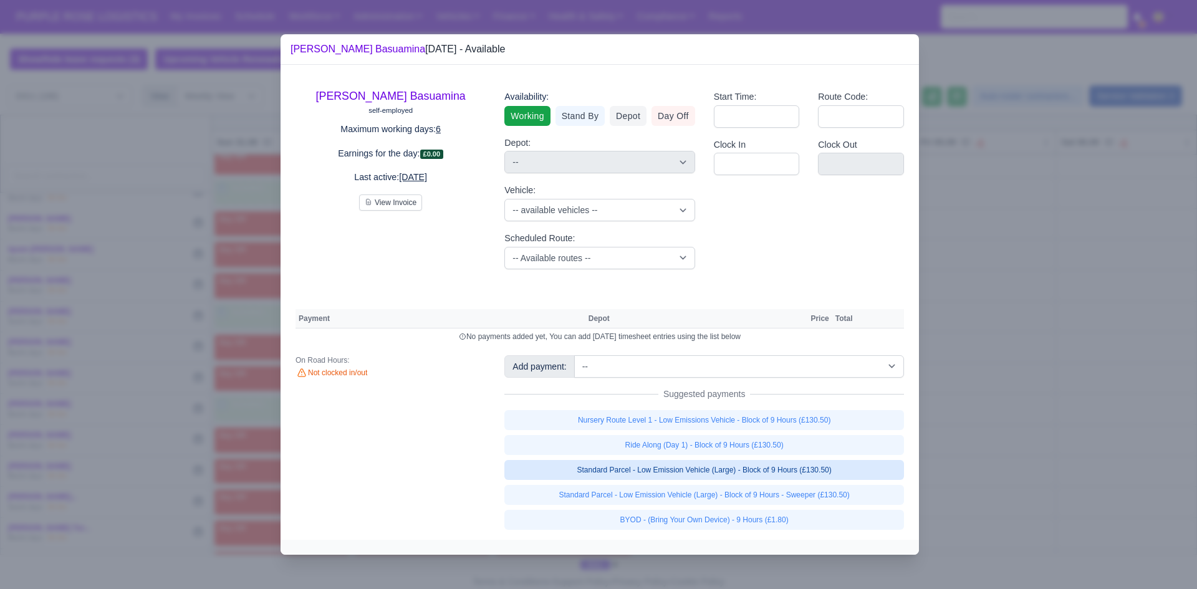
click at [644, 465] on link "Standard Parcel - Low Emission Vehicle (Large) - Block of 9 Hours (£130.50)" at bounding box center [705, 470] width 400 height 20
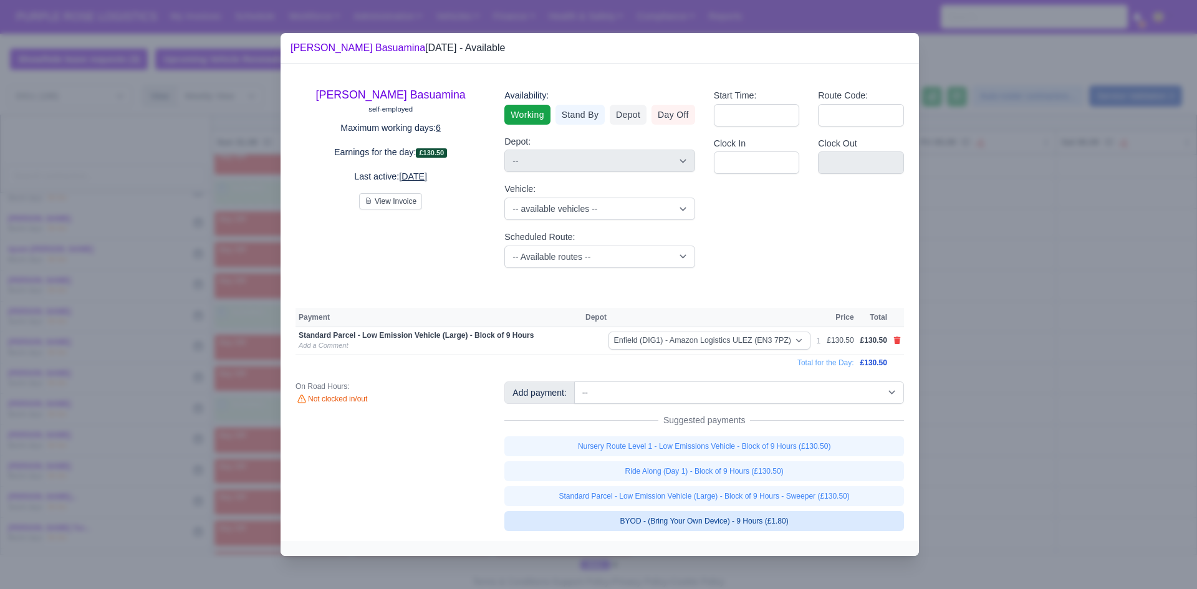
click at [680, 519] on link "BYOD - (Bring Your Own Device) - 9 Hours (£1.80)" at bounding box center [705, 521] width 400 height 20
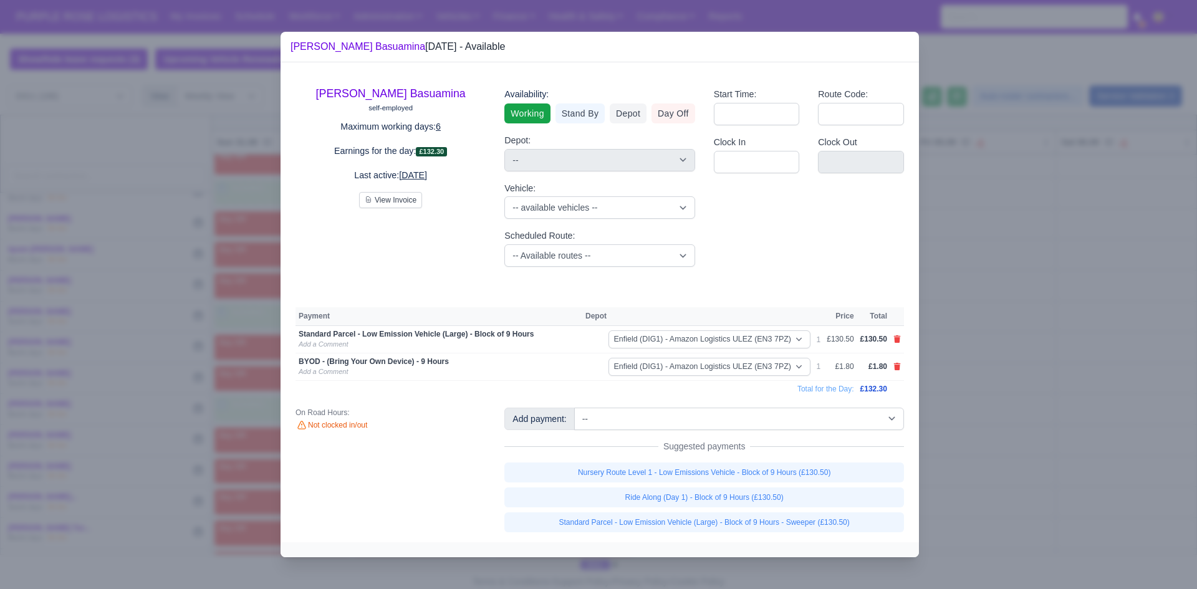
click at [982, 421] on div at bounding box center [598, 294] width 1197 height 589
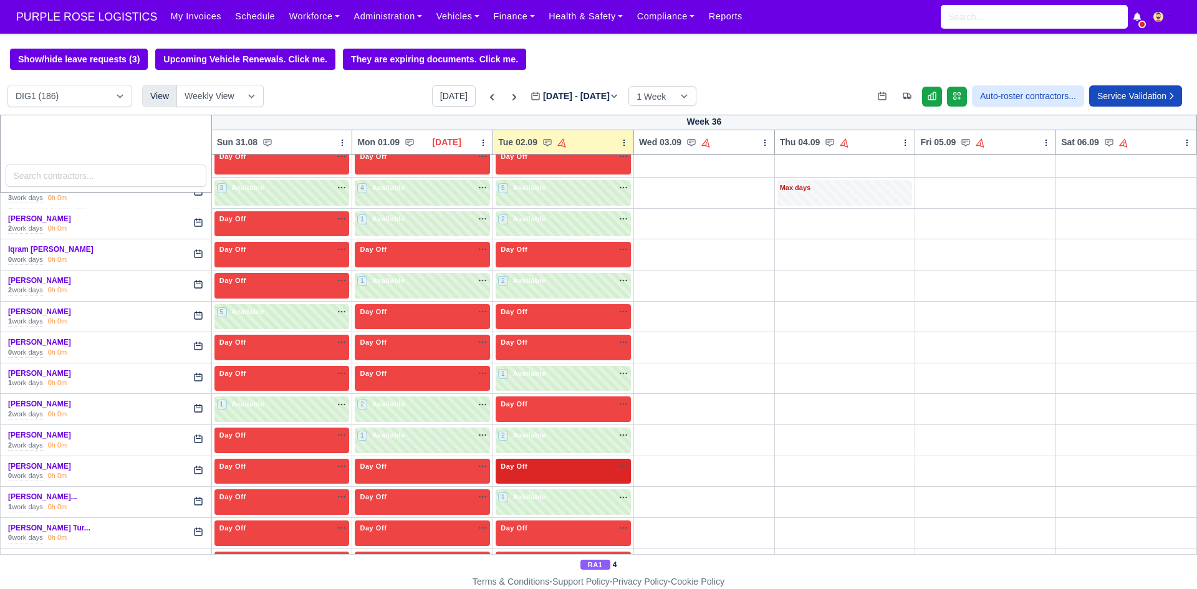
scroll to position [1622, 0]
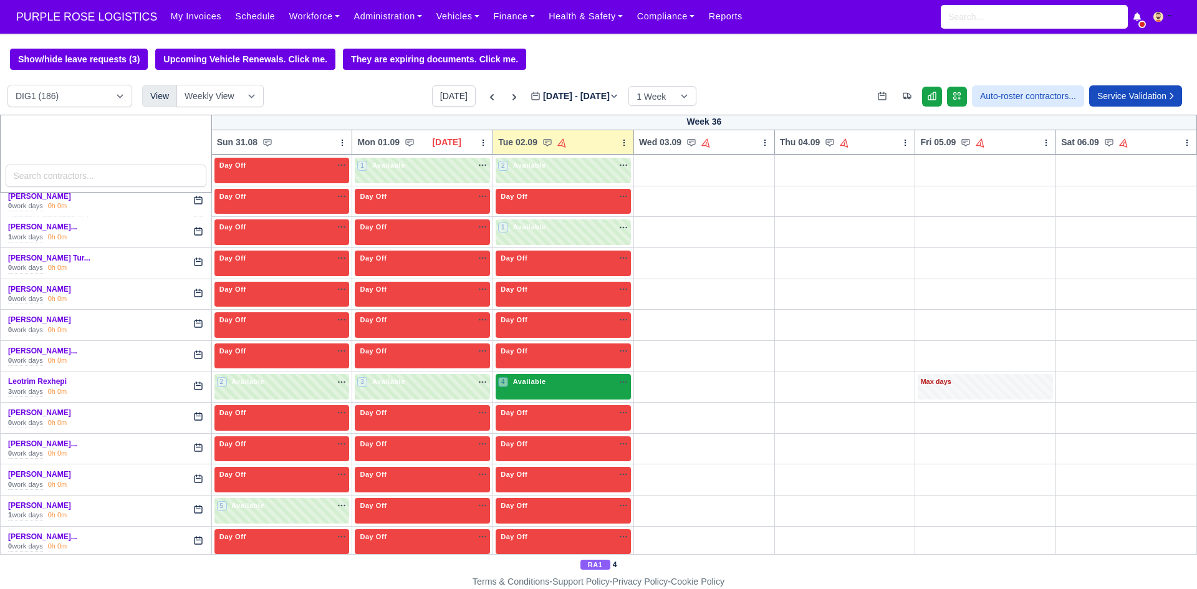
click at [553, 384] on div "4 Available na" at bounding box center [563, 382] width 130 height 11
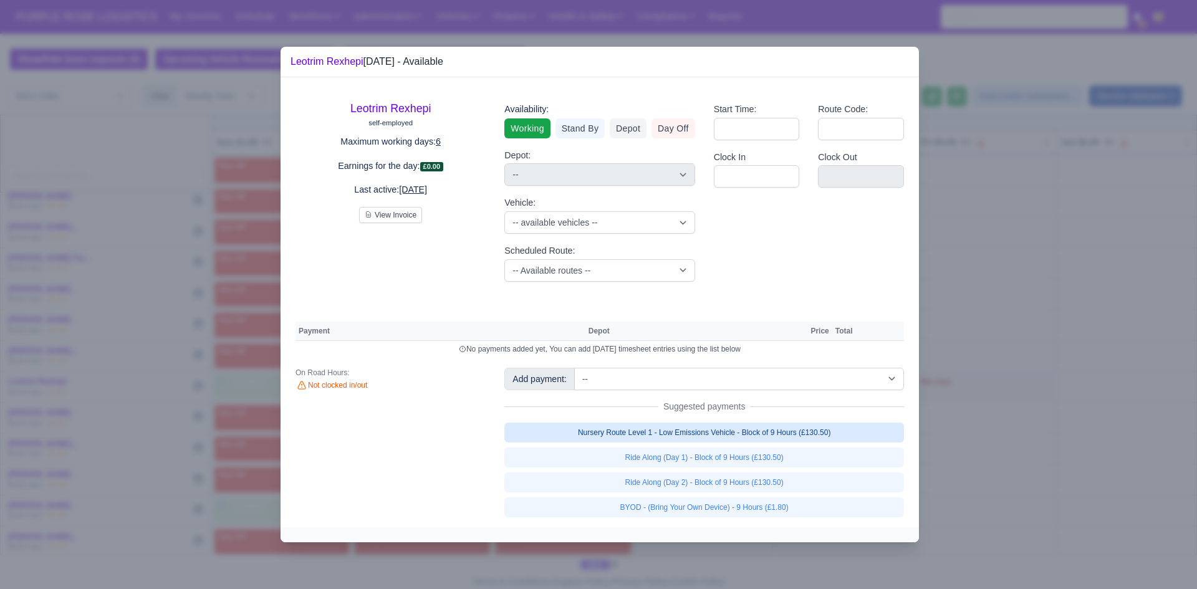
click at [702, 428] on link "Nursery Route Level 1 - Low Emissions Vehicle - Block of 9 Hours (£130.50)" at bounding box center [705, 433] width 400 height 20
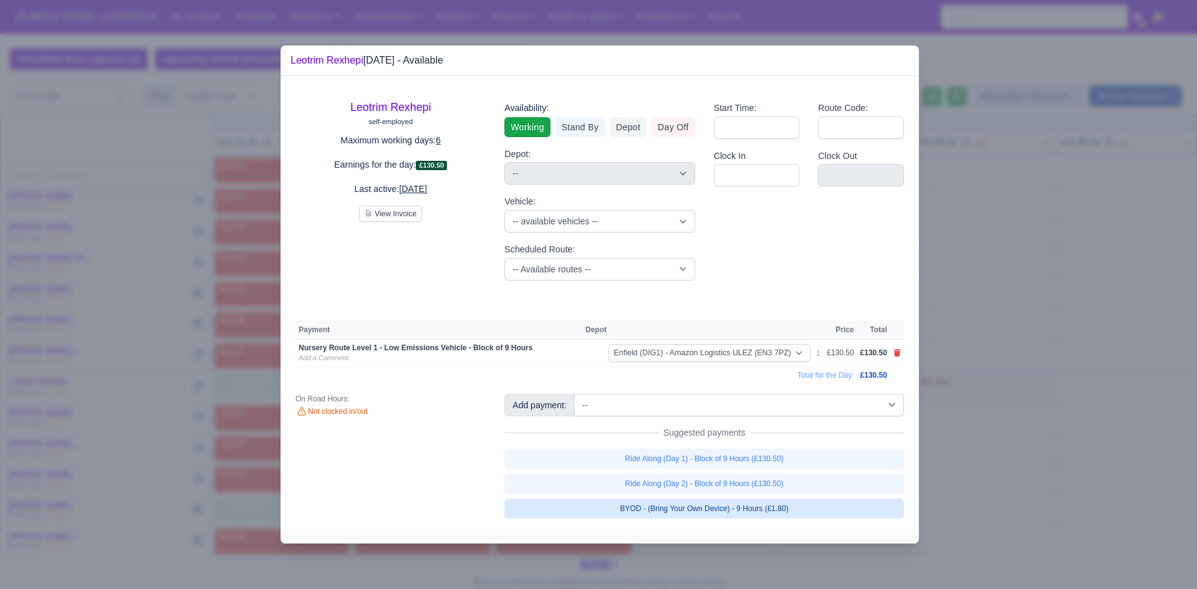
drag, startPoint x: 713, startPoint y: 504, endPoint x: 1025, endPoint y: 468, distance: 314.6
click at [713, 505] on link "BYOD - (Bring Your Own Device) - 9 Hours (£1.80)" at bounding box center [705, 509] width 400 height 20
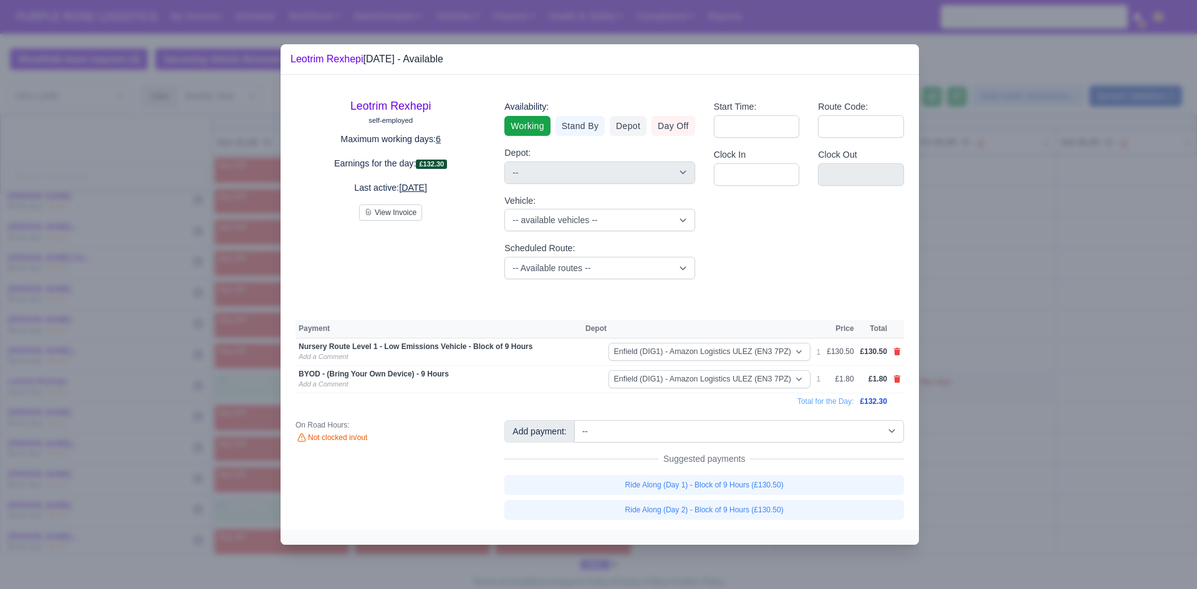
click at [1023, 468] on div at bounding box center [598, 294] width 1197 height 589
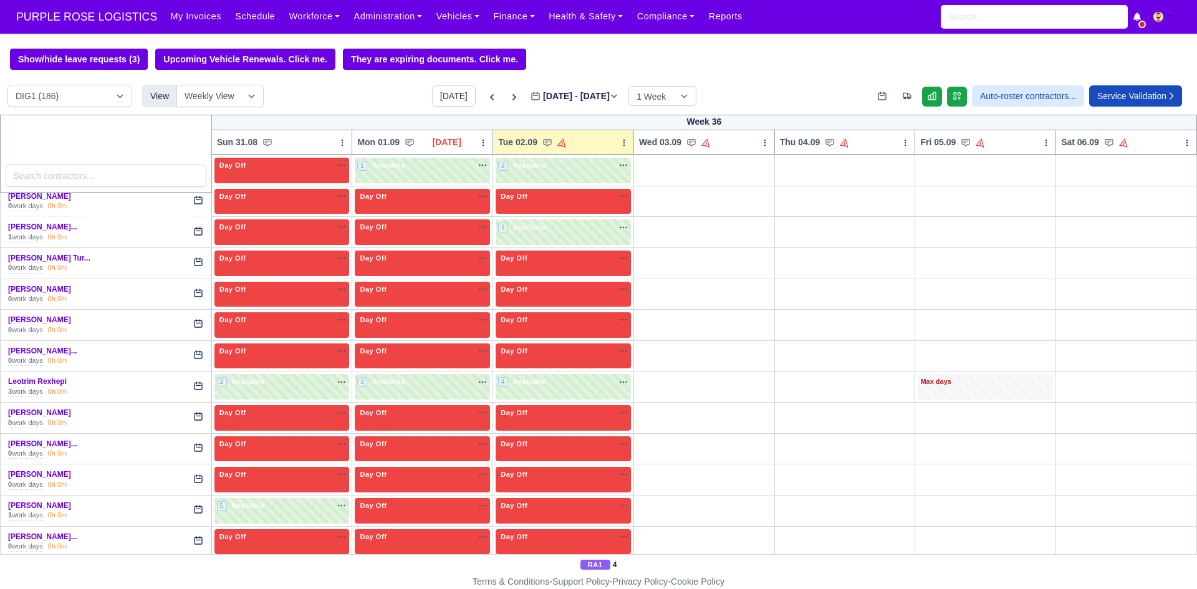
scroll to position [1892, 0]
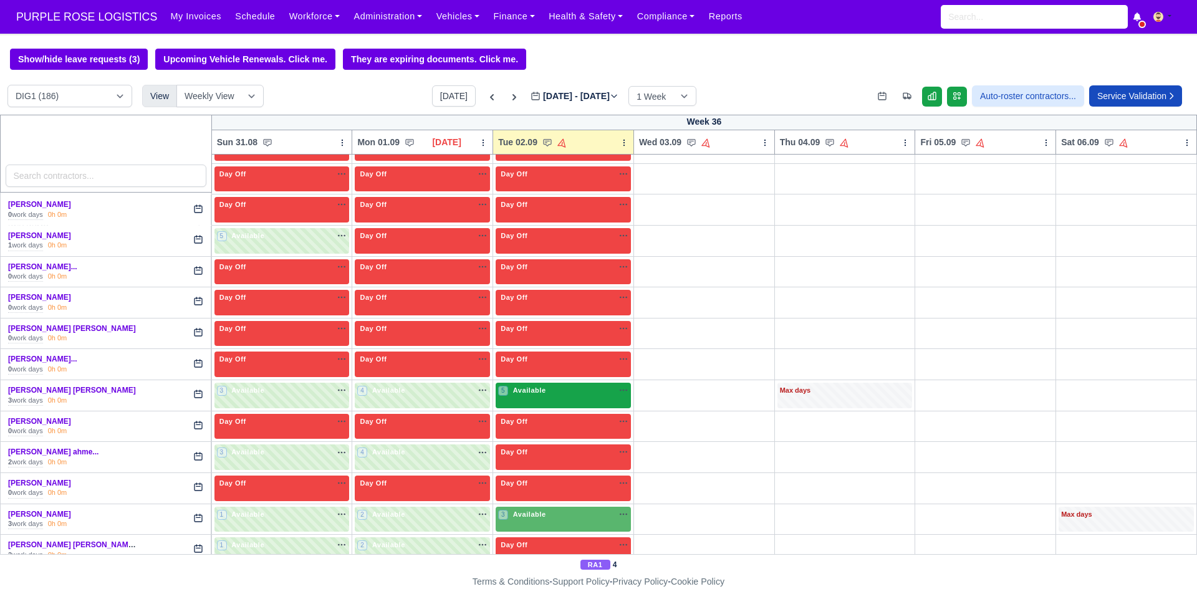
click at [568, 402] on div "5 Available" at bounding box center [563, 396] width 135 height 26
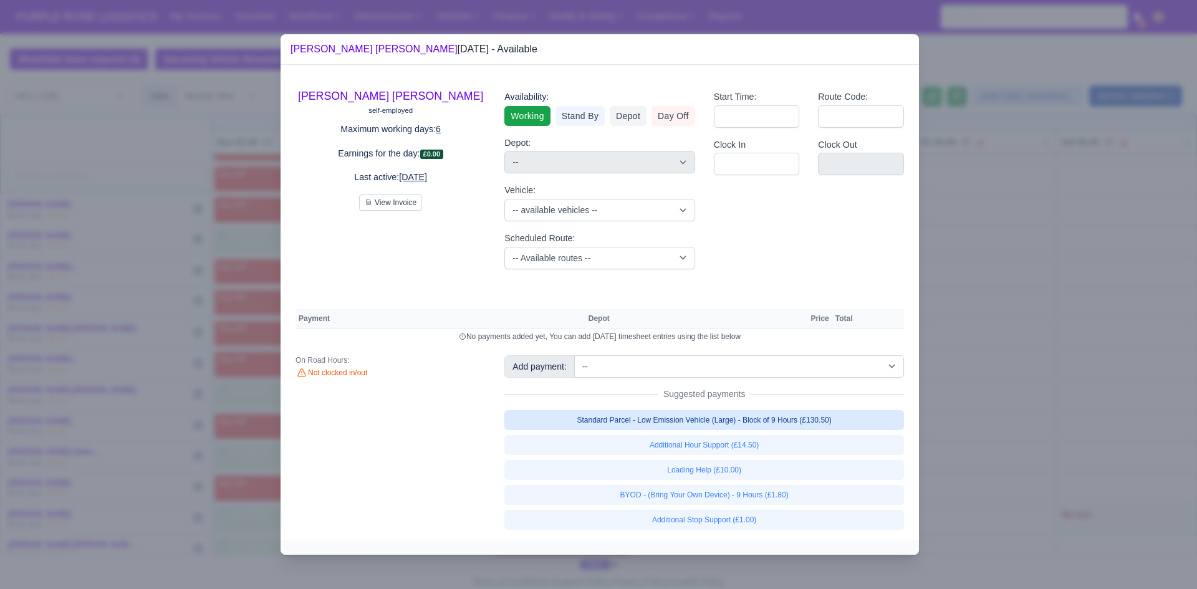
click at [712, 426] on link "Standard Parcel - Low Emission Vehicle (Large) - Block of 9 Hours (£130.50)" at bounding box center [705, 420] width 400 height 20
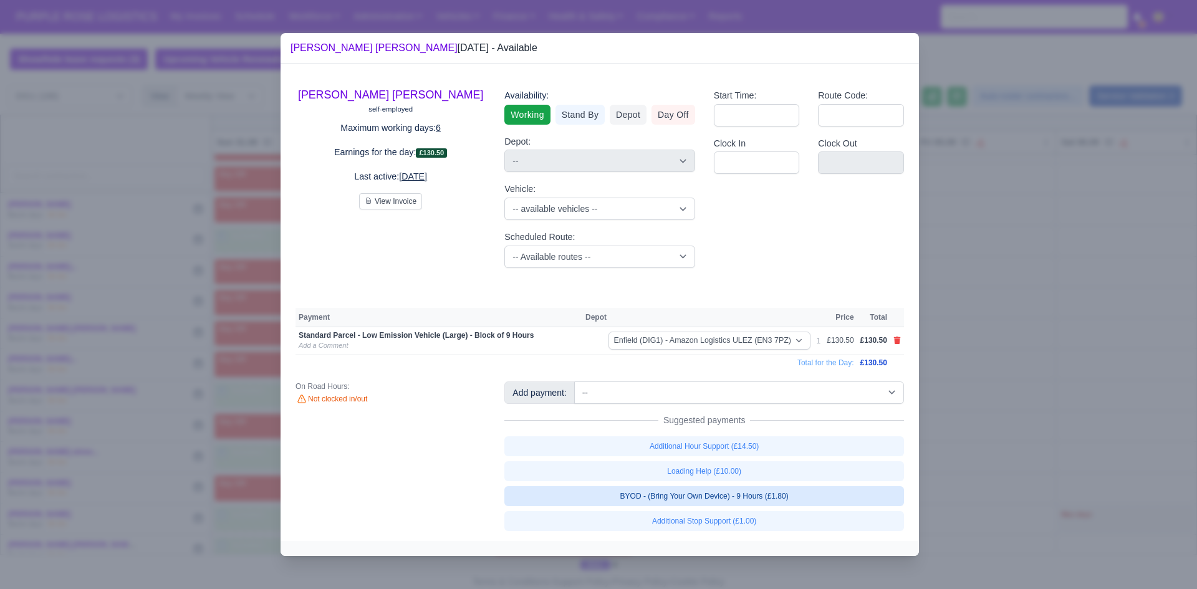
click at [723, 495] on link "BYOD - (Bring Your Own Device) - 9 Hours (£1.80)" at bounding box center [705, 496] width 400 height 20
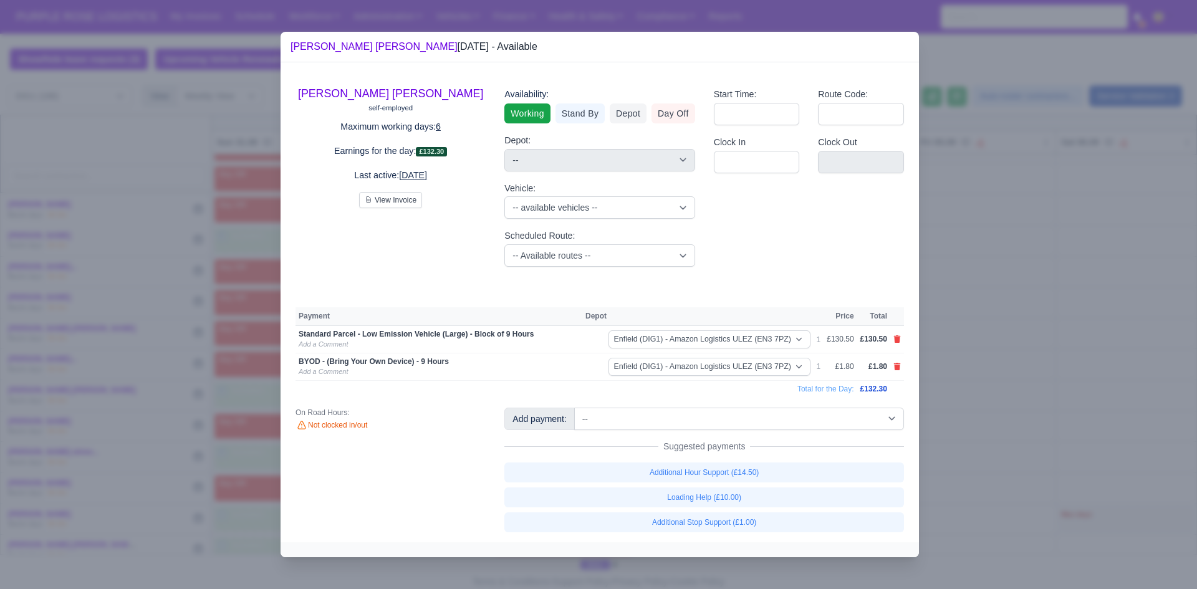
click at [1072, 427] on div at bounding box center [598, 294] width 1197 height 589
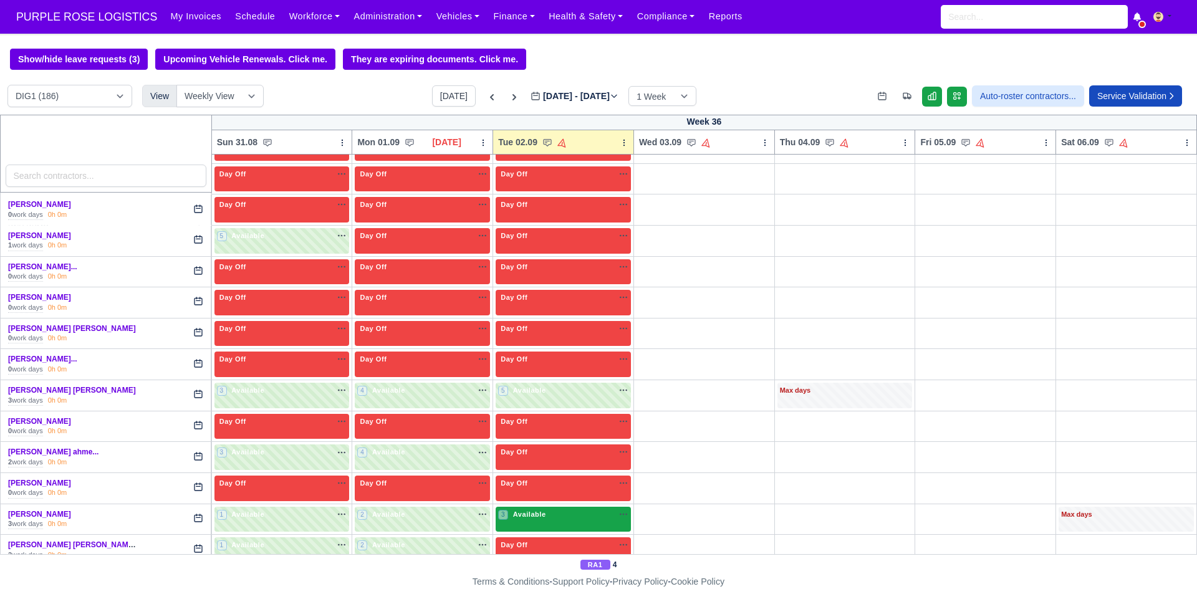
click at [519, 519] on span "Available" at bounding box center [530, 514] width 38 height 9
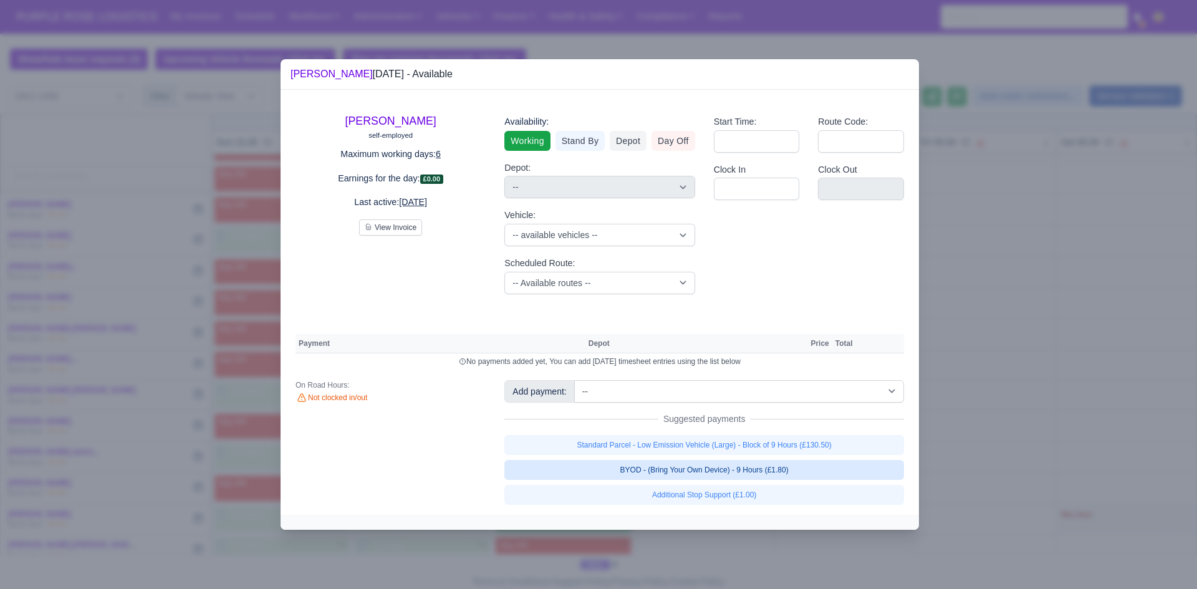
click at [686, 475] on link "BYOD - (Bring Your Own Device) - 9 Hours (£1.80)" at bounding box center [705, 470] width 400 height 20
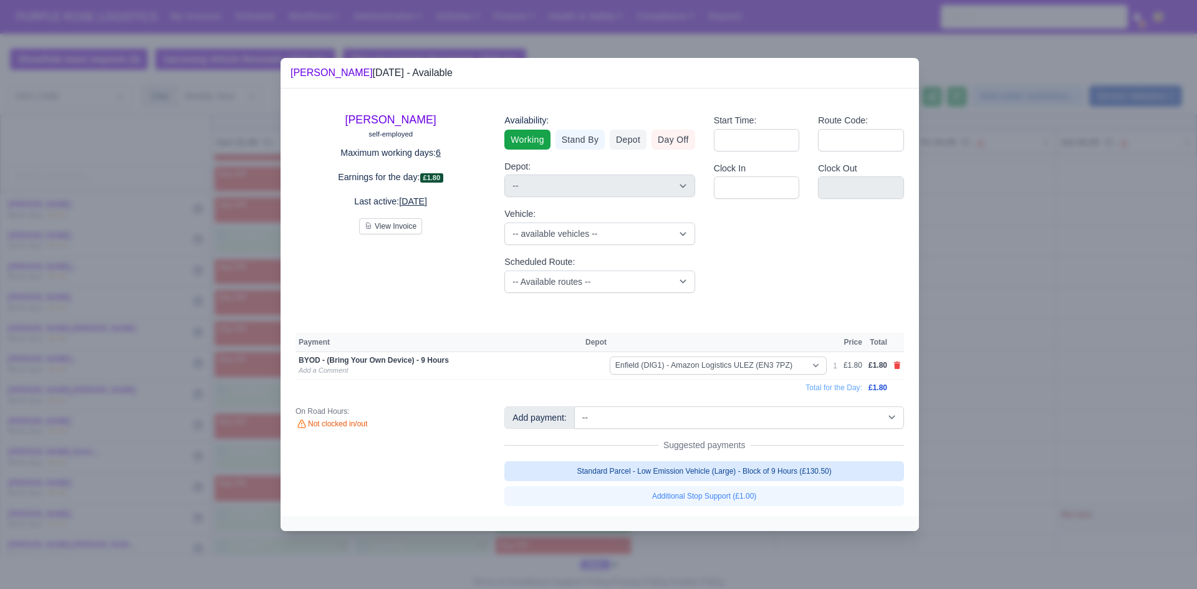
click at [690, 467] on link "Standard Parcel - Low Emission Vehicle (Large) - Block of 9 Hours (£130.50)" at bounding box center [705, 472] width 400 height 20
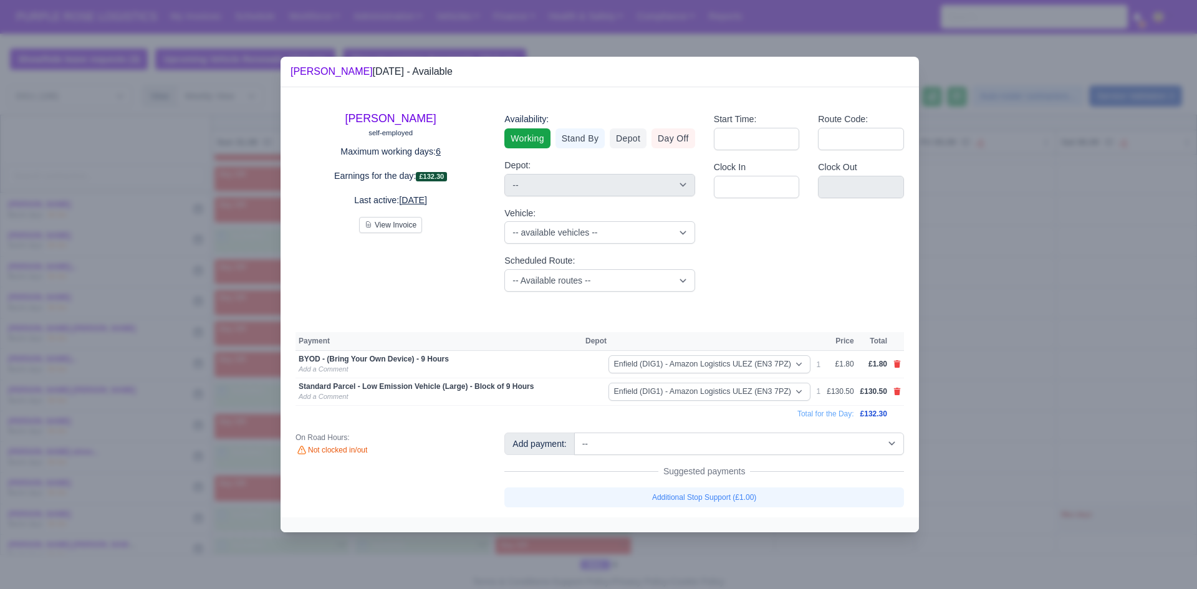
click at [1018, 394] on div at bounding box center [598, 294] width 1197 height 589
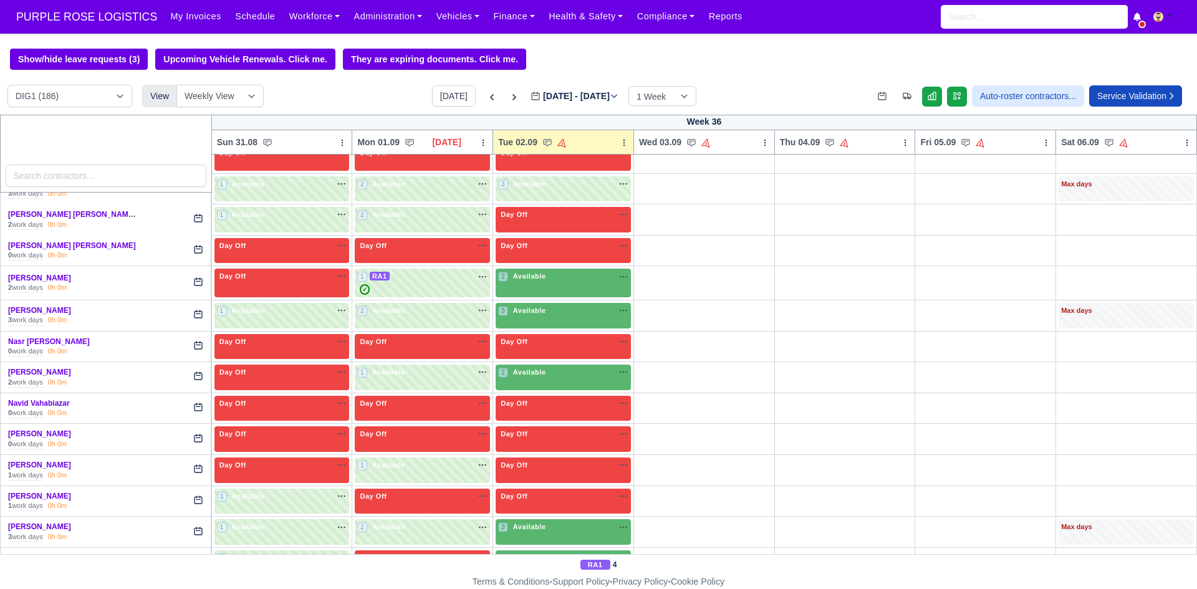
scroll to position [2432, 0]
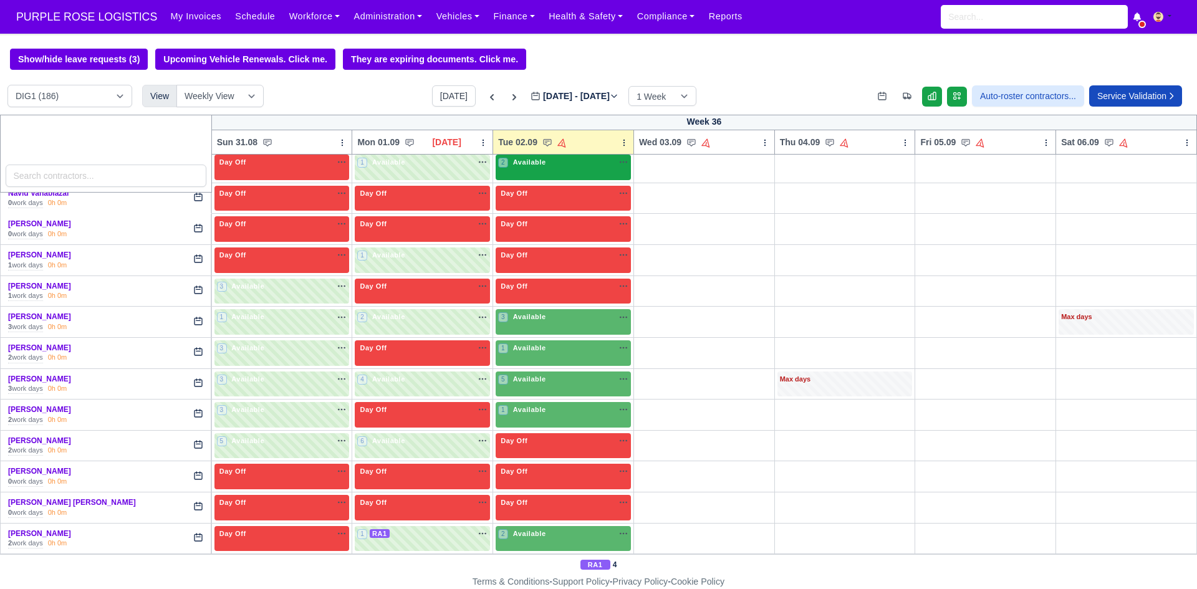
click at [557, 174] on div "2 Available" at bounding box center [563, 168] width 135 height 26
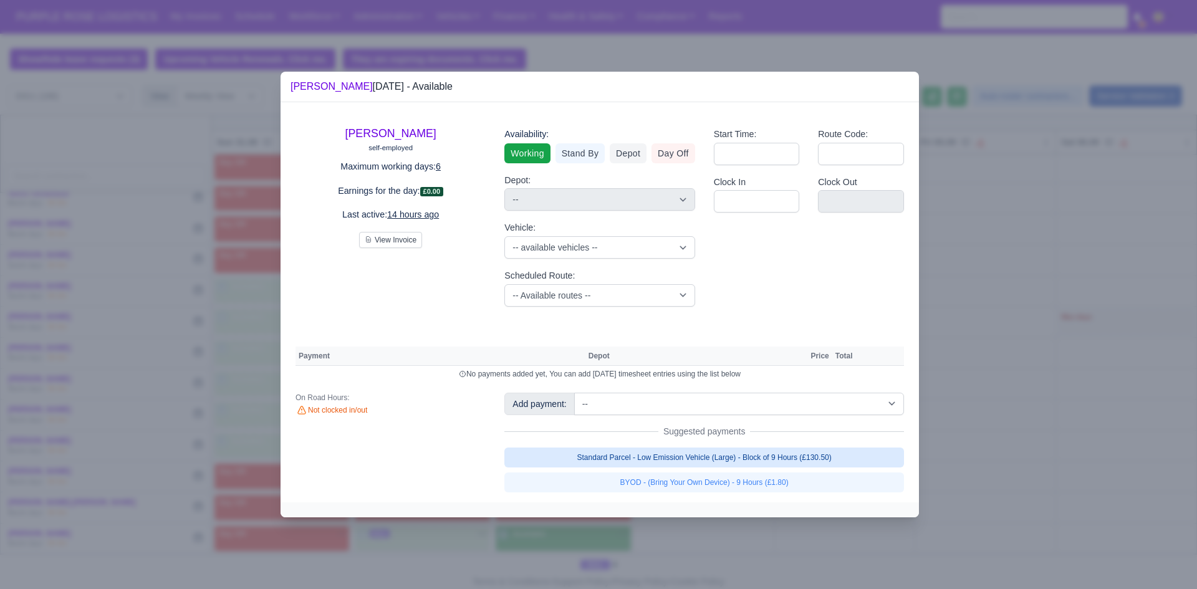
click at [730, 462] on link "Standard Parcel - Low Emission Vehicle (Large) - Block of 9 Hours (£130.50)" at bounding box center [705, 458] width 400 height 20
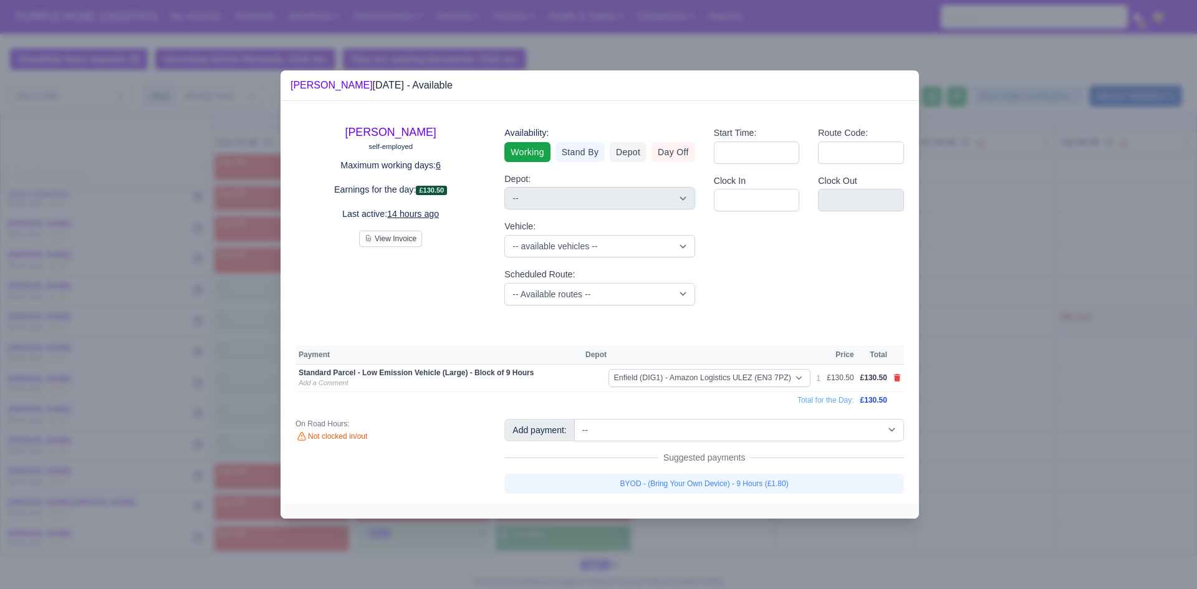
click at [730, 481] on link "BYOD - (Bring Your Own Device) - 9 Hours (£1.80)" at bounding box center [705, 484] width 400 height 20
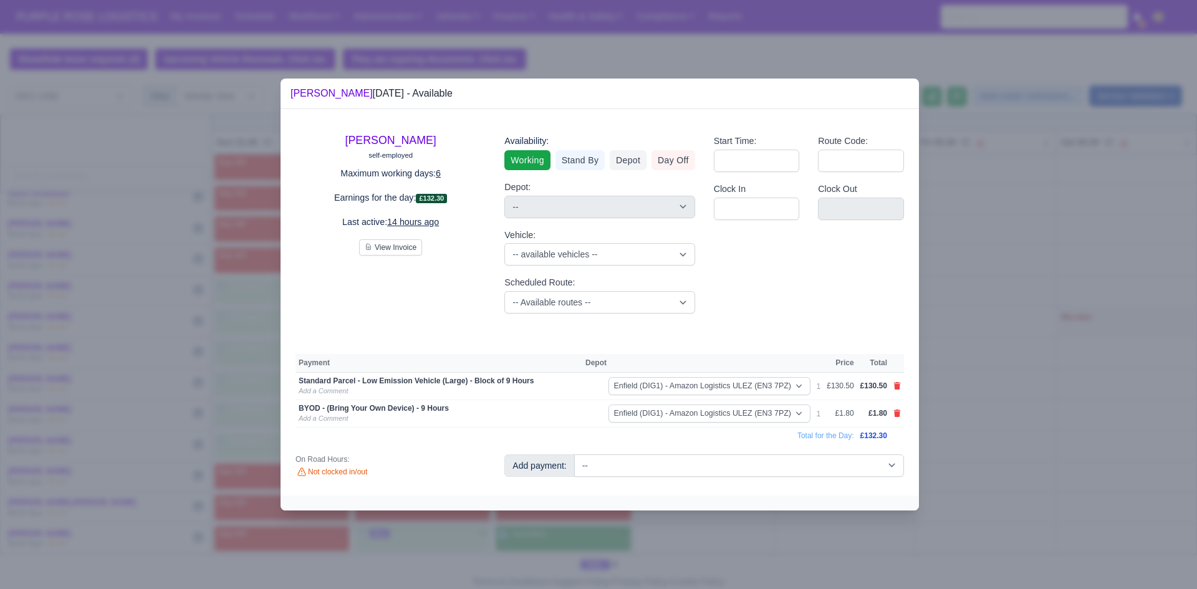
click at [1033, 478] on div at bounding box center [598, 294] width 1197 height 589
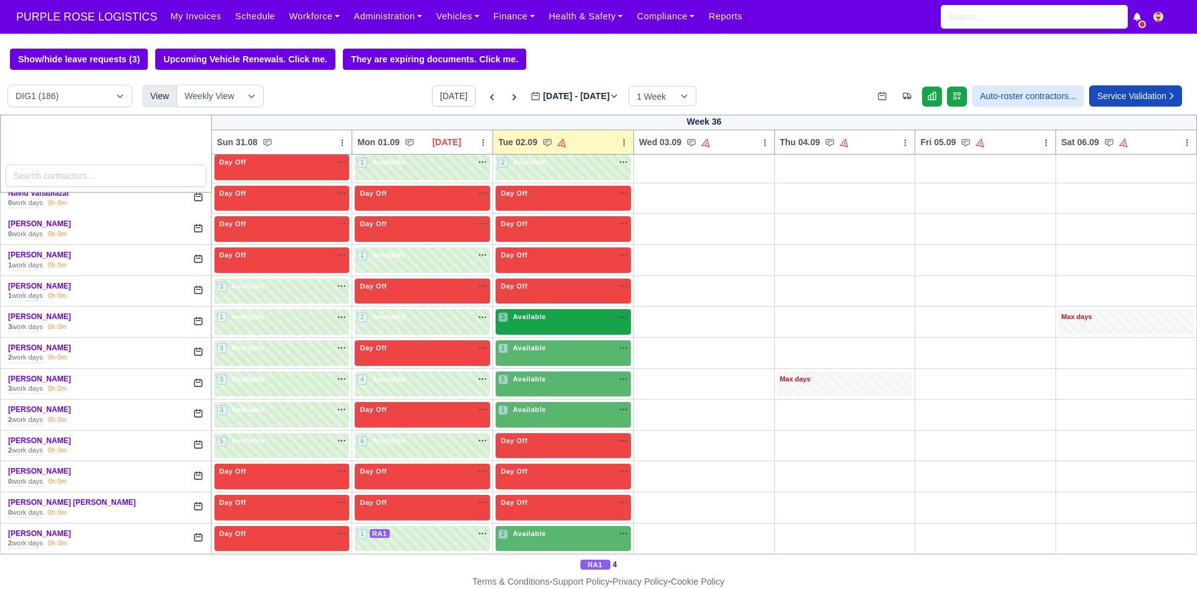
scroll to position [2162, 0]
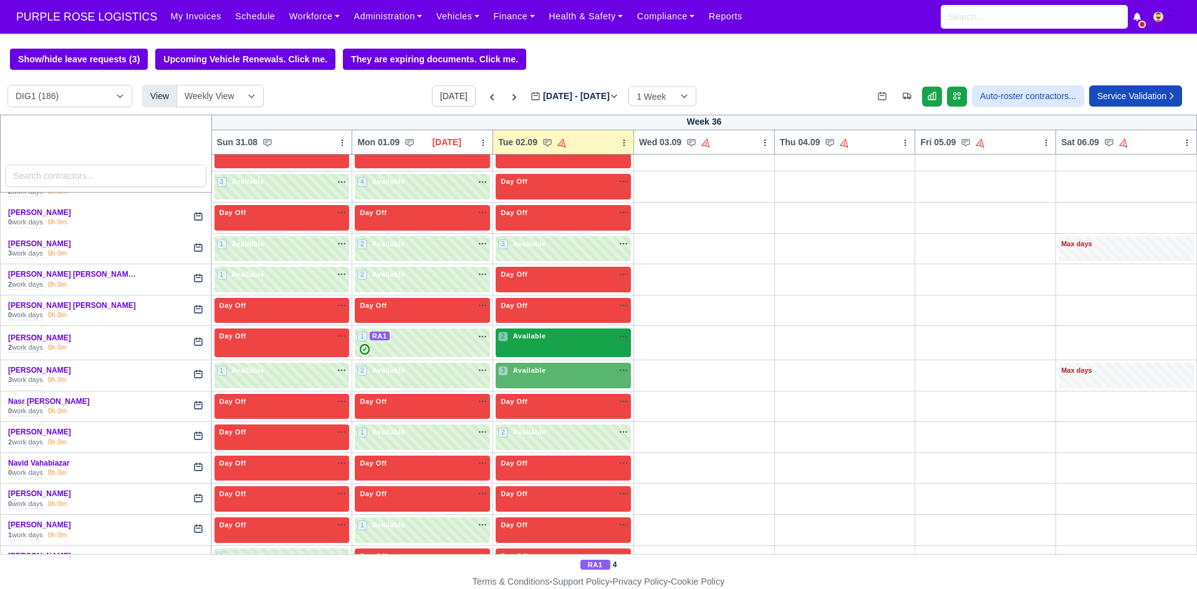
click at [529, 341] on span "Available" at bounding box center [530, 336] width 38 height 9
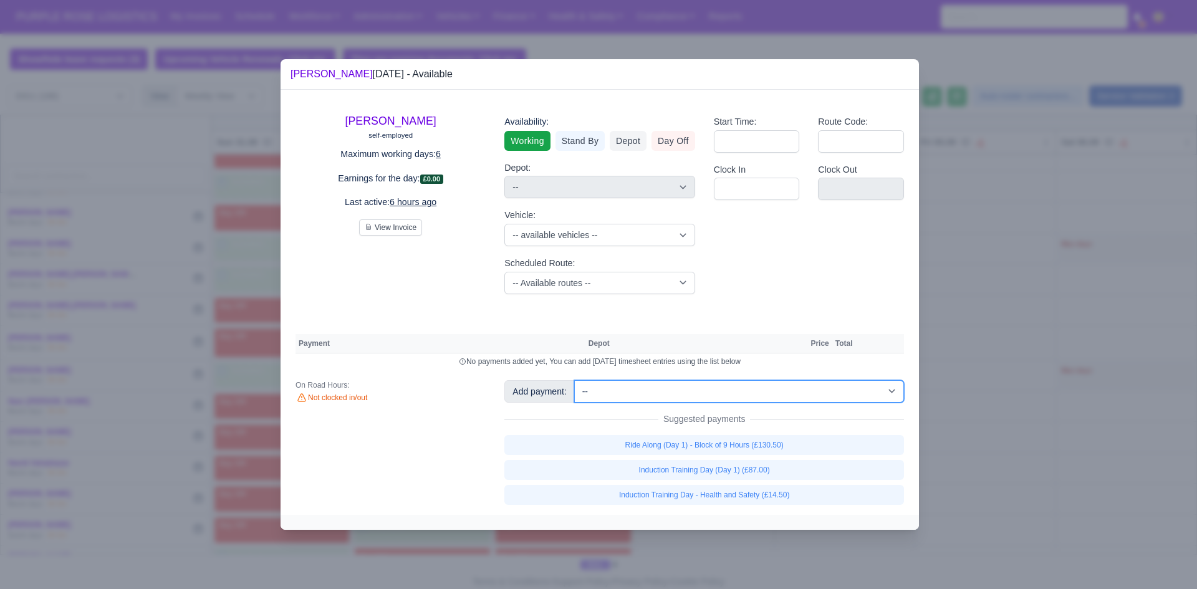
click at [686, 394] on select "-- Additional Hour Support (£14.50) Additional Hour Support (Walkers) (£13.50) …" at bounding box center [739, 391] width 330 height 22
click at [574, 380] on select "-- Additional Hour Support (£14.50) Additional Hour Support (Walkers) (£13.50) …" at bounding box center [739, 391] width 330 height 22
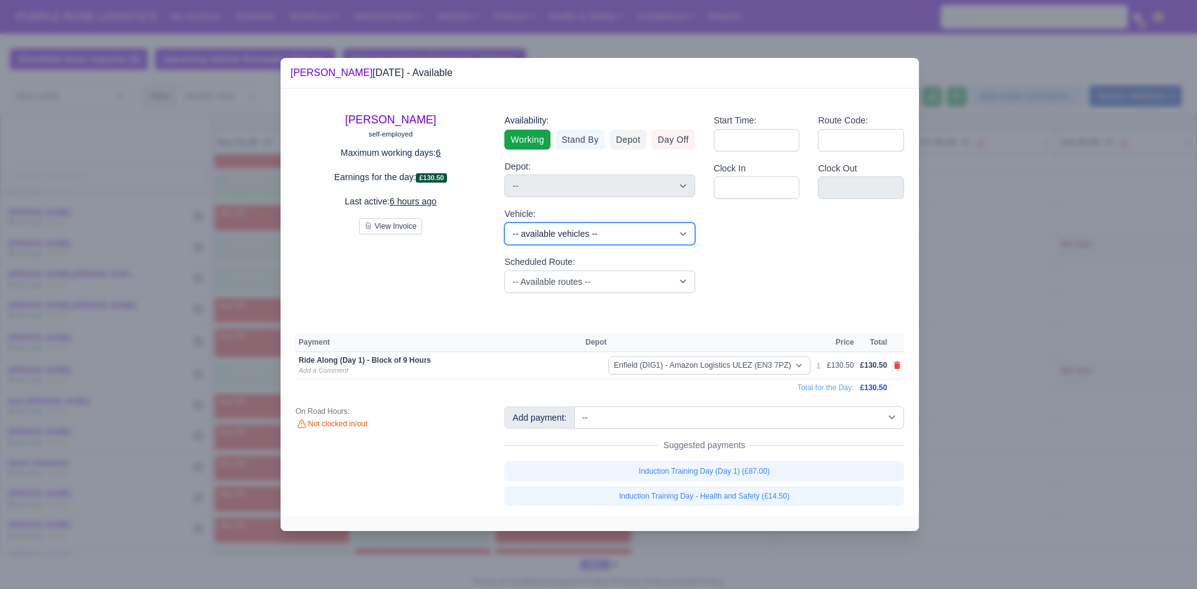
click at [637, 235] on select "-- available vehicles -- (KM70HNG) (KM70HXA) (KM70HYR) (KM70HYV) (KN70KJY) (KN7…" at bounding box center [600, 234] width 190 height 22
drag, startPoint x: 637, startPoint y: 235, endPoint x: 651, endPoint y: 278, distance: 45.6
click at [637, 235] on select "-- available vehicles -- (KM70HNG) (KM70HXA) (KM70HYR) (KM70HYV) (KN70KJY) (KN7…" at bounding box center [600, 234] width 190 height 22
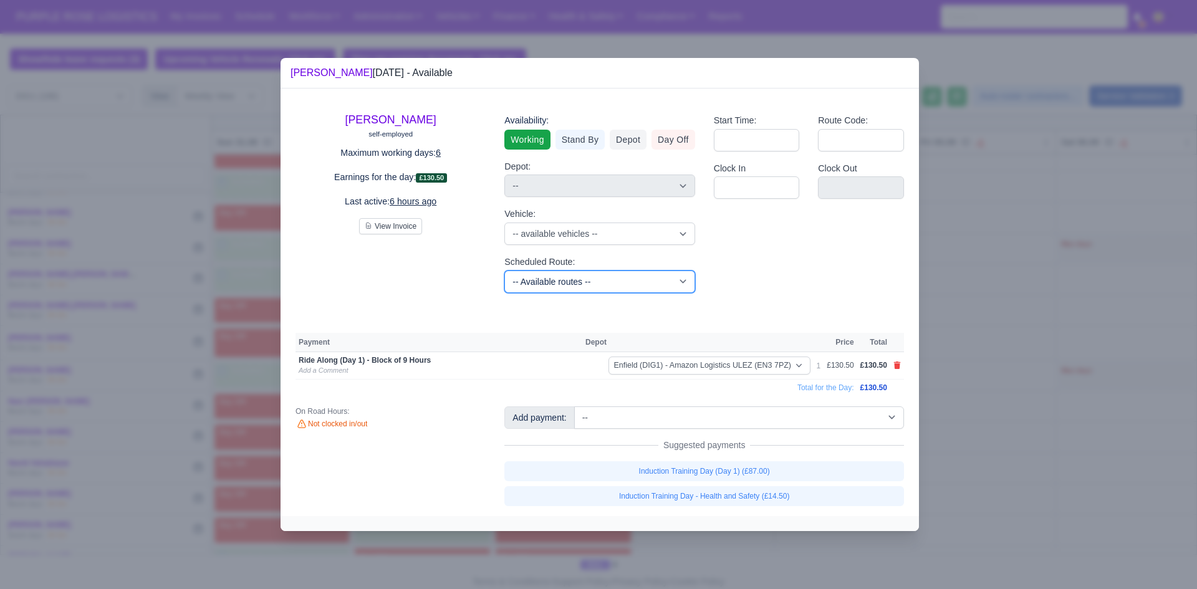
click at [651, 278] on select "-- Available routes -- Standard Parcel - Block of 6 Hours - (SD6) AmFlex RTS Ve…" at bounding box center [600, 282] width 190 height 22
click at [652, 286] on select "-- Available routes -- Standard Parcel - Block of 6 Hours - (SD6) AmFlex RTS Ve…" at bounding box center [600, 282] width 190 height 22
click at [505, 271] on select "-- Available routes -- Standard Parcel - Block of 6 Hours - (SD6) AmFlex RTS Ve…" at bounding box center [600, 282] width 190 height 22
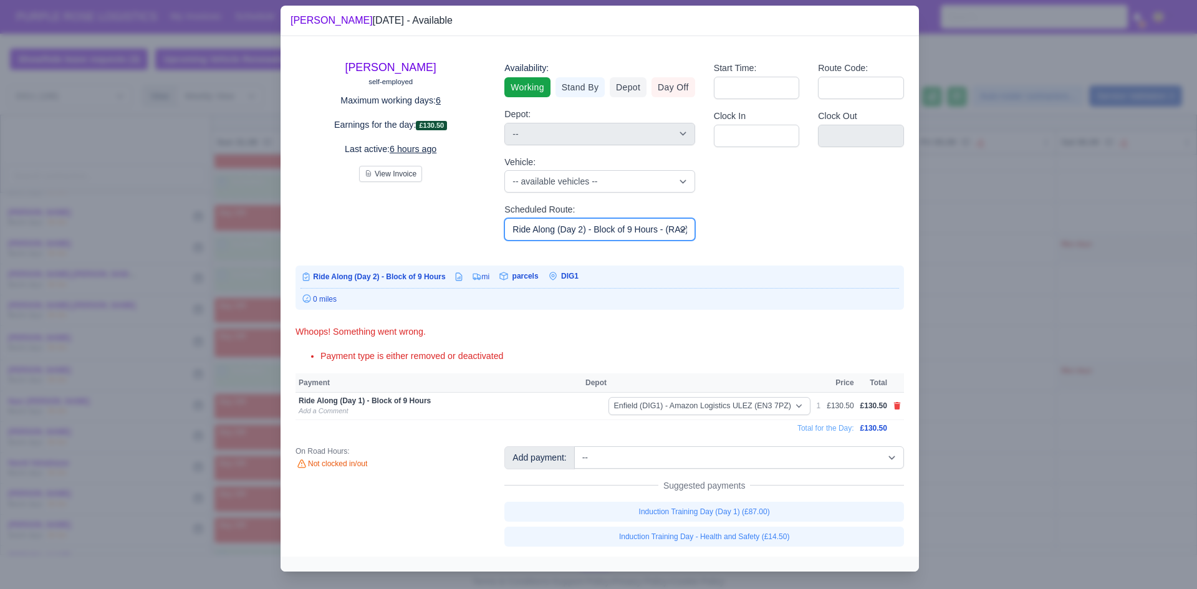
scroll to position [17, 0]
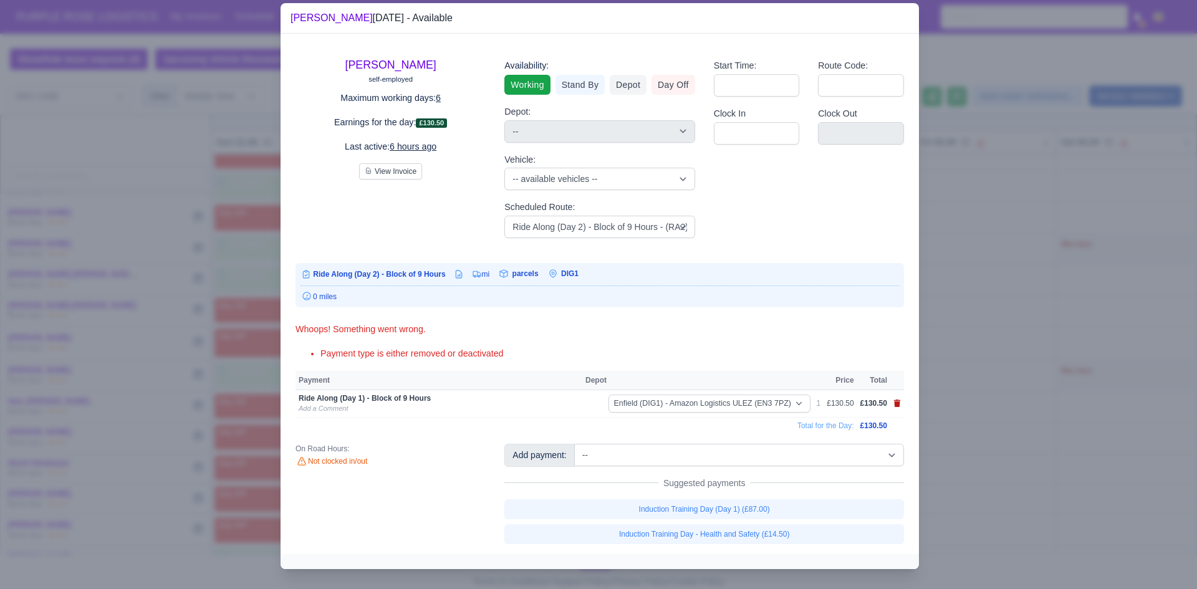
click at [894, 403] on icon at bounding box center [897, 403] width 7 height 7
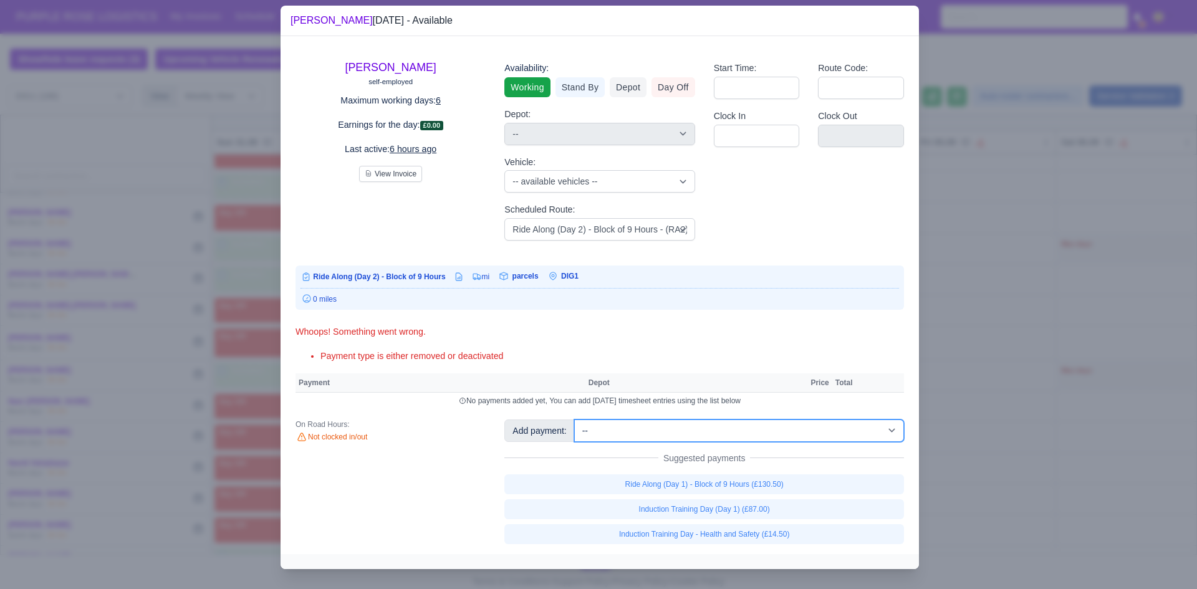
click at [748, 435] on select "-- Additional Hour Support (£14.50) Additional Hour Support (Walkers) (£13.50) …" at bounding box center [739, 431] width 330 height 22
click at [574, 420] on select "-- Additional Hour Support (£14.50) Additional Hour Support (Walkers) (£13.50) …" at bounding box center [739, 431] width 330 height 22
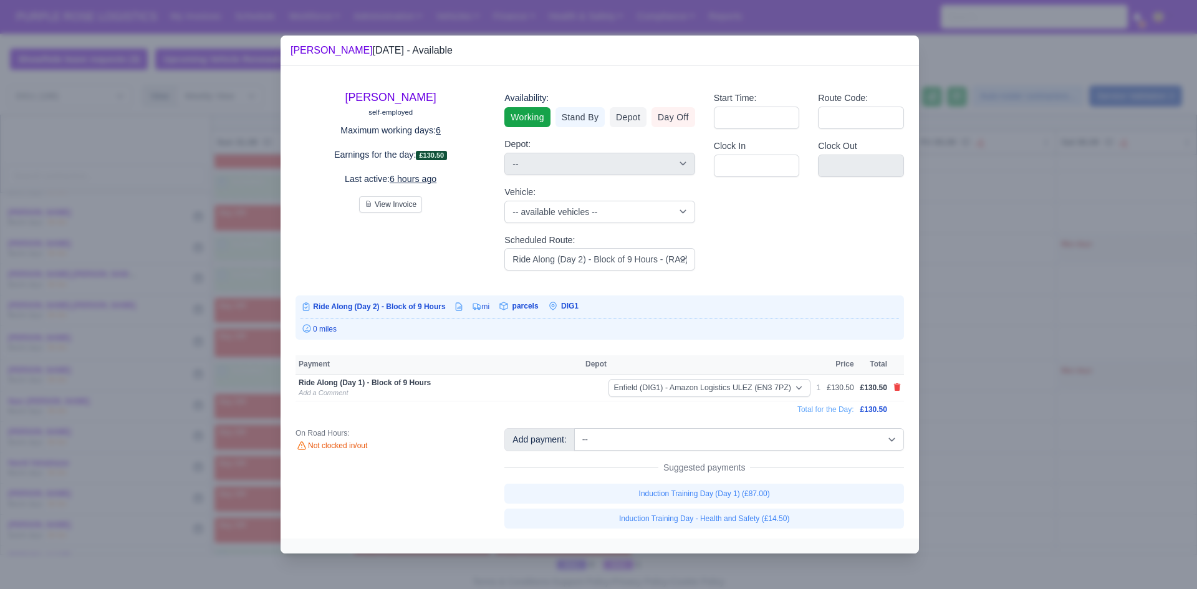
scroll to position [0, 0]
click at [1040, 360] on div at bounding box center [598, 294] width 1197 height 589
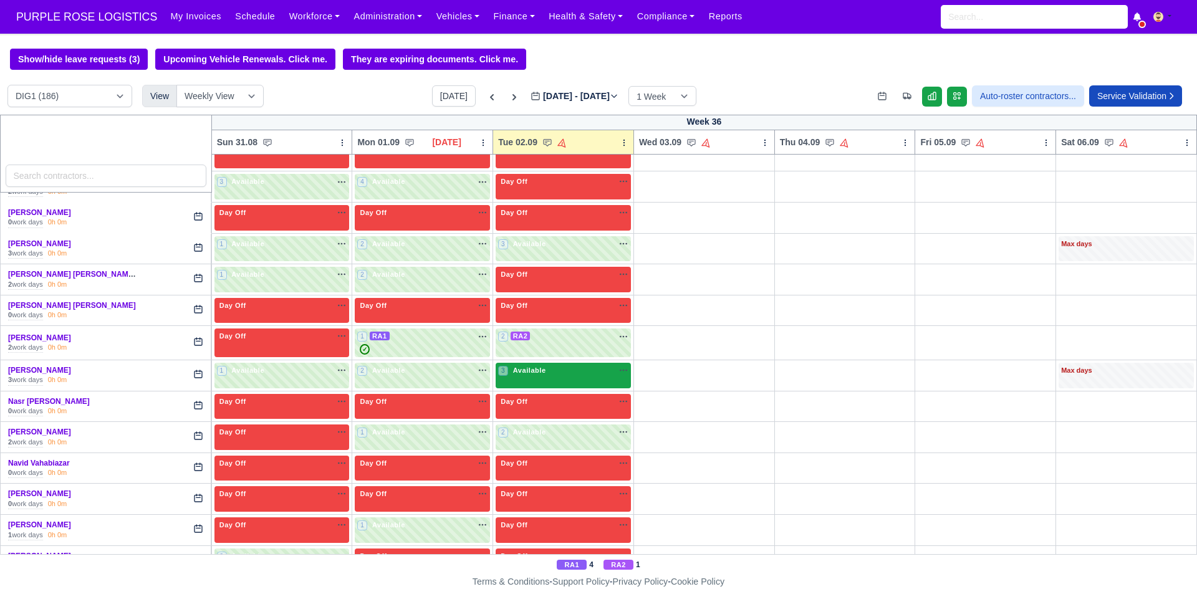
click at [578, 377] on div "3 Available na" at bounding box center [563, 371] width 130 height 13
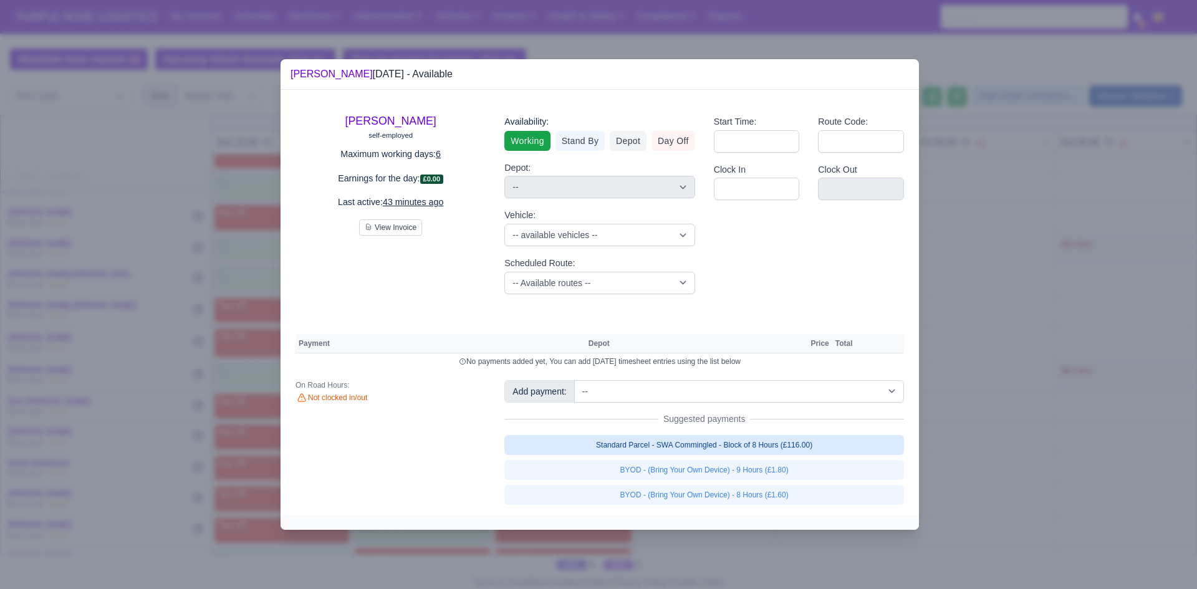
click at [710, 450] on link "Standard Parcel - SWA Commingled - Block of 8 Hours (£116.00)" at bounding box center [705, 445] width 400 height 20
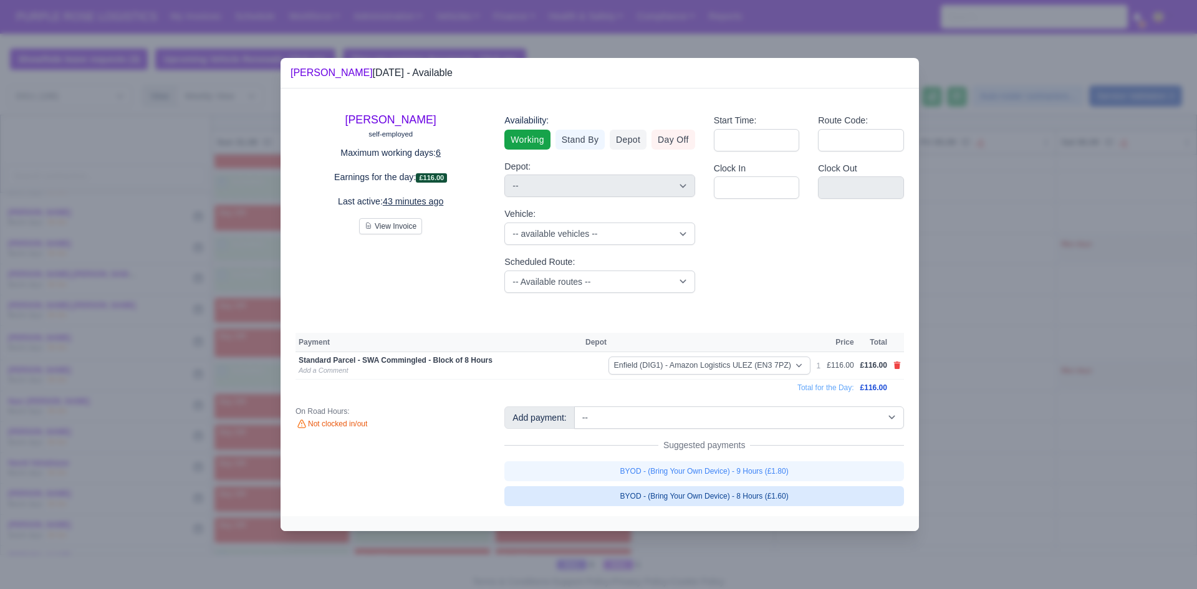
click at [727, 500] on link "BYOD - (Bring Your Own Device) - 8 Hours (£1.60)" at bounding box center [705, 496] width 400 height 20
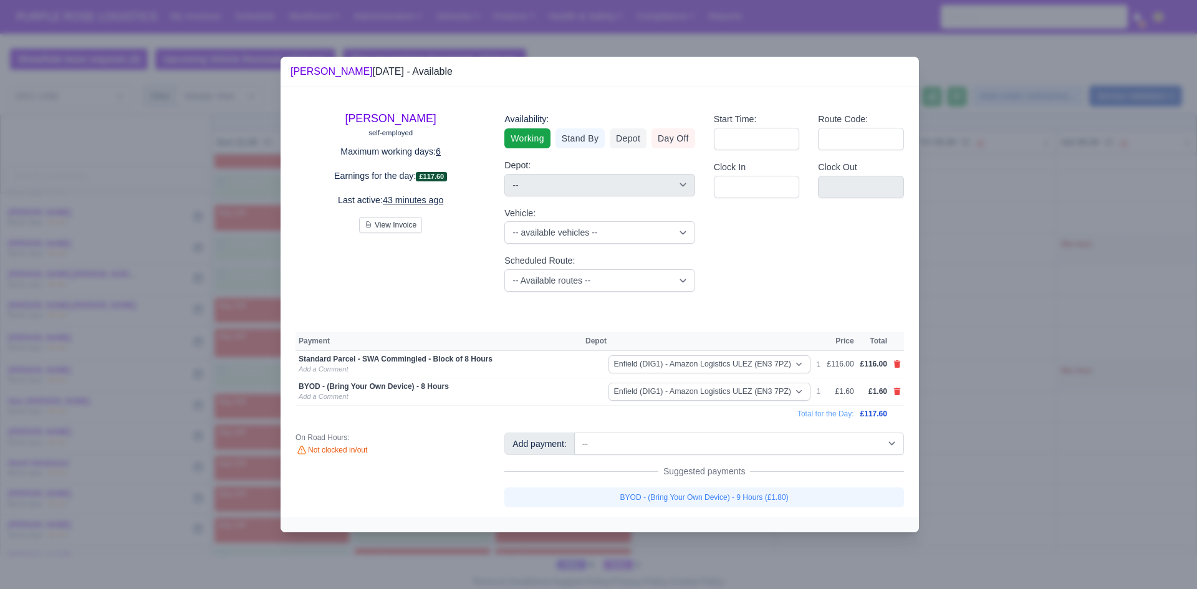
click at [1054, 425] on div at bounding box center [598, 294] width 1197 height 589
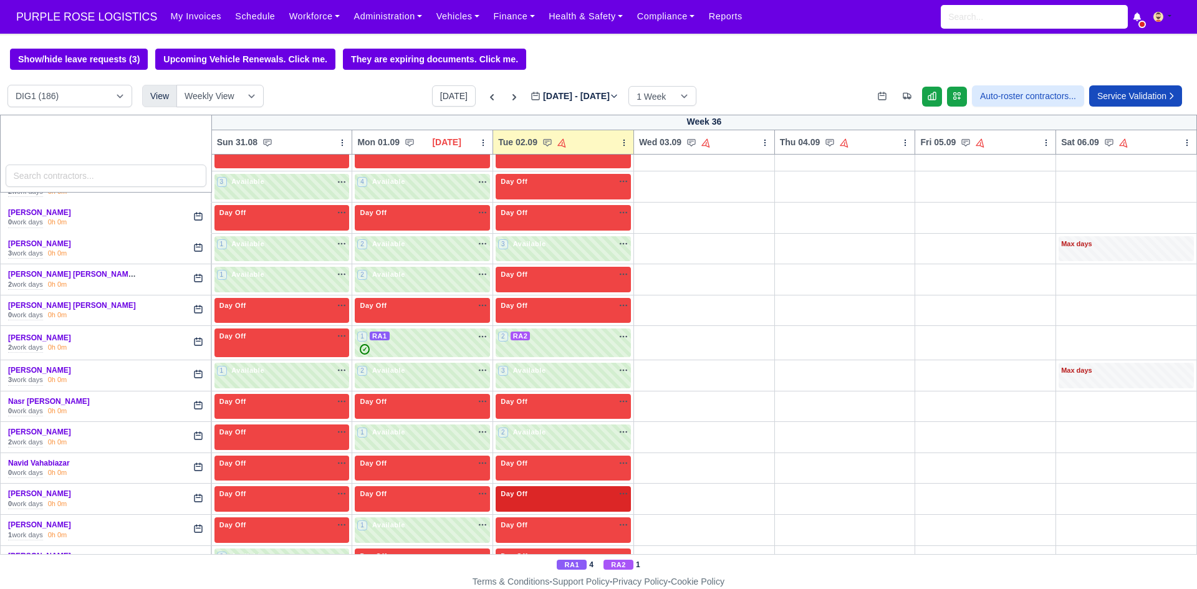
scroll to position [2432, 0]
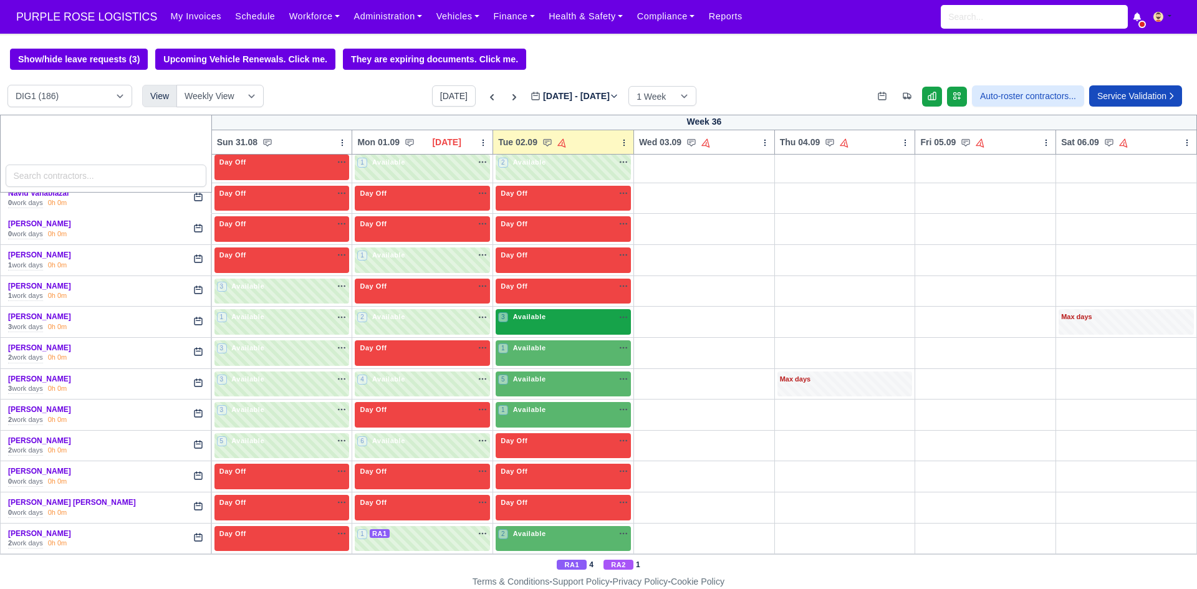
click at [569, 317] on div "3 Available na" at bounding box center [563, 317] width 130 height 11
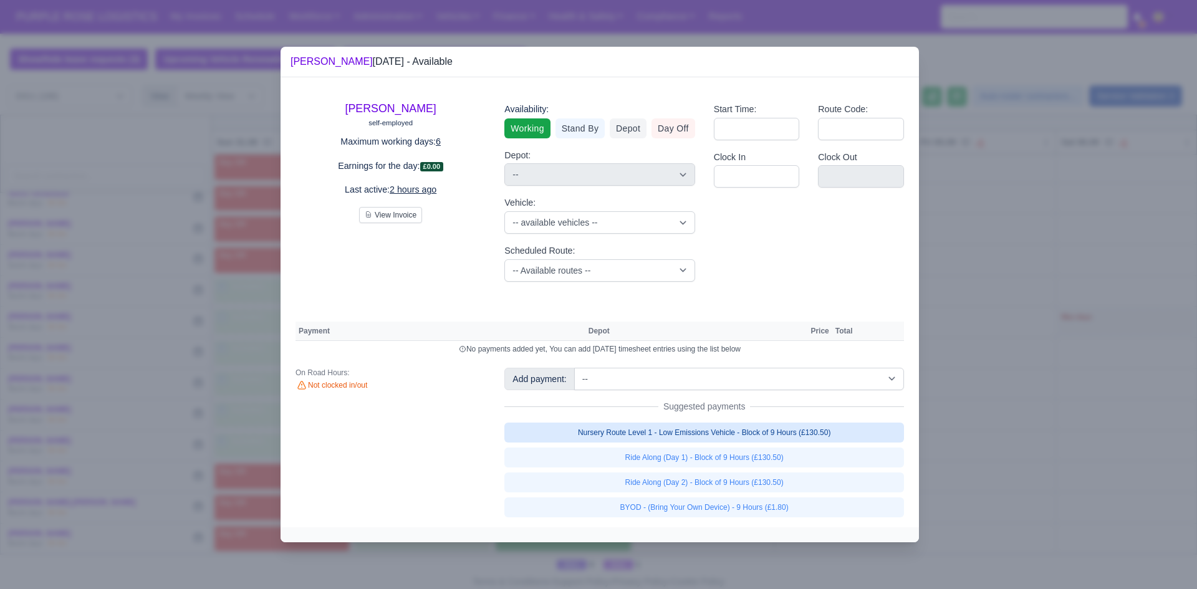
click at [740, 437] on link "Nursery Route Level 1 - Low Emissions Vehicle - Block of 9 Hours (£130.50)" at bounding box center [705, 433] width 400 height 20
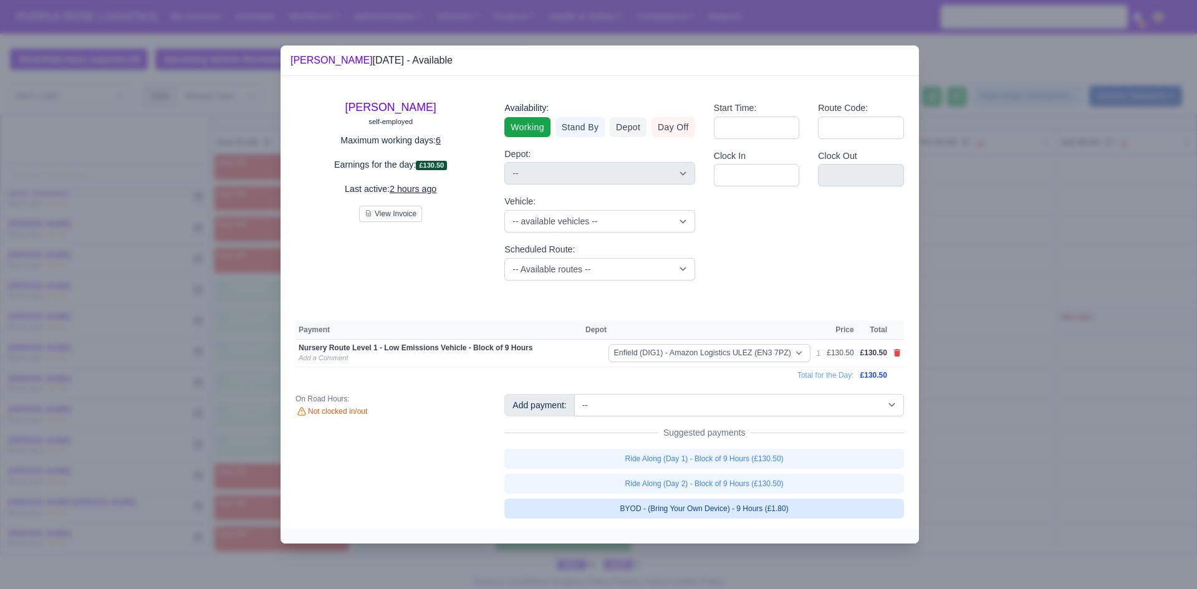
click at [742, 506] on link "BYOD - (Bring Your Own Device) - 9 Hours (£1.80)" at bounding box center [705, 509] width 400 height 20
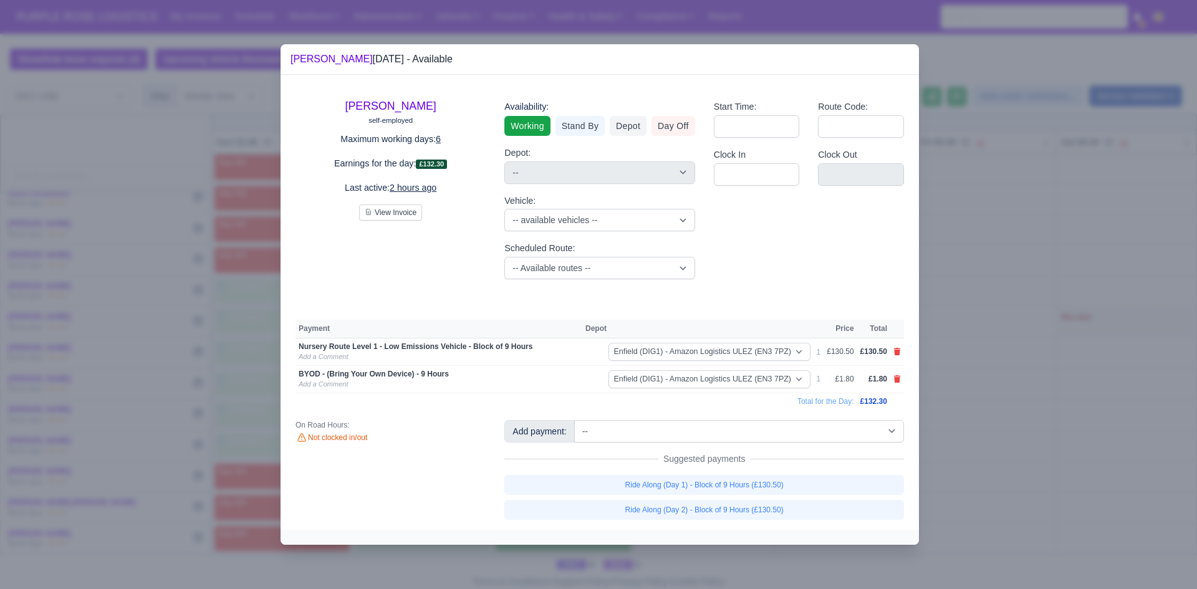
click at [1067, 415] on div at bounding box center [598, 294] width 1197 height 589
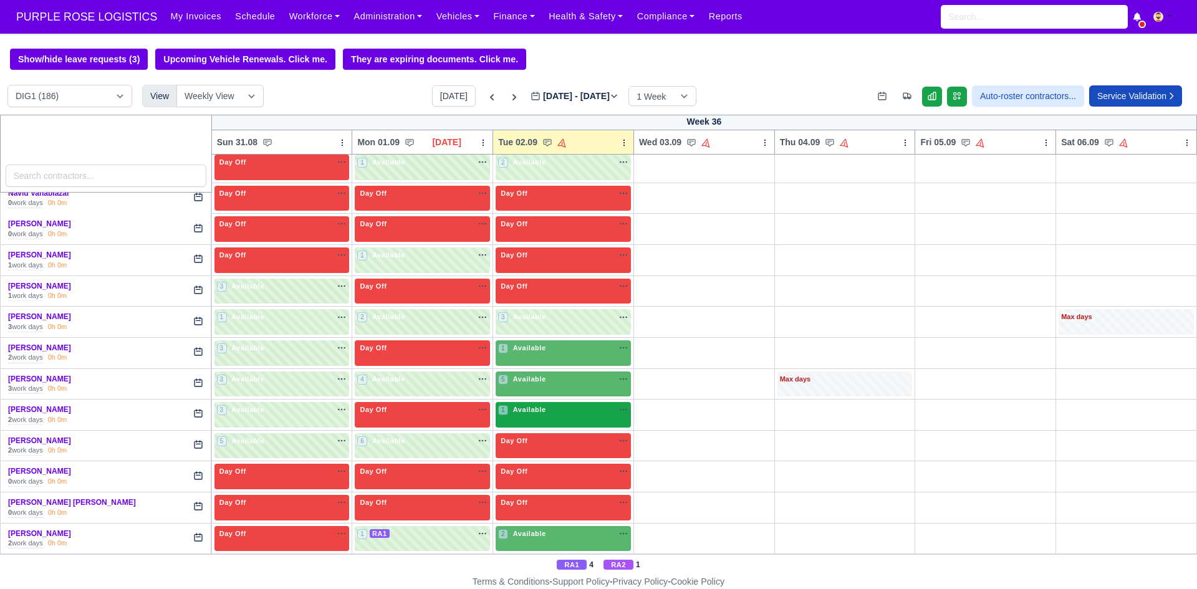
click at [575, 415] on div "1 Available na" at bounding box center [563, 410] width 130 height 11
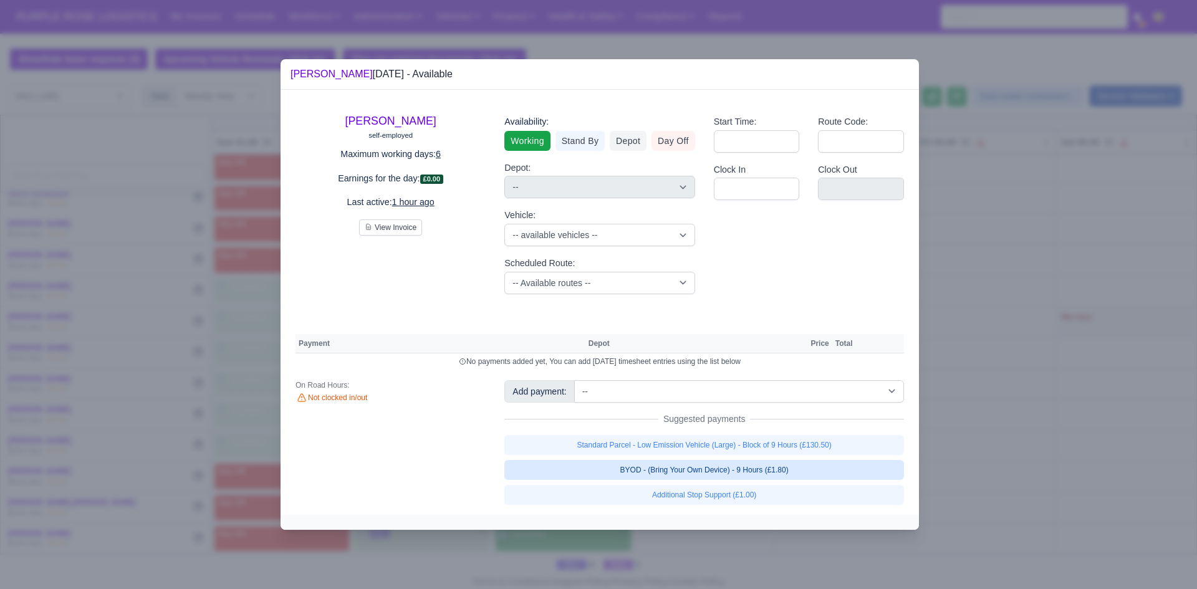
click at [673, 476] on link "BYOD - (Bring Your Own Device) - 9 Hours (£1.80)" at bounding box center [705, 470] width 400 height 20
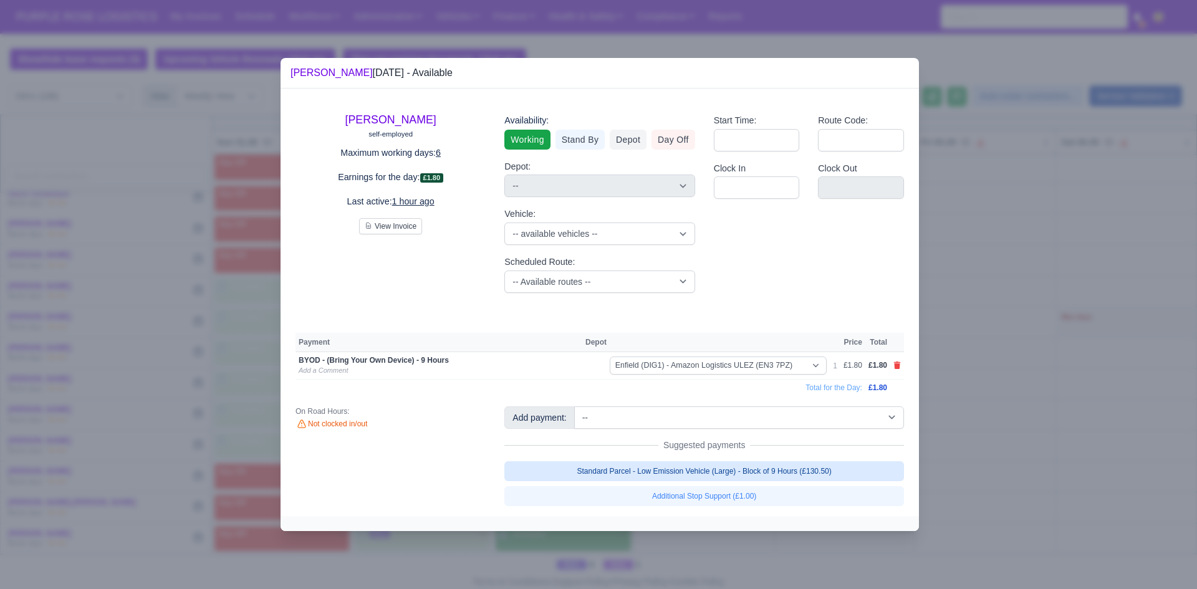
click at [673, 473] on link "Standard Parcel - Low Emission Vehicle (Large) - Block of 9 Hours (£130.50)" at bounding box center [705, 472] width 400 height 20
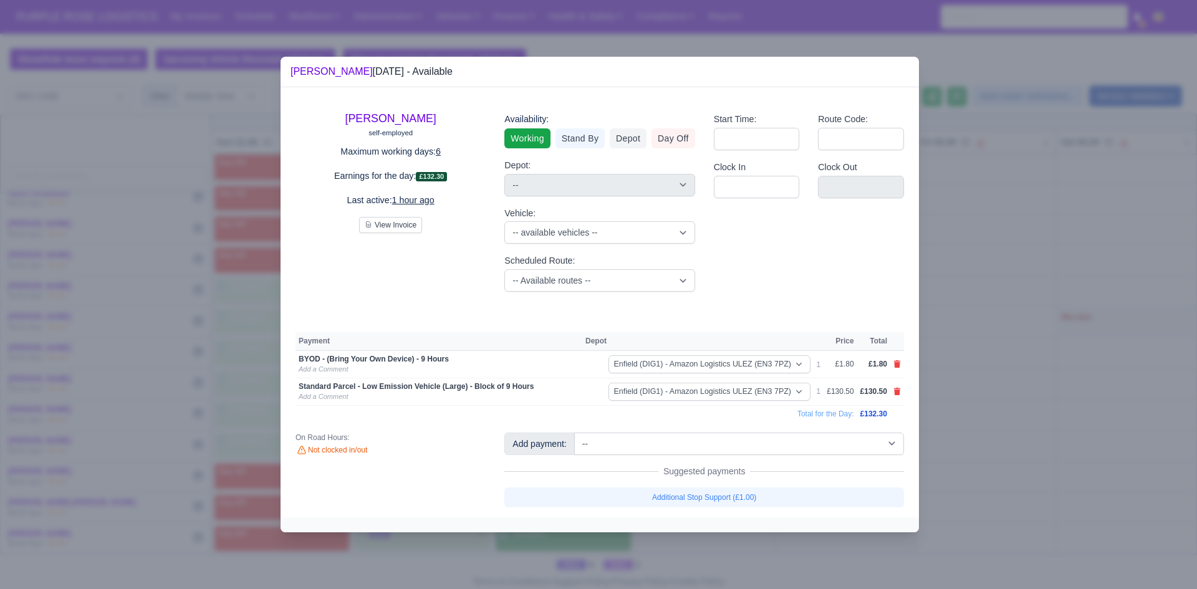
click at [1018, 405] on div at bounding box center [598, 294] width 1197 height 589
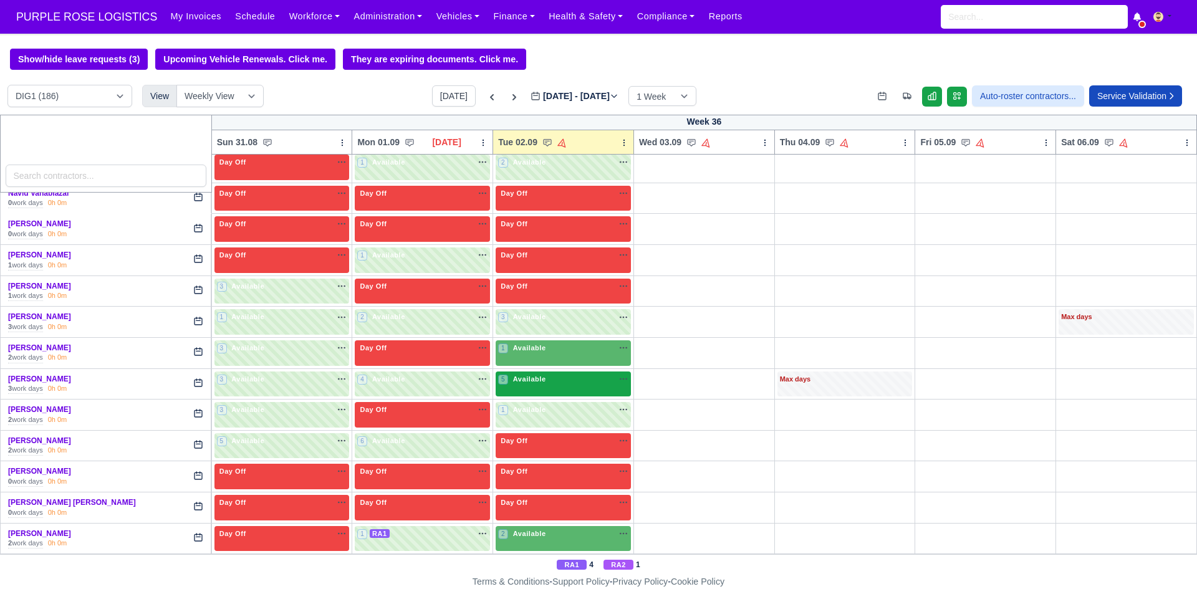
click at [564, 384] on div "5 Available na" at bounding box center [563, 379] width 130 height 11
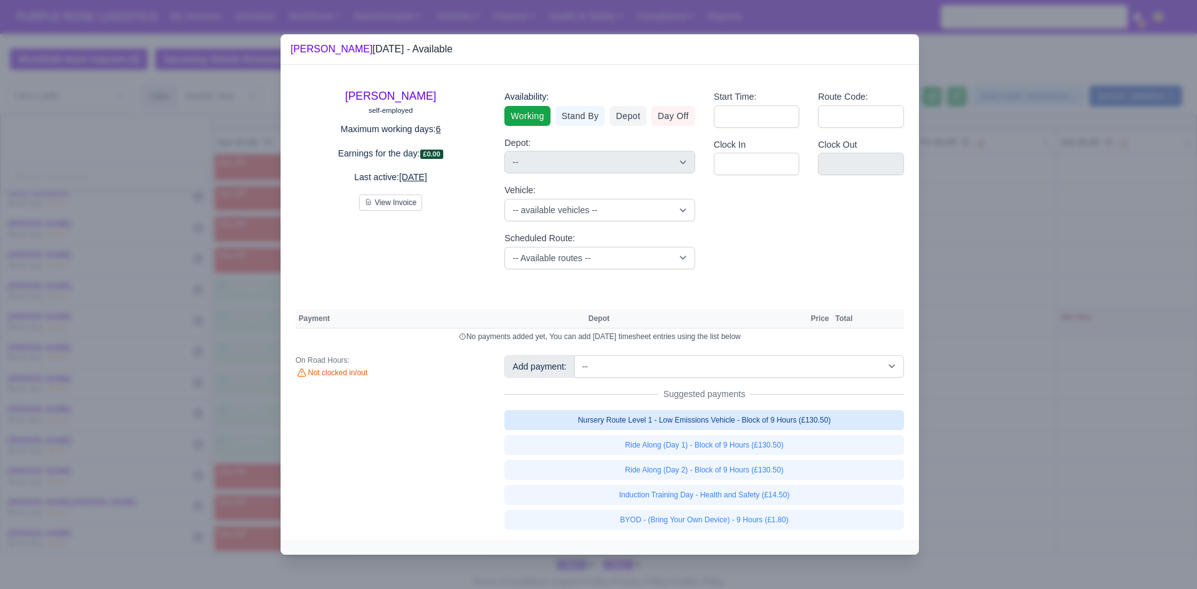
click at [735, 426] on link "Nursery Route Level 1 - Low Emissions Vehicle - Block of 9 Hours (£130.50)" at bounding box center [705, 420] width 400 height 20
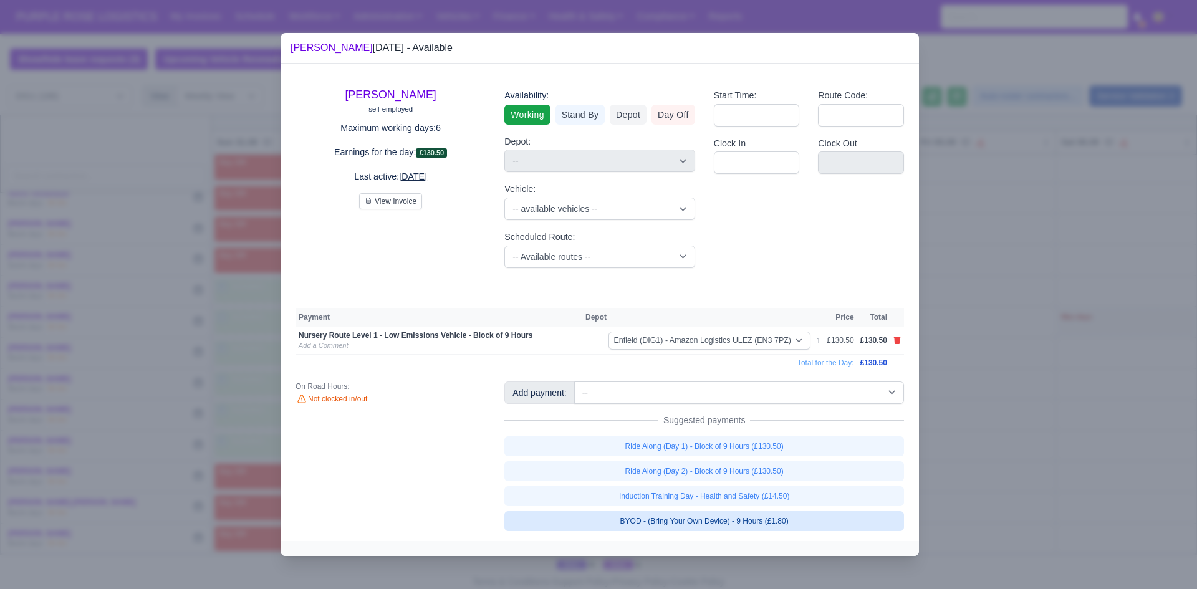
click at [735, 523] on link "BYOD - (Bring Your Own Device) - 9 Hours (£1.80)" at bounding box center [705, 521] width 400 height 20
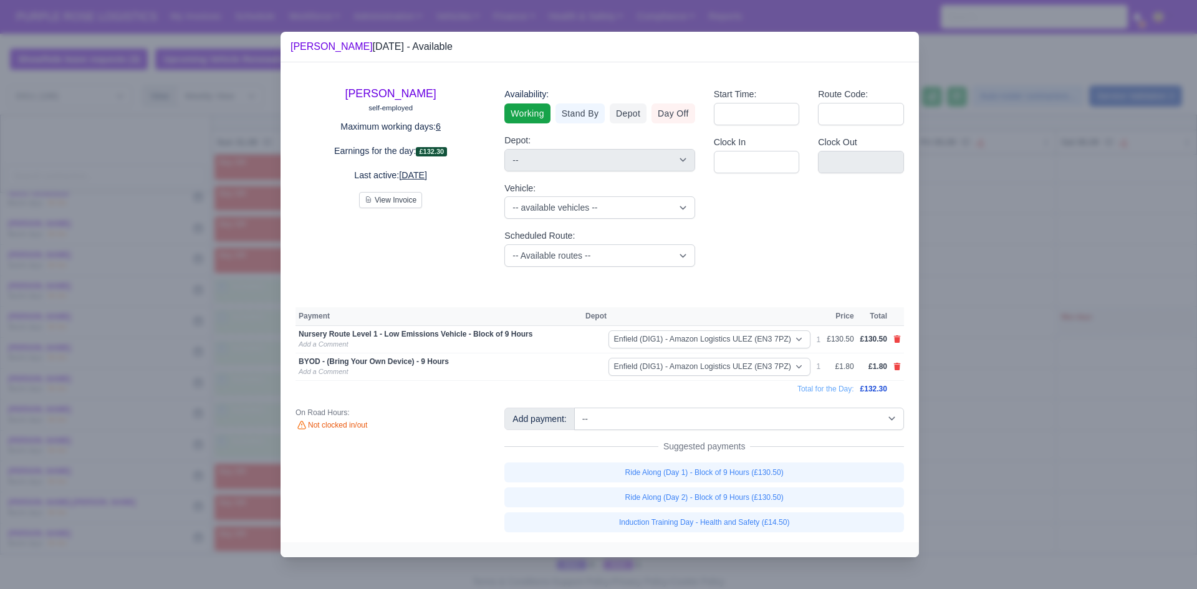
click at [1001, 397] on div at bounding box center [598, 294] width 1197 height 589
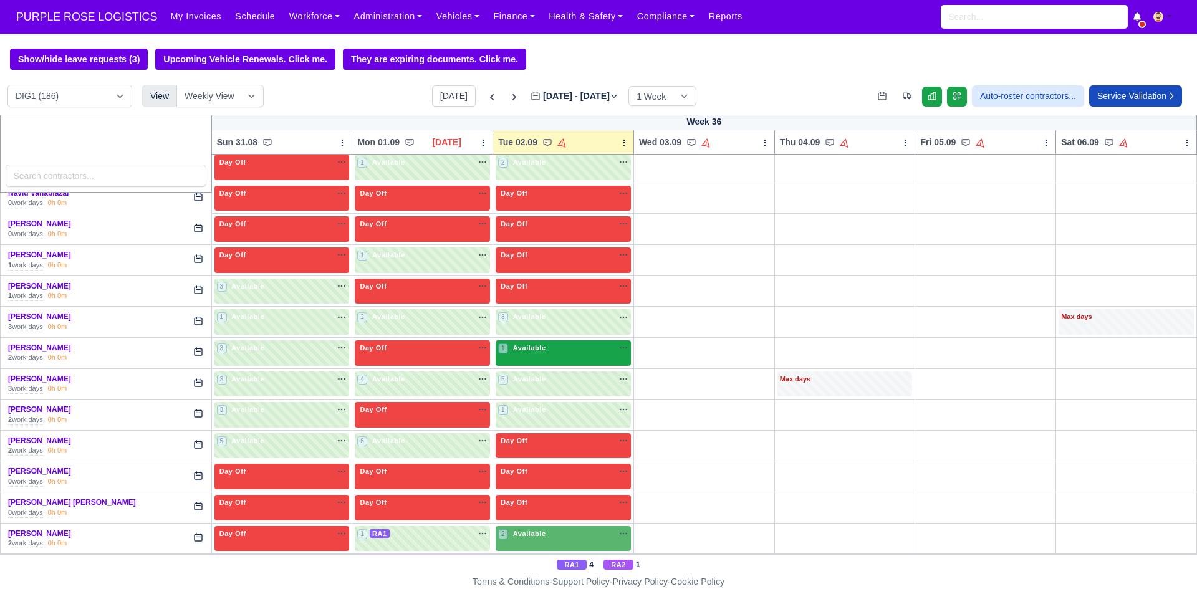
click at [519, 347] on span "Available" at bounding box center [530, 348] width 38 height 9
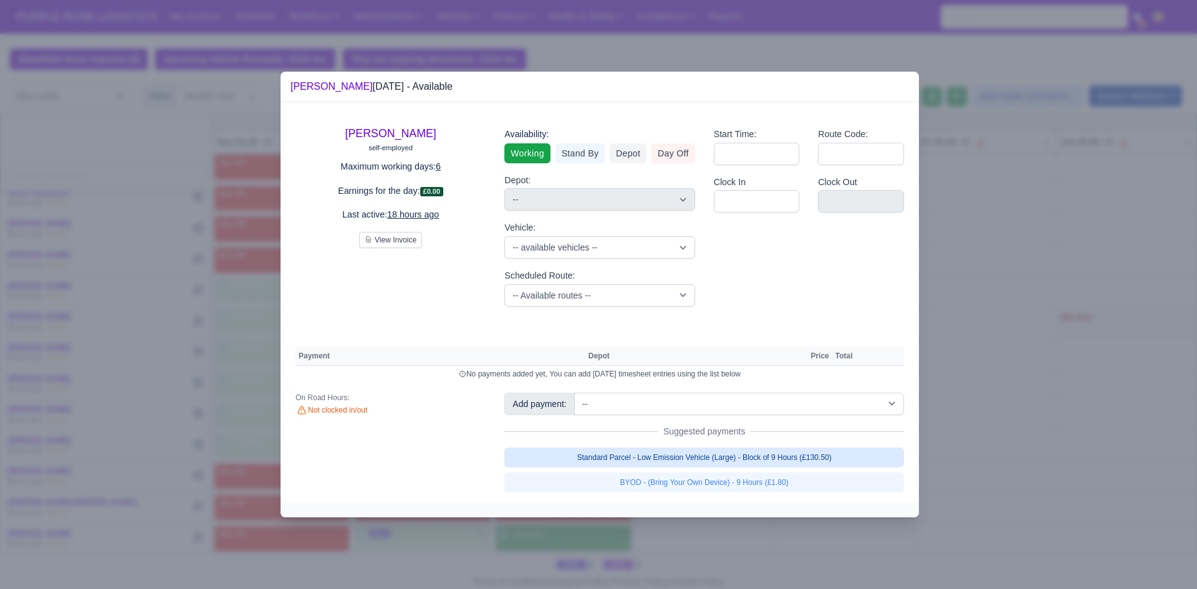
click at [710, 458] on link "Standard Parcel - Low Emission Vehicle (Large) - Block of 9 Hours (£130.50)" at bounding box center [705, 458] width 400 height 20
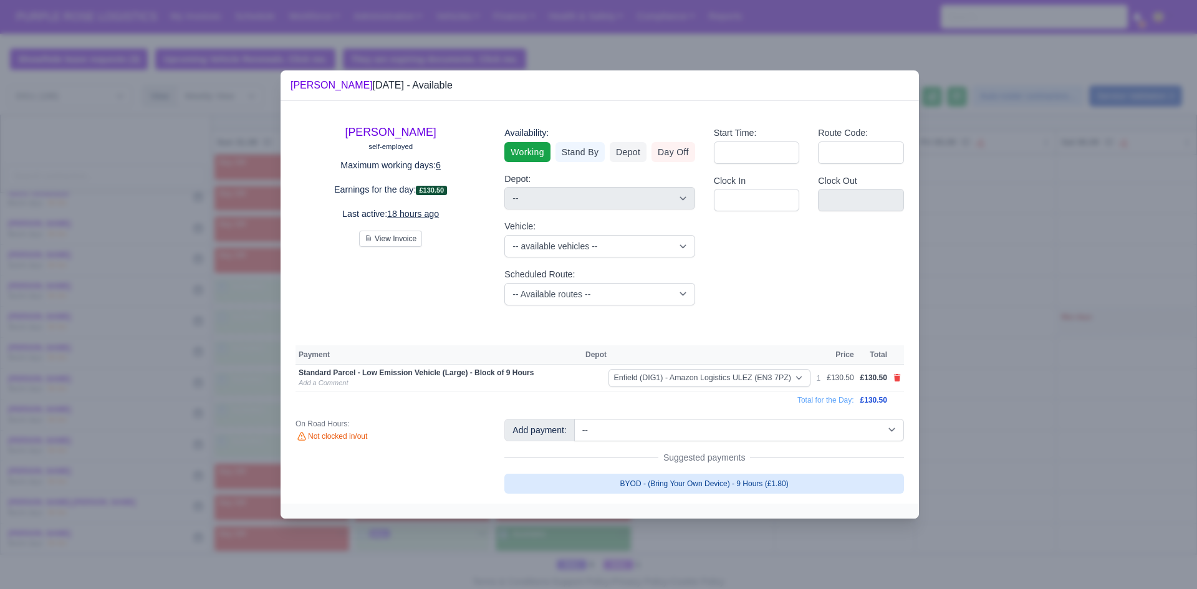
click at [720, 486] on link "BYOD - (Bring Your Own Device) - 9 Hours (£1.80)" at bounding box center [705, 484] width 400 height 20
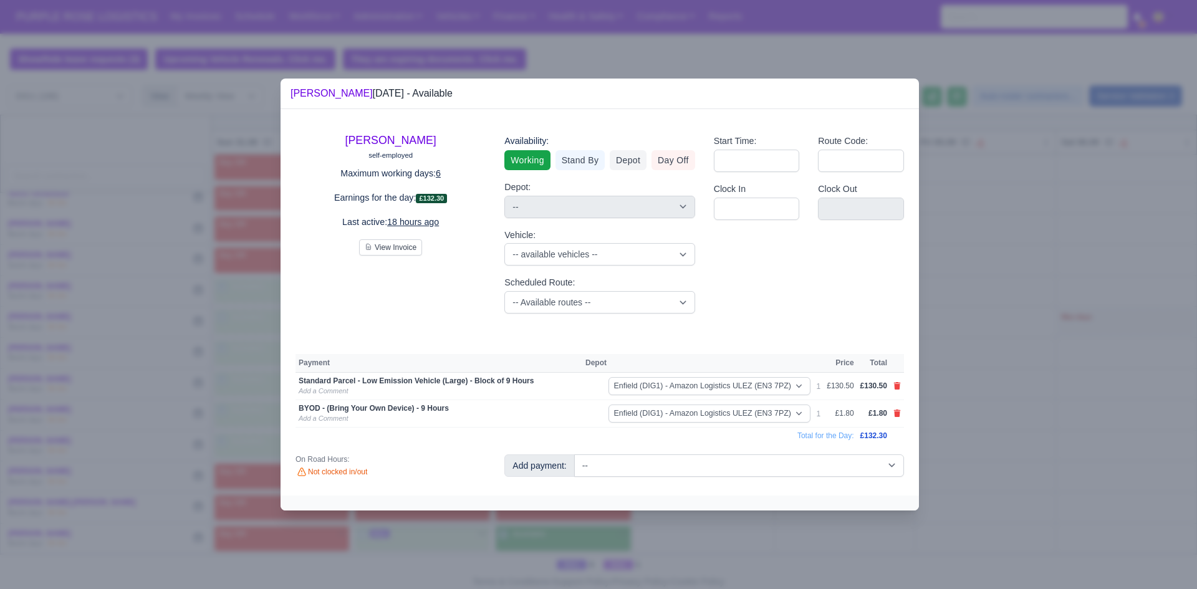
click at [1070, 414] on div at bounding box center [598, 294] width 1197 height 589
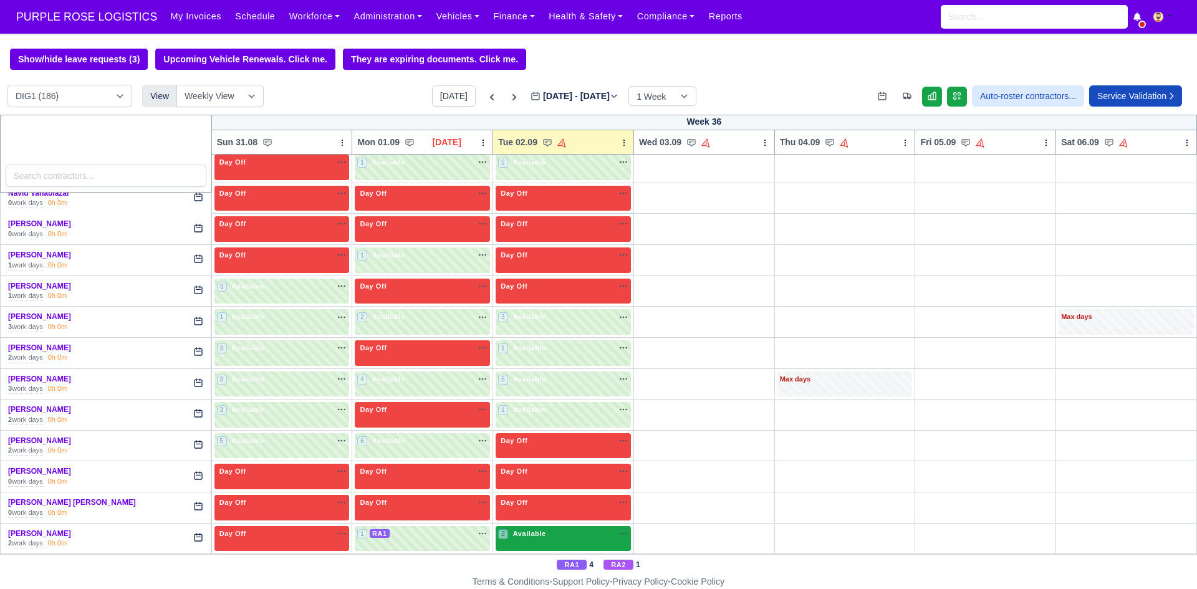
click at [562, 538] on div "2 Available na" at bounding box center [563, 534] width 130 height 11
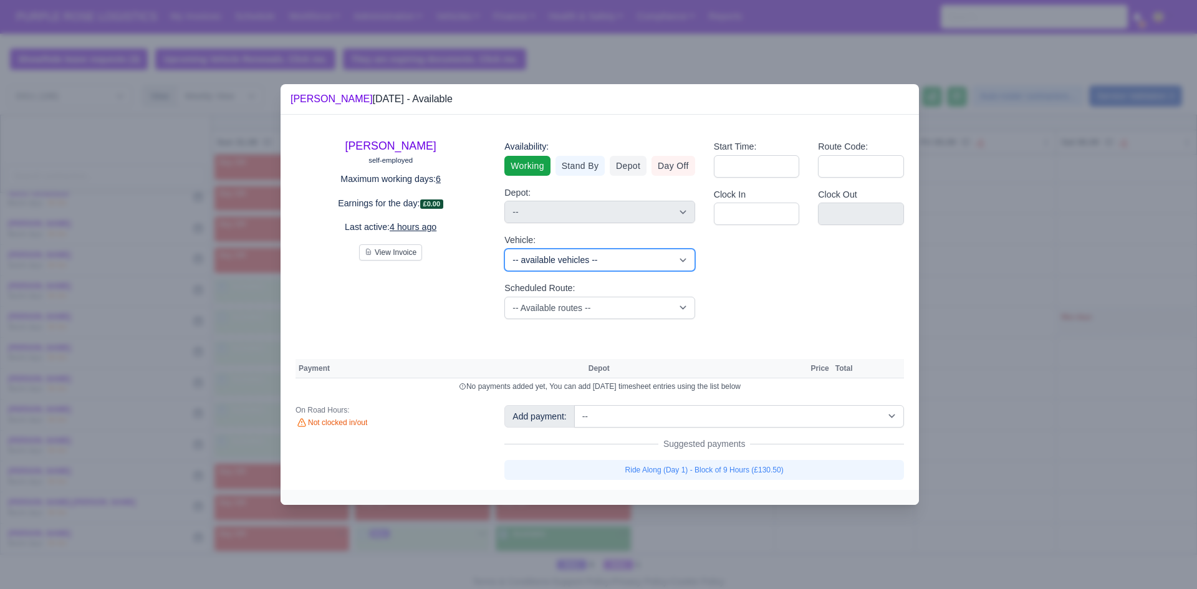
click at [615, 249] on select "-- available vehicles -- (KM70HNG) (KM70HXA) (KM70HYR) (KM70HYV) (KN70KJY) (KN7…" at bounding box center [600, 260] width 190 height 22
click at [715, 293] on div "Start Time: Route Code: Clock In Clock Out" at bounding box center [809, 230] width 209 height 200
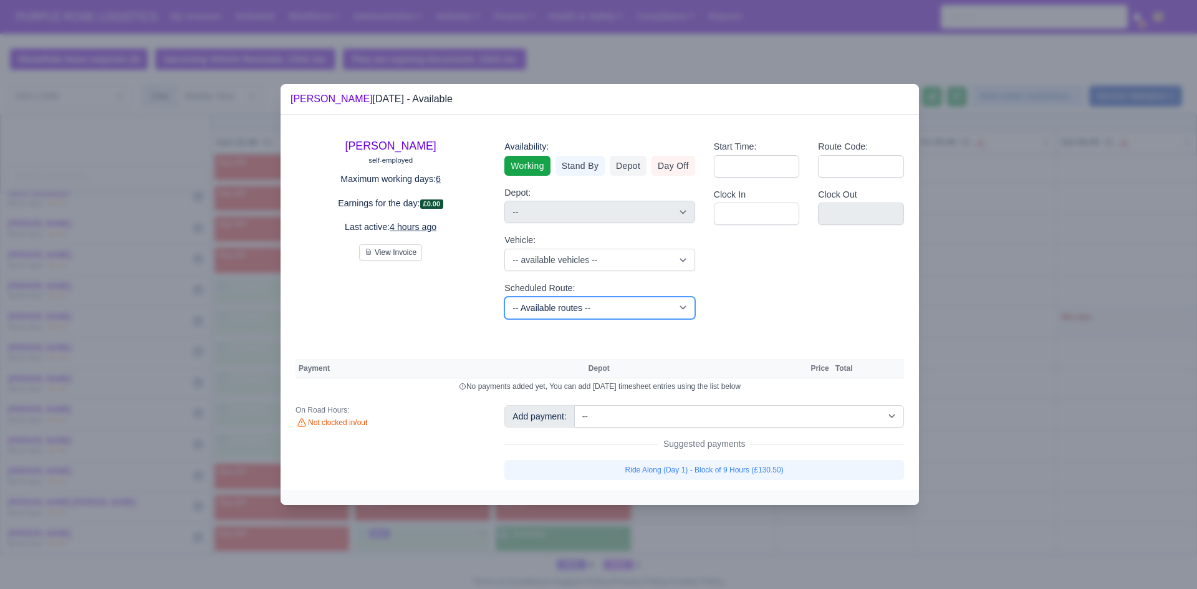
click at [610, 309] on select "-- Available routes -- Standard Parcel - Block of 6 Hours - (SD6) AmFlex RTS Ve…" at bounding box center [600, 308] width 190 height 22
click at [505, 297] on select "-- Available routes -- Standard Parcel - Block of 6 Hours - (SD6) AmFlex RTS Ve…" at bounding box center [600, 308] width 190 height 22
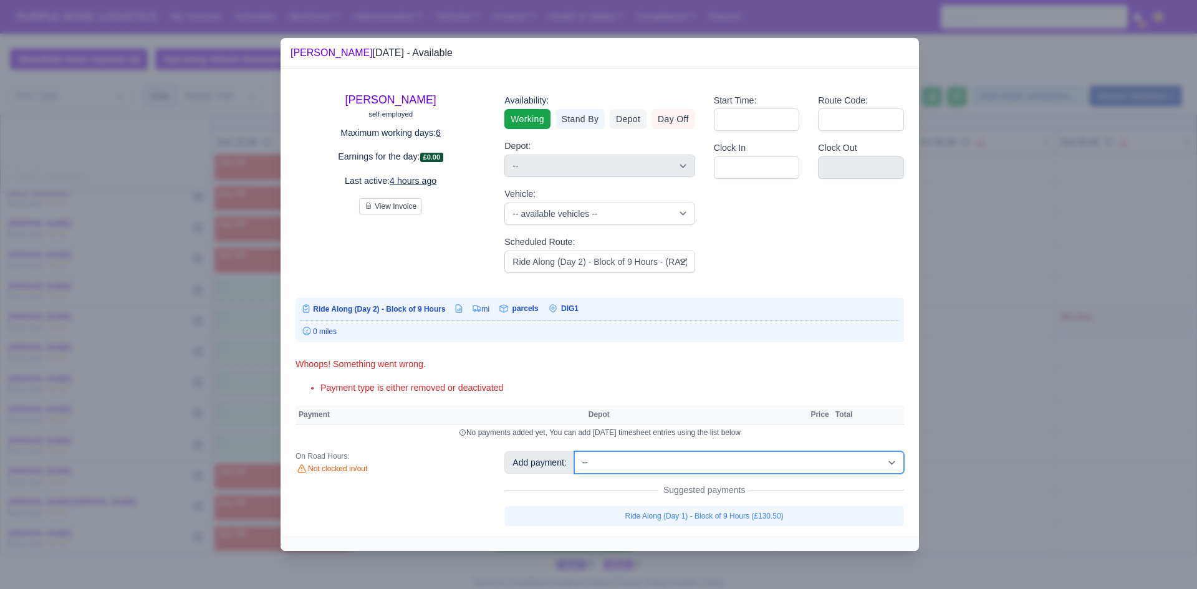
click at [641, 466] on select "-- Additional Hour Support (£14.50) Additional Hour Support (Walkers) (£13.50) …" at bounding box center [739, 463] width 330 height 22
click at [574, 452] on select "-- Additional Hour Support (£14.50) Additional Hour Support (Walkers) (£13.50) …" at bounding box center [739, 463] width 330 height 22
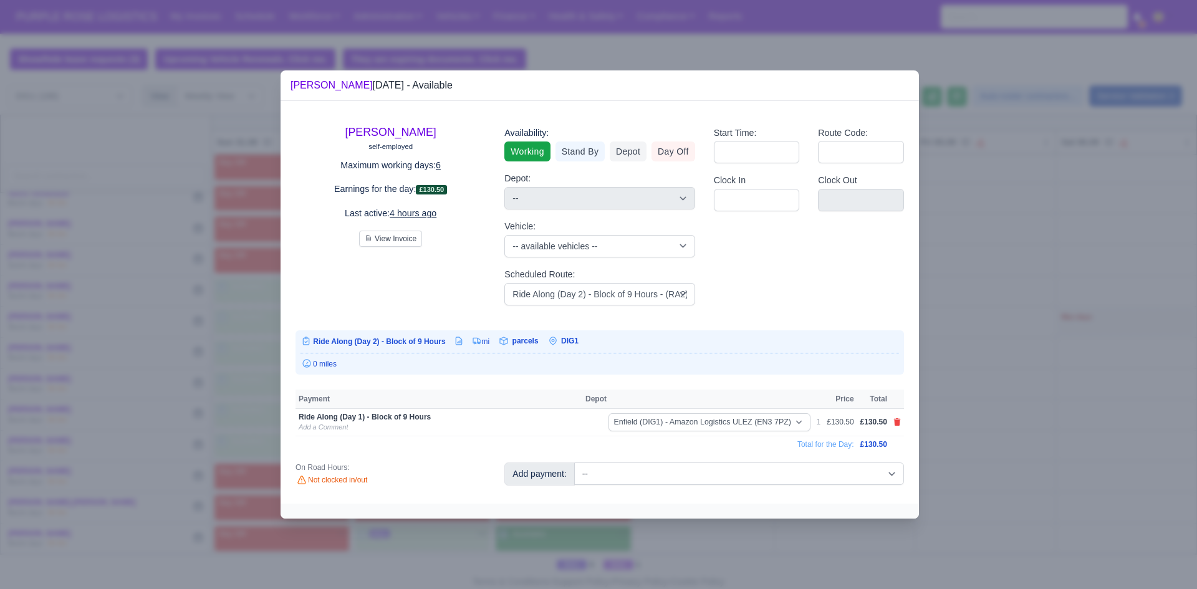
click at [1053, 333] on div at bounding box center [598, 294] width 1197 height 589
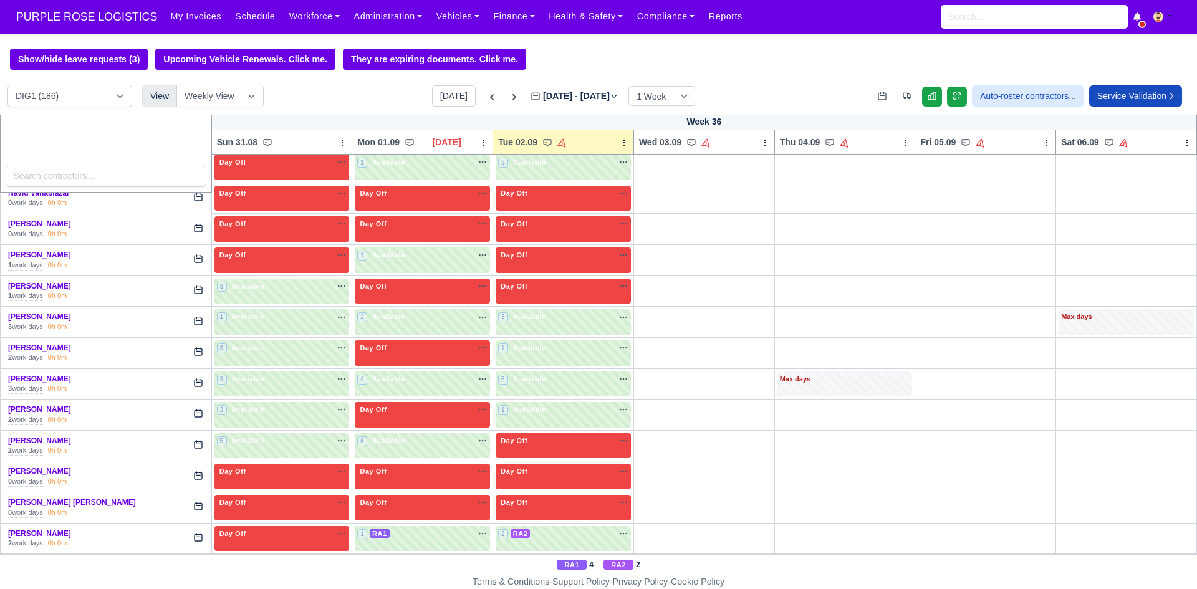
scroll to position [2702, 0]
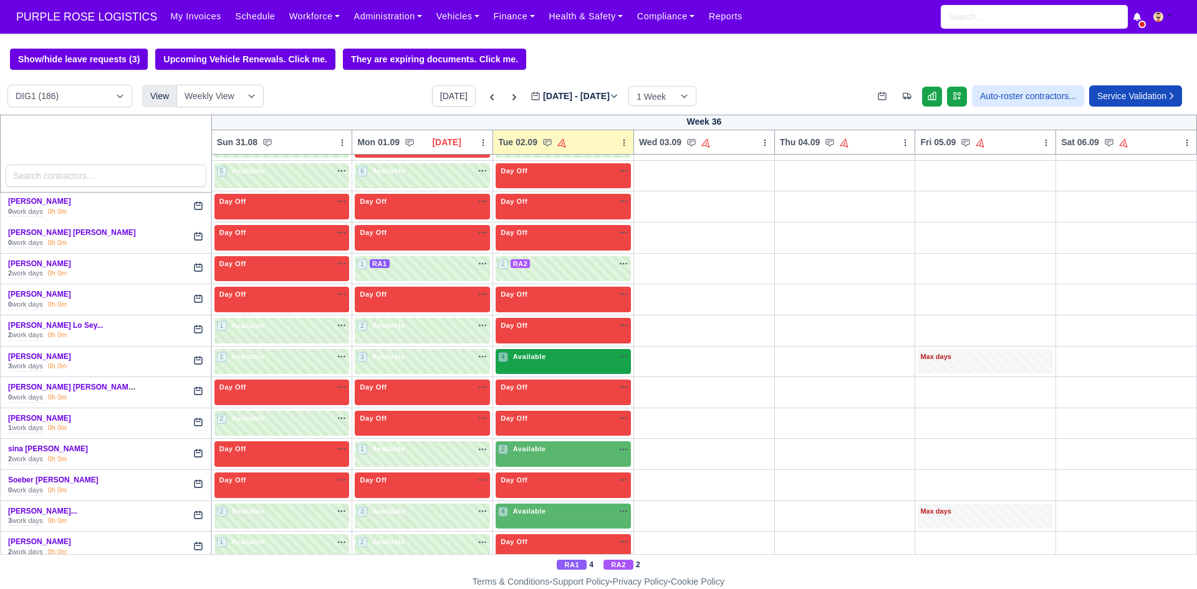
click at [570, 365] on div "4 Available na" at bounding box center [563, 358] width 130 height 13
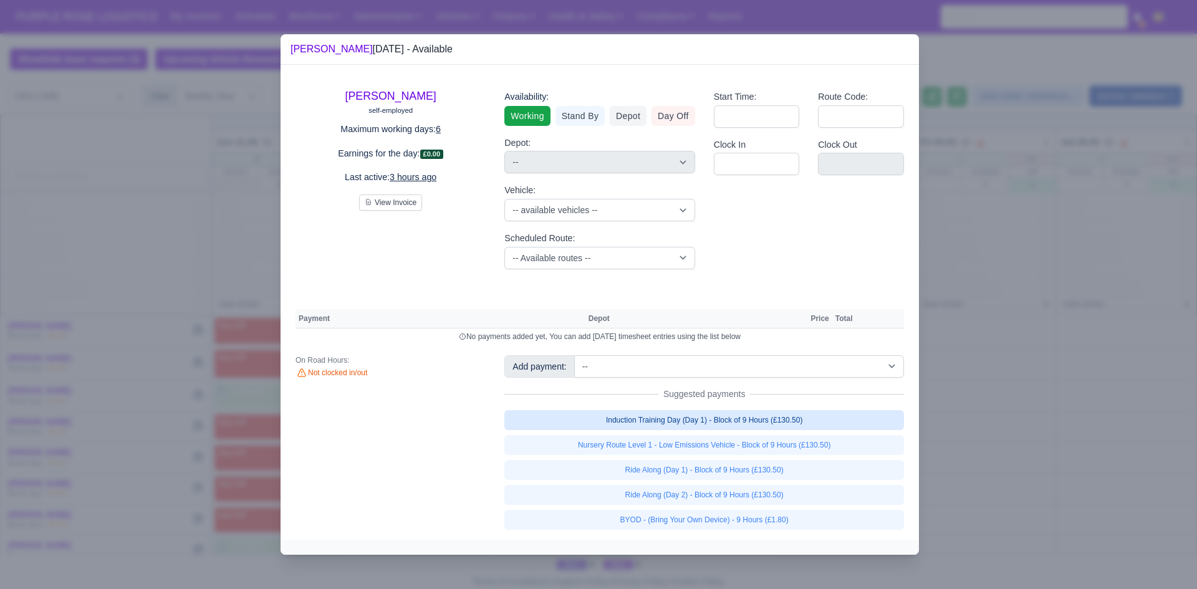
scroll to position [2702, 0]
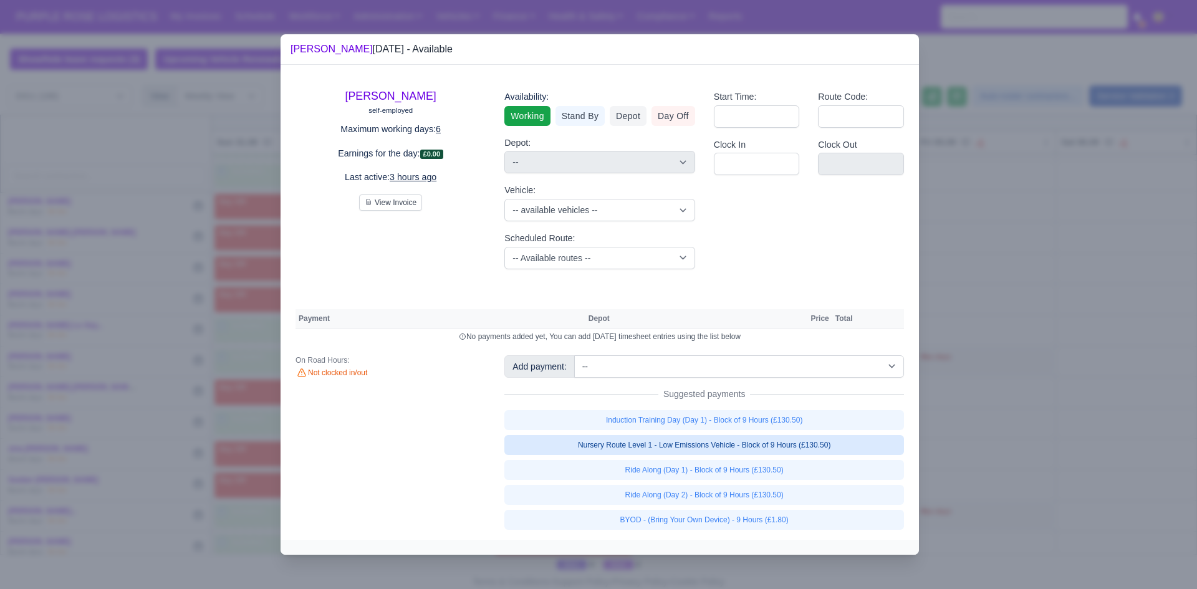
click at [699, 452] on link "Nursery Route Level 1 - Low Emissions Vehicle - Block of 9 Hours (£130.50)" at bounding box center [705, 445] width 400 height 20
select select "1"
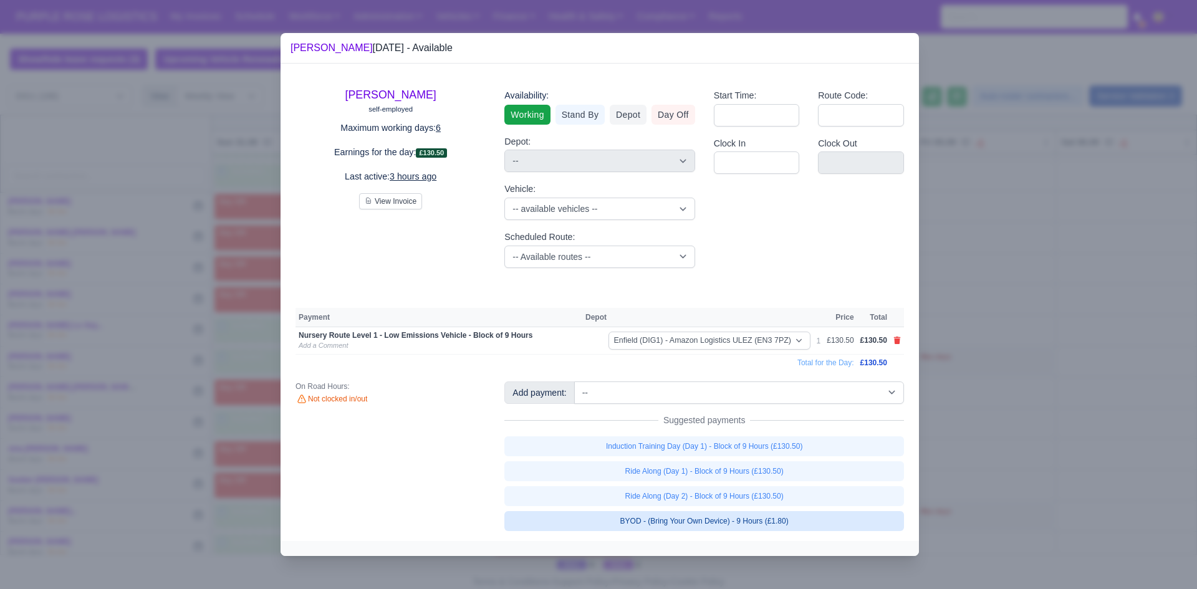
click at [718, 515] on link "BYOD - (Bring Your Own Device) - 9 Hours (£1.80)" at bounding box center [705, 521] width 400 height 20
select select "1"
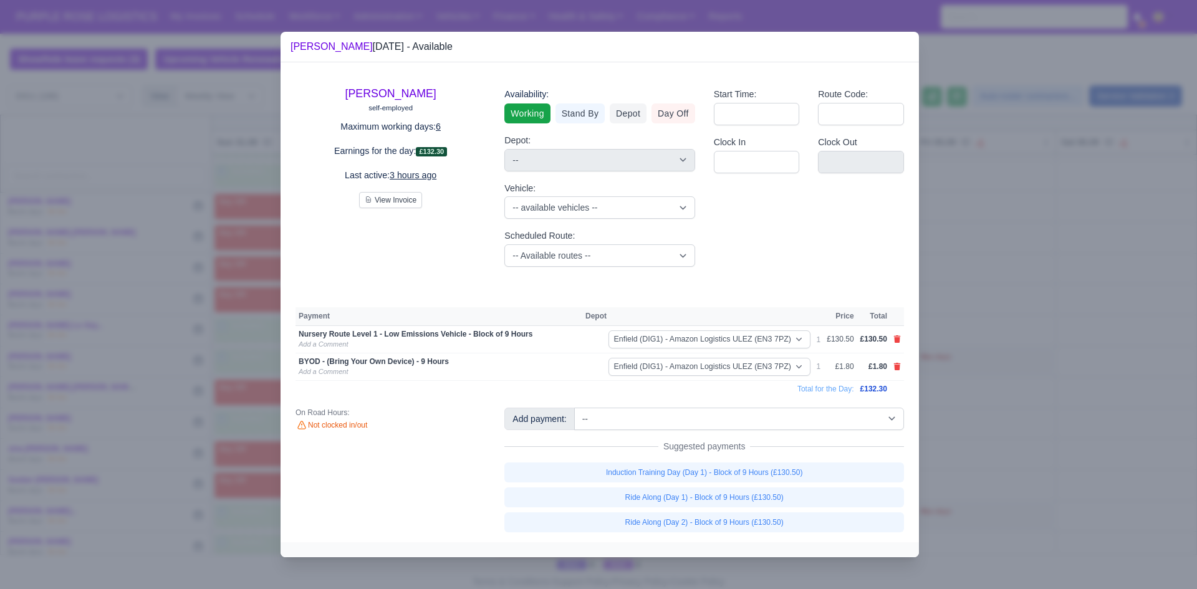
click at [1012, 455] on div at bounding box center [598, 294] width 1197 height 589
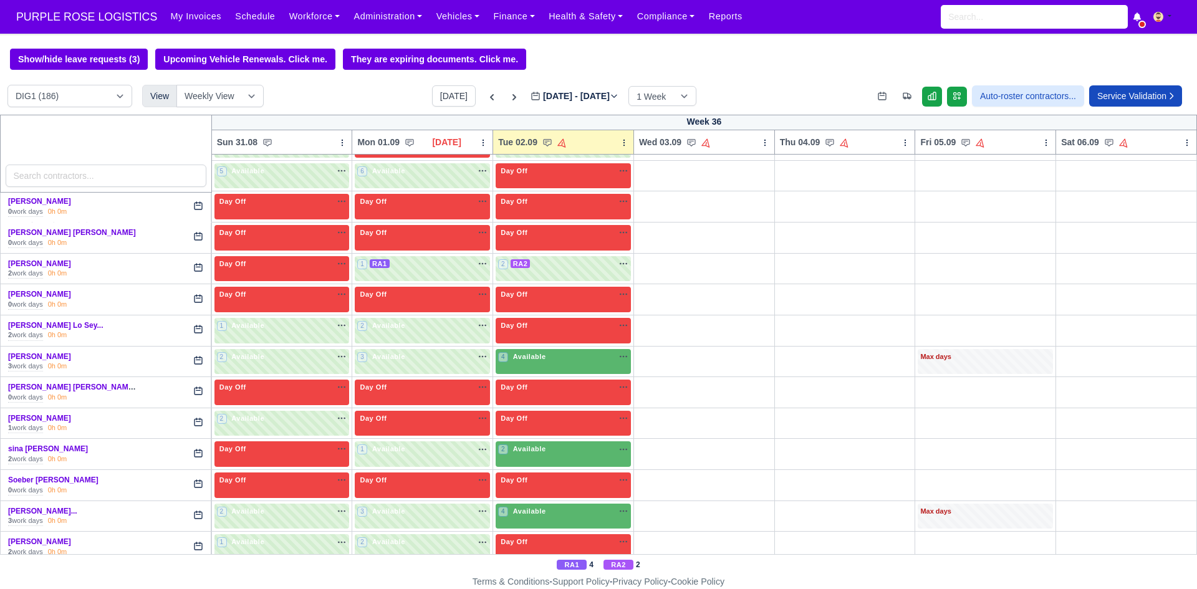
click at [571, 450] on div "2 Available na" at bounding box center [563, 449] width 130 height 11
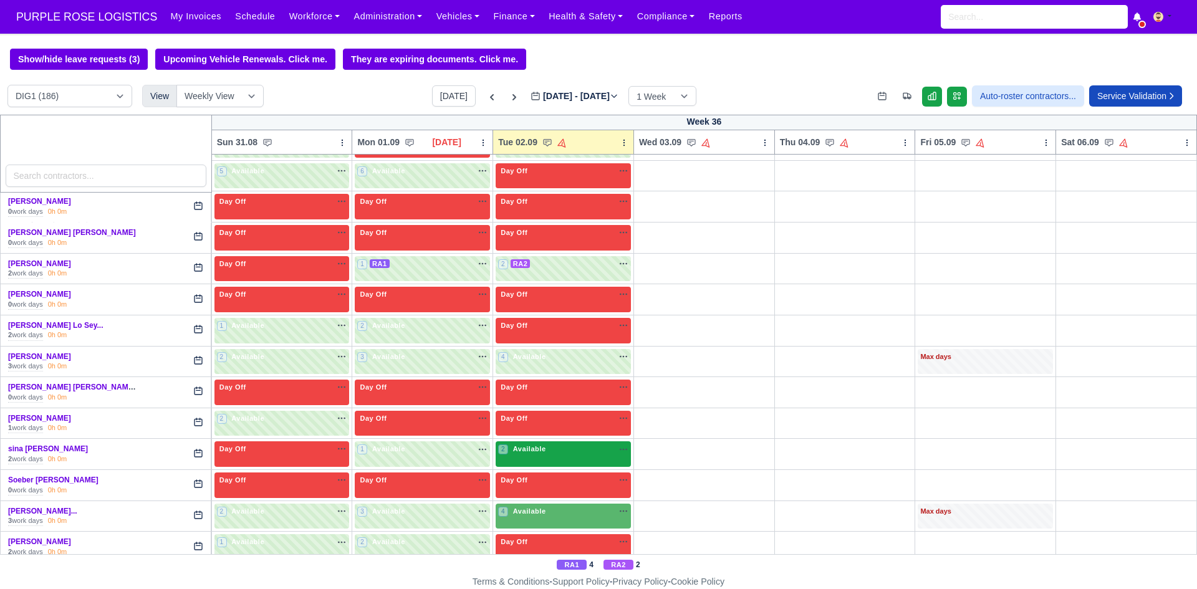
click at [526, 463] on body "PURPLE ROSE LOGISTICS My Invoices Schedule Workforce Manpower Expiring Document…" at bounding box center [598, 294] width 1197 height 589
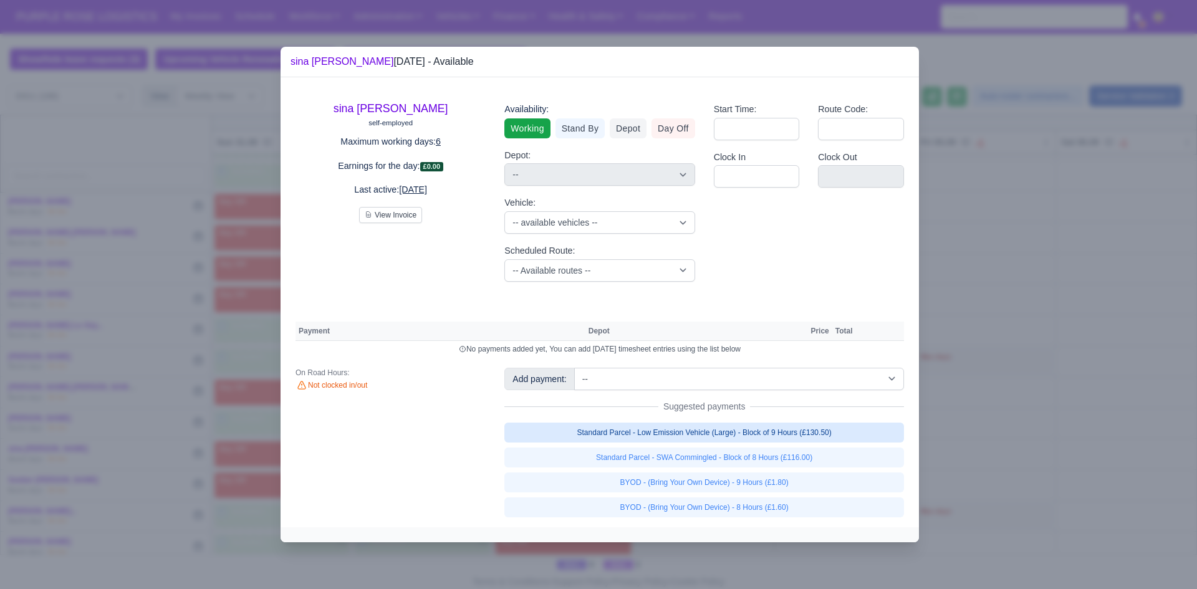
click at [684, 440] on link "Standard Parcel - Low Emission Vehicle (Large) - Block of 9 Hours (£130.50)" at bounding box center [705, 433] width 400 height 20
select select "1"
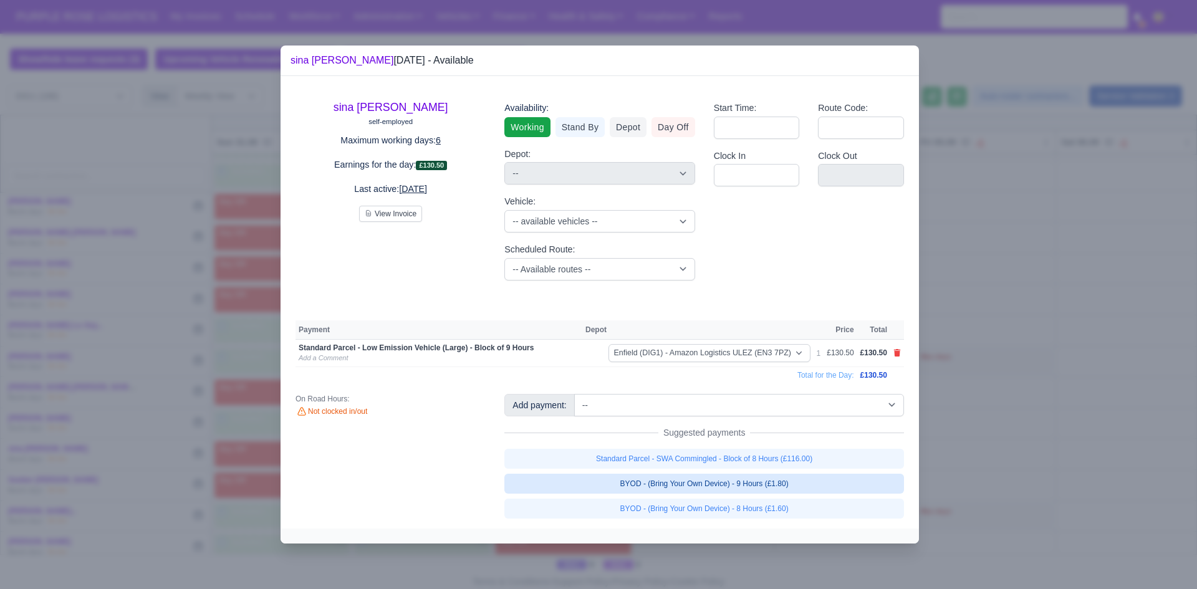
click at [698, 485] on link "BYOD - (Bring Your Own Device) - 9 Hours (£1.80)" at bounding box center [705, 484] width 400 height 20
select select "1"
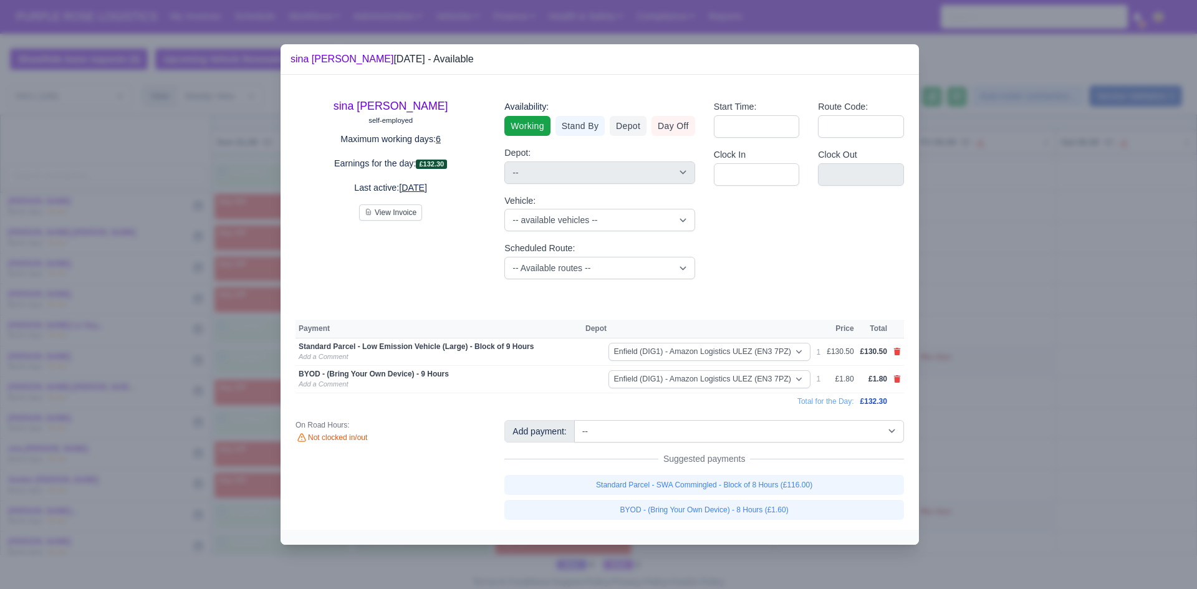
click at [1057, 397] on div at bounding box center [598, 294] width 1197 height 589
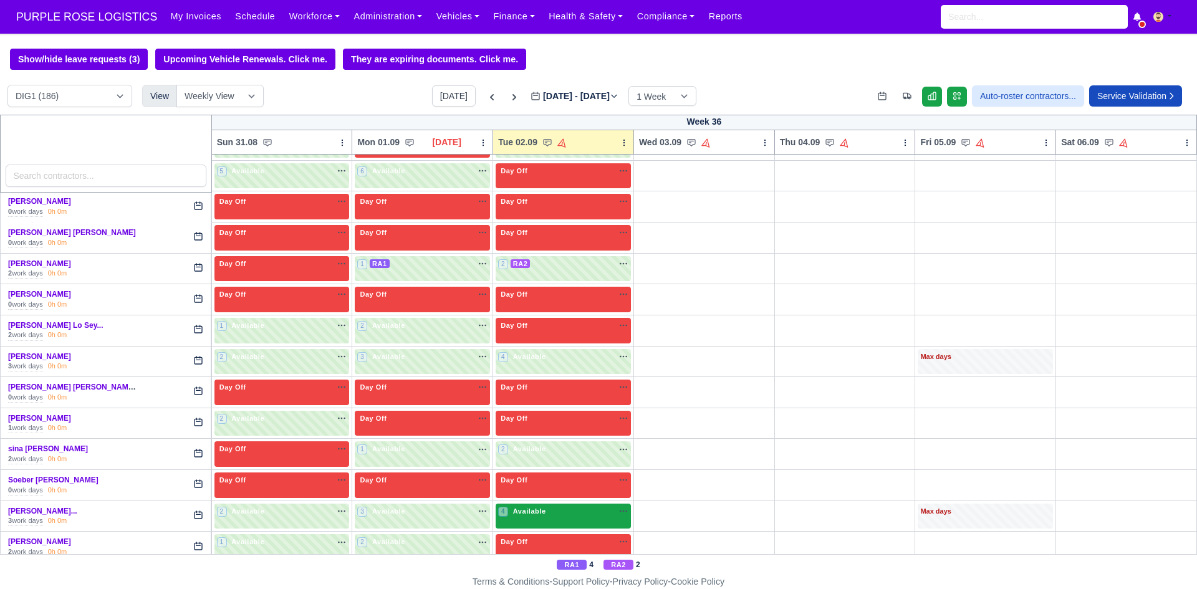
click at [579, 520] on div "4 Available na" at bounding box center [563, 512] width 130 height 13
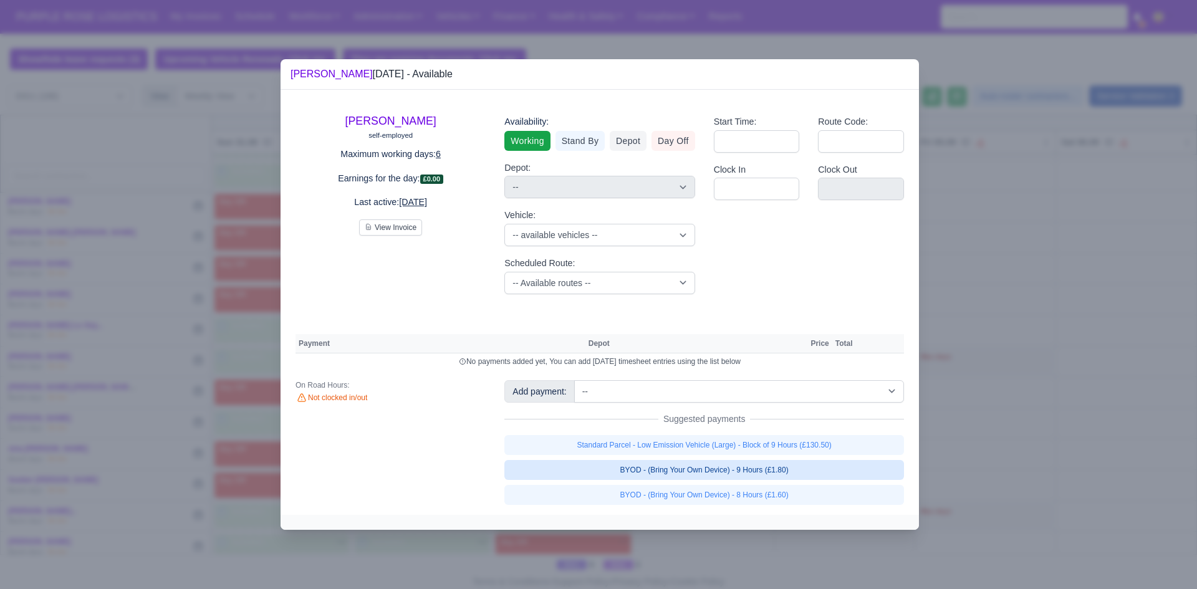
click at [725, 473] on link "BYOD - (Bring Your Own Device) - 9 Hours (£1.80)" at bounding box center [705, 470] width 400 height 20
select select "1"
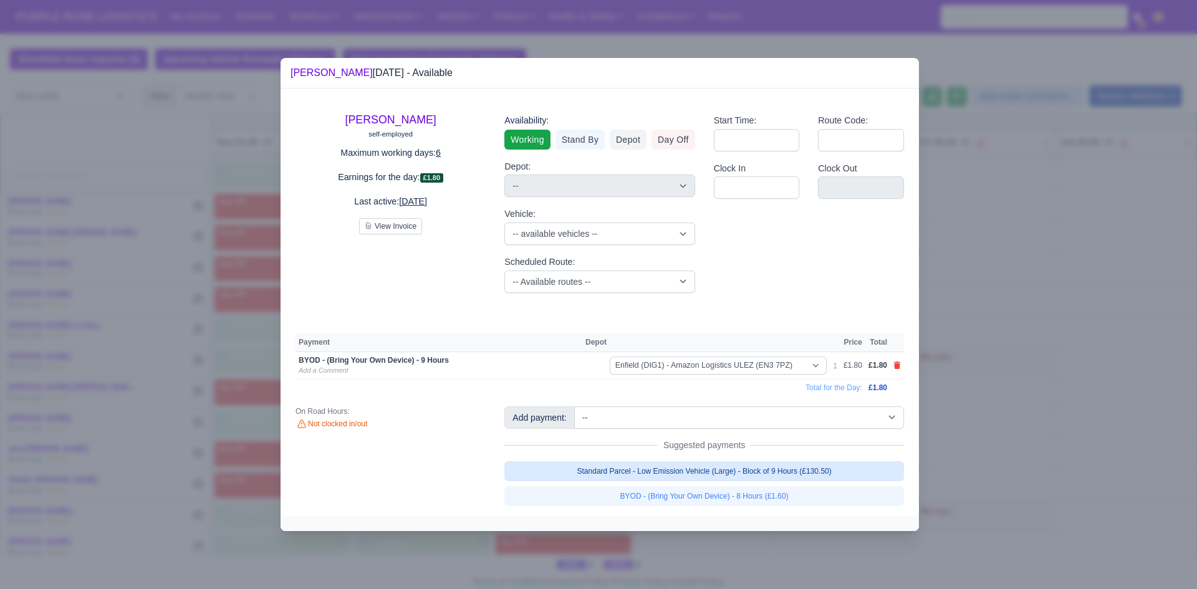
click at [725, 473] on link "Standard Parcel - Low Emission Vehicle (Large) - Block of 9 Hours (£130.50)" at bounding box center [705, 472] width 400 height 20
select select "1"
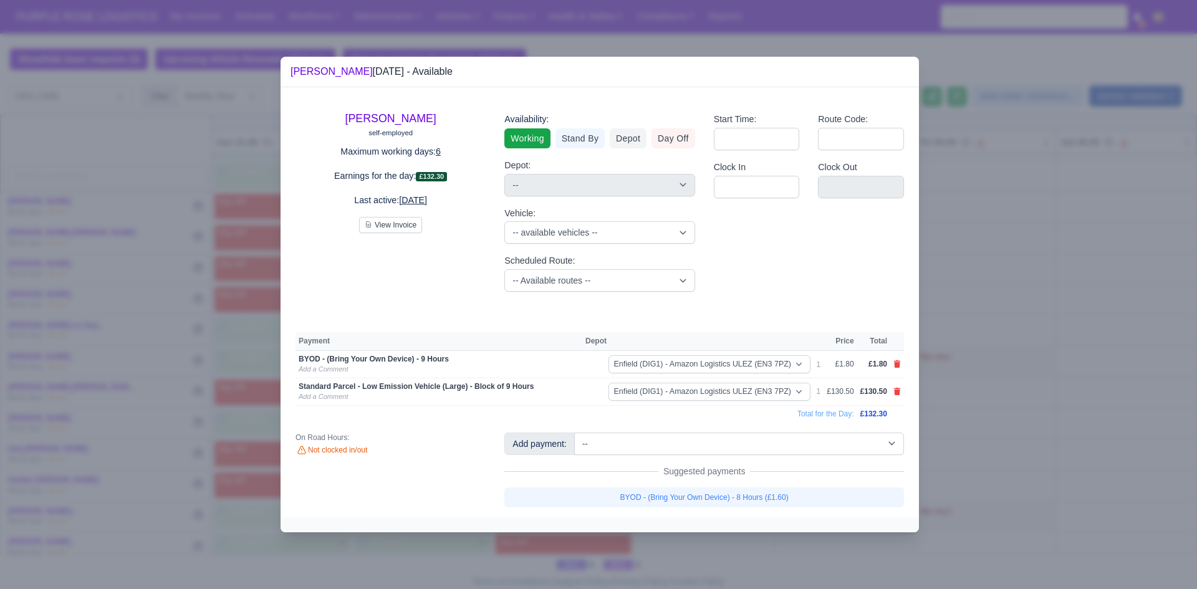
click at [999, 425] on div at bounding box center [598, 294] width 1197 height 589
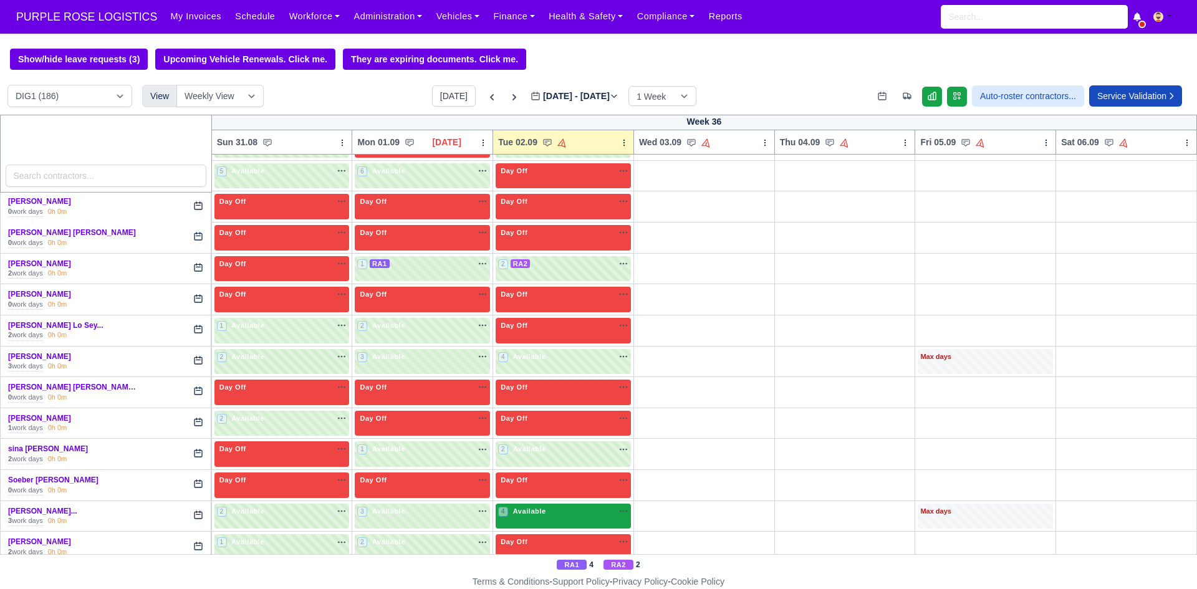
click at [531, 516] on span "Available" at bounding box center [530, 511] width 38 height 9
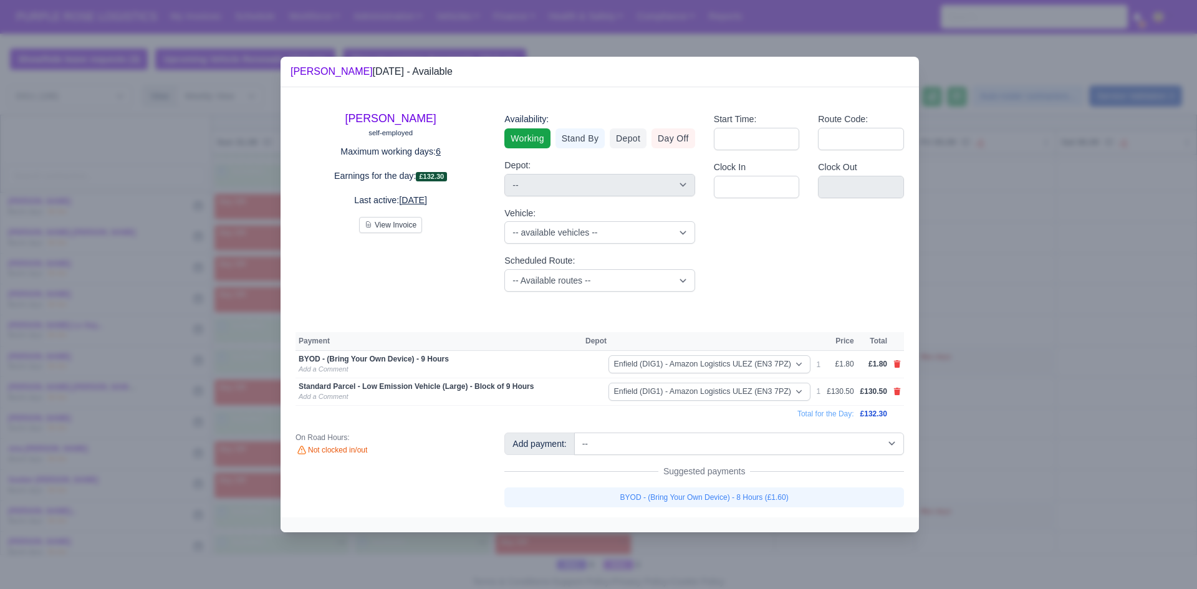
click at [1109, 440] on div at bounding box center [598, 294] width 1197 height 589
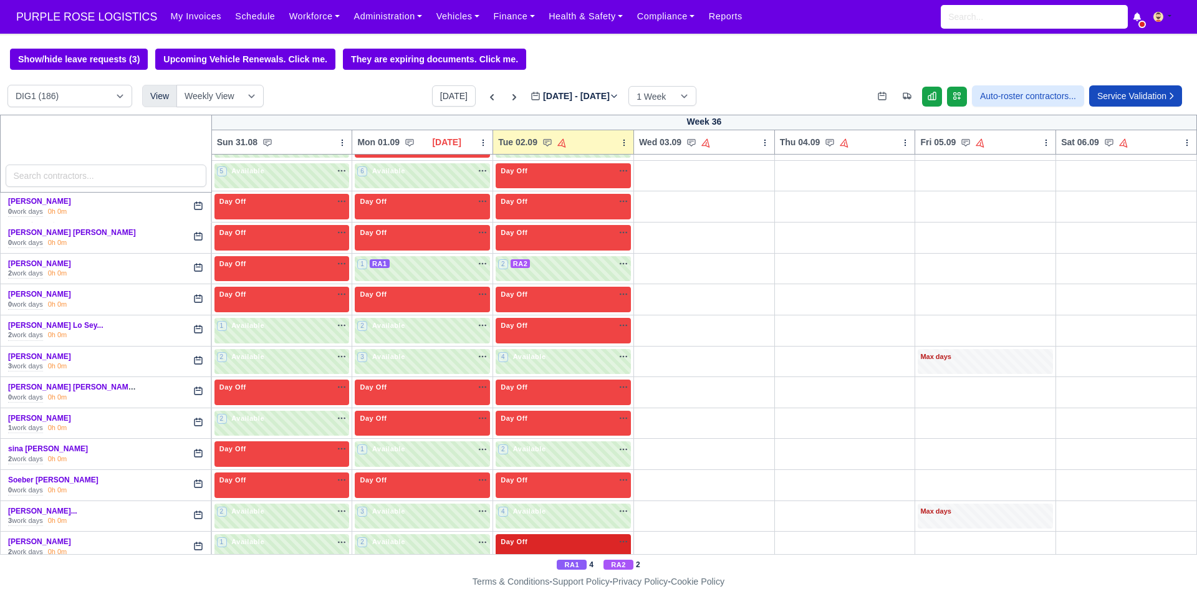
scroll to position [2973, 0]
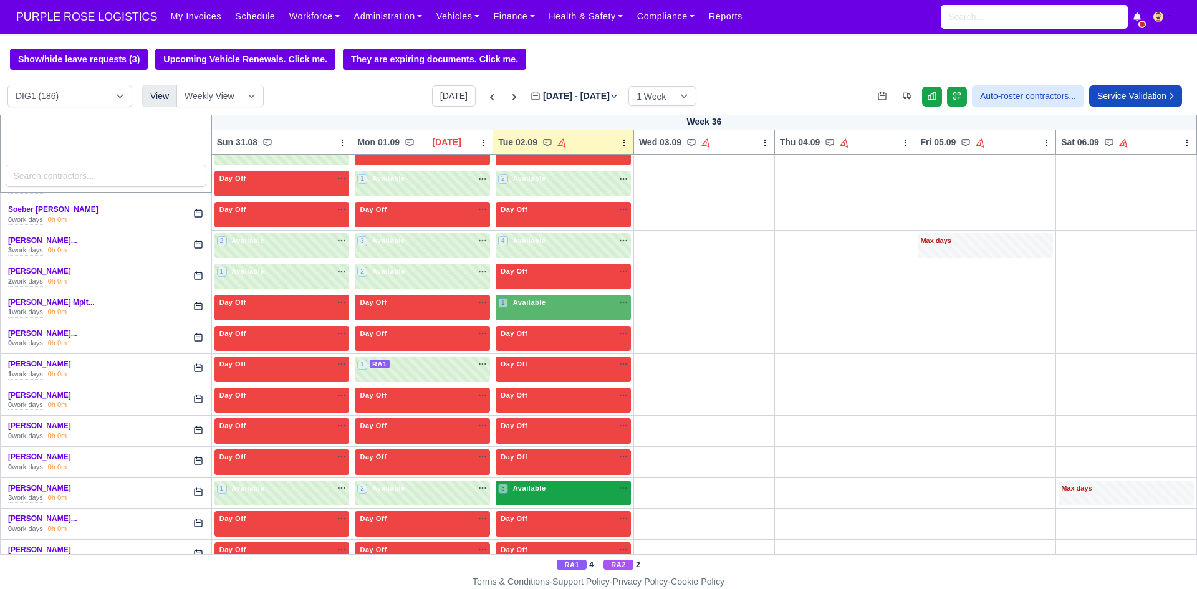
click at [582, 490] on div "3 Available na" at bounding box center [563, 488] width 130 height 11
click at [563, 503] on div "3 Available" at bounding box center [563, 494] width 135 height 26
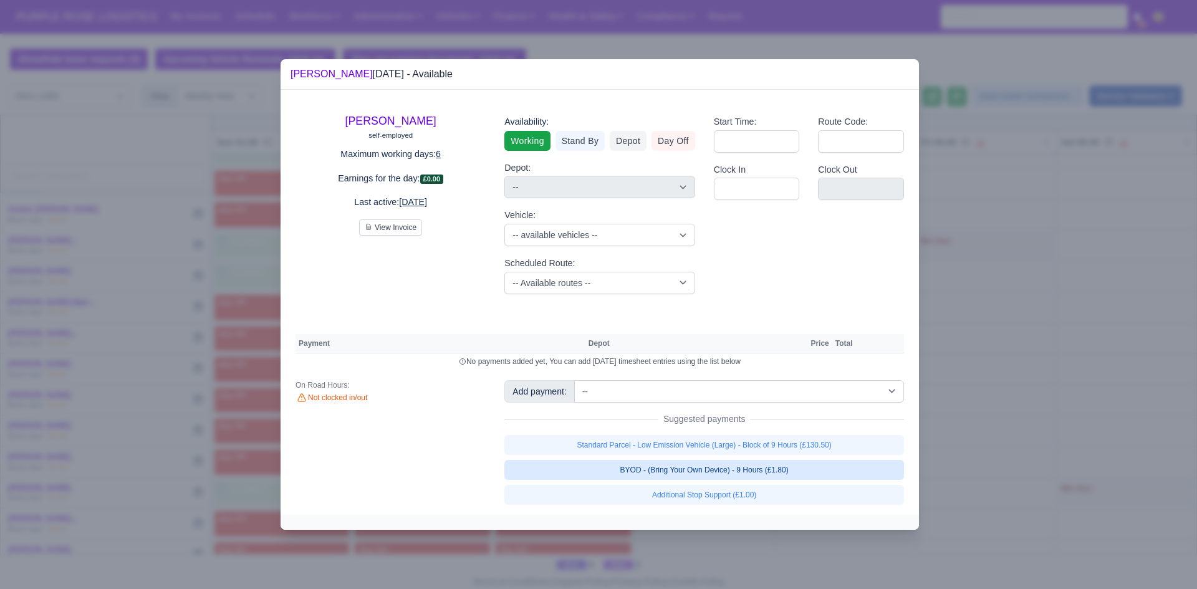
click at [699, 471] on link "BYOD - (Bring Your Own Device) - 9 Hours (£1.80)" at bounding box center [705, 470] width 400 height 20
select select "1"
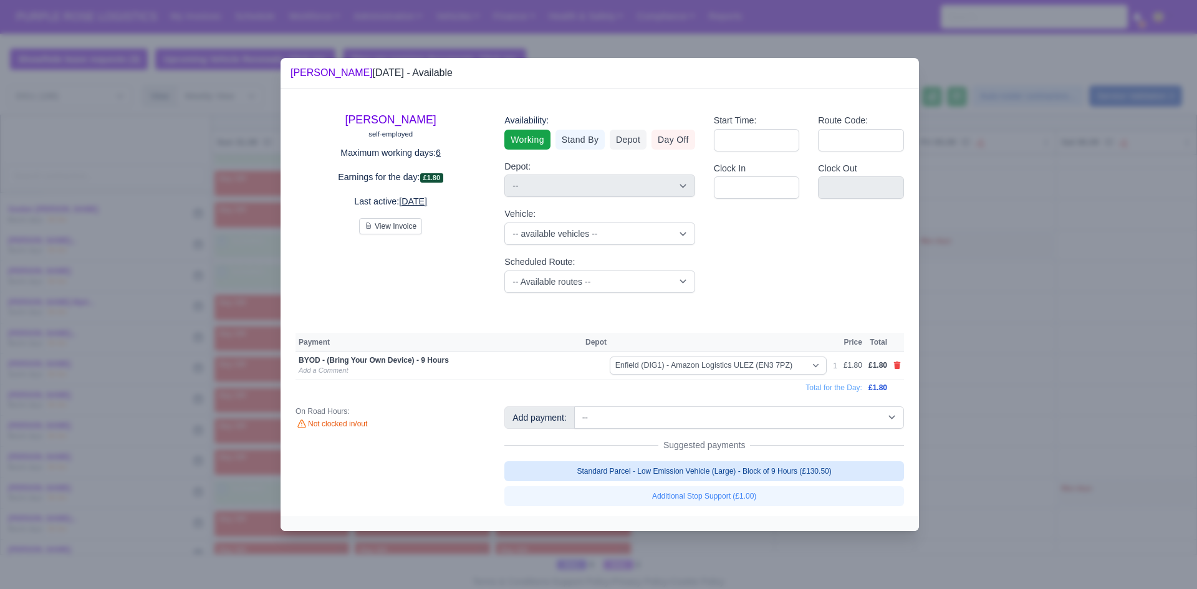
click at [696, 470] on link "Standard Parcel - Low Emission Vehicle (Large) - Block of 9 Hours (£130.50)" at bounding box center [705, 472] width 400 height 20
select select "1"
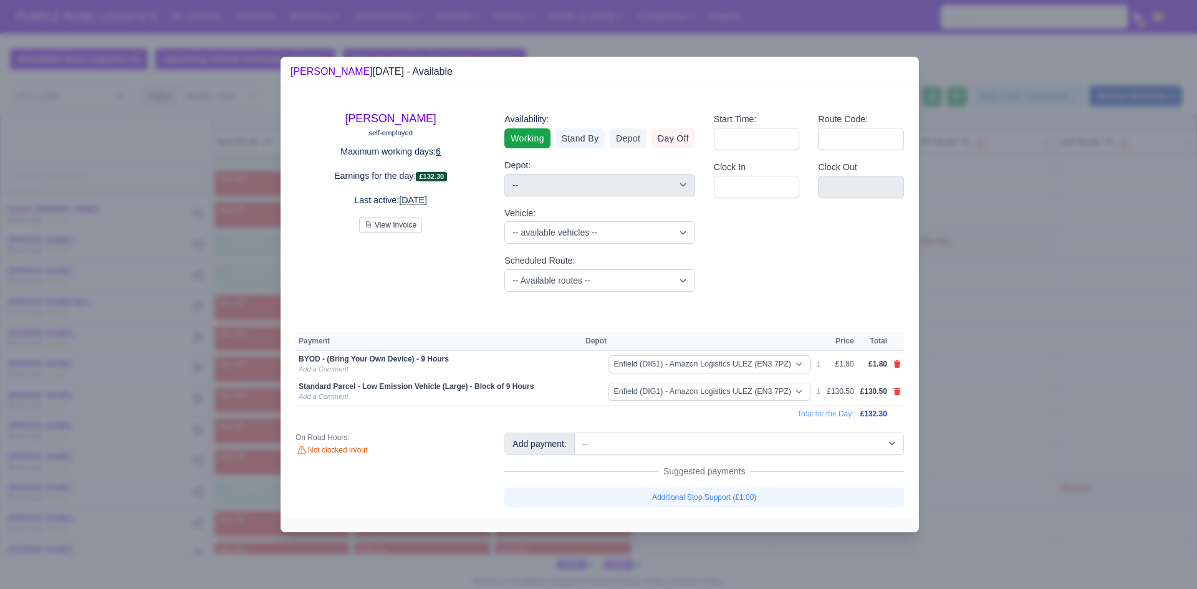
click at [1013, 381] on div at bounding box center [598, 294] width 1197 height 589
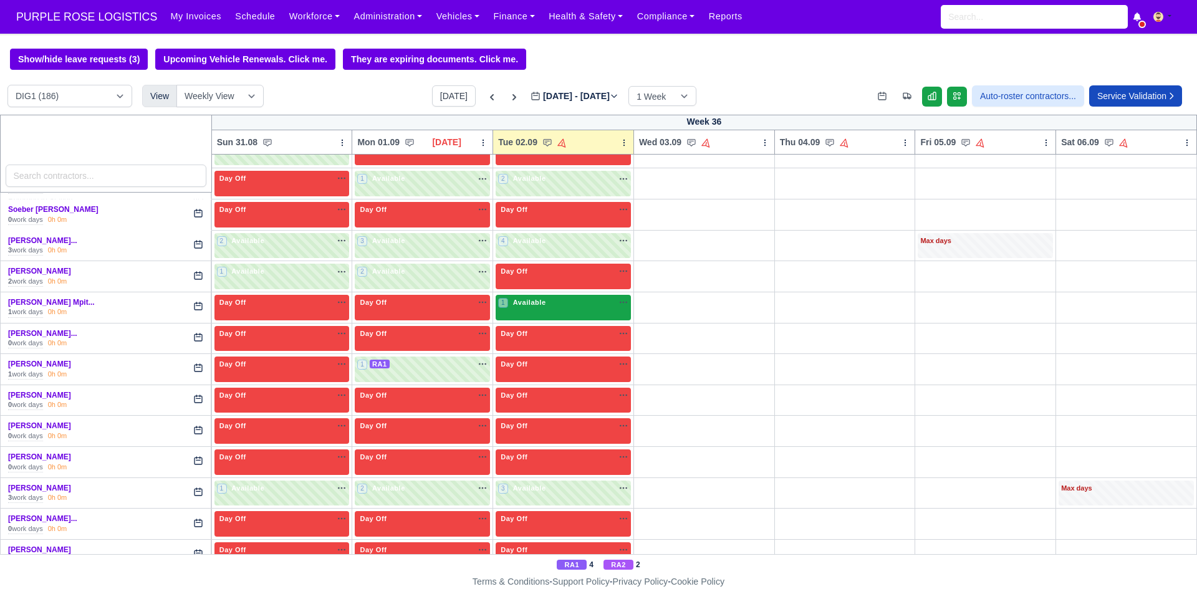
click at [574, 310] on div "1 Available na" at bounding box center [563, 303] width 130 height 13
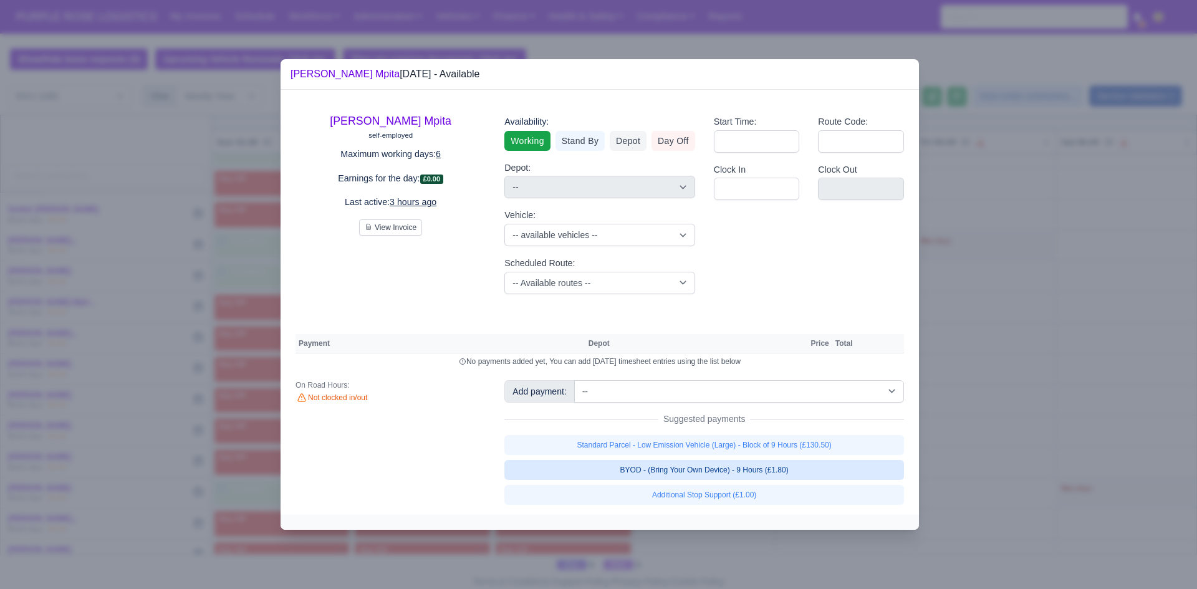
click at [692, 463] on link "BYOD - (Bring Your Own Device) - 9 Hours (£1.80)" at bounding box center [705, 470] width 400 height 20
select select "1"
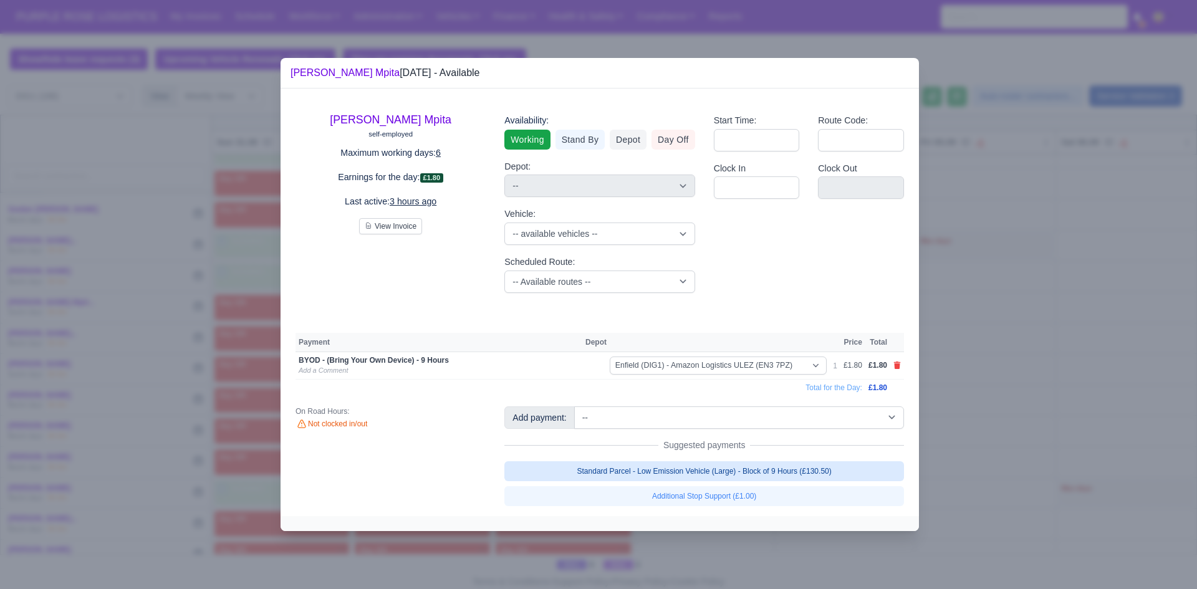
click at [690, 463] on link "Standard Parcel - Low Emission Vehicle (Large) - Block of 9 Hours (£130.50)" at bounding box center [705, 472] width 400 height 20
select select "1"
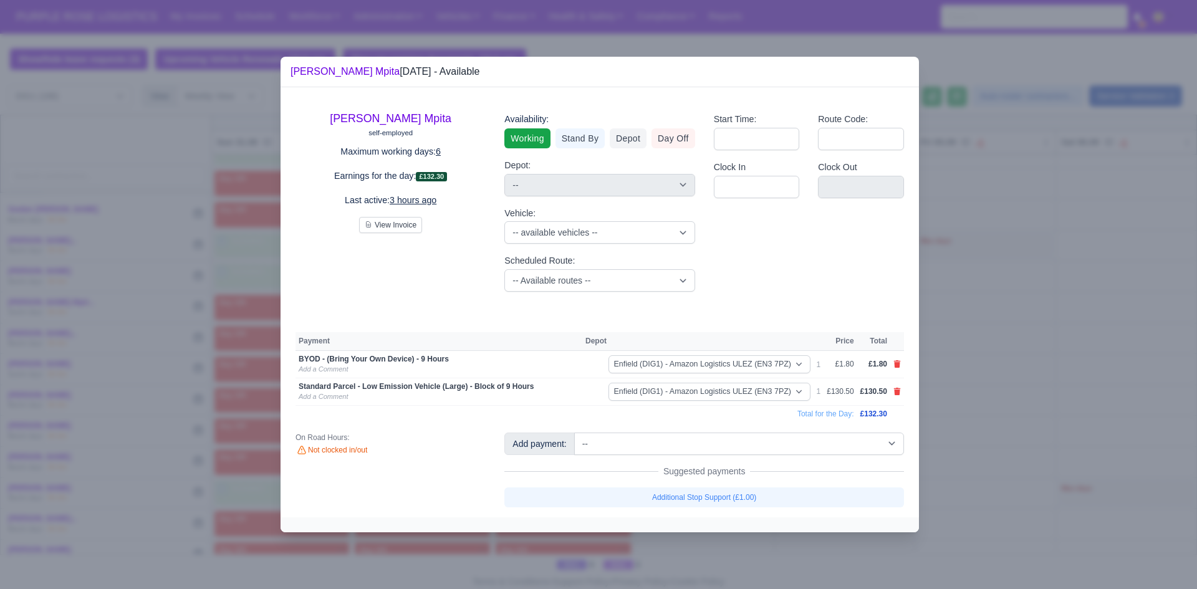
click at [981, 384] on div at bounding box center [598, 294] width 1197 height 589
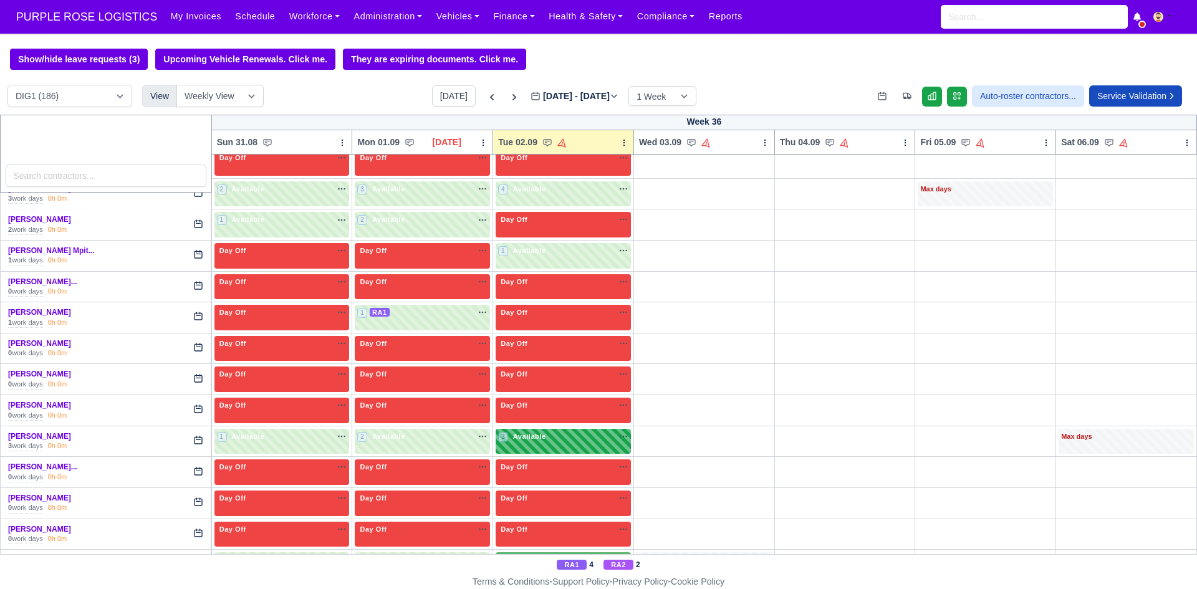
scroll to position [3052, 0]
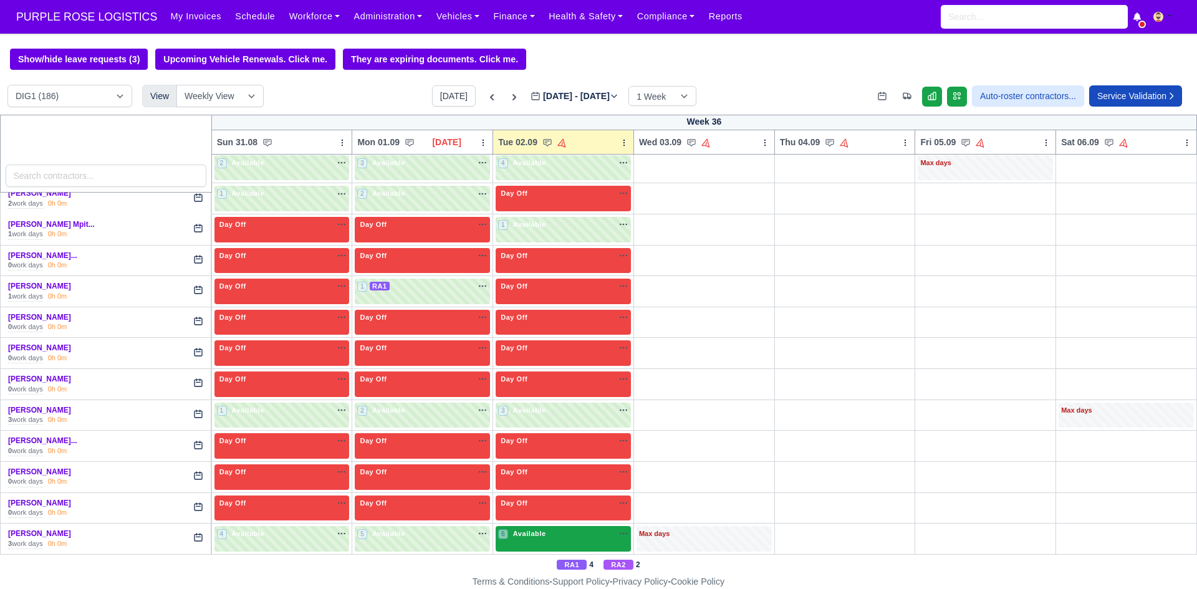
click at [558, 539] on div "6 Available na" at bounding box center [563, 534] width 130 height 11
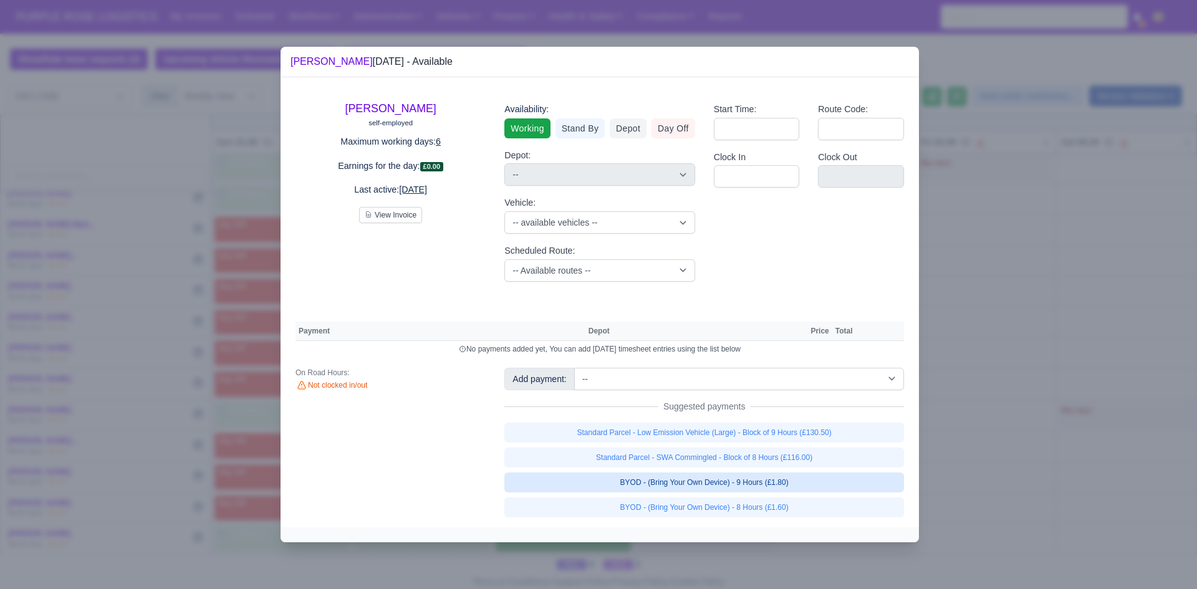
click at [694, 478] on link "BYOD - (Bring Your Own Device) - 9 Hours (£1.80)" at bounding box center [705, 483] width 400 height 20
select select "1"
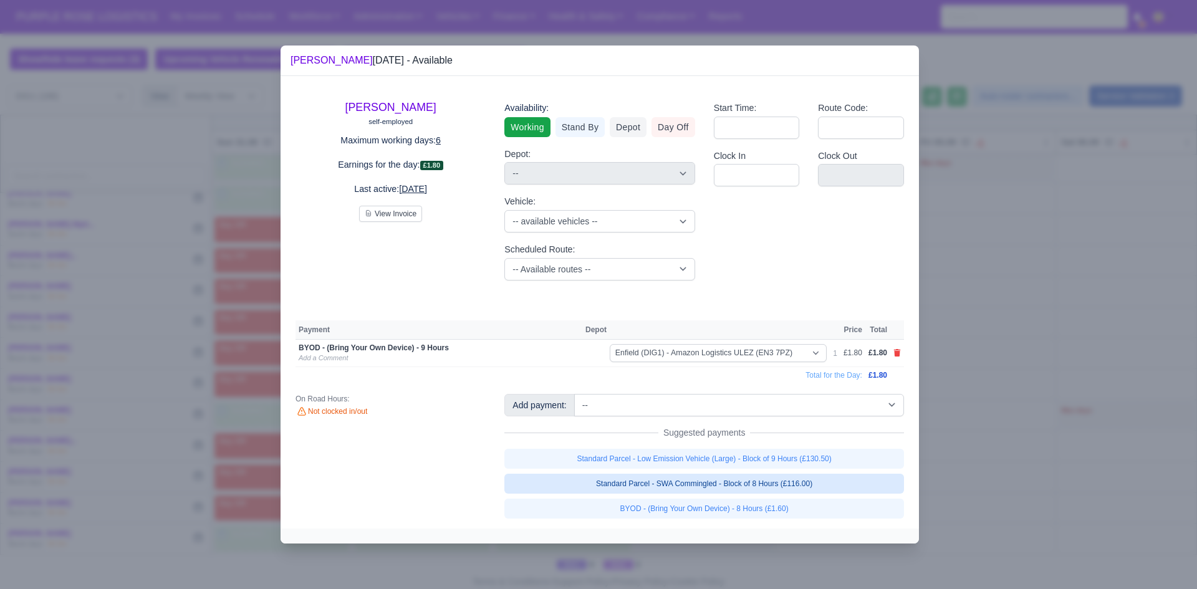
click at [684, 483] on link "Standard Parcel - SWA Commingled - Block of 8 Hours (£116.00)" at bounding box center [705, 484] width 400 height 20
select select "1"
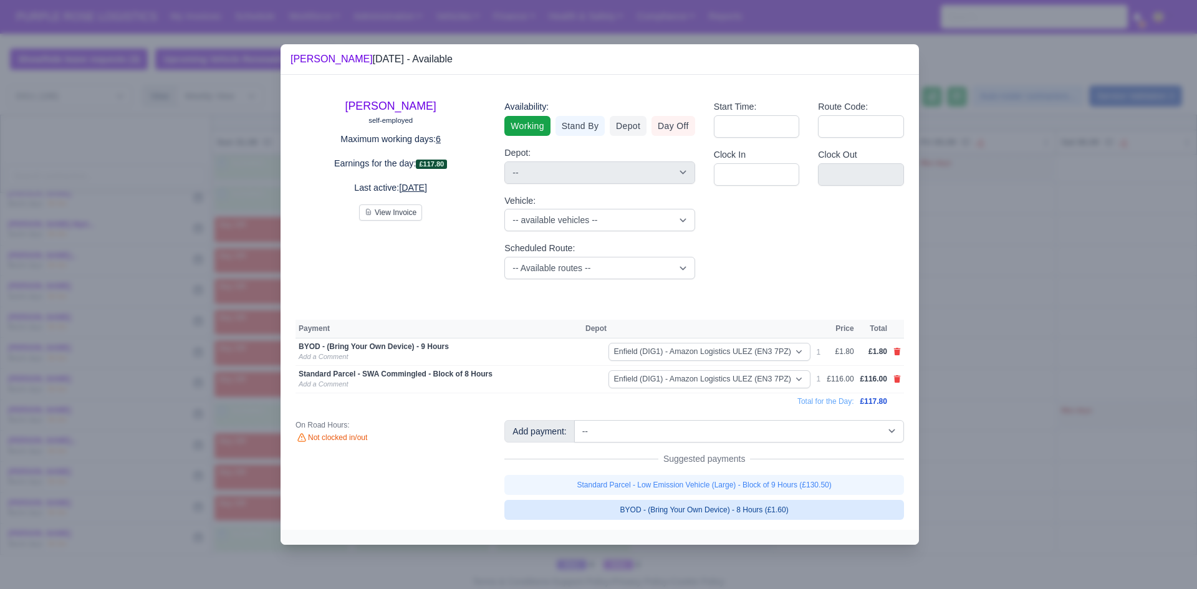
click at [691, 505] on link "BYOD - (Bring Your Own Device) - 8 Hours (£1.60)" at bounding box center [705, 510] width 400 height 20
select select "1"
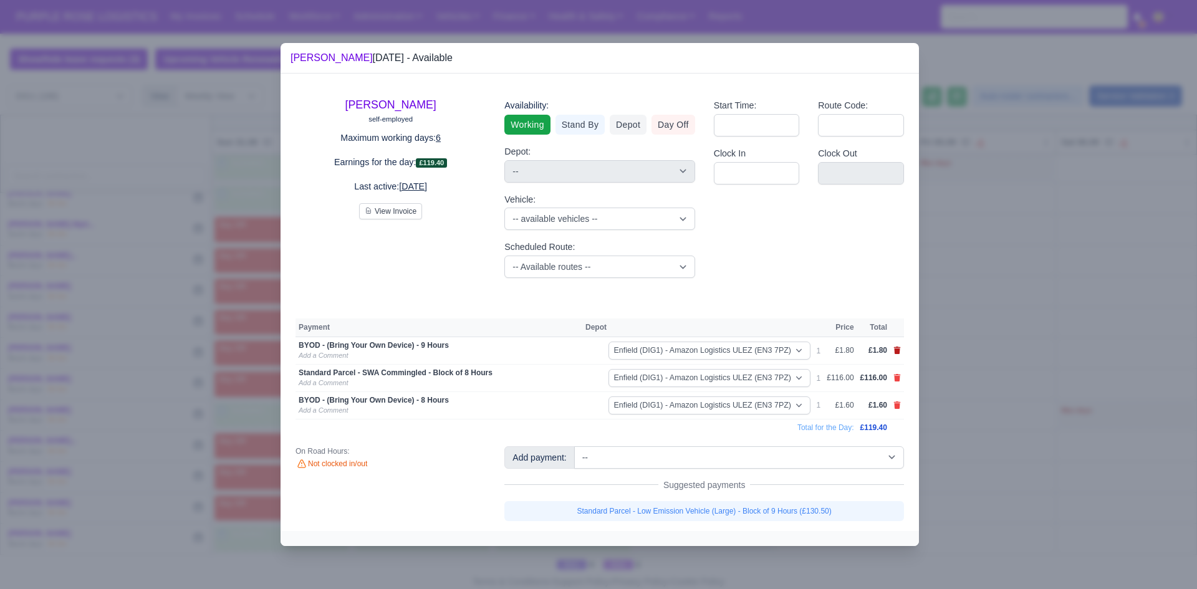
click at [897, 352] on icon at bounding box center [897, 350] width 7 height 7
select select
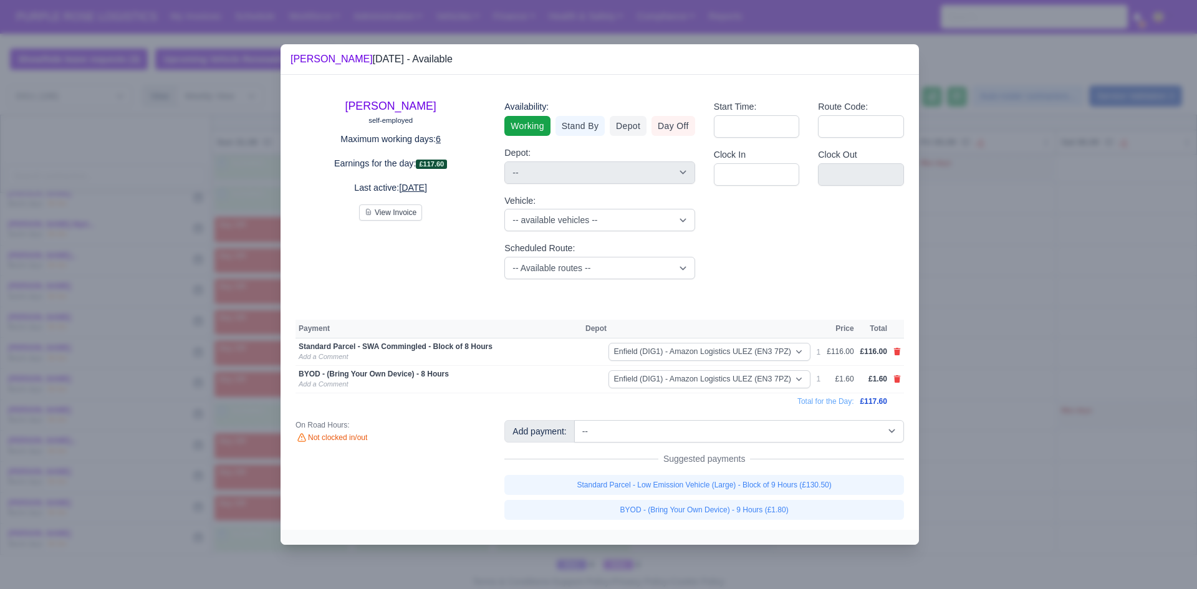
click at [964, 360] on div at bounding box center [598, 294] width 1197 height 589
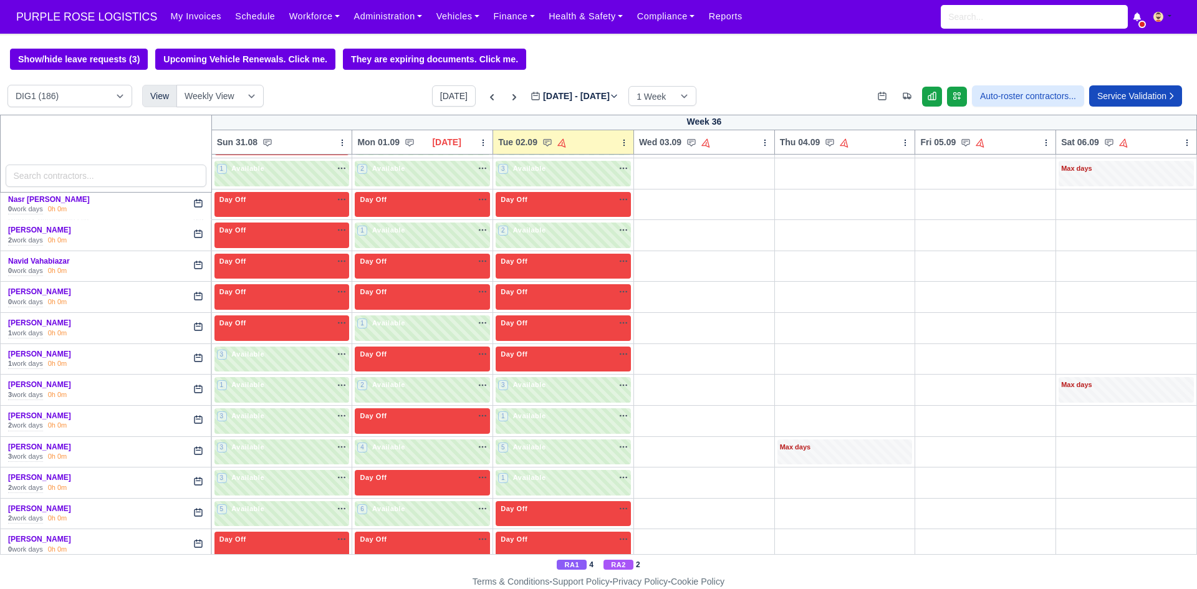
scroll to position [2359, 0]
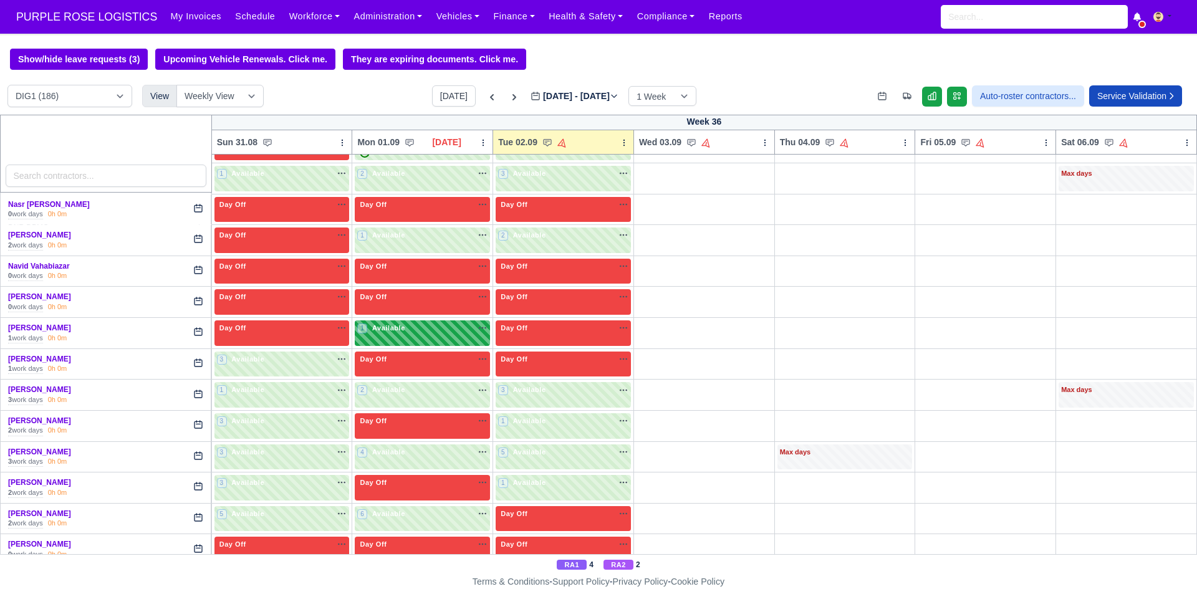
click at [467, 335] on div "1 Available na" at bounding box center [422, 329] width 130 height 13
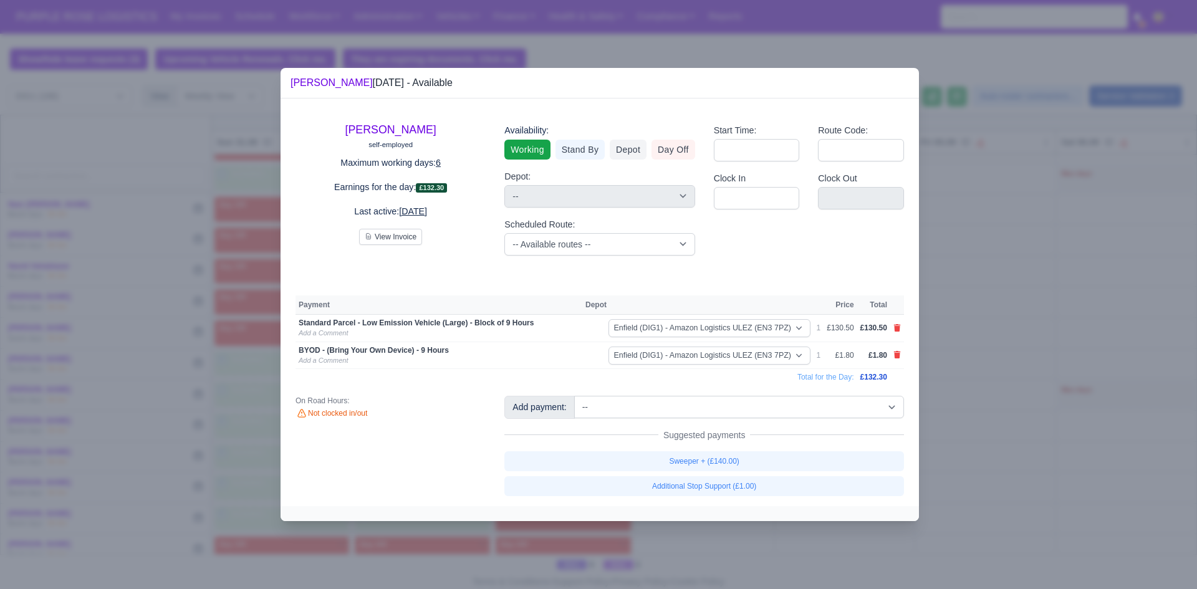
click at [996, 354] on div at bounding box center [598, 294] width 1197 height 589
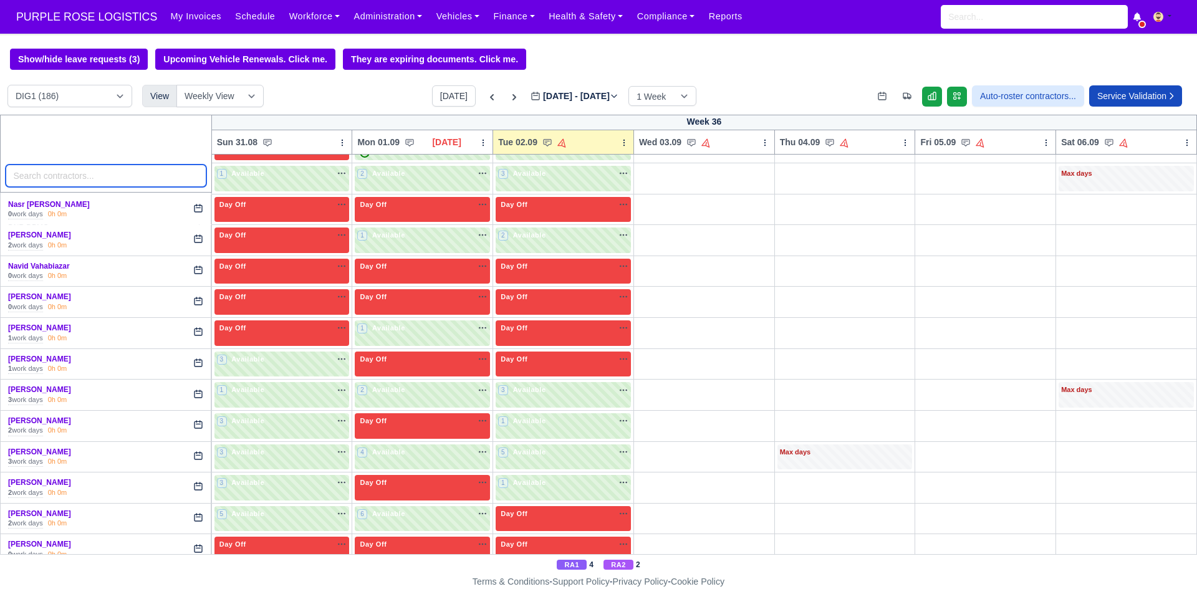
click at [75, 178] on input "search" at bounding box center [106, 176] width 201 height 22
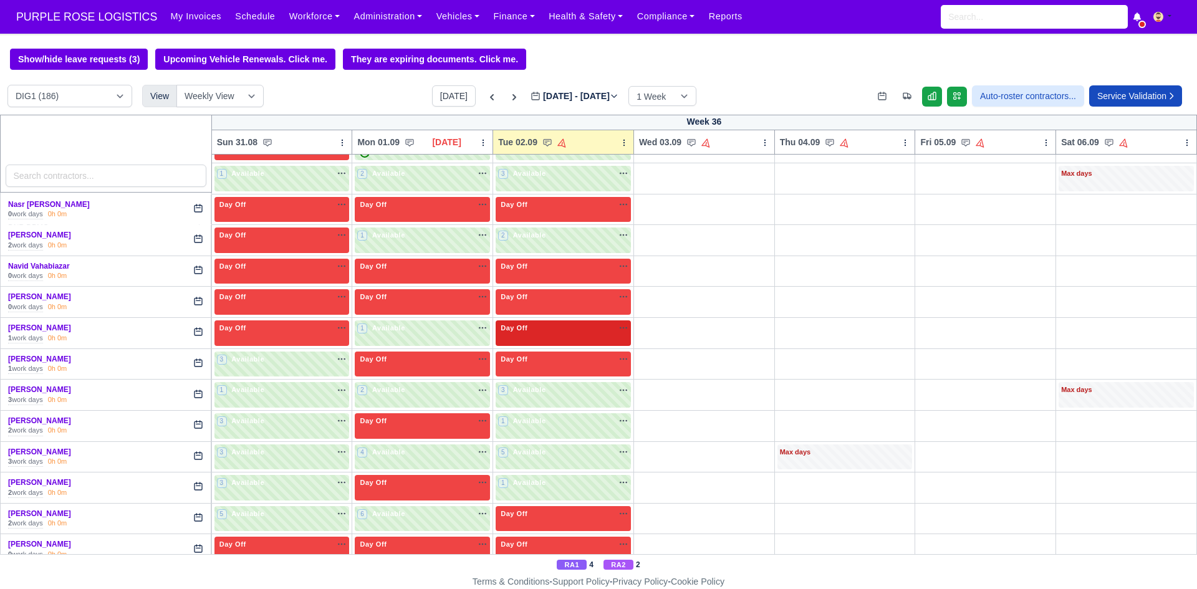
click at [557, 334] on div "Day Off Available" at bounding box center [563, 328] width 130 height 11
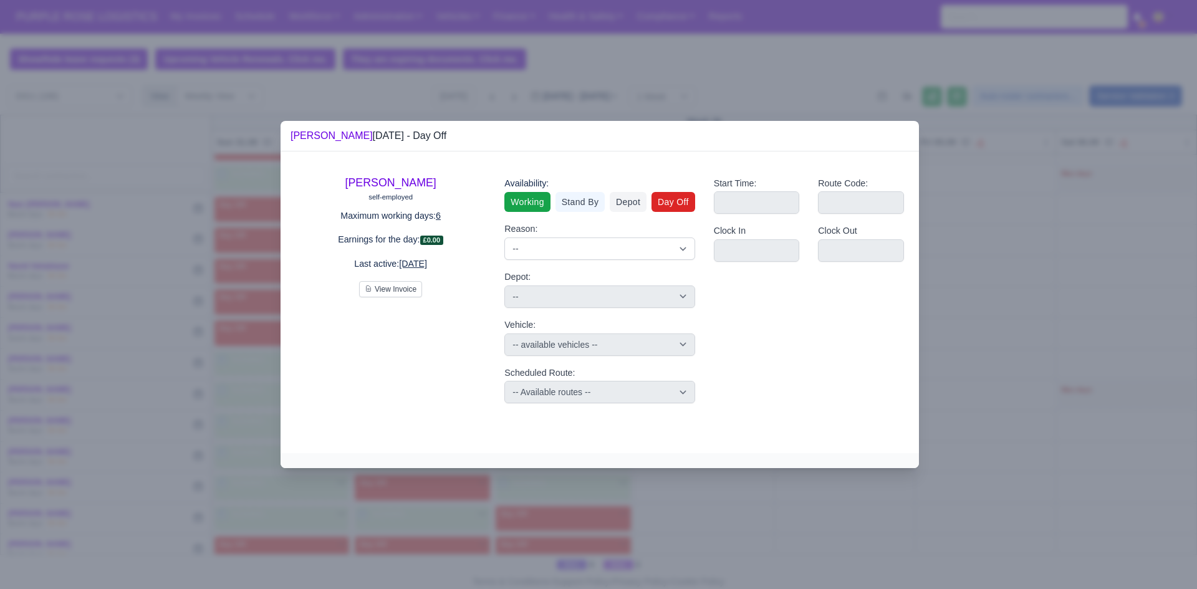
click at [529, 207] on link "Working" at bounding box center [528, 202] width 46 height 20
select select
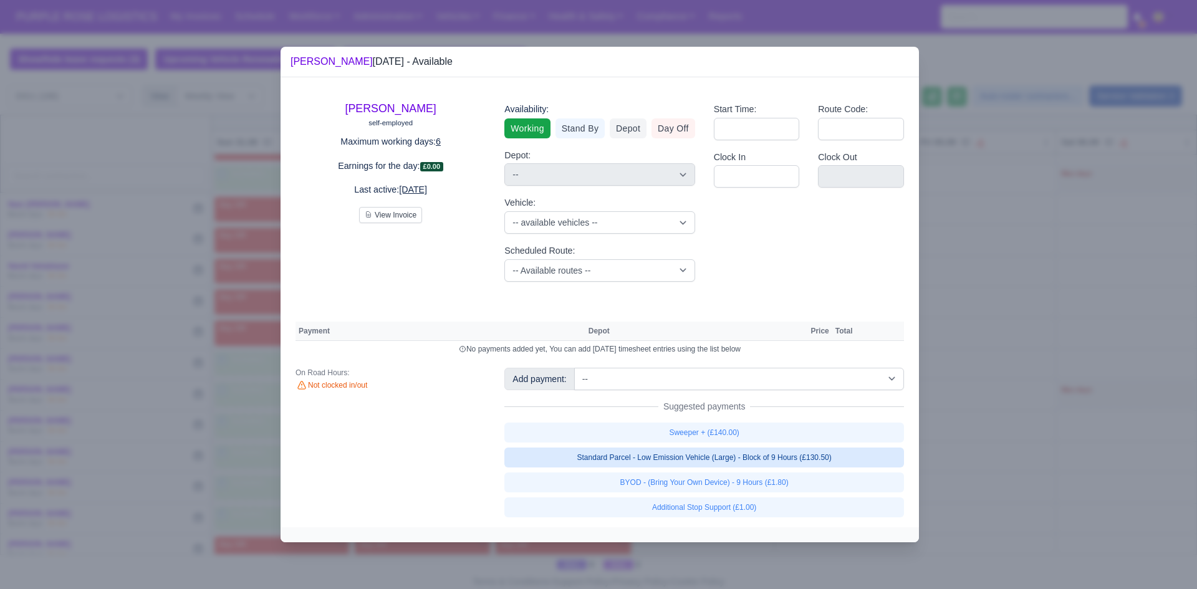
click at [689, 460] on link "Standard Parcel - Low Emission Vehicle (Large) - Block of 9 Hours (£130.50)" at bounding box center [705, 458] width 400 height 20
select select "1"
select select
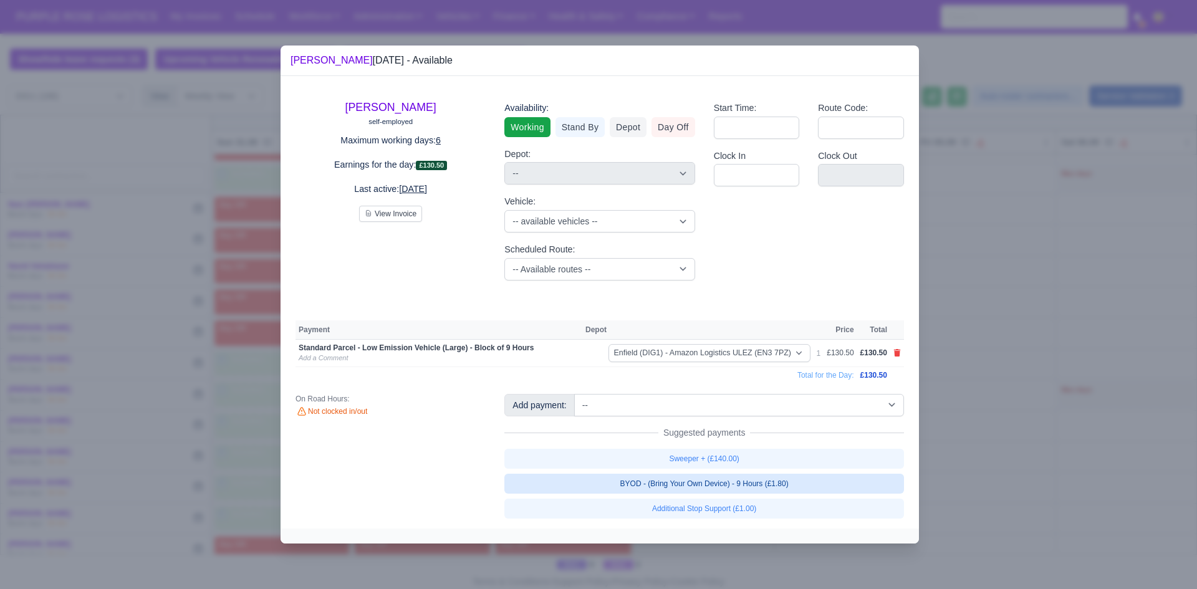
click at [707, 483] on link "BYOD - (Bring Your Own Device) - 9 Hours (£1.80)" at bounding box center [705, 484] width 400 height 20
select select
select select "1"
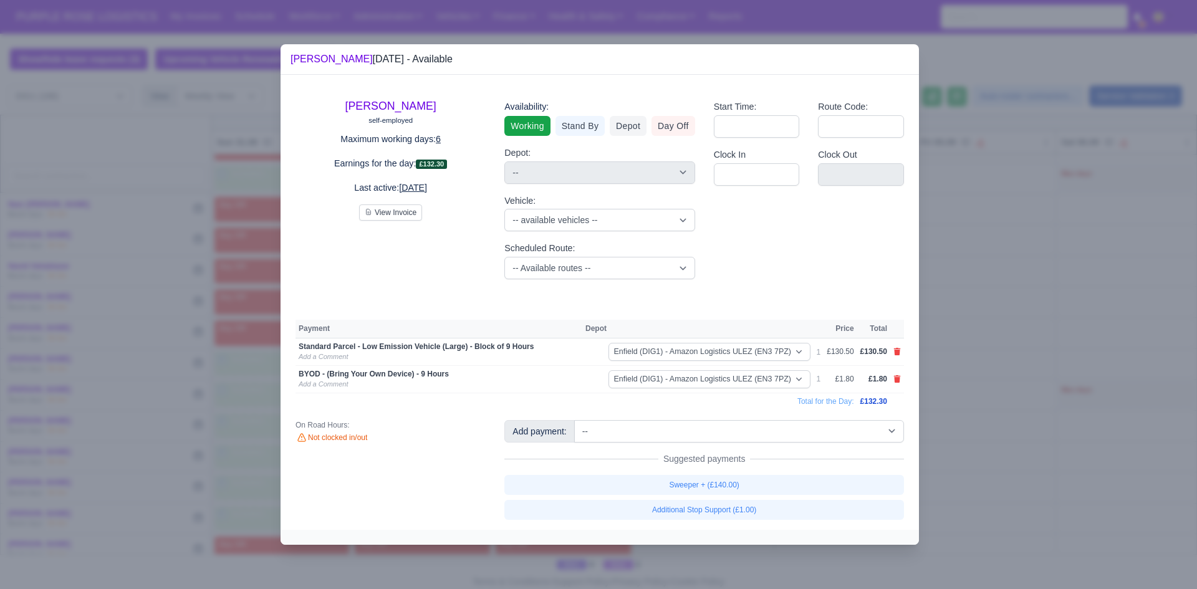
click at [1103, 426] on div at bounding box center [598, 294] width 1197 height 589
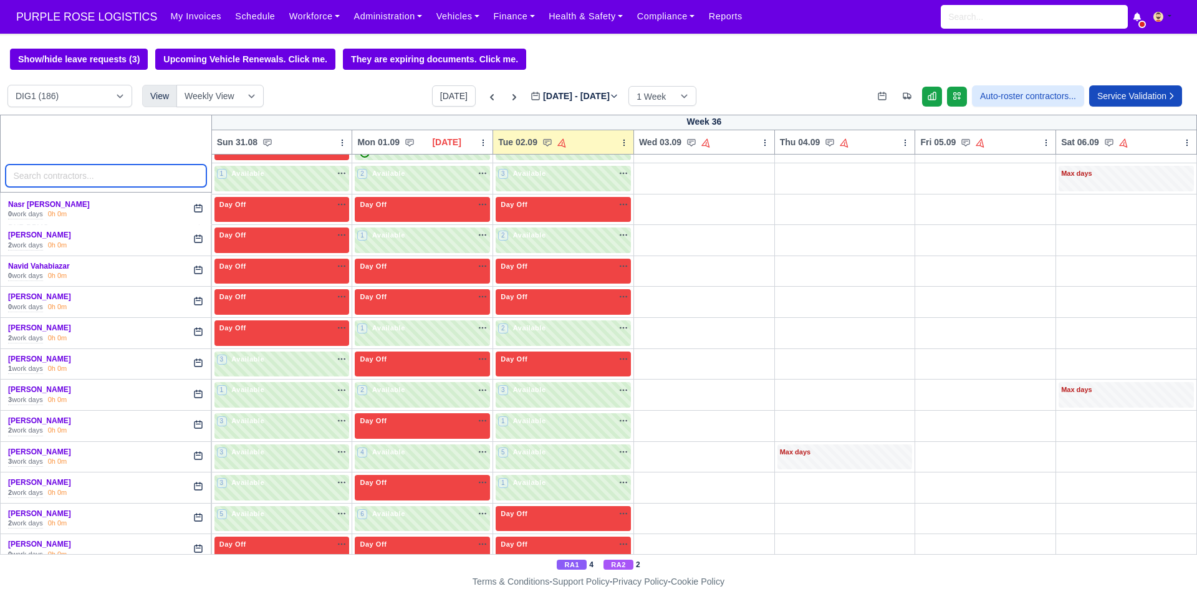
click at [97, 182] on input "search" at bounding box center [106, 176] width 201 height 22
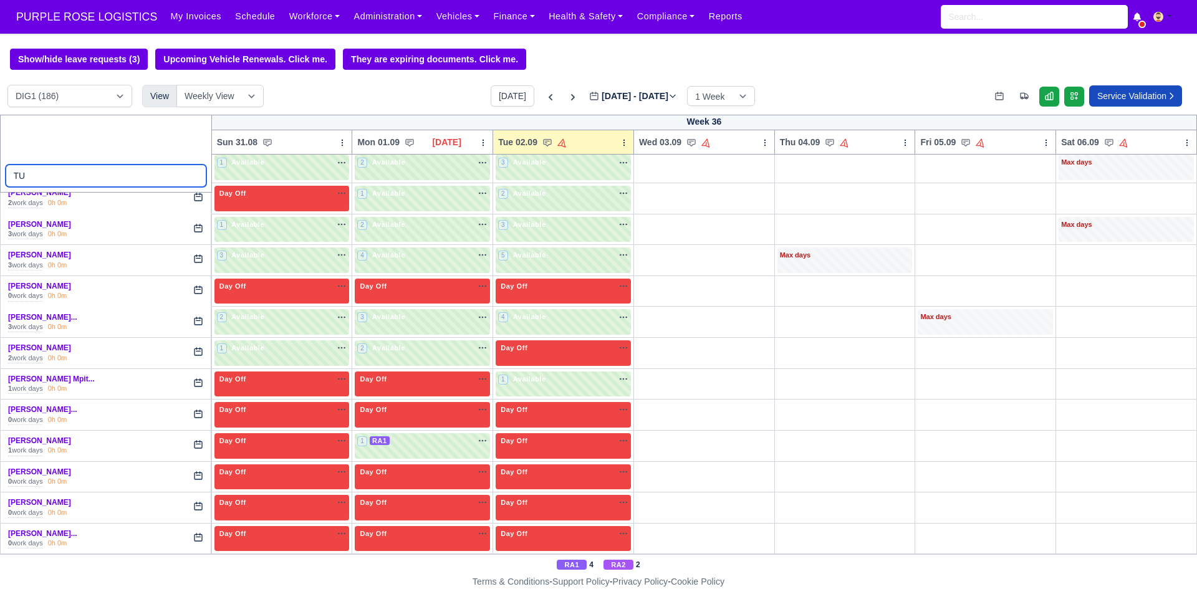
scroll to position [945, 0]
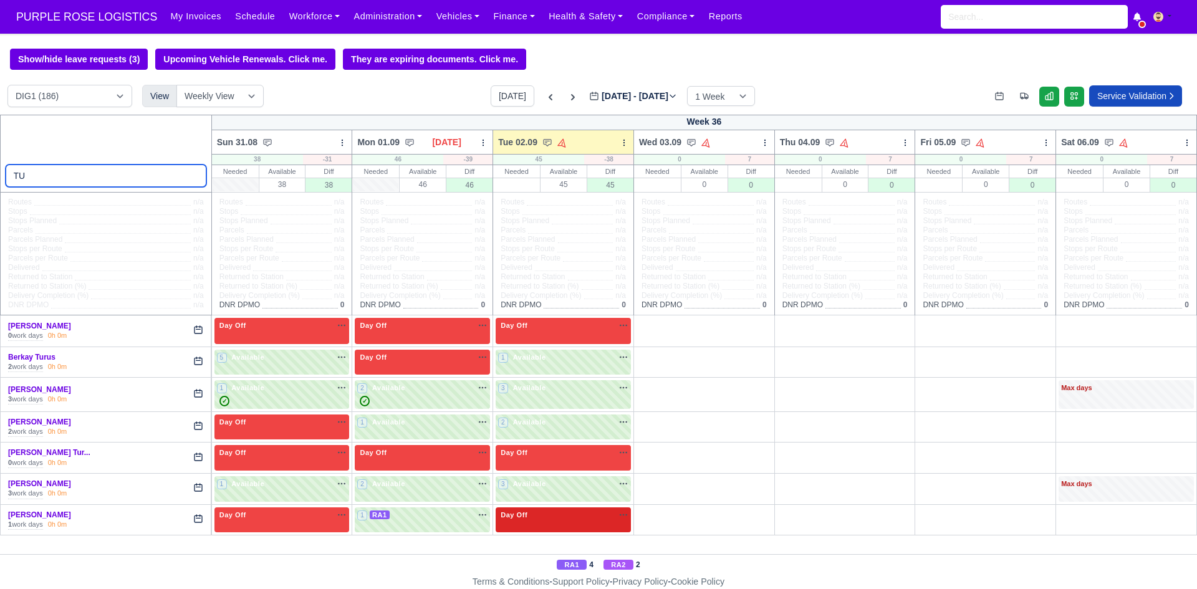
type input "TU"
click at [568, 517] on div "Day Off Available" at bounding box center [563, 515] width 130 height 11
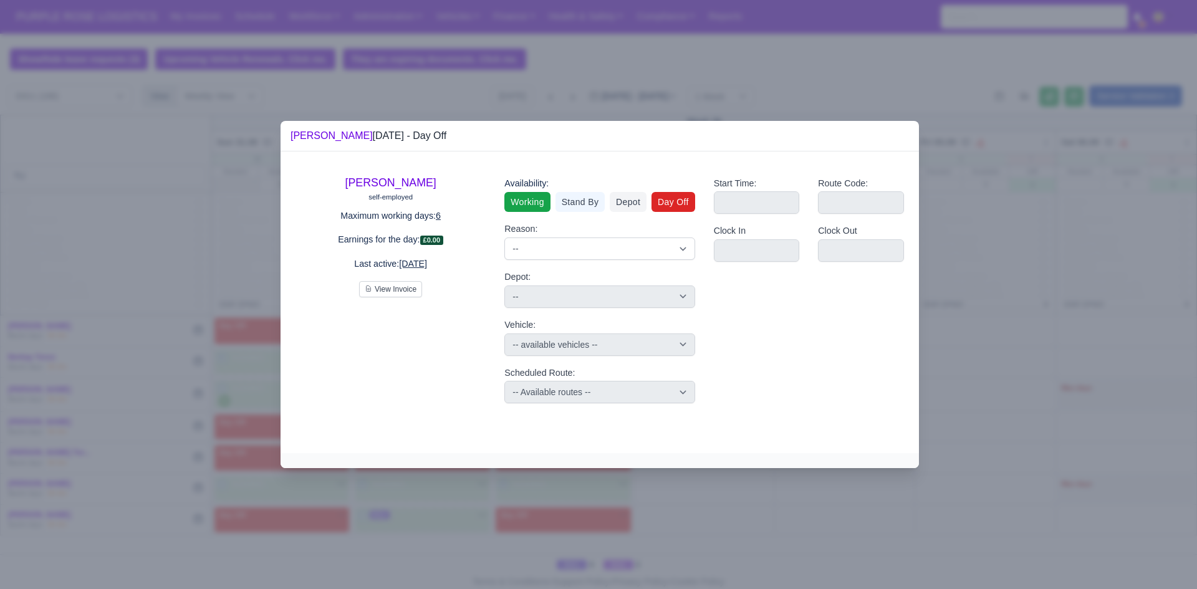
click at [516, 200] on link "Working" at bounding box center [528, 202] width 46 height 20
select select
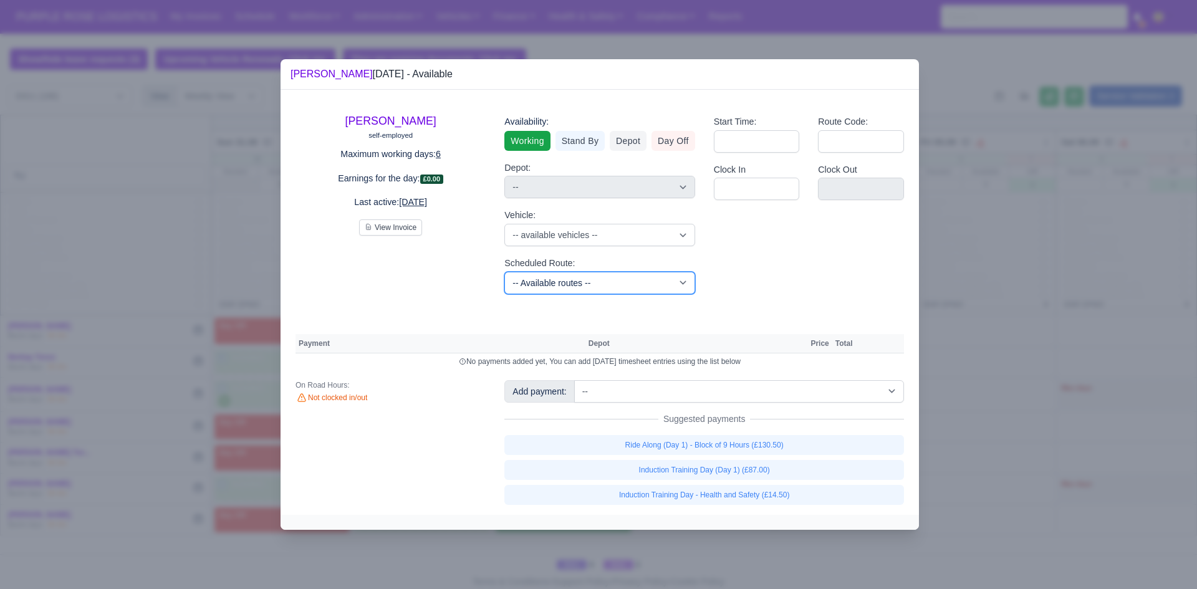
click at [651, 286] on select "-- Available routes -- Standard Parcel - Block of 6 Hours - (SD6) AmFlex RTS Ve…" at bounding box center [600, 283] width 190 height 22
select select "8"
click at [505, 272] on select "-- Available routes -- Standard Parcel - Block of 6 Hours - (SD6) AmFlex RTS Ve…" at bounding box center [600, 283] width 190 height 22
select select
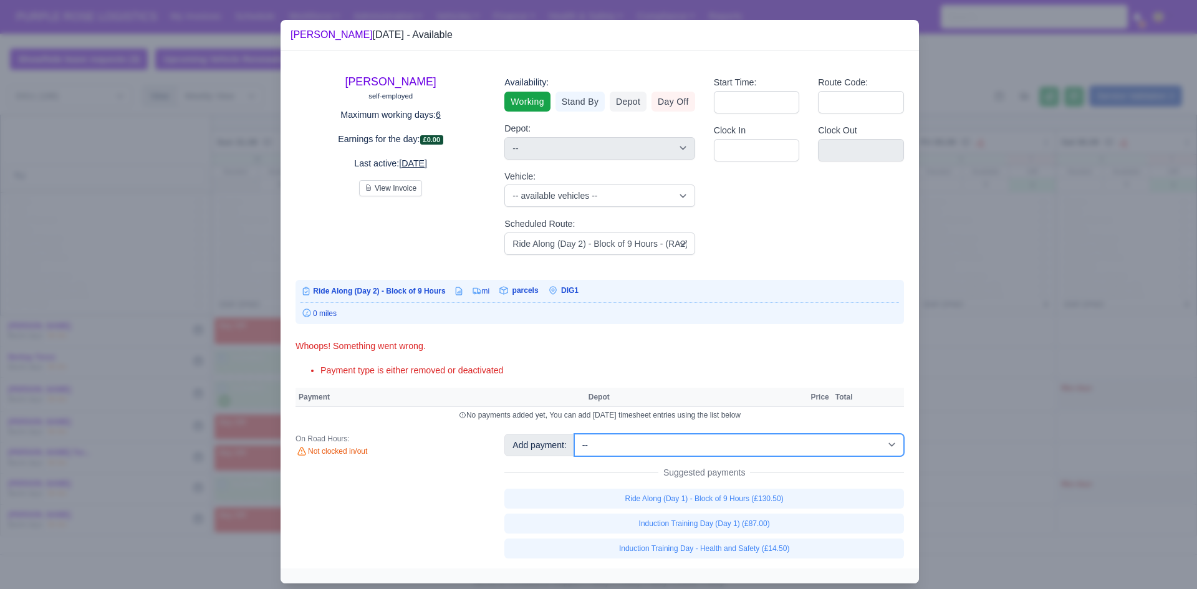
click at [699, 440] on select "-- Additional Hour Support (£14.50) Additional Hour Support (Walkers) (£13.50) …" at bounding box center [739, 445] width 330 height 22
click at [574, 434] on select "-- Additional Hour Support (£14.50) Additional Hour Support (Walkers) (£13.50) …" at bounding box center [739, 445] width 330 height 22
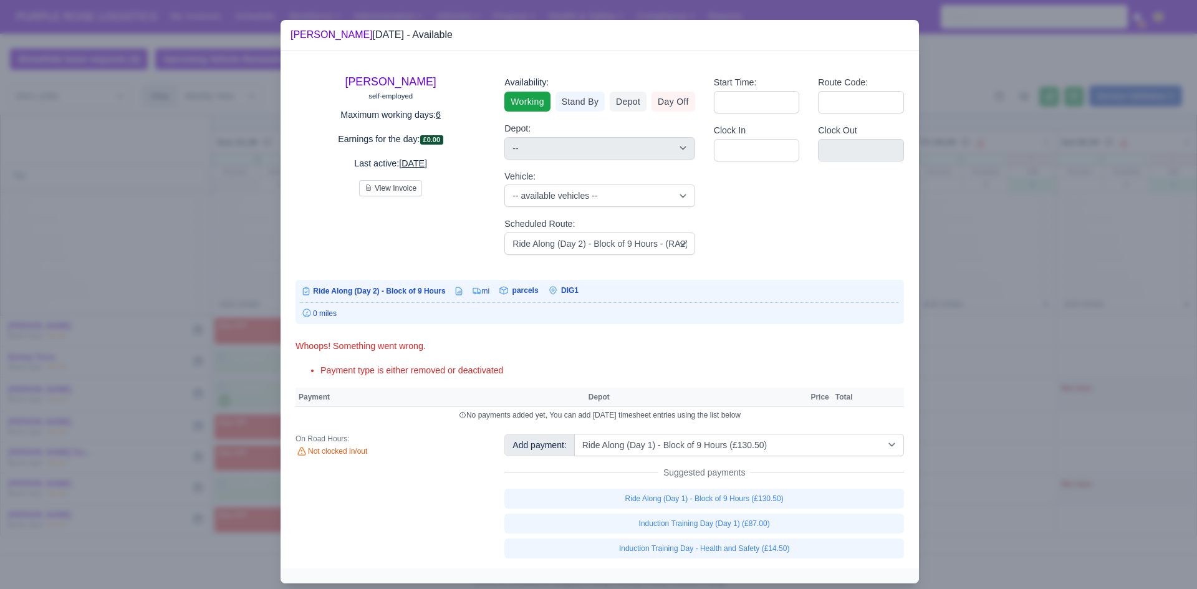
select select "1"
select select
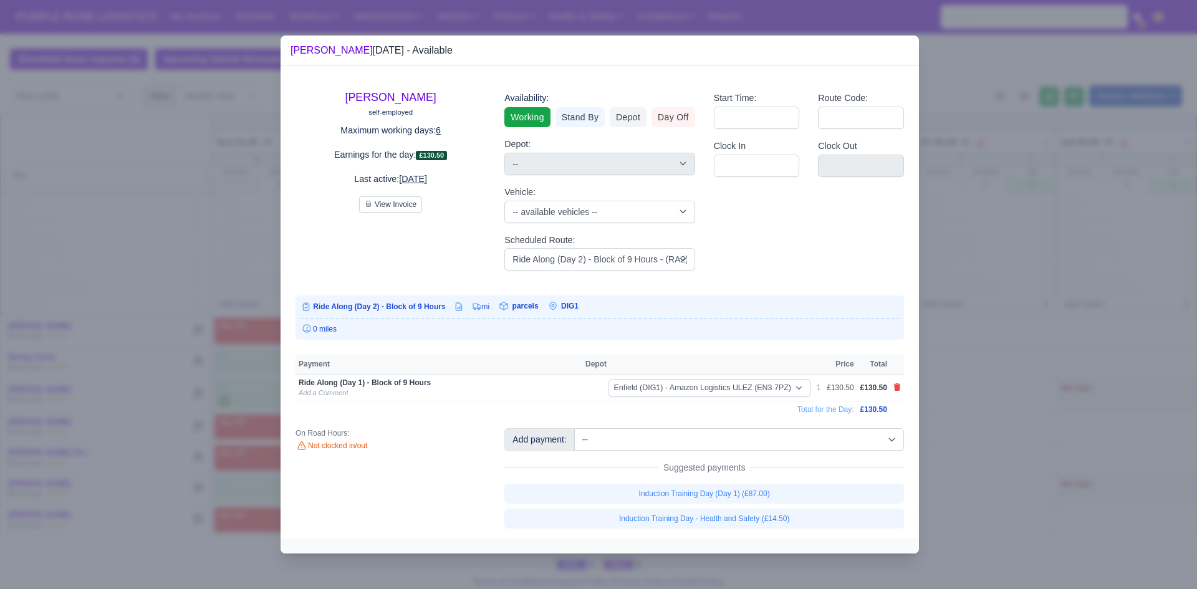
click at [1048, 289] on div at bounding box center [598, 294] width 1197 height 589
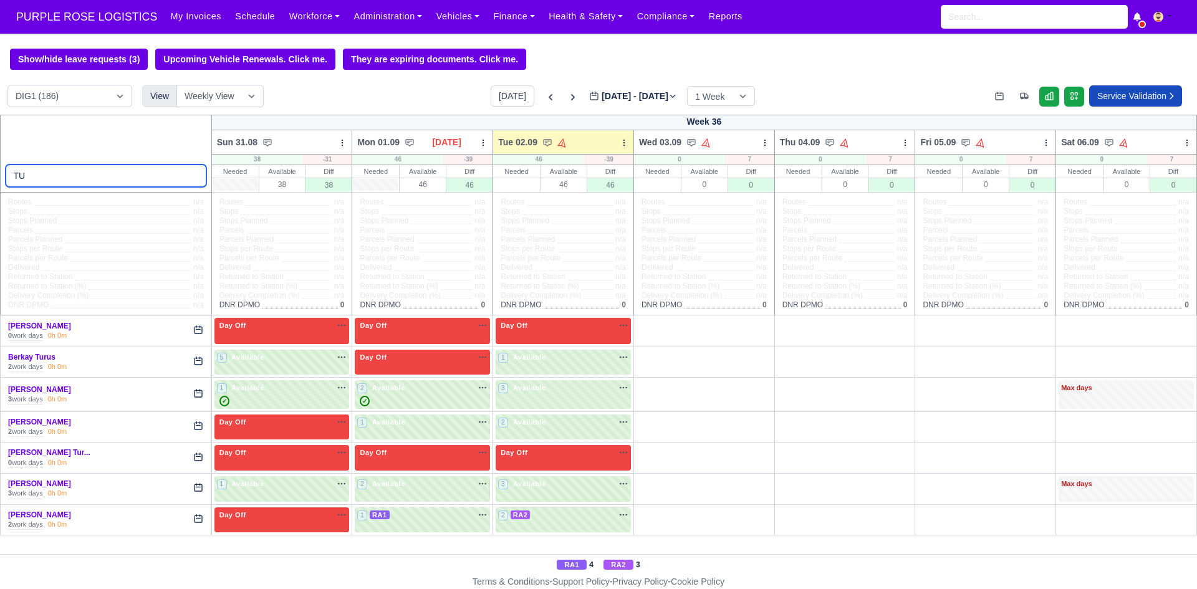
click at [57, 180] on input "TU" at bounding box center [106, 176] width 201 height 22
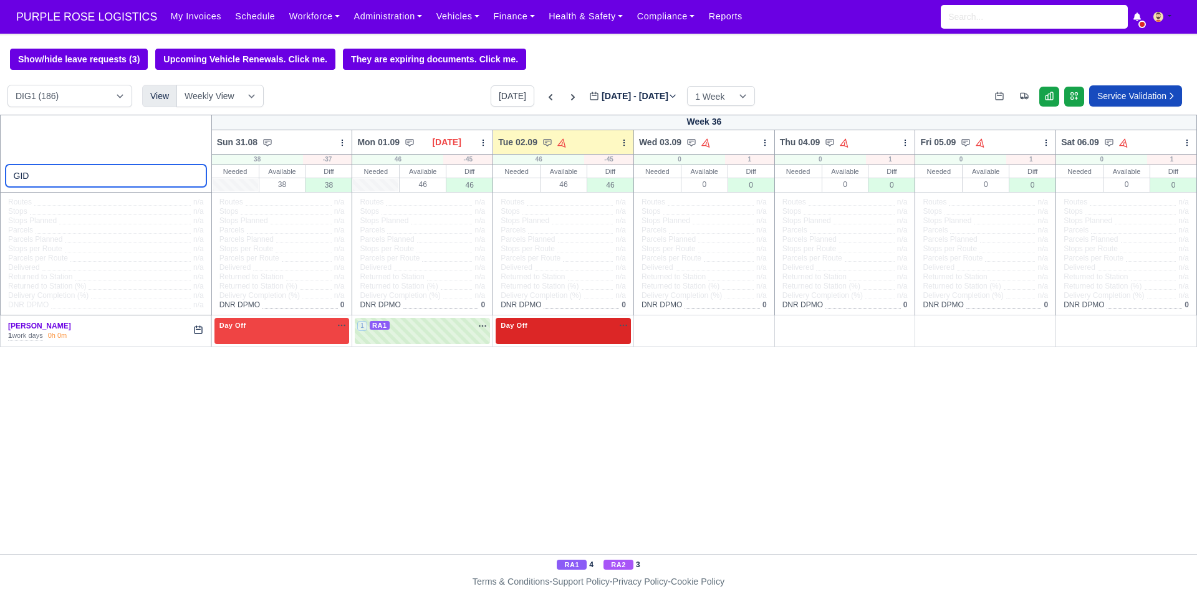
type input "GID"
click at [563, 326] on div "Day Off Available" at bounding box center [563, 326] width 130 height 11
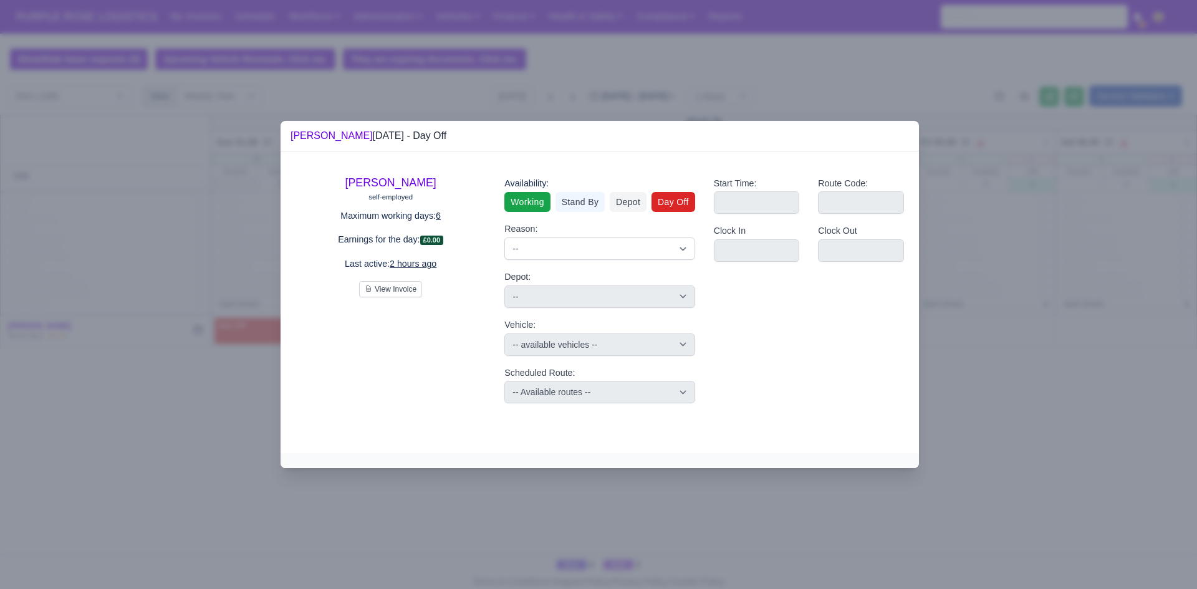
click at [543, 200] on link "Working" at bounding box center [528, 202] width 46 height 20
select select
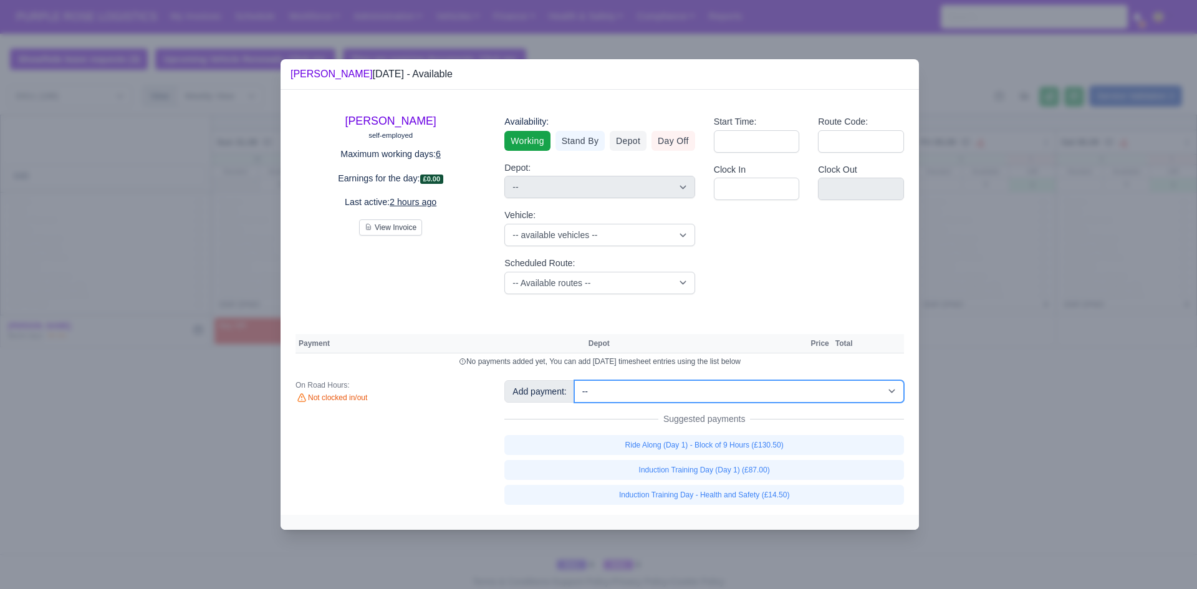
click at [691, 391] on select "-- Additional Hour Support (£14.50) Additional Hour Support (Walkers) (£13.50) …" at bounding box center [739, 391] width 330 height 22
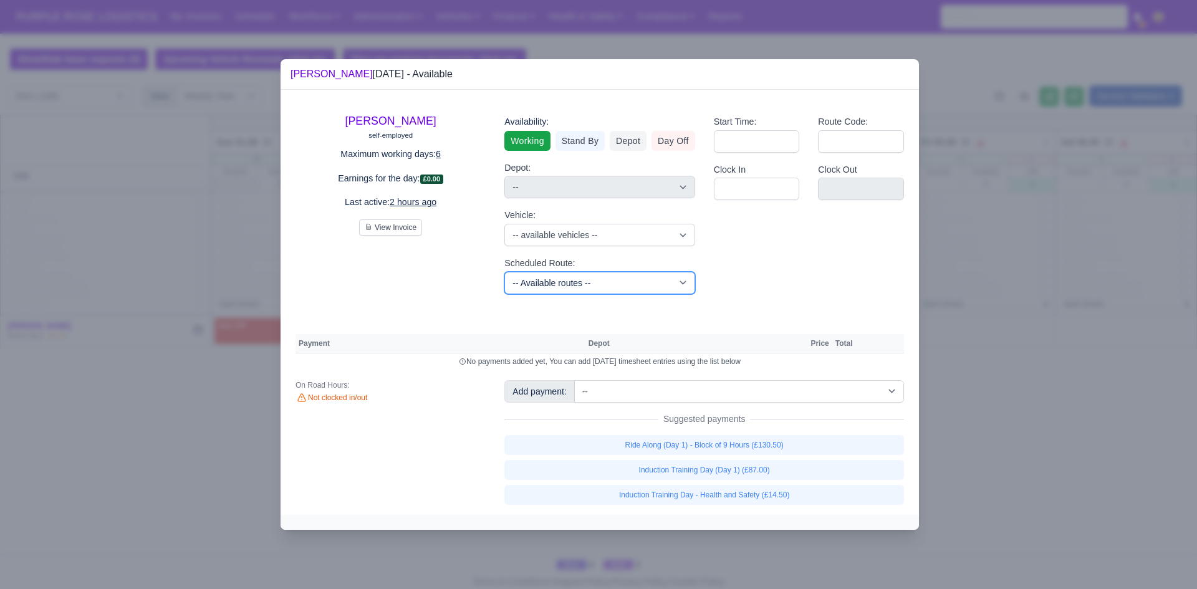
click at [510, 285] on select "-- Available routes -- Standard Parcel - Block of 6 Hours - (SD6) AmFlex RTS Ve…" at bounding box center [600, 283] width 190 height 22
select select "8"
click at [505, 272] on select "-- Available routes -- Standard Parcel - Block of 6 Hours - (SD6) AmFlex RTS Ve…" at bounding box center [600, 283] width 190 height 22
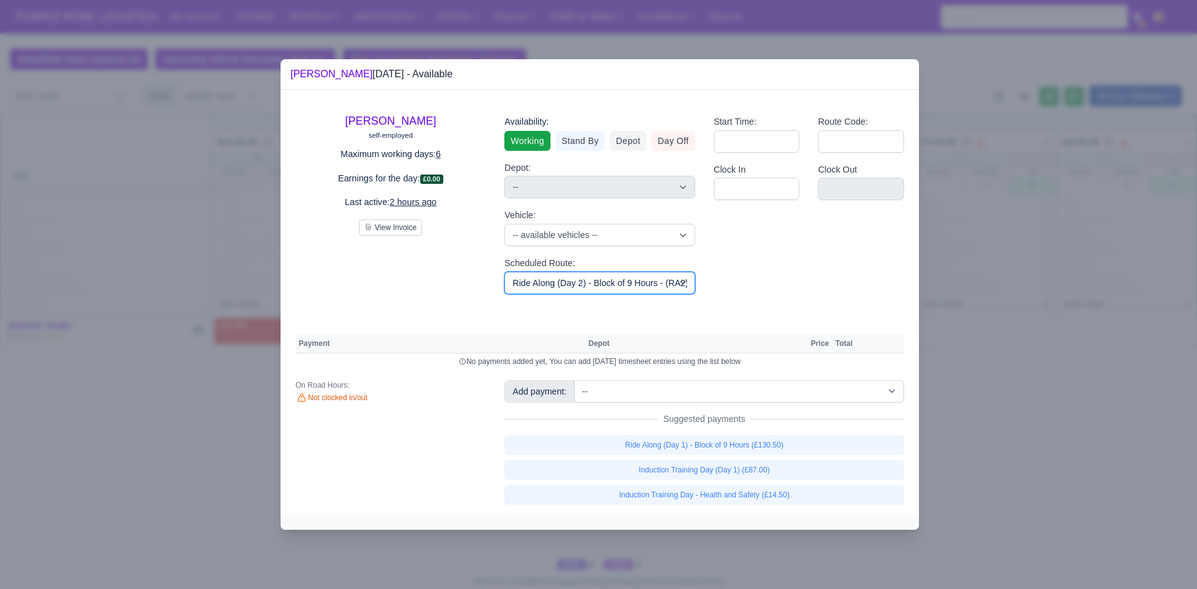
select select
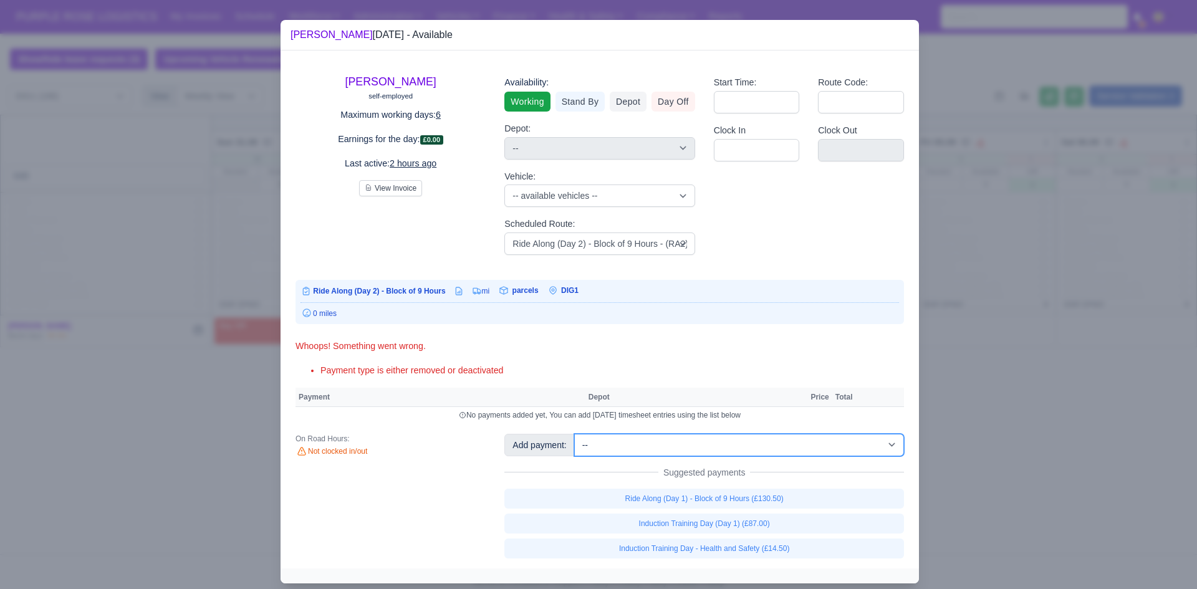
click at [728, 445] on select "-- Additional Hour Support (£14.50) Additional Hour Support (Walkers) (£13.50) …" at bounding box center [739, 445] width 330 height 22
click at [574, 434] on select "-- Additional Hour Support (£14.50) Additional Hour Support (Walkers) (£13.50) …" at bounding box center [739, 445] width 330 height 22
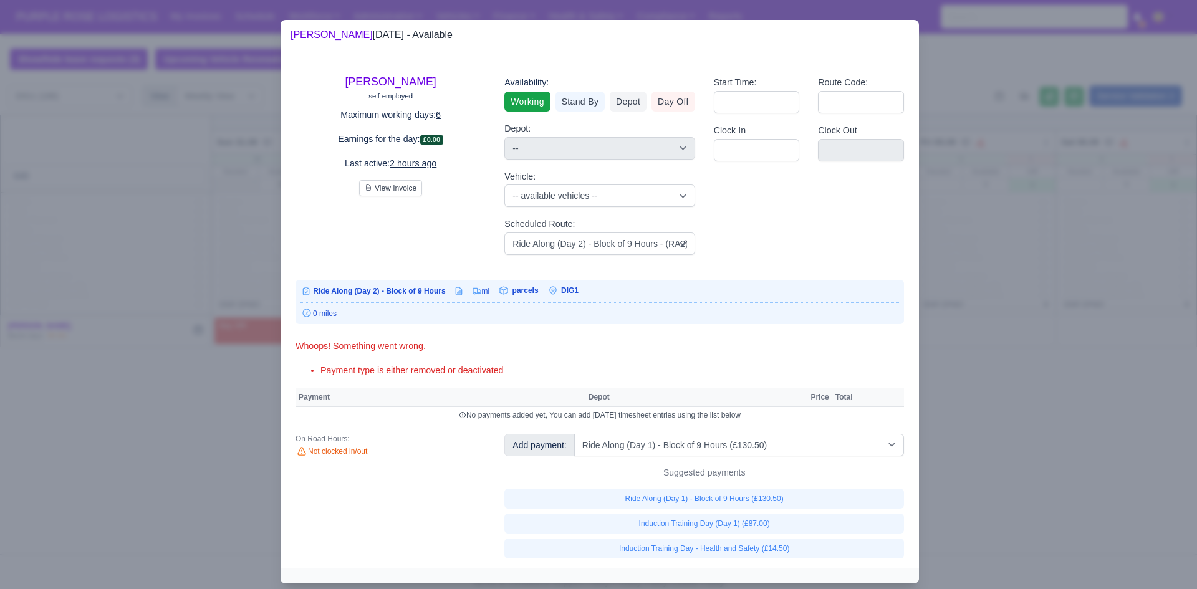
select select "1"
select select
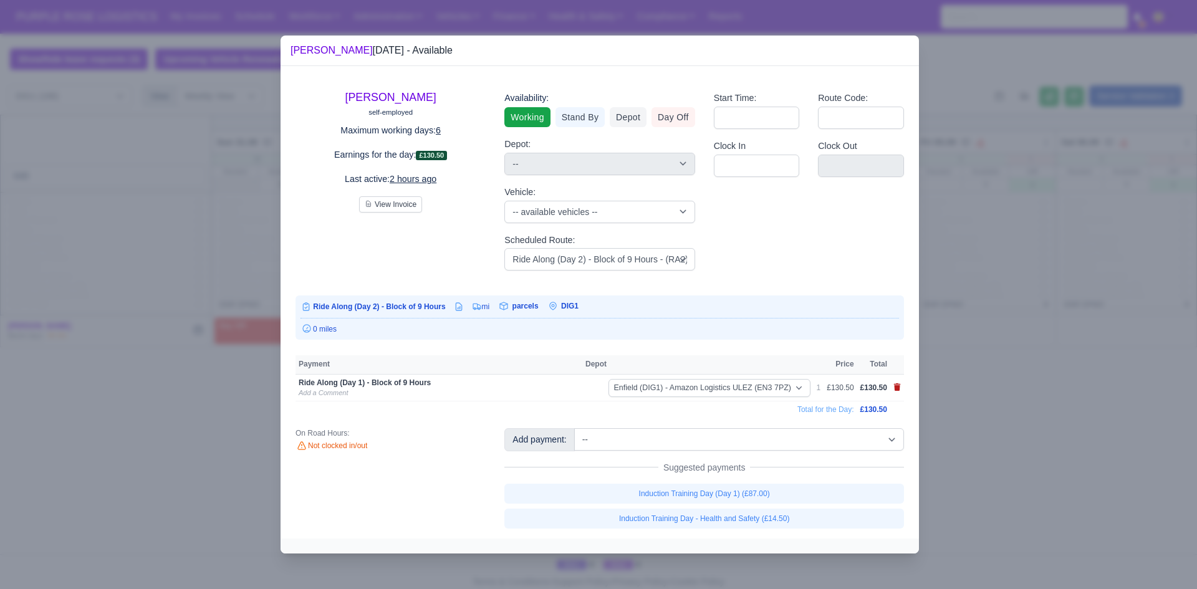
click at [897, 390] on icon at bounding box center [897, 387] width 7 height 7
select select
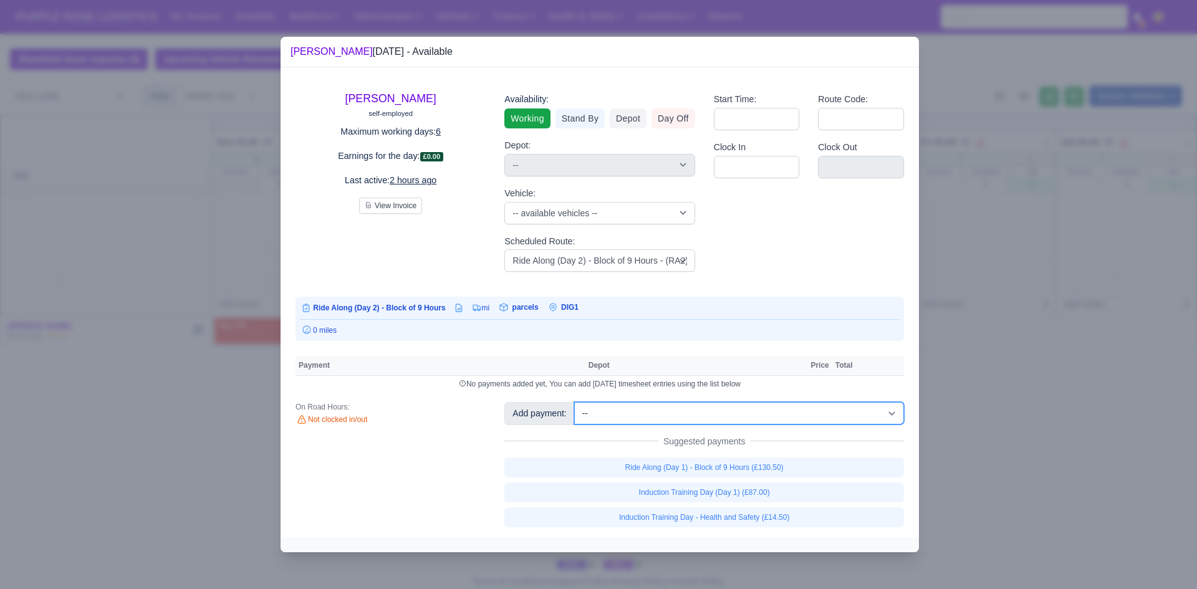
click at [781, 423] on select "-- Additional Hour Support (£14.50) Additional Hour Support (Walkers) (£13.50) …" at bounding box center [739, 413] width 330 height 22
select select "88"
click at [574, 402] on select "-- Additional Hour Support (£14.50) Additional Hour Support (Walkers) (£13.50) …" at bounding box center [739, 413] width 330 height 22
select select
select select "1"
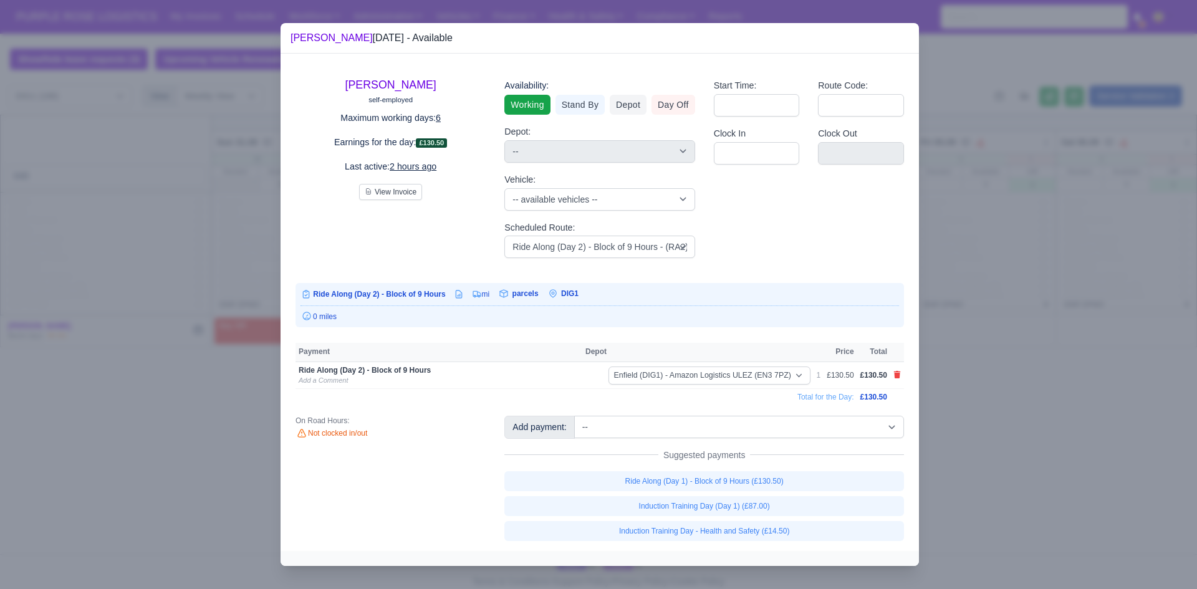
click at [1050, 313] on div at bounding box center [598, 294] width 1197 height 589
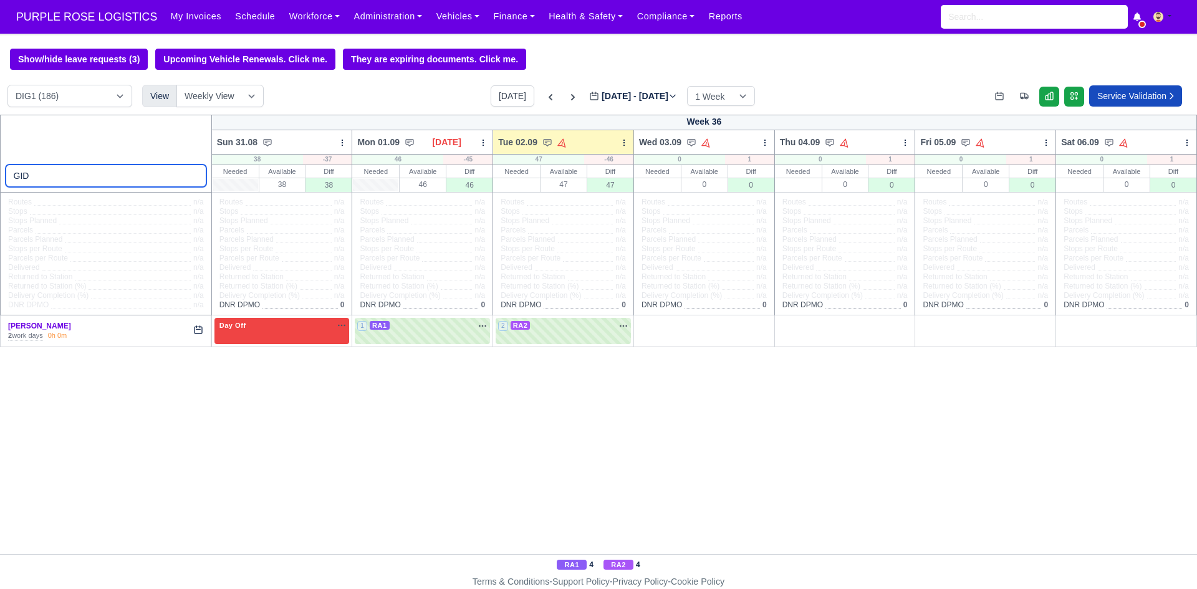
click at [179, 173] on input "GID" at bounding box center [106, 176] width 201 height 22
click at [198, 175] on input "GID" at bounding box center [106, 176] width 201 height 22
click at [192, 177] on input "GID" at bounding box center [106, 176] width 201 height 22
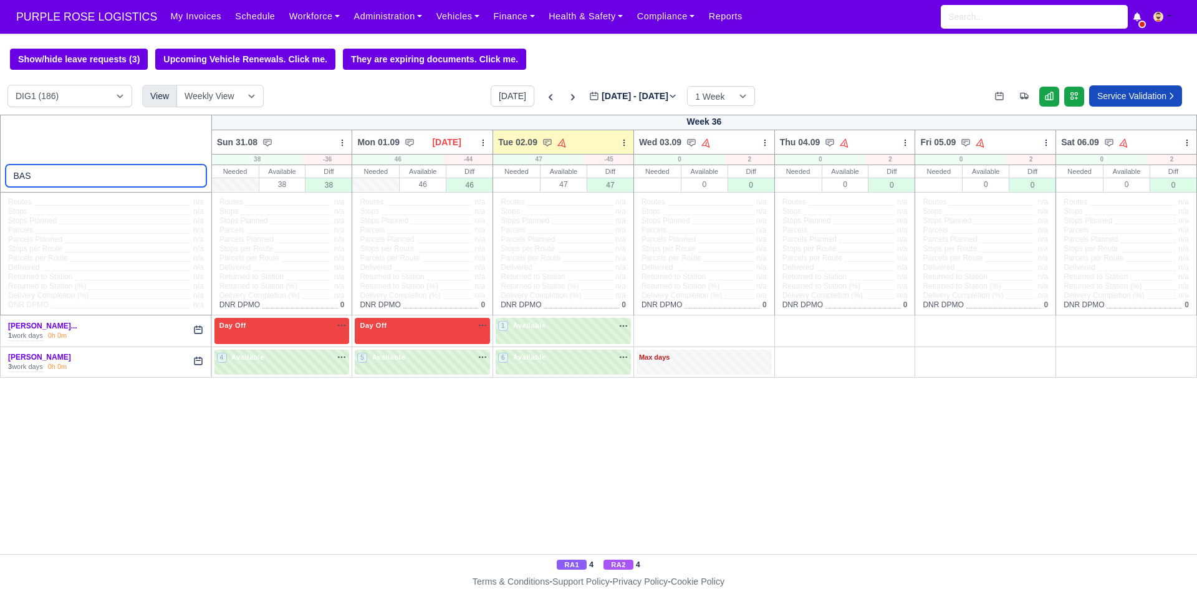
type input "BAS"
click at [1010, 22] on input "search" at bounding box center [1034, 17] width 187 height 24
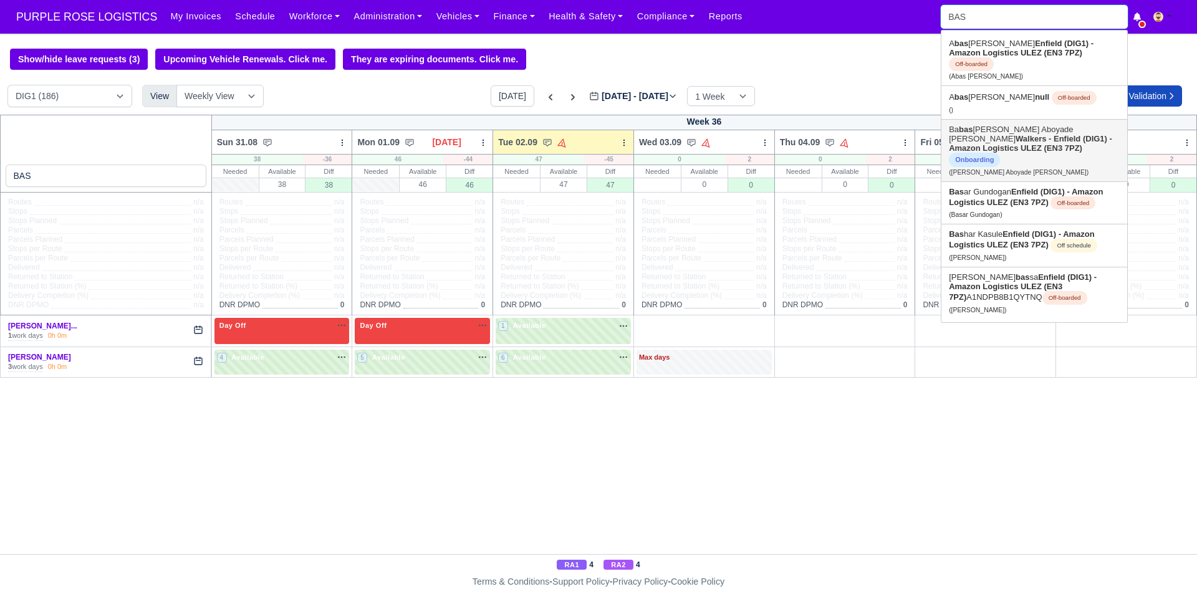
type input "BASA"
type input "BASAr Gundogan"
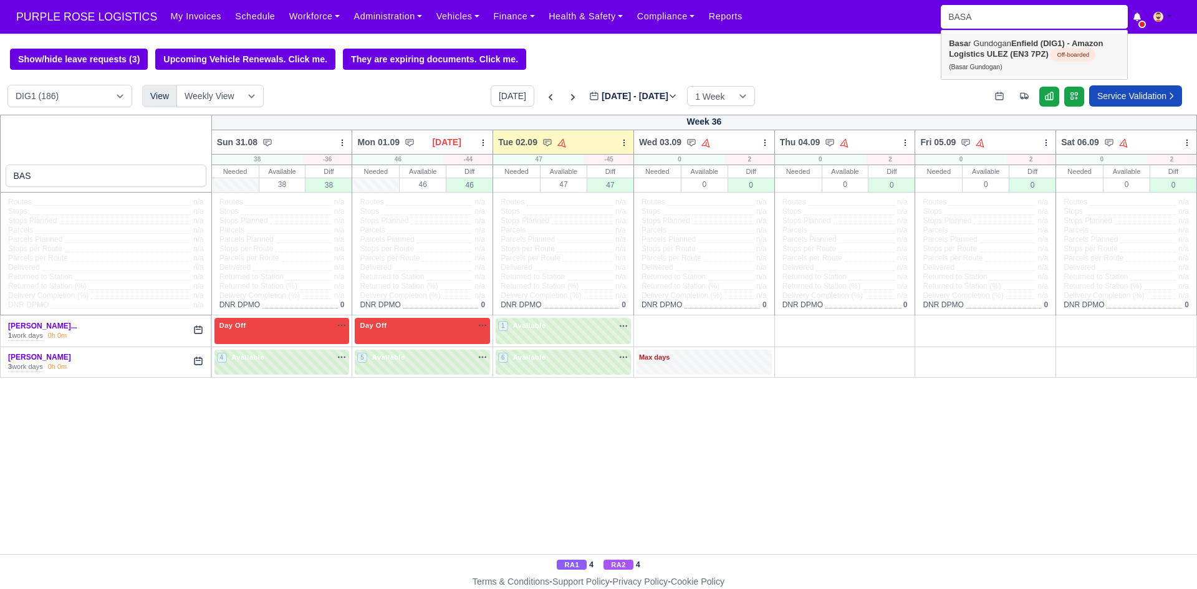
click at [1028, 56] on strong "Enfield (DIG1) - Amazon Logistics ULEZ (EN3 7PZ)" at bounding box center [1026, 49] width 154 height 20
type input "Basar Gundogan"
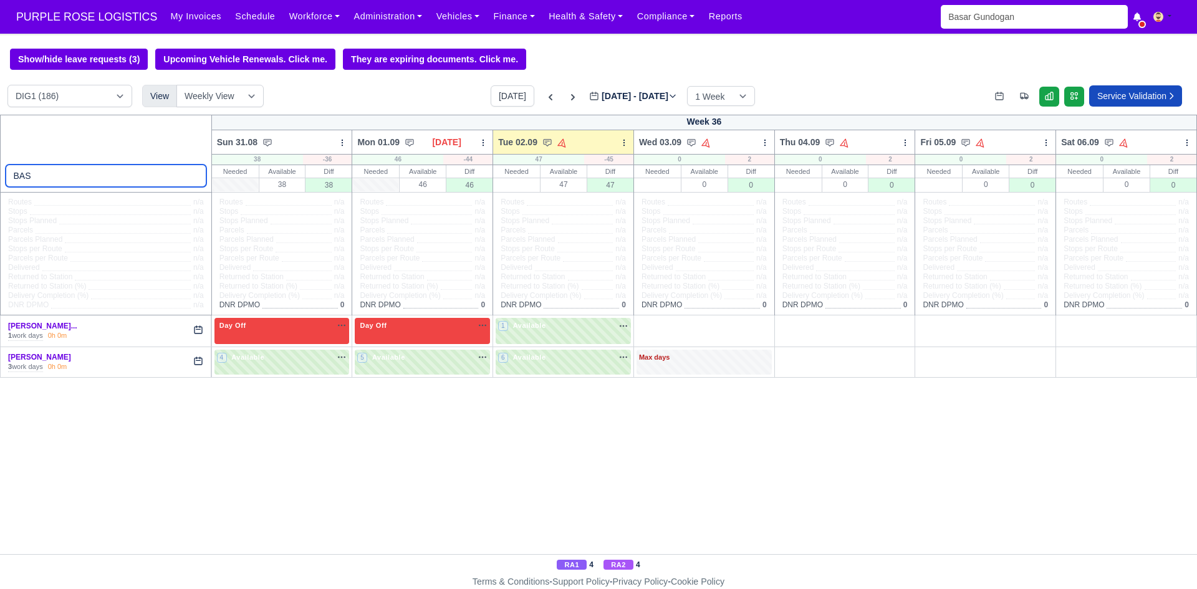
click at [118, 177] on input "BAS" at bounding box center [106, 176] width 201 height 22
type input "BASS"
select select "1"
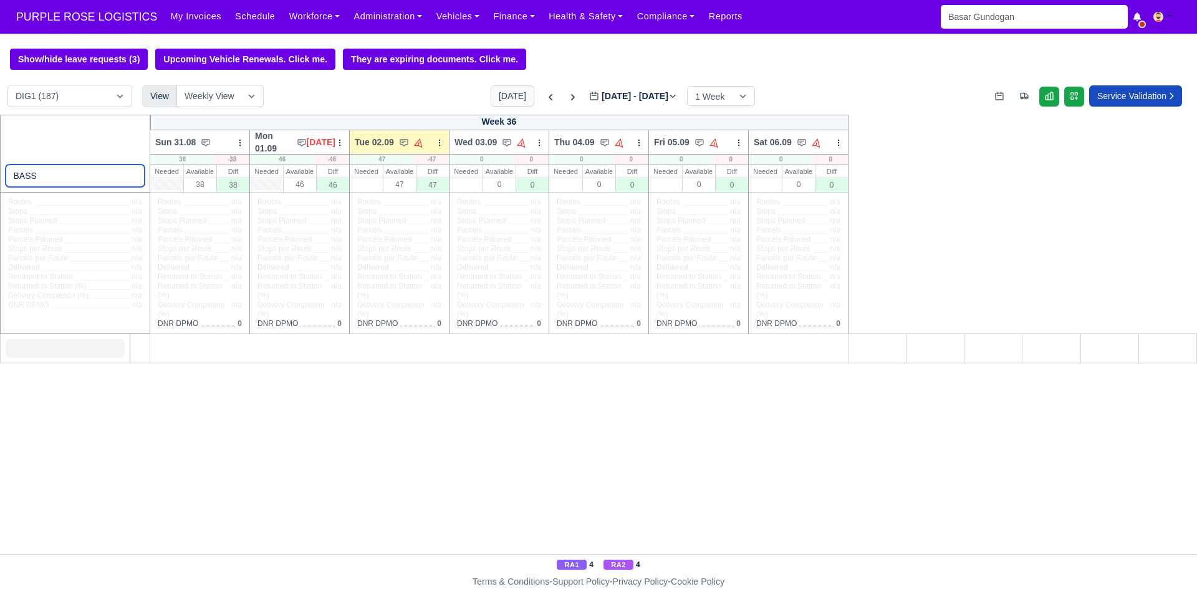
type input "BASS"
click at [500, 106] on button "[DATE]" at bounding box center [513, 95] width 44 height 21
click at [110, 173] on input "BASS" at bounding box center [76, 176] width 140 height 22
click at [129, 177] on input "BASS" at bounding box center [76, 176] width 140 height 22
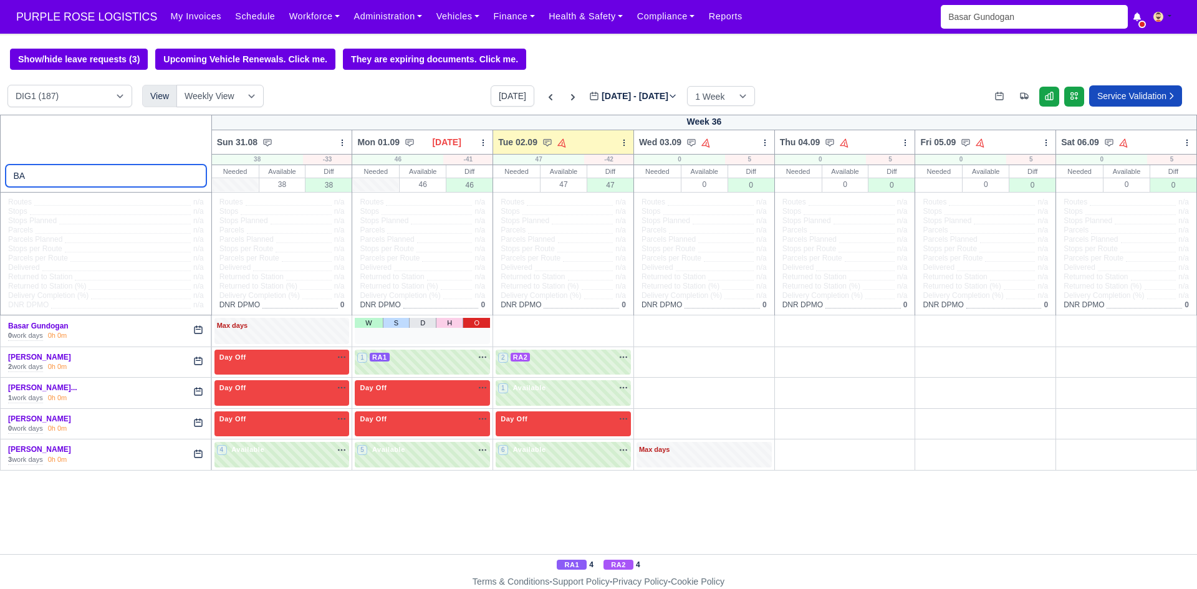
type input "BA"
click at [480, 326] on link "O" at bounding box center [476, 323] width 27 height 10
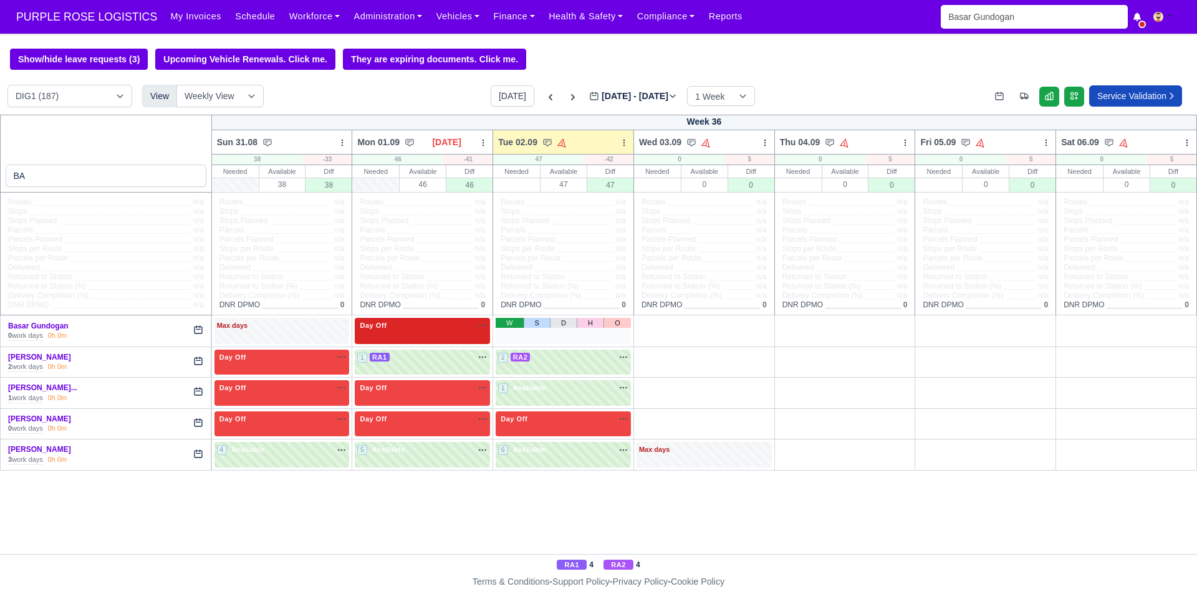
click at [505, 324] on link "W" at bounding box center [510, 323] width 28 height 10
click at [311, 331] on div "Max days" at bounding box center [282, 326] width 130 height 11
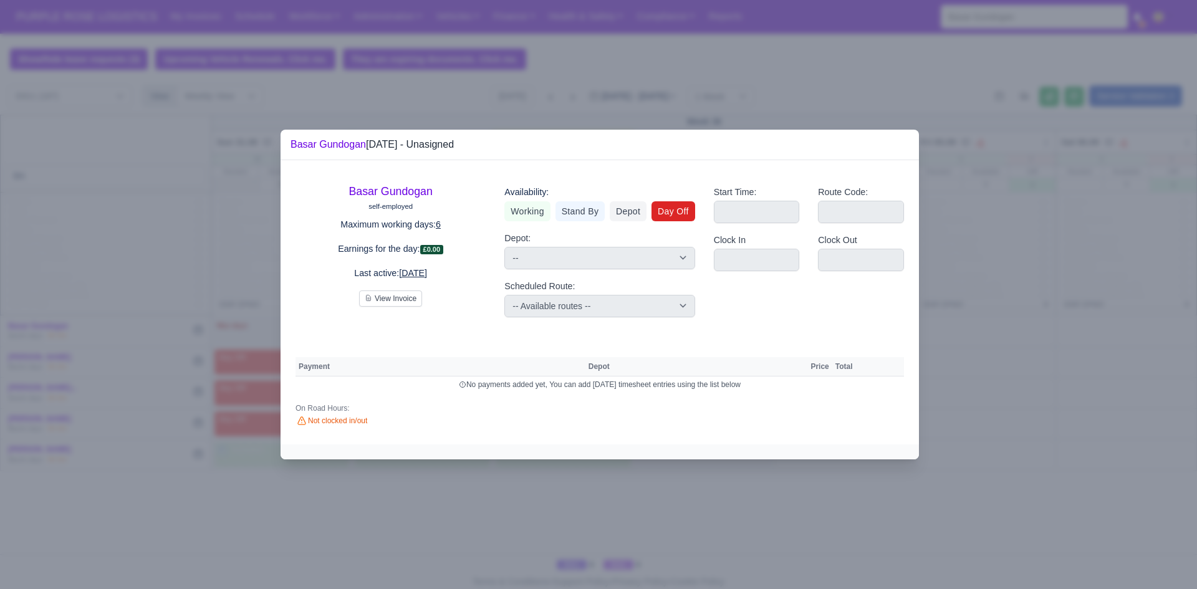
click at [673, 210] on link "Day Off" at bounding box center [674, 211] width 44 height 20
select select
select select "na"
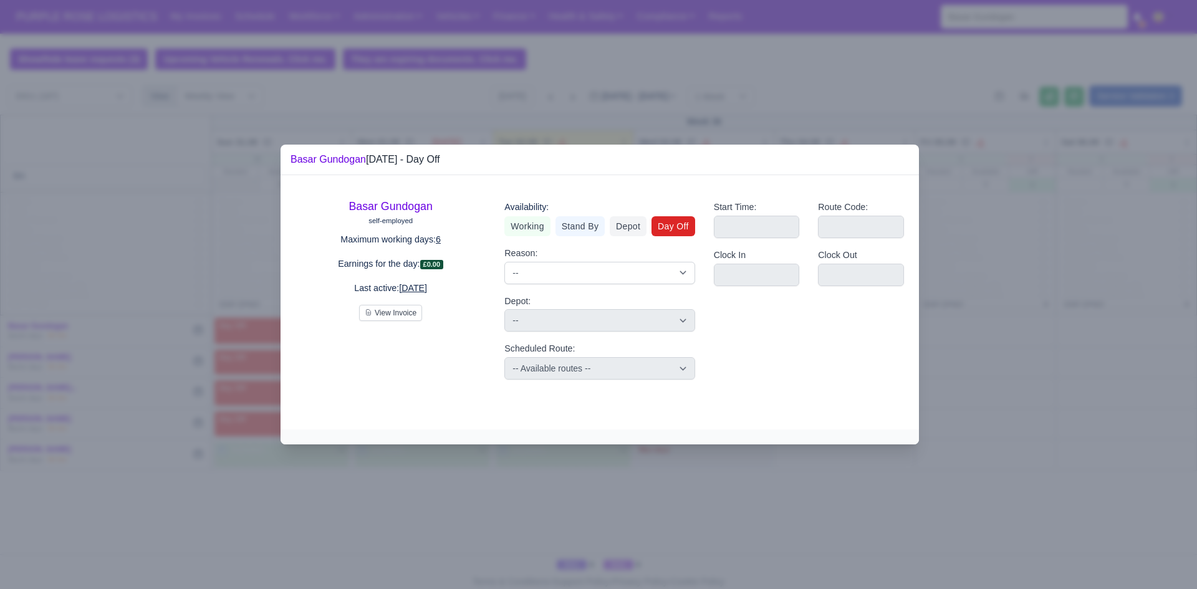
click at [1080, 319] on div at bounding box center [598, 294] width 1197 height 589
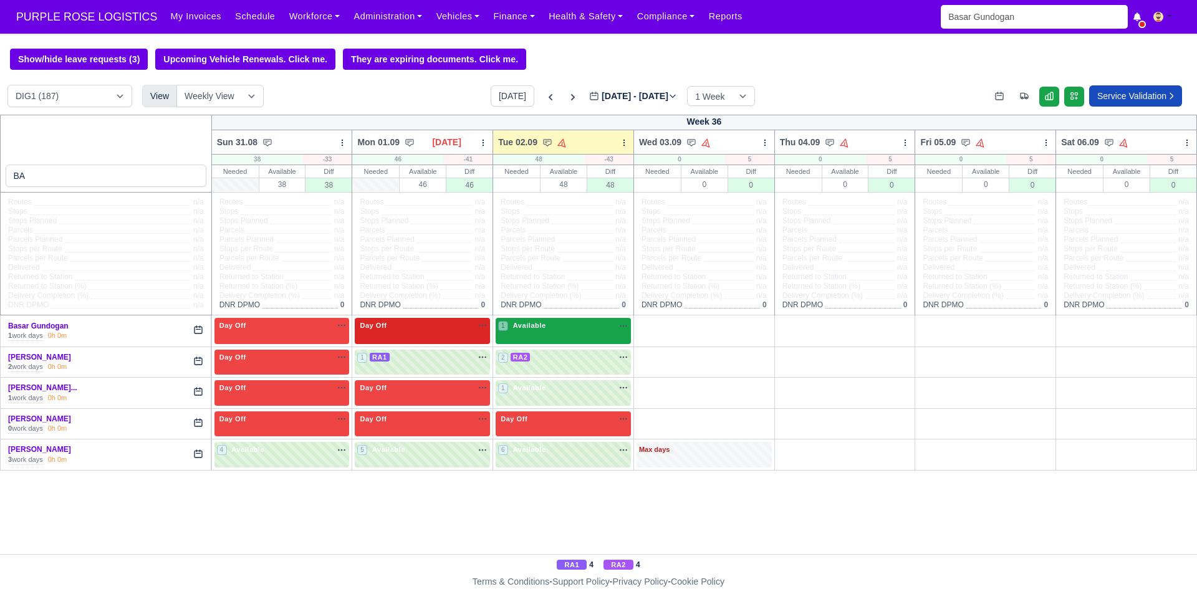
click at [545, 330] on span "Available" at bounding box center [530, 325] width 38 height 9
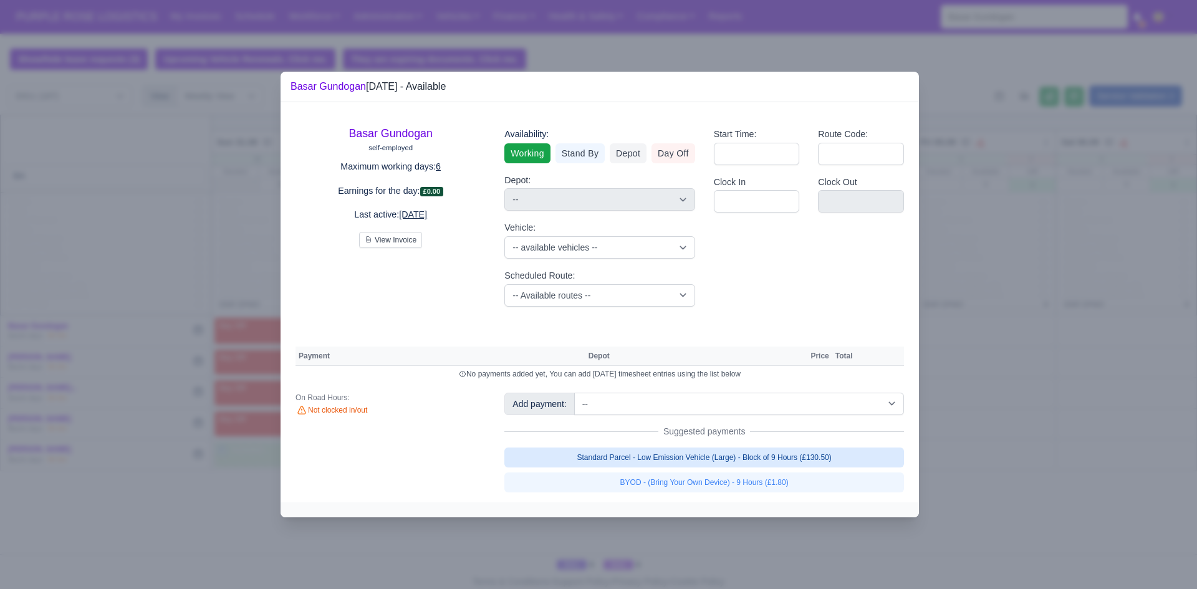
click at [688, 455] on link "Standard Parcel - Low Emission Vehicle (Large) - Block of 9 Hours (£130.50)" at bounding box center [705, 458] width 400 height 20
select select "1"
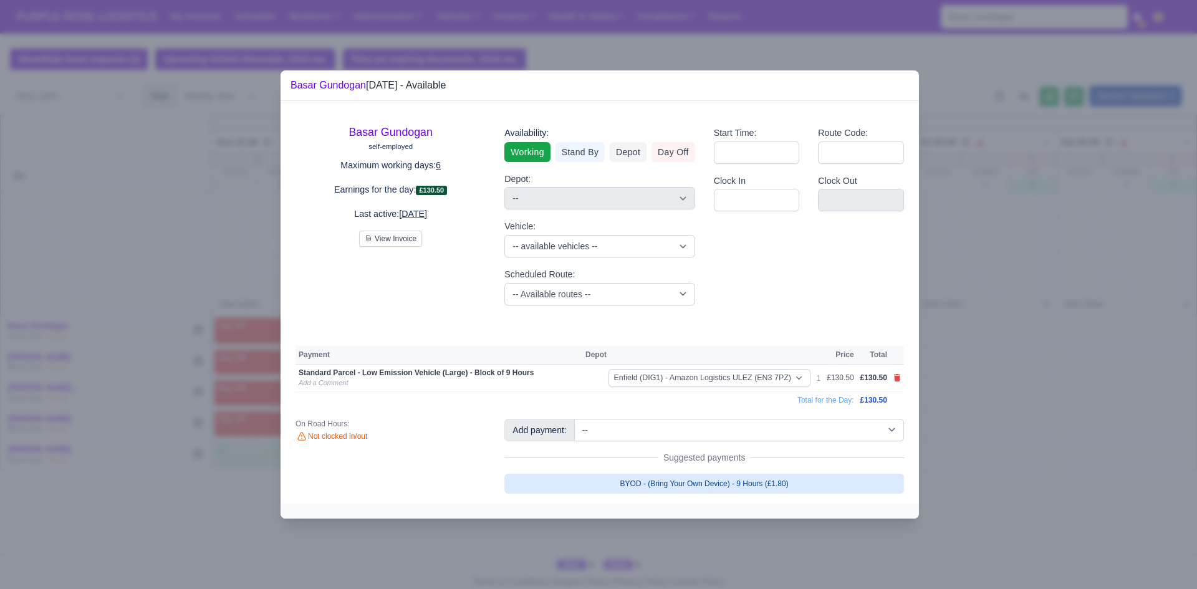
click at [697, 485] on link "BYOD - (Bring Your Own Device) - 9 Hours (£1.80)" at bounding box center [705, 484] width 400 height 20
select select "1"
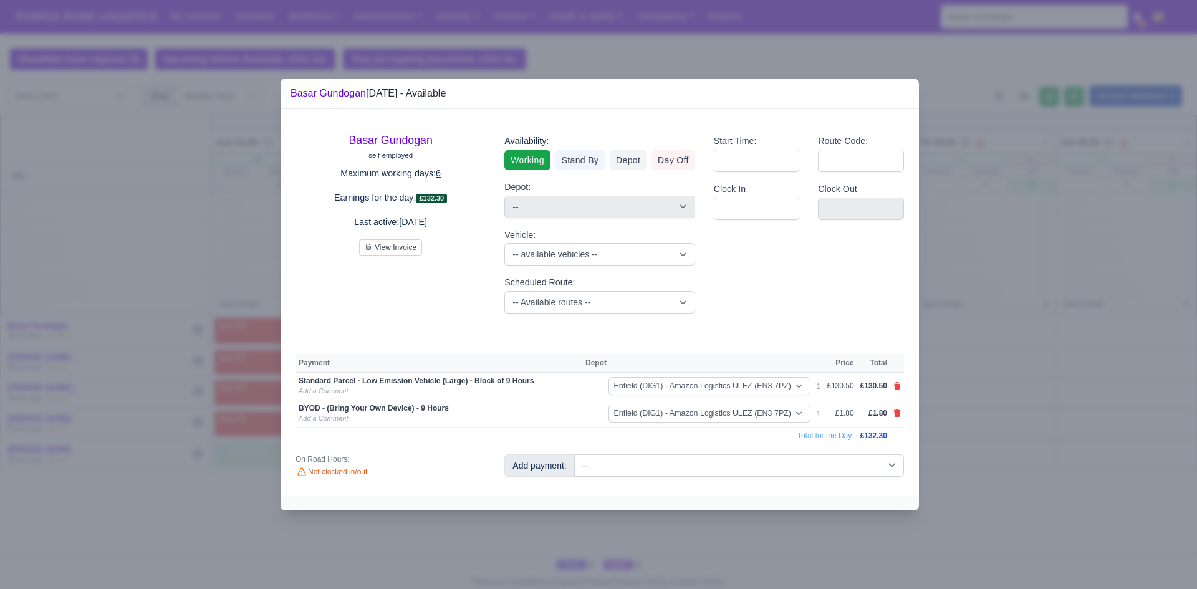
click at [1103, 329] on div at bounding box center [598, 294] width 1197 height 589
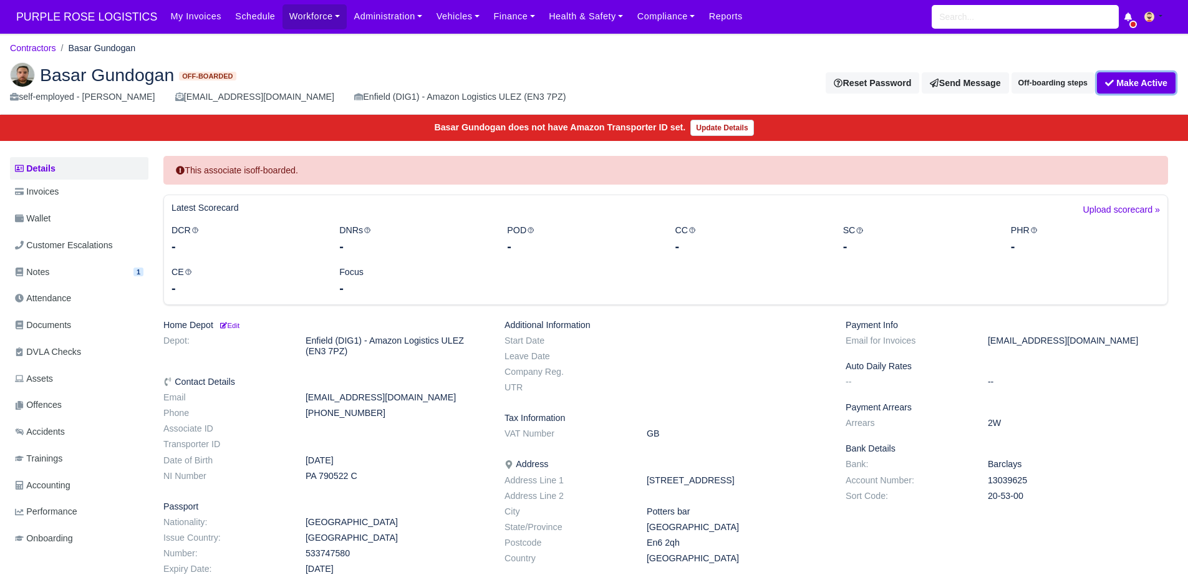
click at [1120, 84] on button "Make Active" at bounding box center [1136, 82] width 79 height 21
